Goal: Task Accomplishment & Management: Use online tool/utility

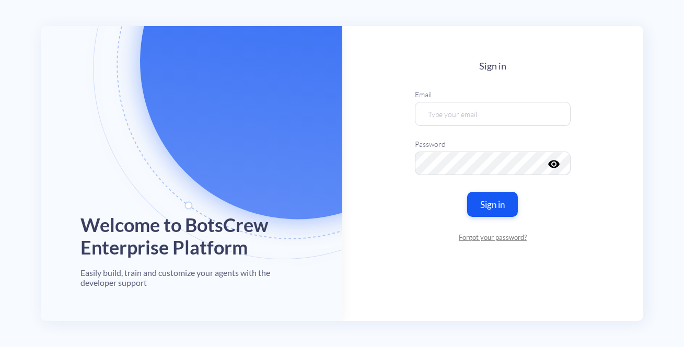
drag, startPoint x: 258, startPoint y: 1, endPoint x: 515, endPoint y: 68, distance: 265.2
click at [516, 64] on h4 "Sign in" at bounding box center [493, 66] width 156 height 11
click at [474, 108] on input "email" at bounding box center [493, 114] width 156 height 24
type input "[PERSON_NAME][EMAIL_ADDRESS][DOMAIN_NAME]"
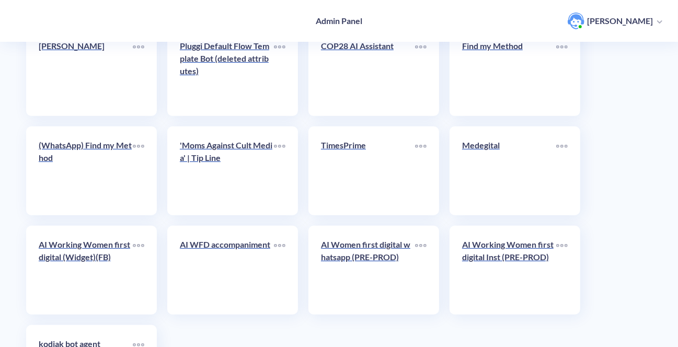
scroll to position [2858, 0]
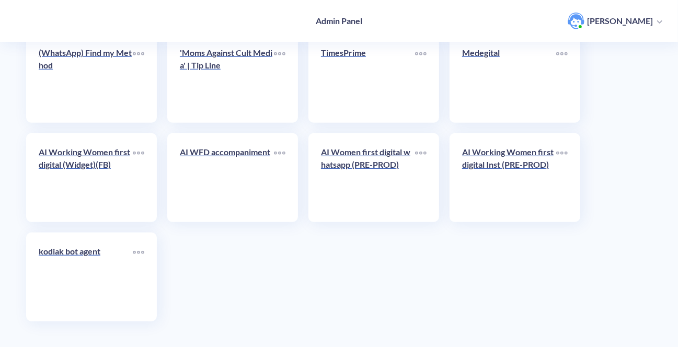
click at [63, 183] on link "AI Working Women first digital (Widget)(FB)" at bounding box center [86, 178] width 94 height 64
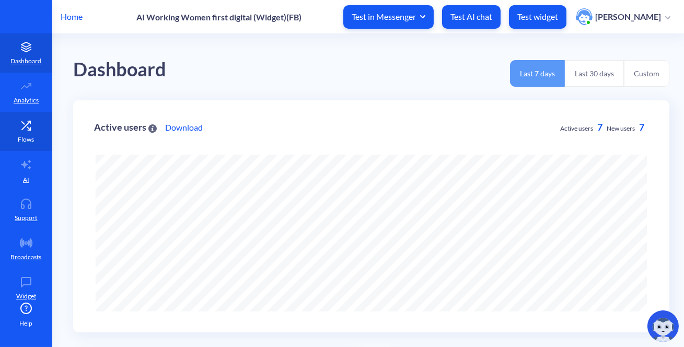
scroll to position [347, 684]
click at [40, 120] on link "Flows" at bounding box center [26, 131] width 52 height 39
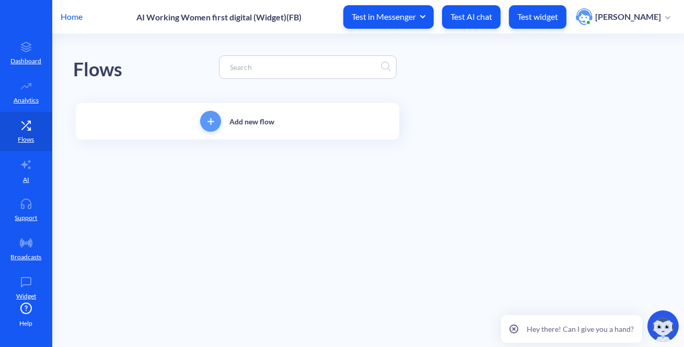
click at [282, 61] on input at bounding box center [303, 67] width 156 height 12
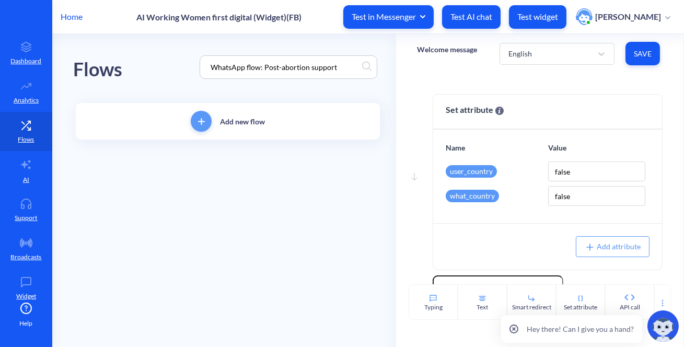
click at [165, 66] on div "Flows WhatsApp flow: Post-abortion support" at bounding box center [227, 67] width 309 height 66
drag, startPoint x: 263, startPoint y: 67, endPoint x: 52, endPoint y: 71, distance: 211.1
click at [53, 71] on main "Flows WhatsApp flow: Post-abortion support Add new flow Welcome message English…" at bounding box center [368, 190] width 632 height 313
type input "Post-abortion support"
click at [141, 81] on div "Flows Post-abortion support" at bounding box center [227, 67] width 309 height 66
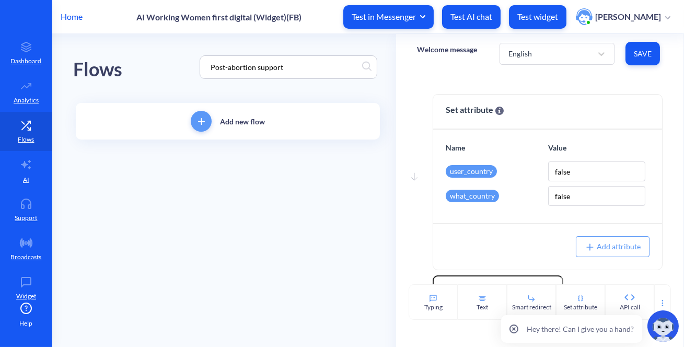
click at [176, 69] on div "Flows Post-abortion support" at bounding box center [227, 67] width 309 height 66
click at [299, 53] on div "Flows Post-abortion support" at bounding box center [227, 67] width 309 height 66
drag, startPoint x: 300, startPoint y: 68, endPoint x: 47, endPoint y: 67, distance: 252.8
click at [47, 67] on div "Home AI Working Women first digital (Widget)(FB) Test in Messenger Test AI chat…" at bounding box center [342, 173] width 684 height 347
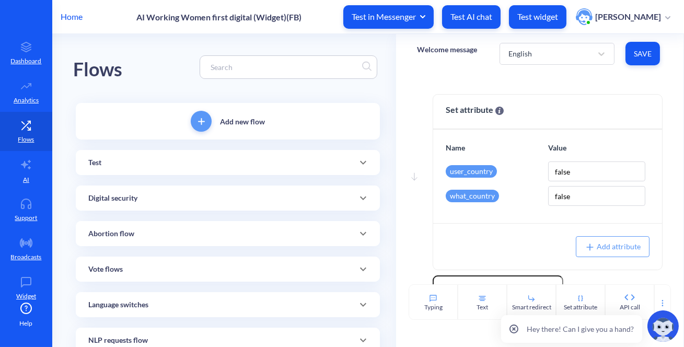
click at [183, 174] on div "Test" at bounding box center [228, 162] width 304 height 25
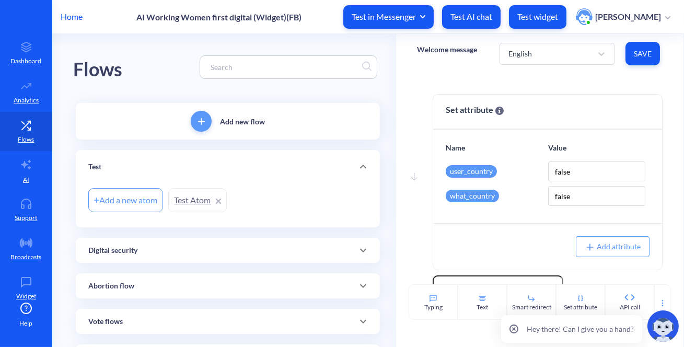
click at [185, 164] on div "Test" at bounding box center [227, 166] width 279 height 11
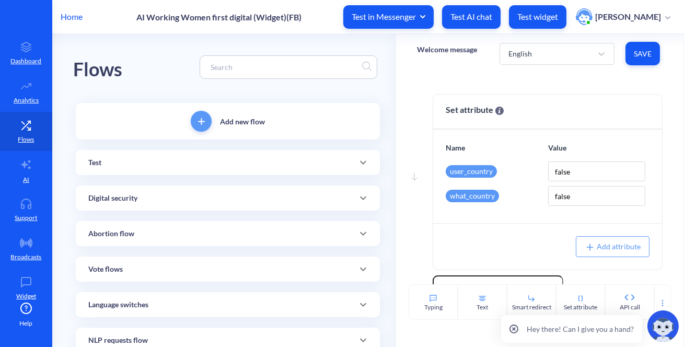
click at [185, 164] on div "Test" at bounding box center [227, 162] width 279 height 11
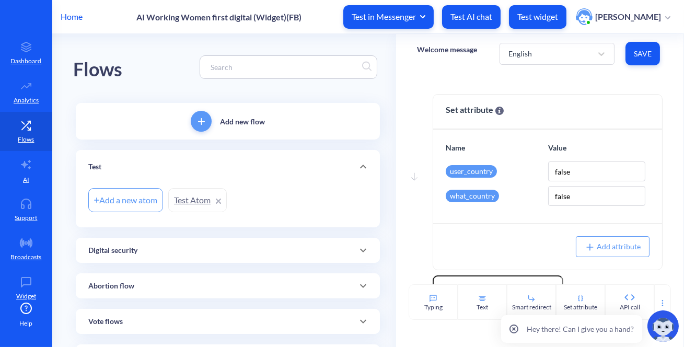
click at [185, 164] on div "Test" at bounding box center [227, 166] width 279 height 11
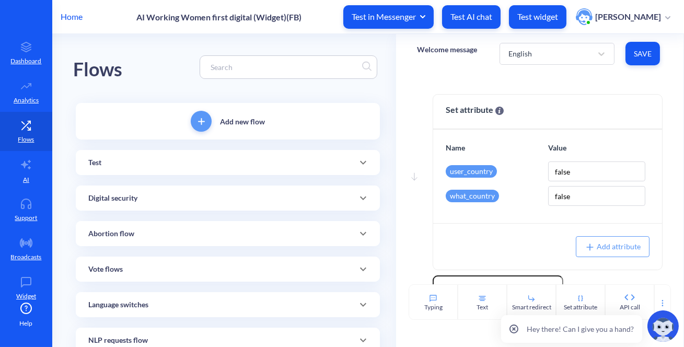
click at [162, 205] on div "Digital security" at bounding box center [228, 197] width 304 height 25
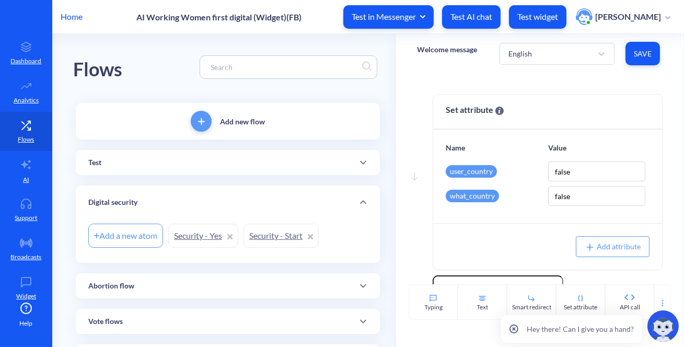
click at [162, 205] on div "Digital security" at bounding box center [227, 202] width 279 height 11
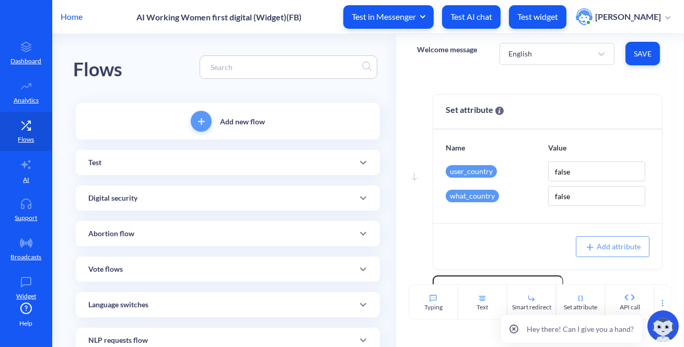
click at [160, 231] on div "Abortion flow" at bounding box center [227, 233] width 279 height 11
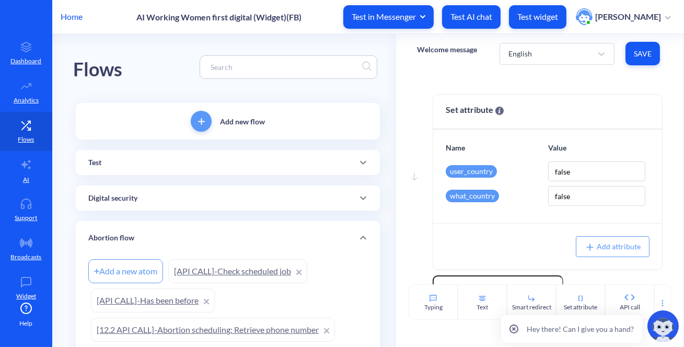
click at [160, 231] on div "Abortion flow" at bounding box center [228, 237] width 304 height 33
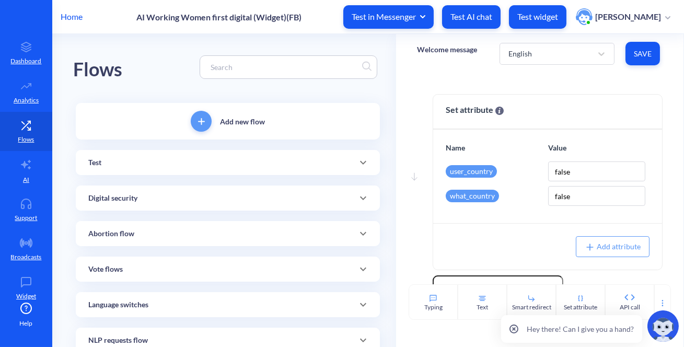
scroll to position [95, 0]
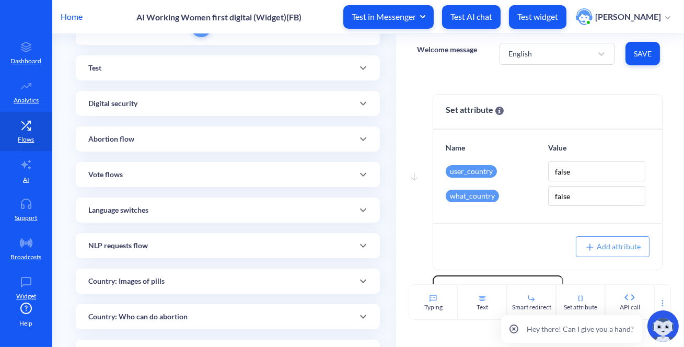
click at [167, 144] on div "Abortion flow" at bounding box center [227, 139] width 279 height 11
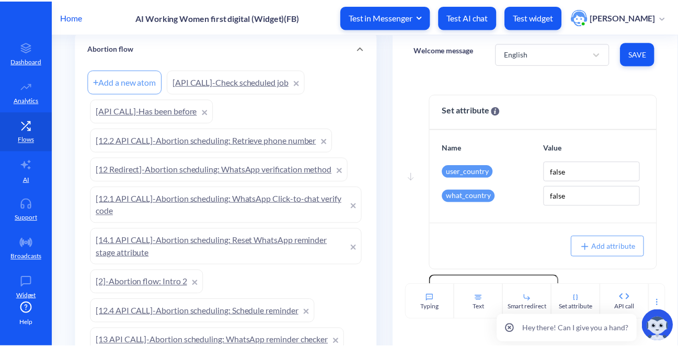
scroll to position [0, 0]
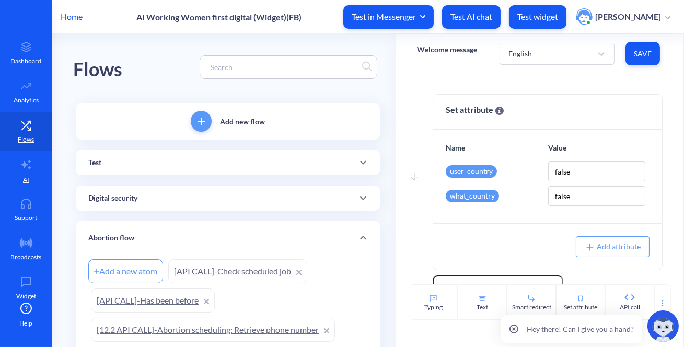
click at [228, 62] on input at bounding box center [283, 67] width 156 height 12
paste input "WhatsApp flow: Post-abortion support"
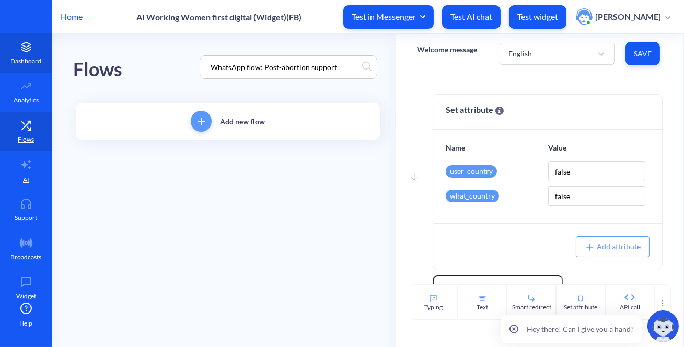
drag, startPoint x: 280, startPoint y: 66, endPoint x: 43, endPoint y: 54, distance: 236.9
click at [43, 54] on div "Home AI Working Women first digital (Widget)(FB) Test in Messenger Test AI chat…" at bounding box center [342, 173] width 684 height 347
type input "abortion support"
click at [169, 56] on div "Flows abortion support" at bounding box center [227, 67] width 309 height 66
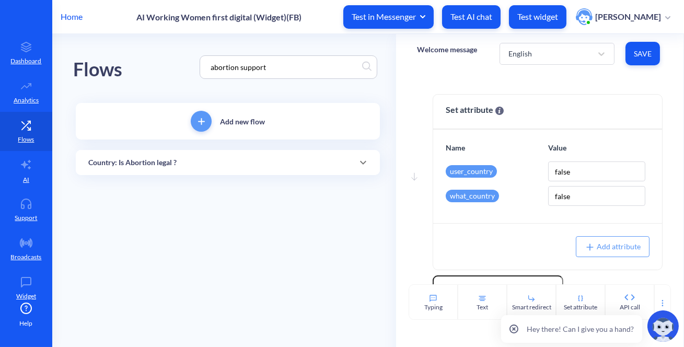
click at [154, 180] on div "Add new flow Country: Is Abortion legal ? Add a new atom Abortion: [GEOGRAPHIC_…" at bounding box center [227, 144] width 309 height 88
click at [154, 167] on p "Country: Is Abortion legal ?" at bounding box center [132, 162] width 88 height 11
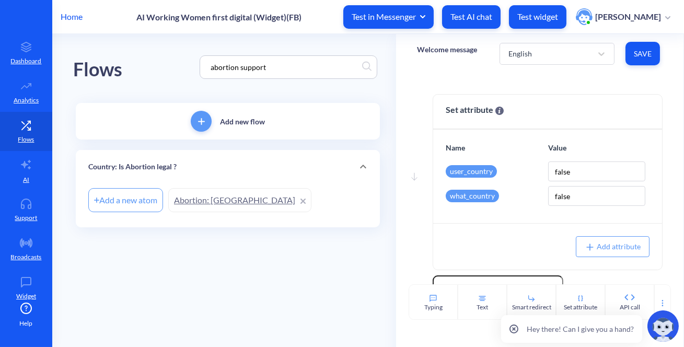
click at [134, 67] on div "Flows abortion support" at bounding box center [227, 67] width 309 height 66
click at [76, 11] on p "Home" at bounding box center [72, 16] width 22 height 13
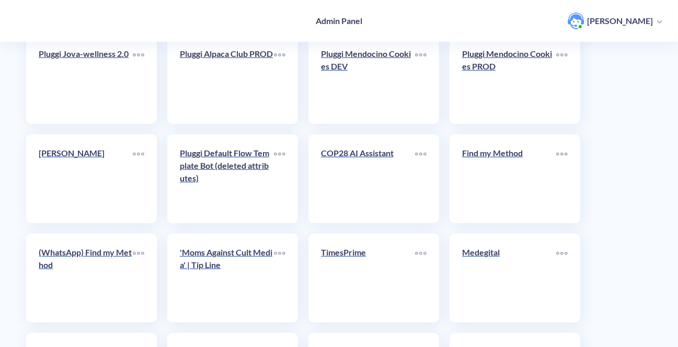
scroll to position [2858, 0]
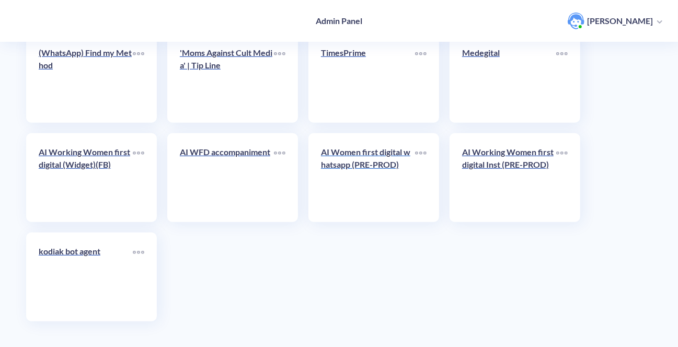
click at [381, 185] on link "AI Women first digital whatsapp (PRE-PROD)" at bounding box center [368, 178] width 94 height 64
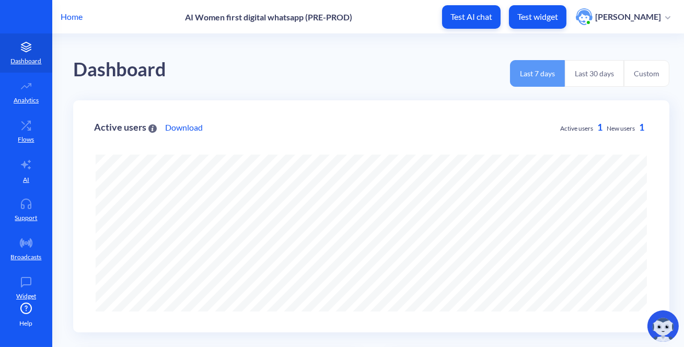
click at [17, 116] on link "Flows" at bounding box center [26, 131] width 52 height 39
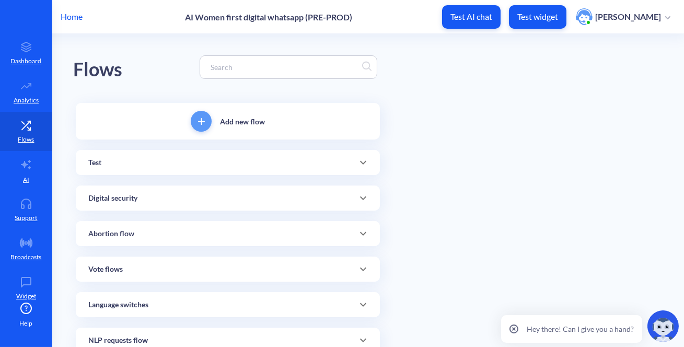
drag, startPoint x: 273, startPoint y: 70, endPoint x: 276, endPoint y: 77, distance: 7.3
click at [274, 72] on input at bounding box center [283, 67] width 156 height 12
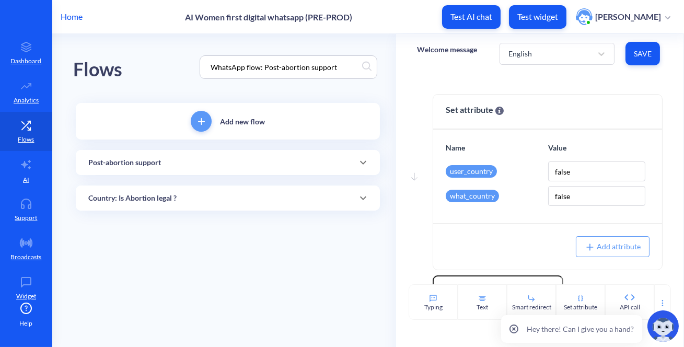
click at [263, 68] on input "WhatsApp flow: Post-abortion support" at bounding box center [283, 67] width 156 height 12
click at [211, 163] on div "Post-abortion support" at bounding box center [227, 162] width 279 height 11
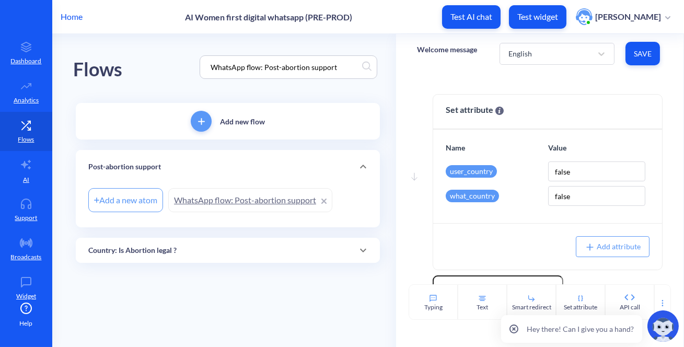
click at [211, 195] on link "WhatsApp flow: Post-abortion support" at bounding box center [250, 200] width 164 height 24
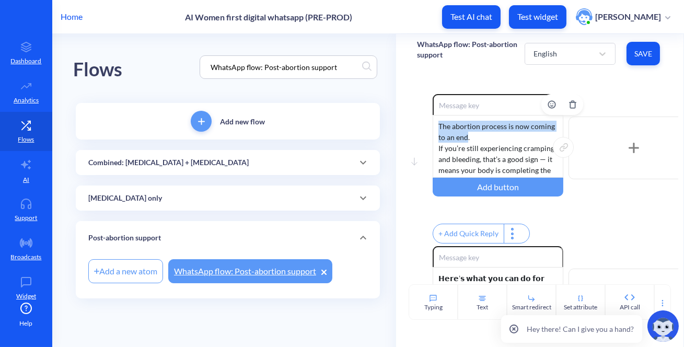
drag, startPoint x: 438, startPoint y: 121, endPoint x: 468, endPoint y: 136, distance: 33.4
click at [468, 136] on div "The abortion process is now coming to an end. If you’re still experiencing cram…" at bounding box center [498, 146] width 131 height 63
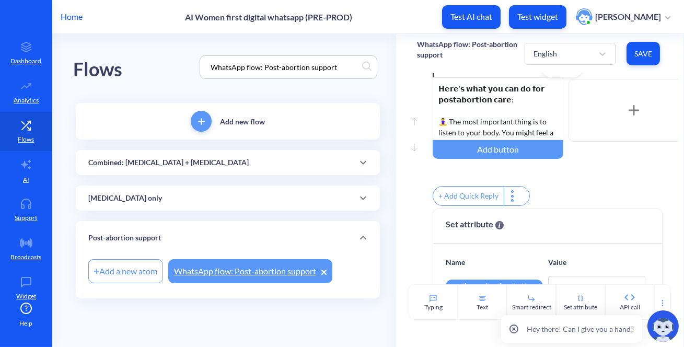
click at [470, 110] on div "𝗛𝗲𝗿𝗲’𝘀 𝘄𝗵𝗮𝘁 𝘆𝗼𝘂 𝗰𝗮𝗻 𝗱𝗼 𝗳𝗼𝗿 𝗽𝗼𝘀𝘁𝗮𝗯𝗼𝗿𝘁𝗶𝗼𝗻 𝗰𝗮𝗿𝗲: 🧘‍♀️ The most important thing is …" at bounding box center [498, 108] width 131 height 63
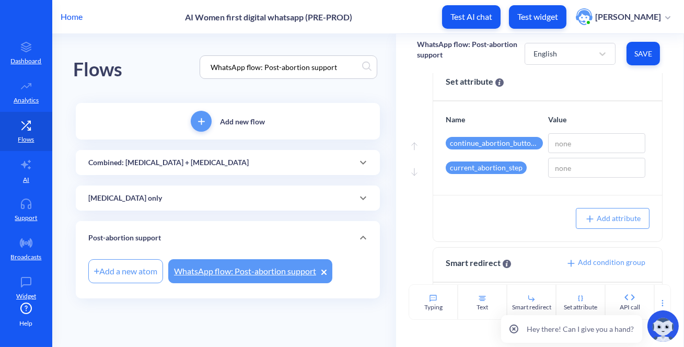
scroll to position [411, 0]
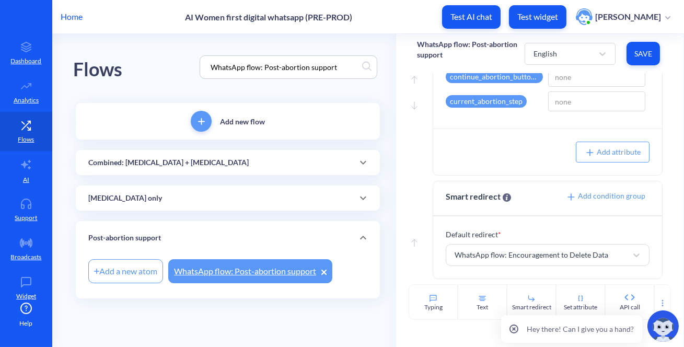
click at [553, 206] on div "Move down Enable reactions The abortion process is now coming to an end. If you…" at bounding box center [539, 178] width 287 height 211
click at [638, 57] on span "Save" at bounding box center [643, 54] width 17 height 10
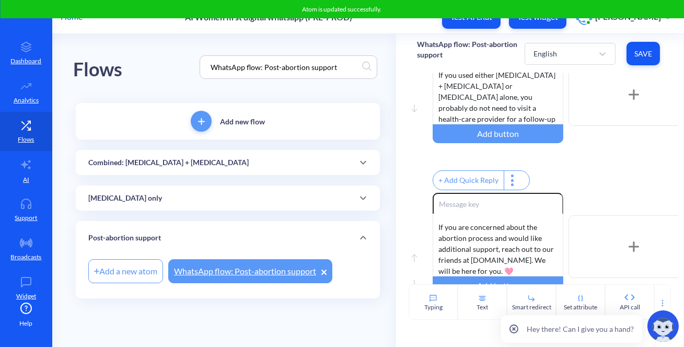
scroll to position [31, 0]
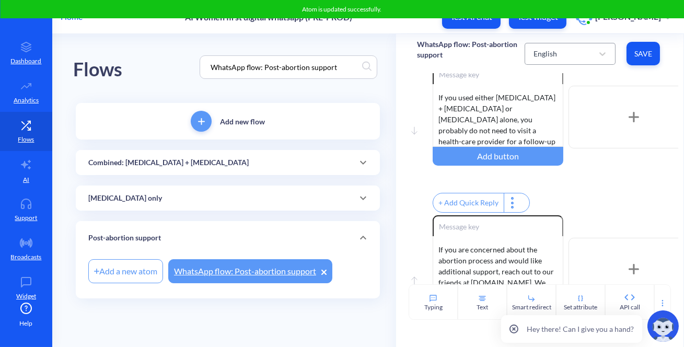
click at [565, 57] on div "English" at bounding box center [560, 53] width 65 height 19
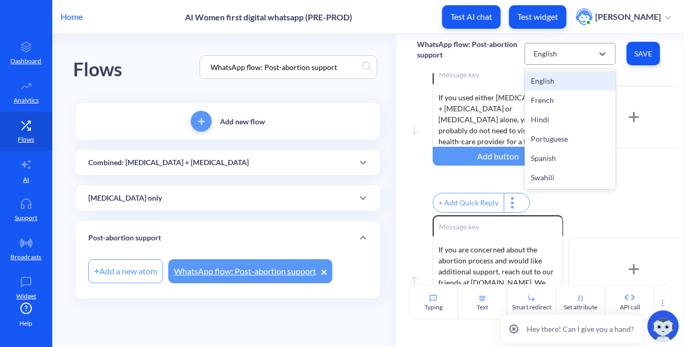
click at [552, 53] on div "English" at bounding box center [545, 53] width 24 height 11
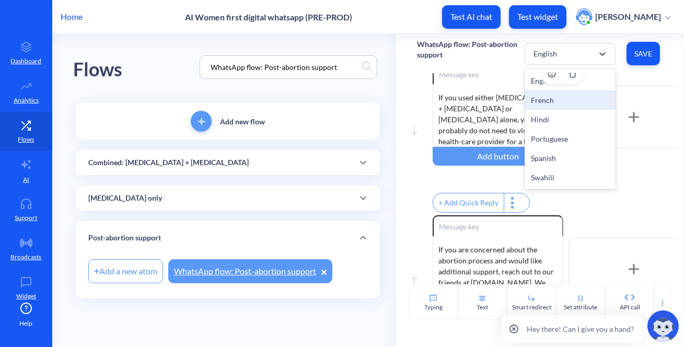
click at [546, 99] on div "French" at bounding box center [569, 99] width 91 height 19
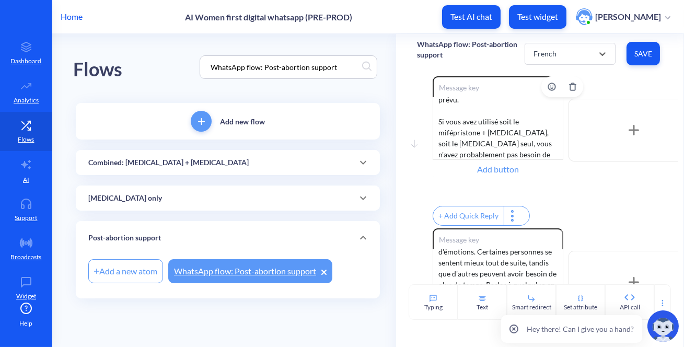
scroll to position [0, 0]
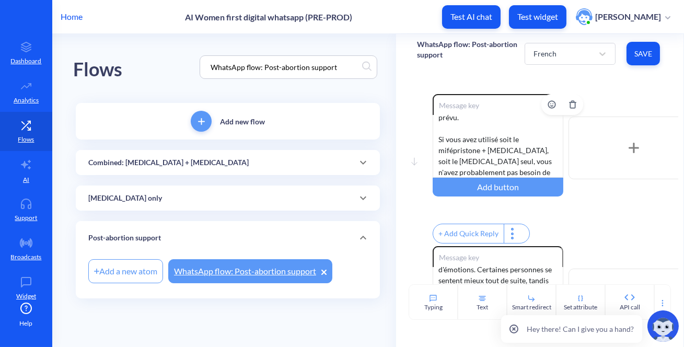
click at [491, 157] on div "Le processus d'avortement est maintenant en train de se terminer. Si vous resse…" at bounding box center [498, 146] width 131 height 63
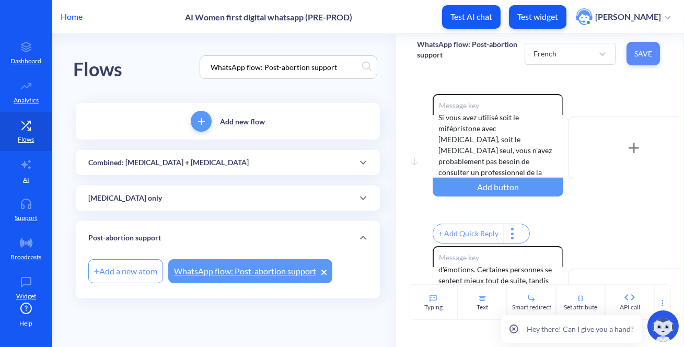
click at [651, 49] on span "Save" at bounding box center [643, 54] width 17 height 10
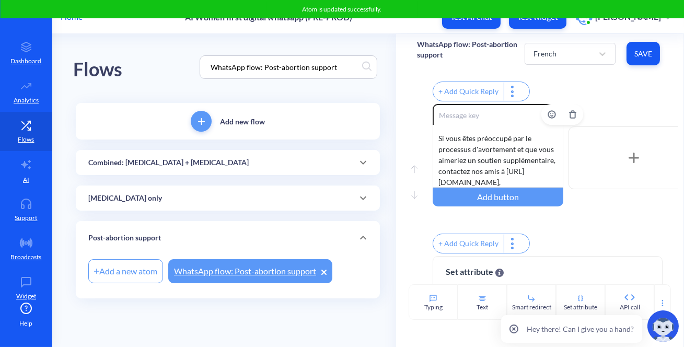
scroll to position [645, 0]
click at [493, 161] on div "𝗩𝗼𝗶𝗰𝗶 𝗰𝗲 𝗾𝘂𝗲 𝘃𝗼𝘂𝘀 𝗽𝗼𝘂𝘃𝗲𝘇 𝗳𝗮𝗶𝗿𝗲 𝗽𝗼𝘂𝗿 𝗹𝗲𝘀 𝘀𝗼𝗶𝗻𝘀 𝗽𝗼𝘀𝘁-𝗮𝘃𝗼𝗿𝘁𝗲𝗺𝗲𝗻𝘁: 🧘‍♀️ La chose la…" at bounding box center [498, 156] width 131 height 63
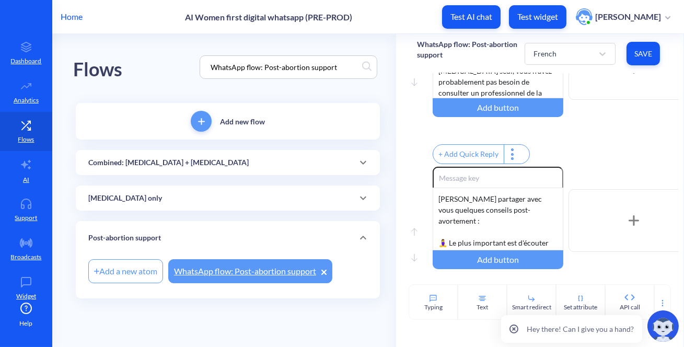
scroll to position [0, 0]
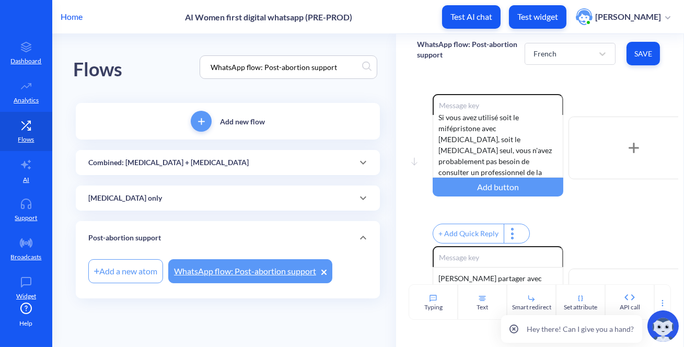
click at [633, 53] on button "Save" at bounding box center [642, 54] width 33 height 24
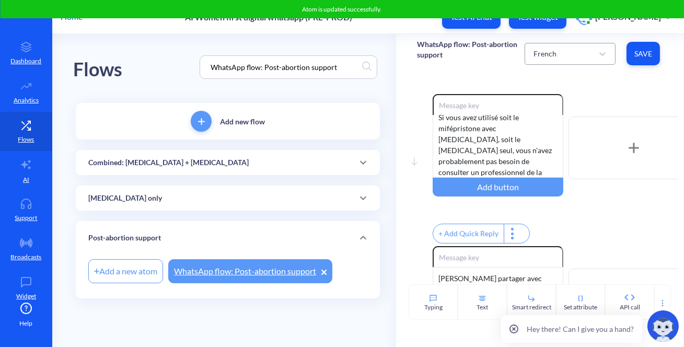
click at [563, 53] on div "French" at bounding box center [560, 53] width 65 height 19
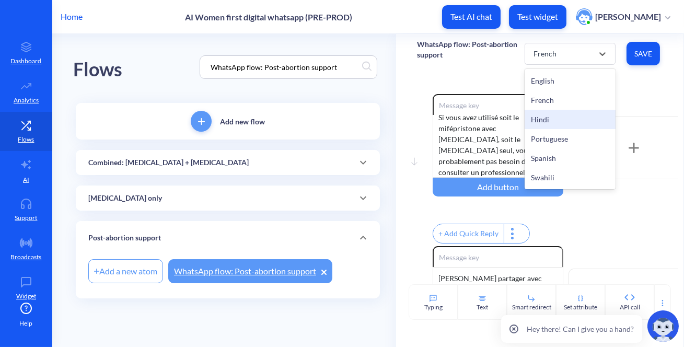
click at [558, 119] on div "Hindi" at bounding box center [569, 119] width 91 height 19
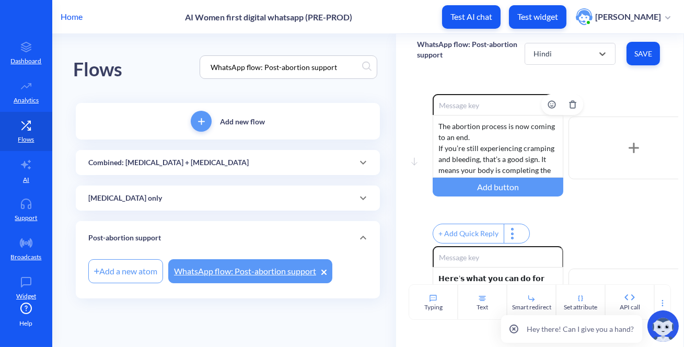
click at [483, 141] on div "The abortion process is now coming to an end. If you’re still experiencing cram…" at bounding box center [498, 146] width 131 height 63
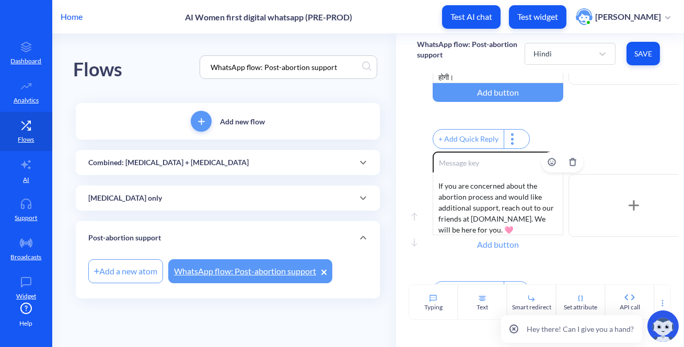
scroll to position [393, 0]
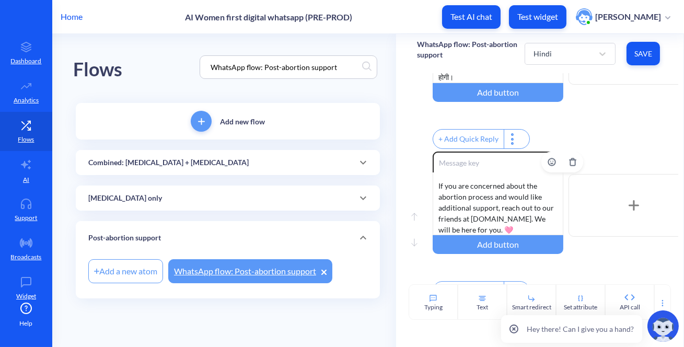
click at [506, 206] on div "𝗛𝗲𝗿𝗲’𝘀 𝘄𝗵𝗮𝘁 𝘆𝗼𝘂 𝗰𝗮𝗻 𝗱𝗼 𝗳𝗼𝗿 𝗽𝗼𝘀𝘁𝗮𝗯𝗼𝗿𝘁𝗶𝗼𝗻 𝗰𝗮𝗿𝗲:⁠  ​⁠🧘‍♀⁠​ The most important thin…" at bounding box center [498, 203] width 131 height 63
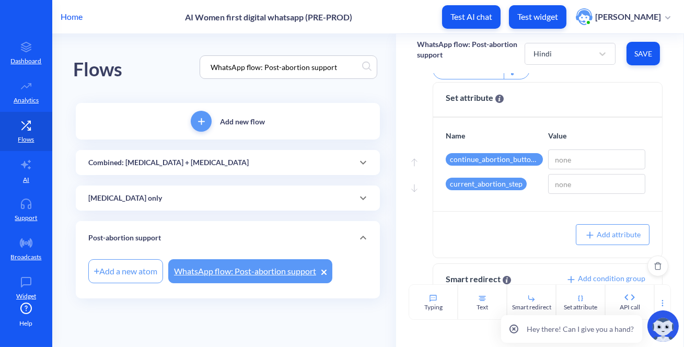
scroll to position [411, 0]
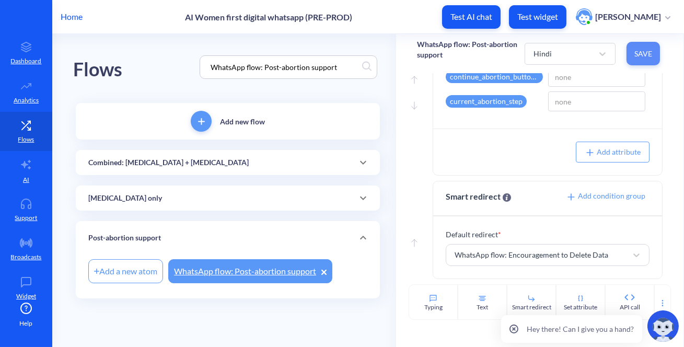
click at [639, 55] on span "Save" at bounding box center [643, 54] width 17 height 10
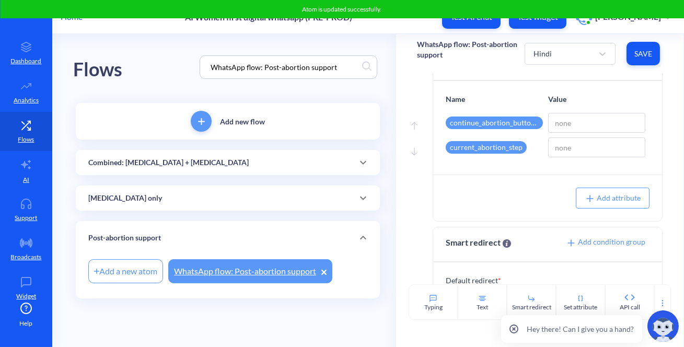
scroll to position [173, 0]
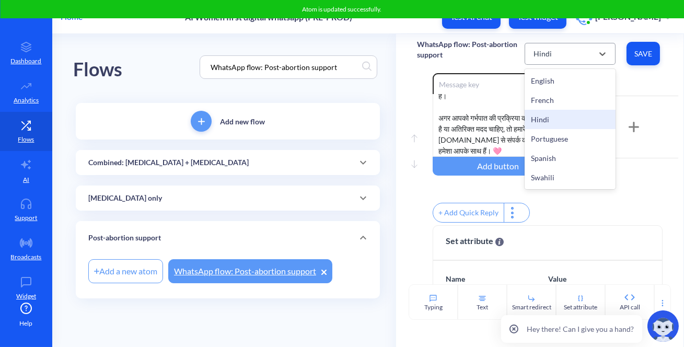
click at [539, 49] on div "Hindi" at bounding box center [542, 53] width 18 height 11
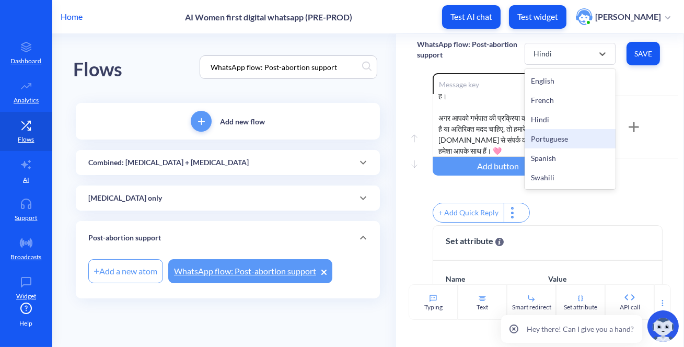
click at [562, 138] on div "Portuguese" at bounding box center [569, 138] width 91 height 19
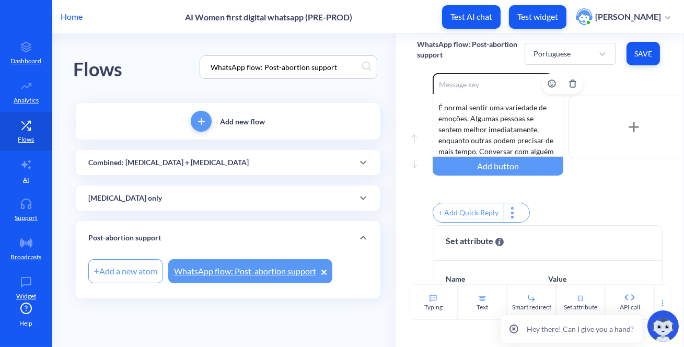
click at [464, 89] on input at bounding box center [498, 83] width 131 height 21
click at [475, 155] on div "𝗔𝗾𝘂𝗶 𝗲𝘀𝘁𝗮́ 𝗼 𝗾𝘂𝗲 𝘃𝗼𝗰𝗲̂ 𝗽𝗼𝗱𝗲 𝗳𝗮𝘇𝗲𝗿 𝗽𝗮𝗿𝗮 𝗼 𝗰𝘂𝗶𝗱𝗮𝗱𝗼 𝗽𝗼́𝘀-𝗮𝗯𝗼𝗿𝘁𝗼: 🧘‍♀️ A coisa mais…" at bounding box center [498, 125] width 131 height 63
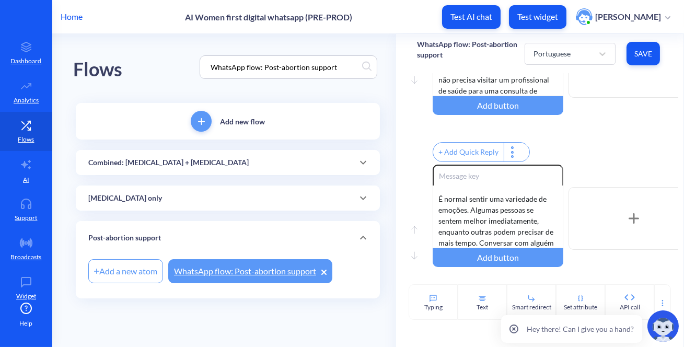
scroll to position [0, 0]
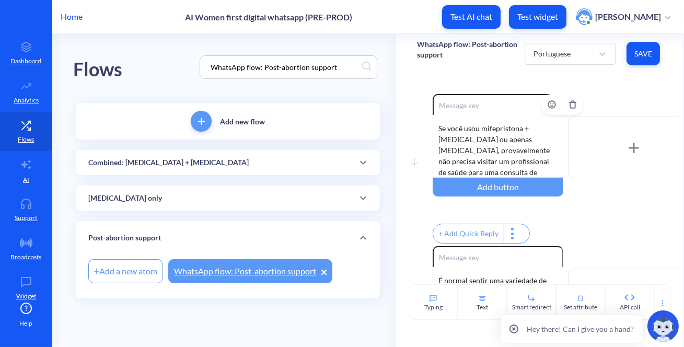
click at [486, 148] on div "O processo de aborto está agora chegando ao fim. Se você ainda está sentindo có…" at bounding box center [498, 146] width 131 height 63
click at [477, 128] on div "O processo de aborto está agora chegando ao fim. Se você ainda está sentindo có…" at bounding box center [498, 146] width 131 height 63
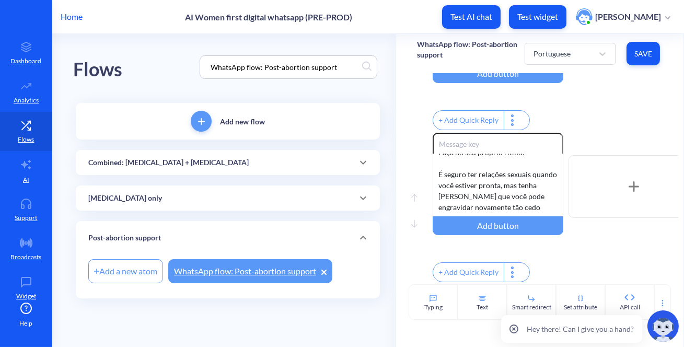
scroll to position [78, 0]
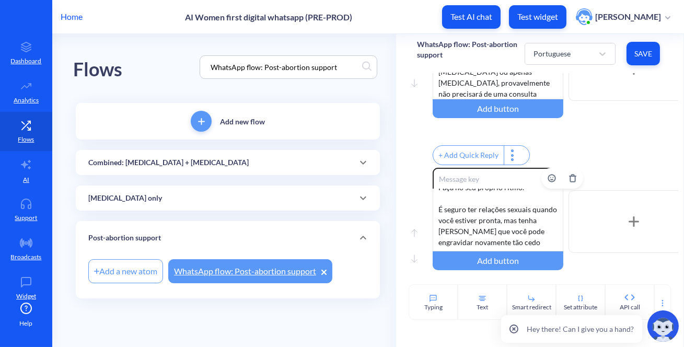
click at [478, 215] on div "𝗔𝗾𝘂𝗶 𝗲𝘀𝘁𝗮́ 𝗼 𝗾𝘂𝗲 𝘃𝗼𝗰𝗲̂ 𝗽𝗼𝗱𝗲 𝗳𝗮𝘇𝗲𝗿 𝗽𝗮𝗿𝗮 𝗼 𝗰𝘂𝗶𝗱𝗮𝗱𝗼 𝗽𝗼́𝘀-𝗮𝗯𝗼𝗿𝘁𝗼: 🧘‍♀️ A coisa mais…" at bounding box center [498, 220] width 131 height 63
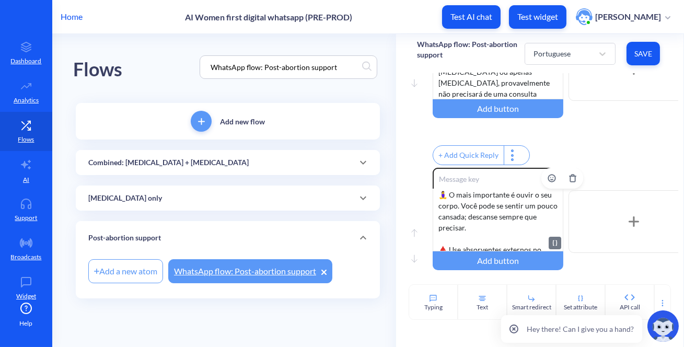
scroll to position [0, 0]
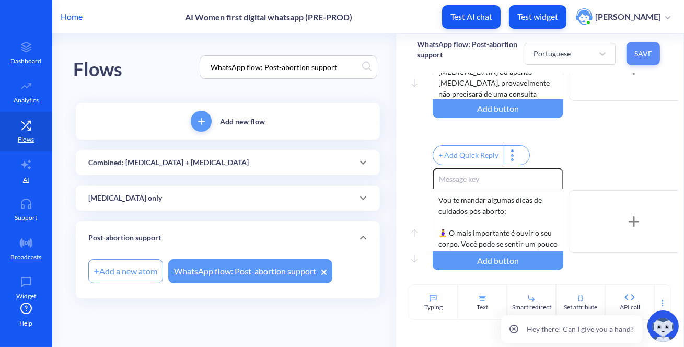
click at [643, 59] on button "Save" at bounding box center [642, 54] width 33 height 24
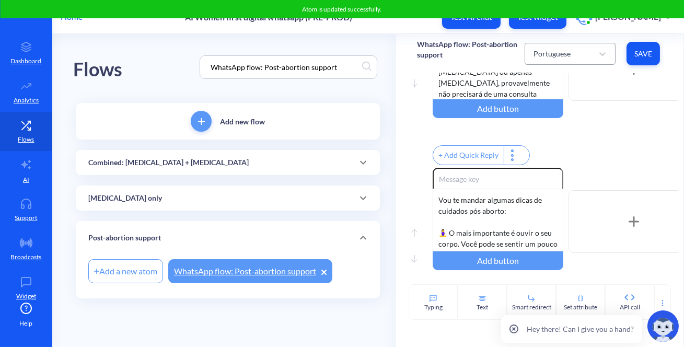
drag, startPoint x: 564, startPoint y: 39, endPoint x: 564, endPoint y: 52, distance: 13.1
click at [564, 40] on div "Portuguese Save" at bounding box center [593, 53] width 138 height 29
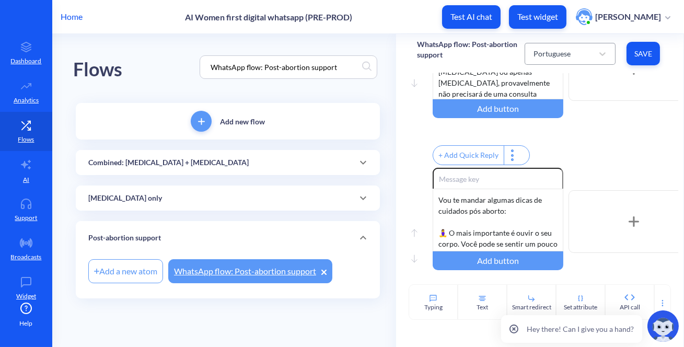
click at [565, 53] on div "Portuguese" at bounding box center [551, 53] width 37 height 11
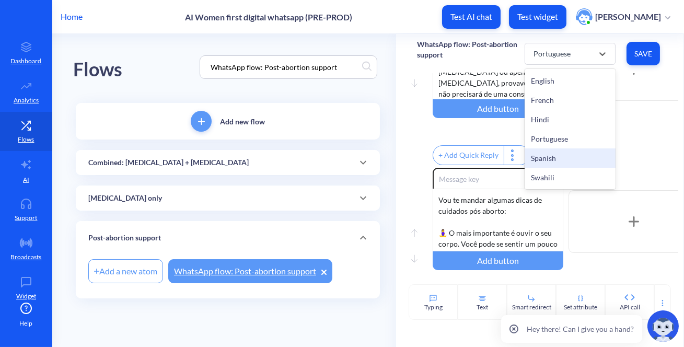
click at [565, 150] on div "Spanish" at bounding box center [569, 157] width 91 height 19
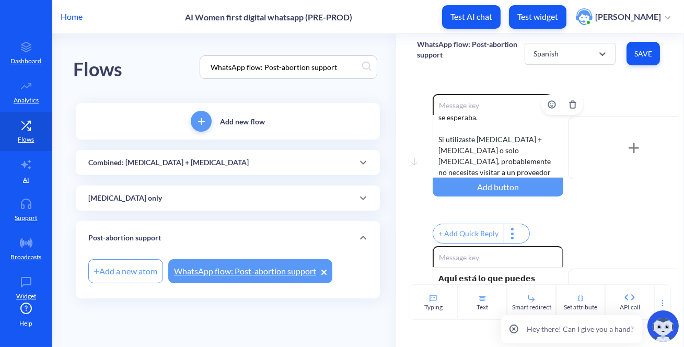
click at [473, 136] on div "El proceso de aborto ahora está llegando a su fin. Si todavía sientes calambres…" at bounding box center [498, 146] width 131 height 63
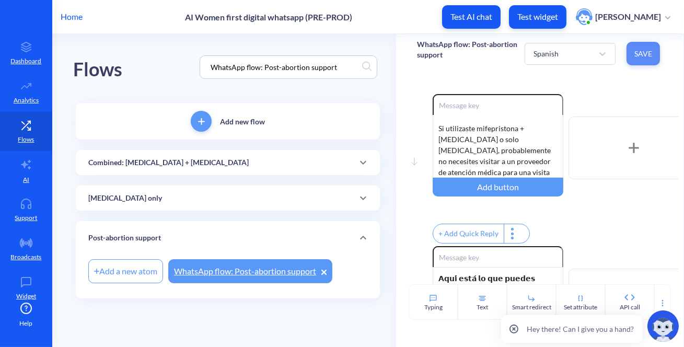
click at [638, 55] on span "Save" at bounding box center [643, 54] width 17 height 10
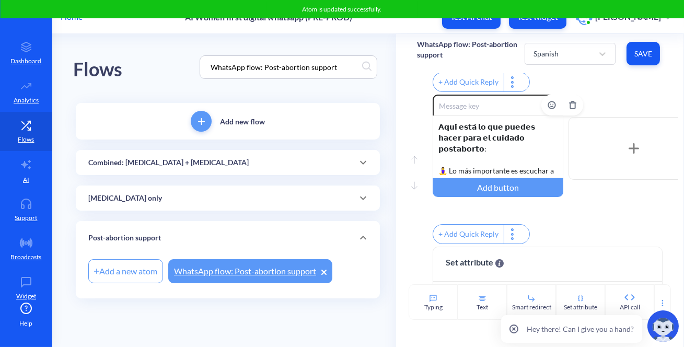
scroll to position [95, 0]
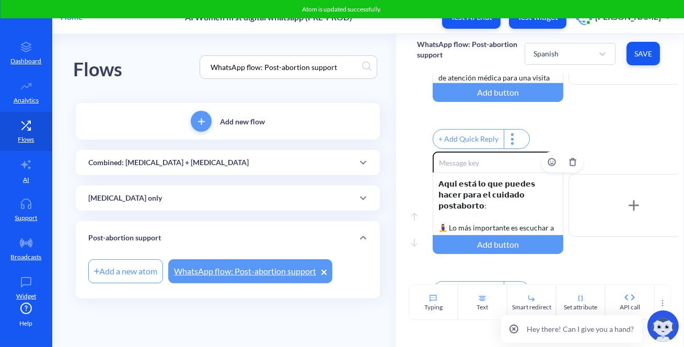
click at [493, 217] on div "𝗔𝗾𝘂𝗶́ 𝗲𝘀𝘁𝗮́ 𝗹𝗼 𝗾𝘂𝗲 𝗽𝘂𝗲𝗱𝗲𝘀 𝗵𝗮𝗰𝗲𝗿 𝗽𝗮𝗿𝗮 𝗲𝗹 𝗰𝘂𝗶𝗱𝗮𝗱𝗼 𝗽𝗼𝘀𝘁𝗮𝗯𝗼𝗿𝘁𝗼: 🧘‍♀️ Lo más importa…" at bounding box center [498, 203] width 131 height 63
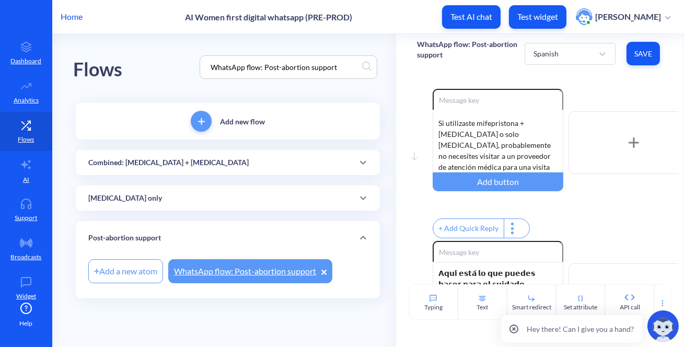
scroll to position [0, 0]
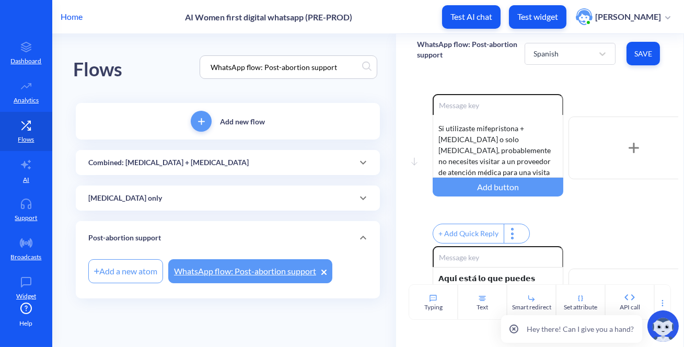
click at [635, 51] on span "Save" at bounding box center [643, 54] width 17 height 10
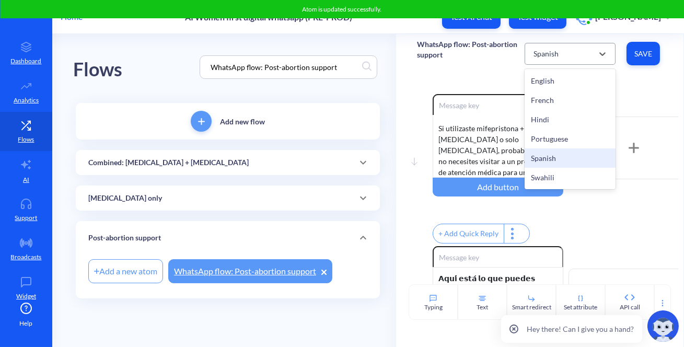
click at [578, 59] on div "Spanish" at bounding box center [560, 53] width 65 height 19
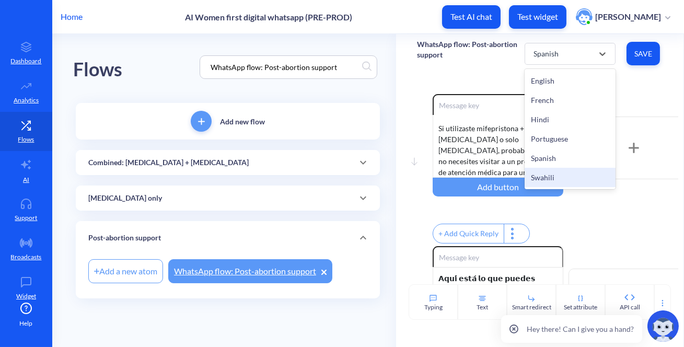
click at [555, 178] on div "Swahili" at bounding box center [569, 177] width 91 height 19
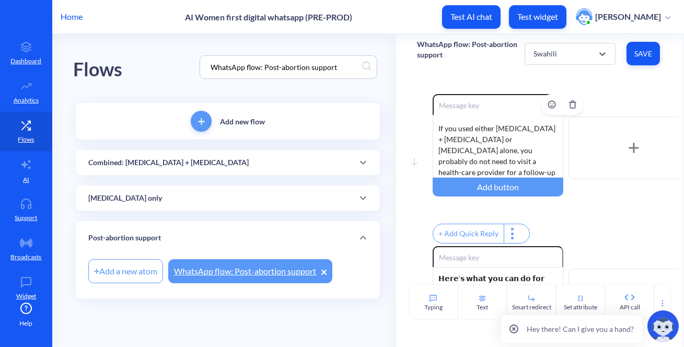
click at [498, 142] on div "The abortion process is now coming to an end. If you’re still experiencing cram…" at bounding box center [498, 146] width 131 height 63
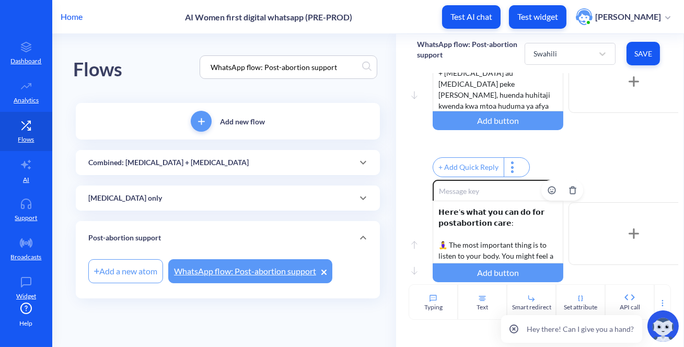
scroll to position [125, 0]
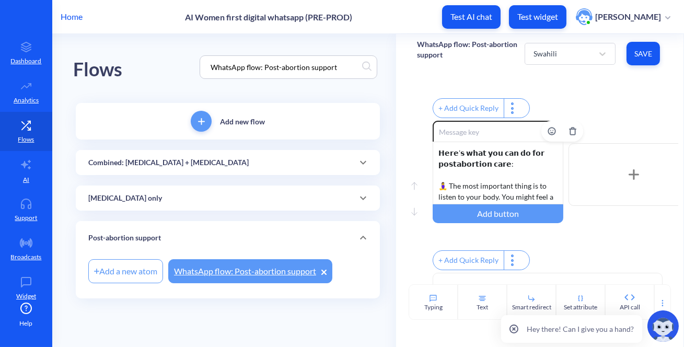
click at [459, 187] on div "𝗛𝗲𝗿𝗲’𝘀 𝘄𝗵𝗮𝘁 𝘆𝗼𝘂 𝗰𝗮𝗻 𝗱𝗼 𝗳𝗼𝗿 𝗽𝗼𝘀𝘁𝗮𝗯𝗼𝗿𝘁𝗶𝗼𝗻 𝗰𝗮𝗿𝗲: 🧘‍♀️ The most important thing is …" at bounding box center [498, 173] width 131 height 63
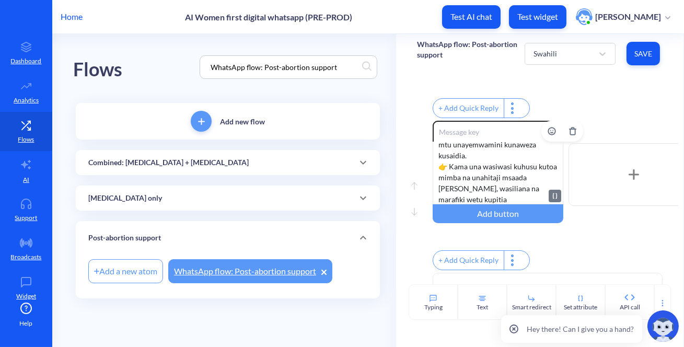
scroll to position [404, 0]
click at [638, 50] on span "Save" at bounding box center [643, 54] width 17 height 10
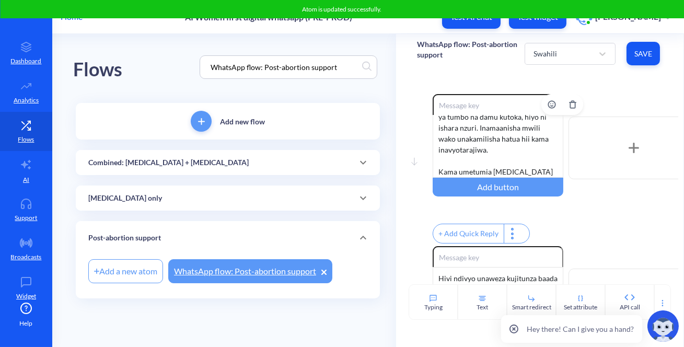
scroll to position [0, 0]
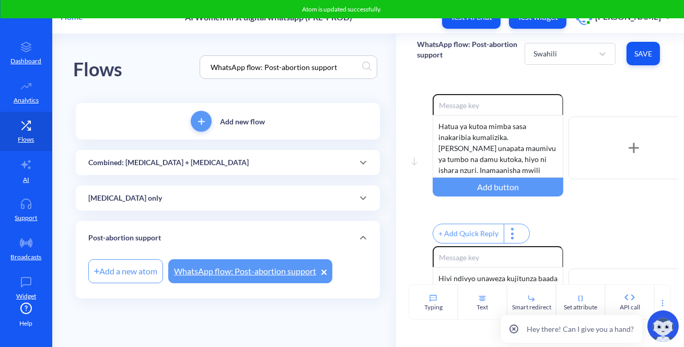
drag, startPoint x: 346, startPoint y: 61, endPoint x: 118, endPoint y: 53, distance: 228.4
click at [118, 53] on div "Flows WhatsApp flow: Post-abortion support" at bounding box center [227, 67] width 309 height 66
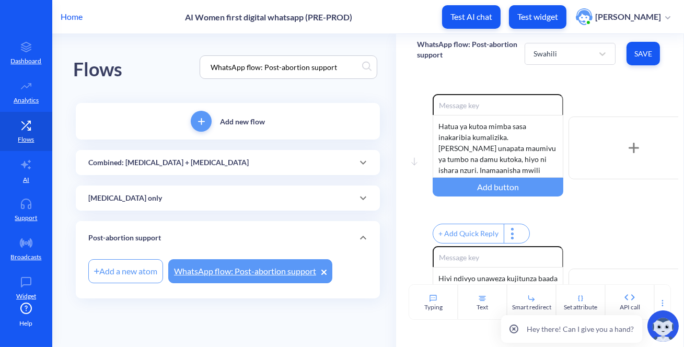
paste input "Encouragement to Delete Data"
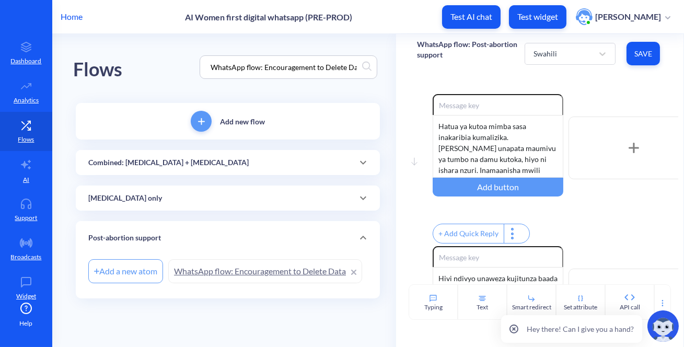
click at [188, 271] on link "WhatsApp flow: Encouragement to Delete Data" at bounding box center [265, 271] width 194 height 24
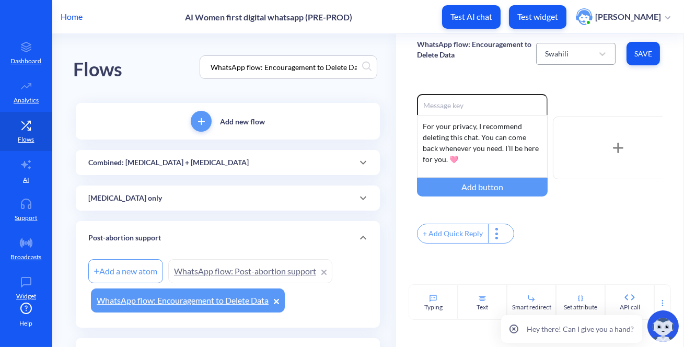
click at [583, 52] on div "Swahili" at bounding box center [566, 53] width 53 height 19
click at [578, 115] on div "Hindi" at bounding box center [575, 119] width 79 height 19
click at [477, 141] on div "For your privacy, I recommend deleting this chat. You can come back whenever yo…" at bounding box center [482, 146] width 131 height 63
click at [484, 71] on div "WhatsApp flow: Encouragement to Delete Data Hindi Save" at bounding box center [539, 53] width 287 height 39
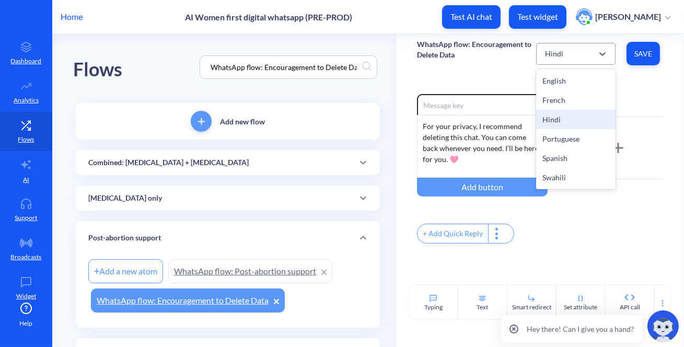
click at [575, 54] on div "Hindi" at bounding box center [566, 53] width 53 height 19
click at [548, 97] on div "French" at bounding box center [575, 99] width 79 height 19
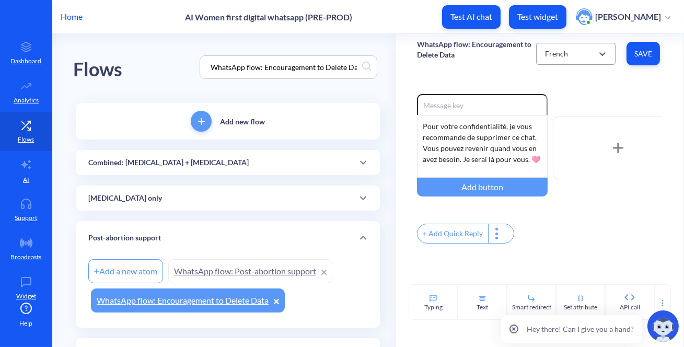
click at [566, 60] on div "French" at bounding box center [566, 53] width 53 height 19
click at [560, 113] on div "Hindi" at bounding box center [575, 119] width 79 height 19
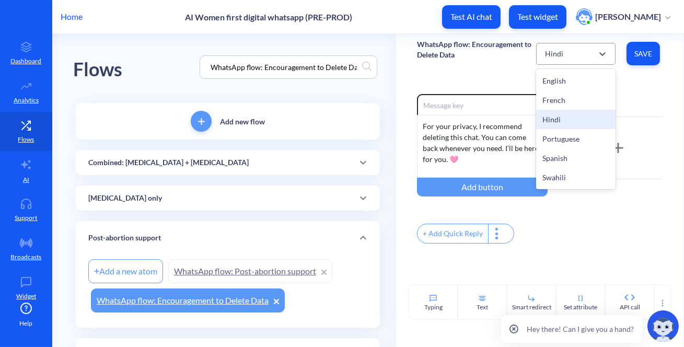
click at [556, 60] on div "Hindi" at bounding box center [566, 53] width 53 height 19
click at [557, 101] on div "French" at bounding box center [575, 99] width 79 height 19
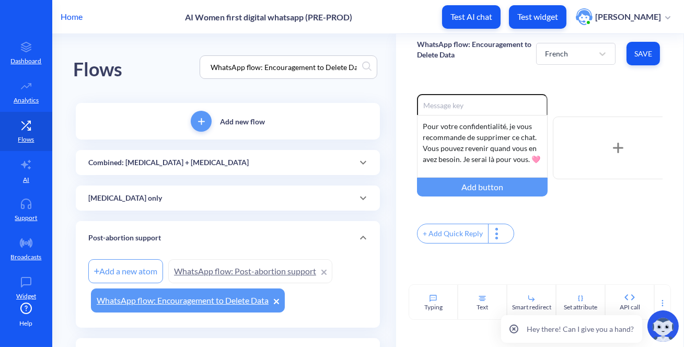
click at [558, 65] on div "French Save" at bounding box center [599, 53] width 126 height 29
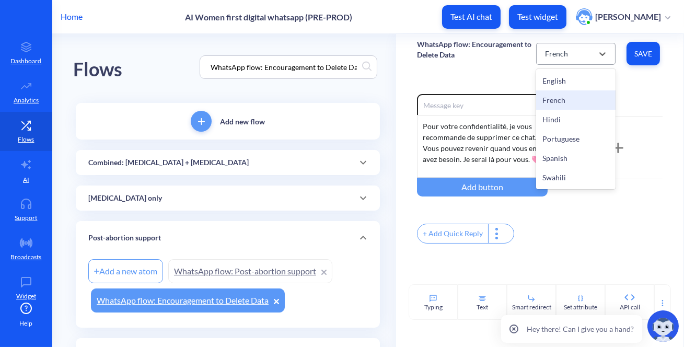
click at [557, 57] on div "French" at bounding box center [556, 53] width 23 height 11
click at [547, 80] on div "English" at bounding box center [575, 80] width 79 height 19
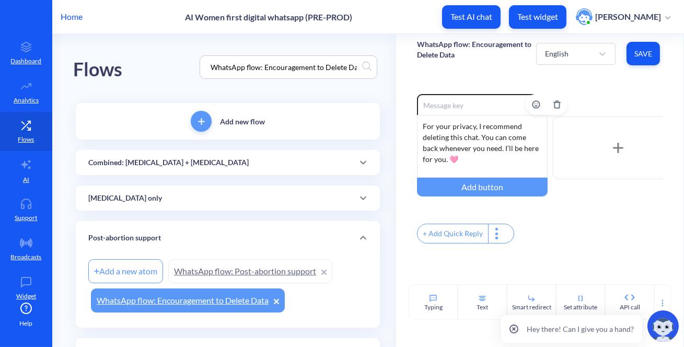
click at [443, 143] on div "For your privacy, I recommend deleting this chat. You can come back whenever yo…" at bounding box center [482, 146] width 131 height 63
click at [635, 52] on span "Save" at bounding box center [643, 54] width 17 height 10
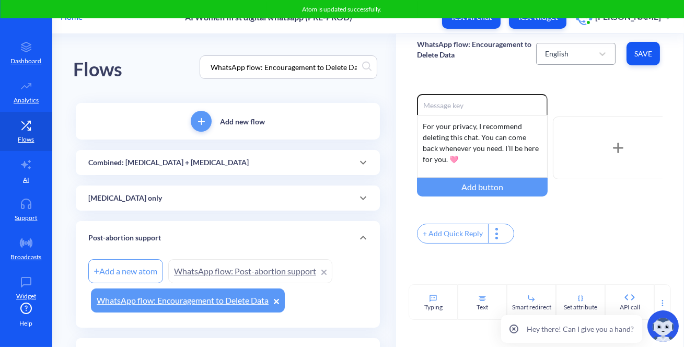
click at [577, 56] on div "English" at bounding box center [566, 53] width 53 height 19
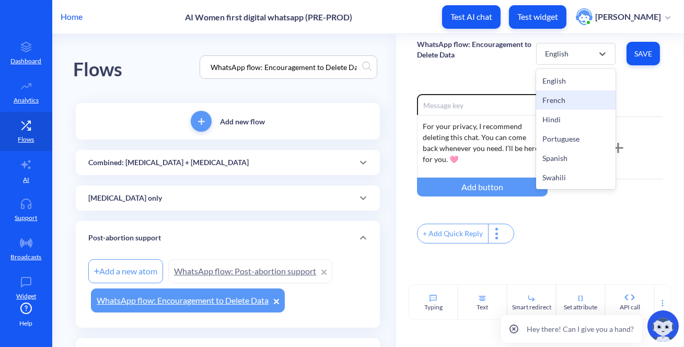
click at [565, 100] on div "French" at bounding box center [575, 99] width 79 height 19
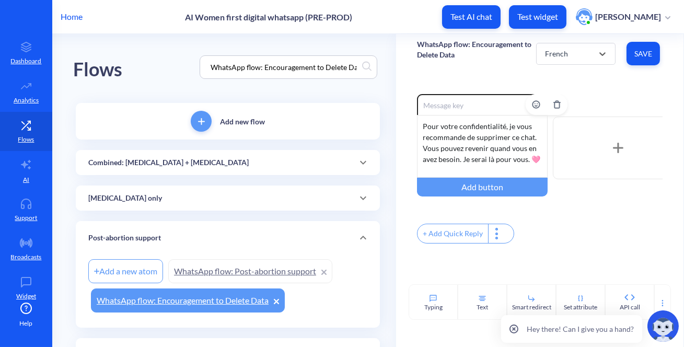
click at [429, 155] on div "Pour votre confidentialité, je vous recommande de supprimer ce chat. Vous pouve…" at bounding box center [482, 146] width 131 height 63
click at [654, 48] on button "Save" at bounding box center [642, 54] width 33 height 24
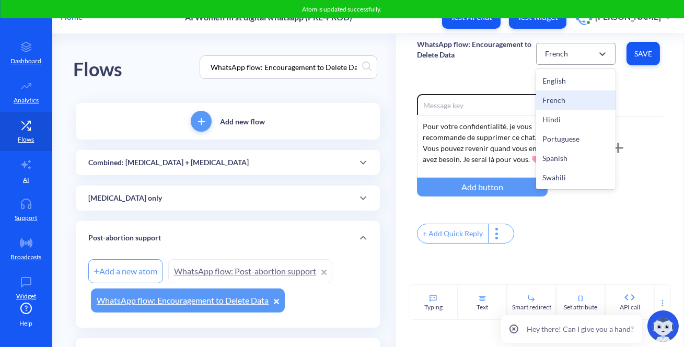
click at [540, 47] on div "French" at bounding box center [566, 53] width 53 height 19
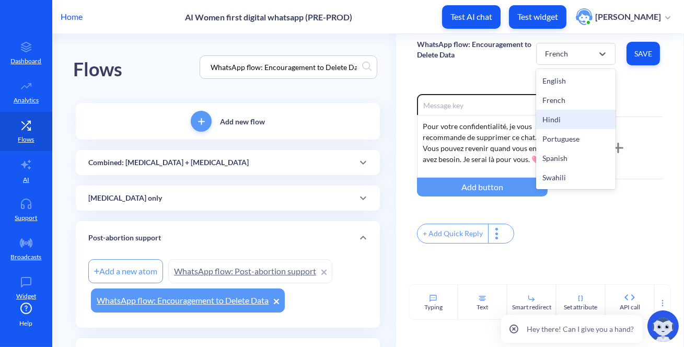
click at [563, 118] on div "Hindi" at bounding box center [575, 119] width 79 height 19
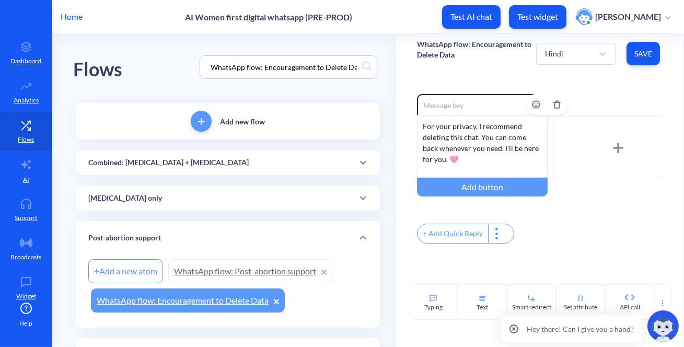
click at [480, 144] on div "For your privacy, I recommend deleting this chat. You can come back whenever yo…" at bounding box center [482, 146] width 131 height 63
click at [635, 51] on span "Save" at bounding box center [643, 54] width 17 height 10
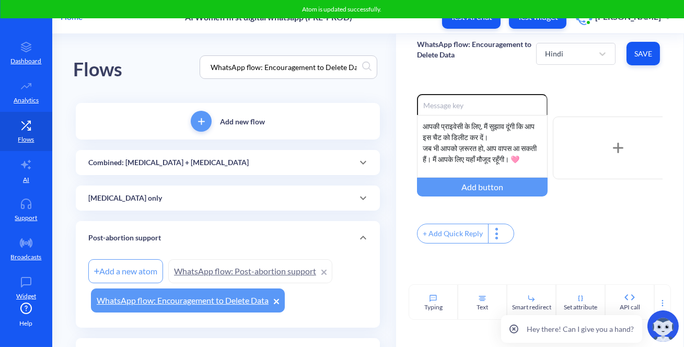
drag, startPoint x: 582, startPoint y: 48, endPoint x: 581, endPoint y: 67, distance: 18.8
click at [582, 48] on div "Hindi" at bounding box center [566, 53] width 53 height 19
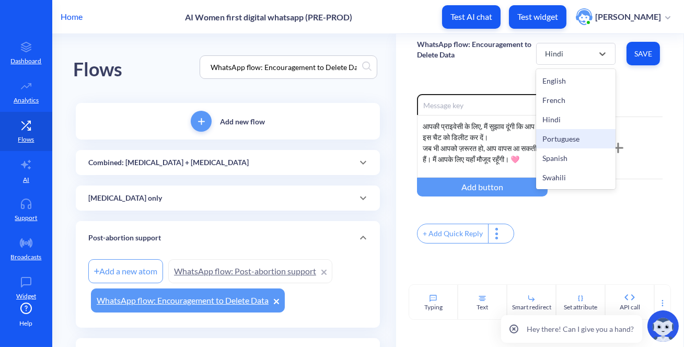
click at [568, 131] on div "Portuguese" at bounding box center [575, 138] width 79 height 19
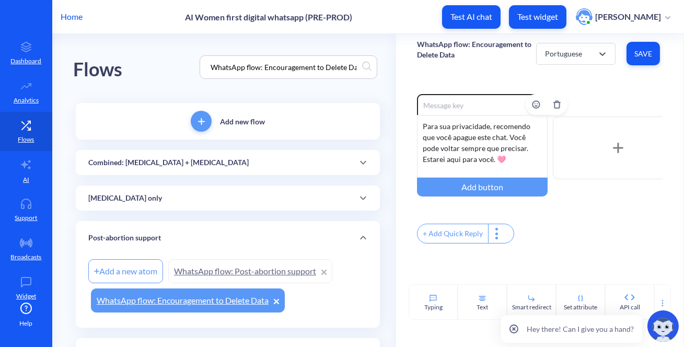
click at [487, 148] on div "Para sua privacidade, recomendo que você apague este chat. Você pode voltar sem…" at bounding box center [482, 146] width 131 height 63
click at [636, 50] on span "Save" at bounding box center [643, 54] width 17 height 10
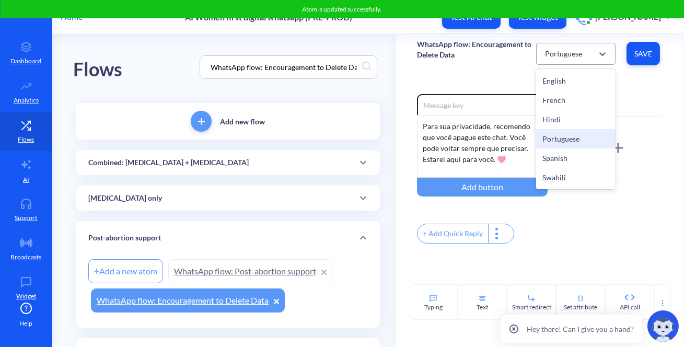
click at [575, 56] on div "Portuguese" at bounding box center [563, 53] width 37 height 11
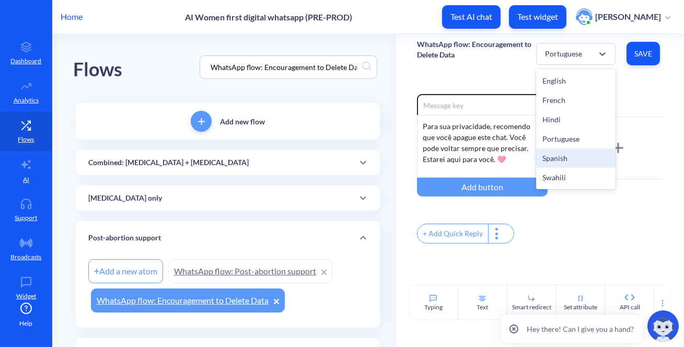
click at [580, 157] on div "Spanish" at bounding box center [575, 157] width 79 height 19
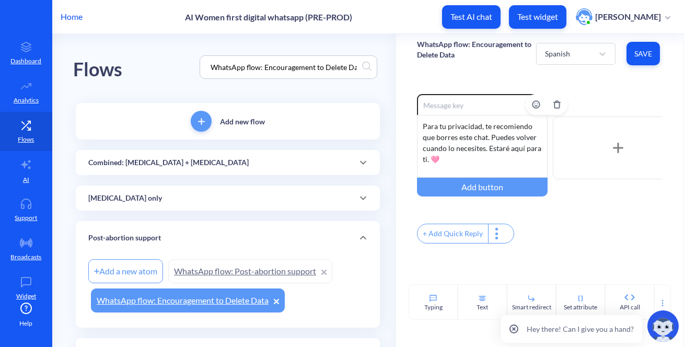
click at [480, 144] on div "Para tu privacidad, te recomiendo que borres este chat. Puedes volver cuando lo…" at bounding box center [482, 146] width 131 height 63
click at [634, 47] on button "Save" at bounding box center [642, 54] width 33 height 24
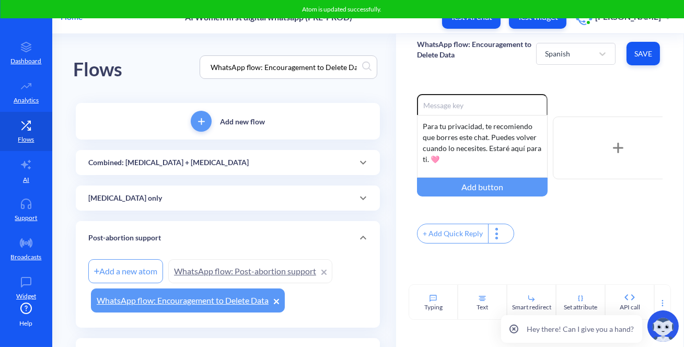
click at [551, 41] on div "Spanish Save" at bounding box center [599, 53] width 126 height 29
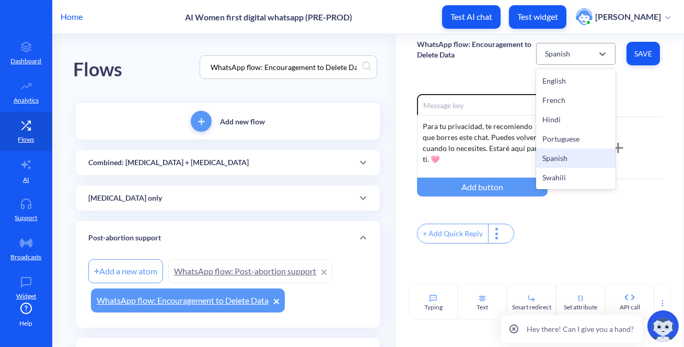
click at [558, 53] on div "Spanish" at bounding box center [557, 53] width 25 height 11
click at [573, 170] on div "Swahili" at bounding box center [575, 177] width 79 height 19
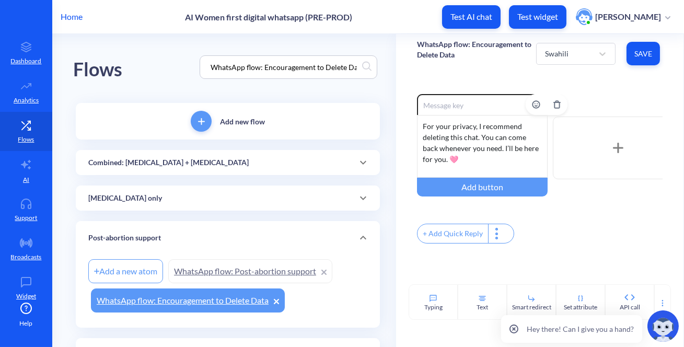
click at [500, 145] on div "For your privacy, I recommend deleting this chat. You can come back whenever yo…" at bounding box center [482, 146] width 131 height 63
click at [643, 54] on span "Save" at bounding box center [643, 54] width 17 height 10
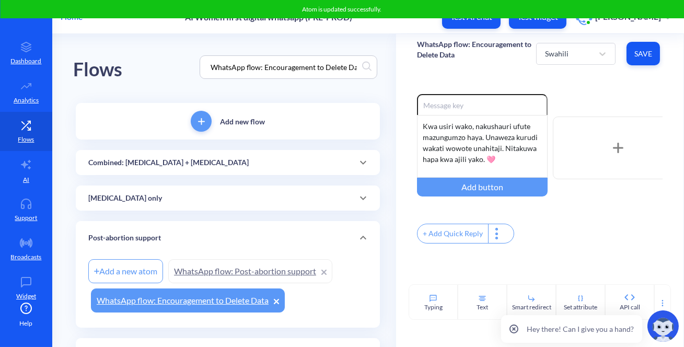
click at [249, 64] on input "WhatsApp flow: Encouragement to Delete Data" at bounding box center [283, 67] width 156 height 12
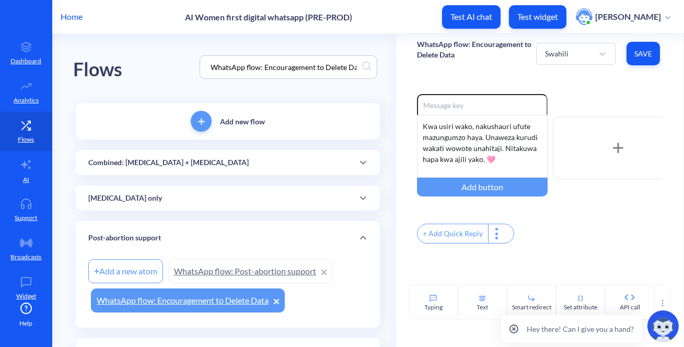
paste input "[MEDICAL_DATA]_SCHEDULED_1A"
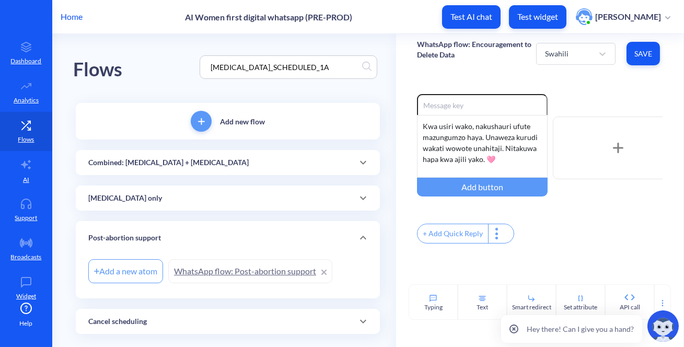
type input "[MEDICAL_DATA]_SCHEDULED_1A"
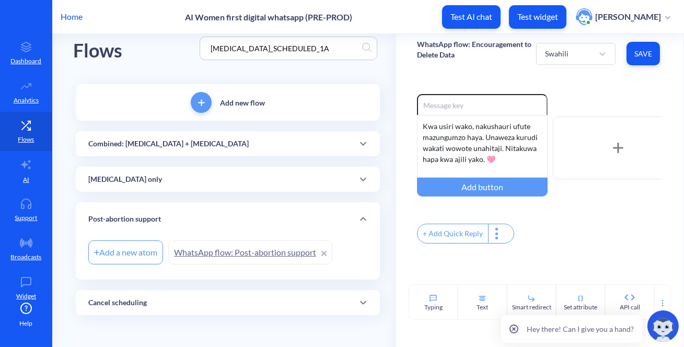
scroll to position [20, 0]
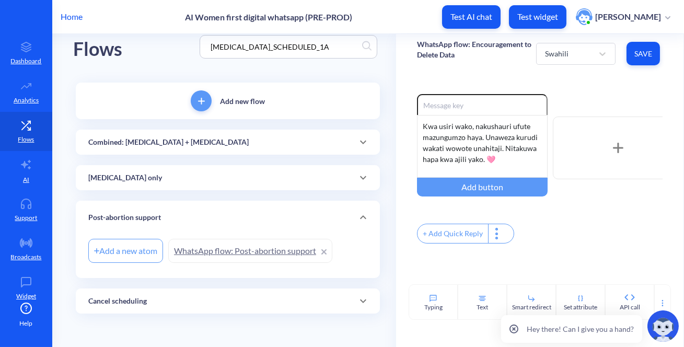
click at [273, 305] on div "Cancel scheduling" at bounding box center [227, 301] width 279 height 11
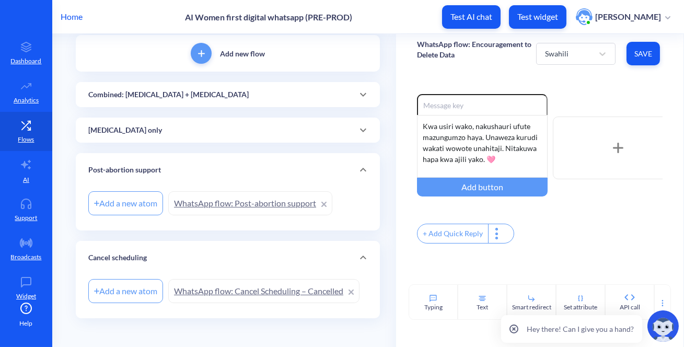
scroll to position [73, 0]
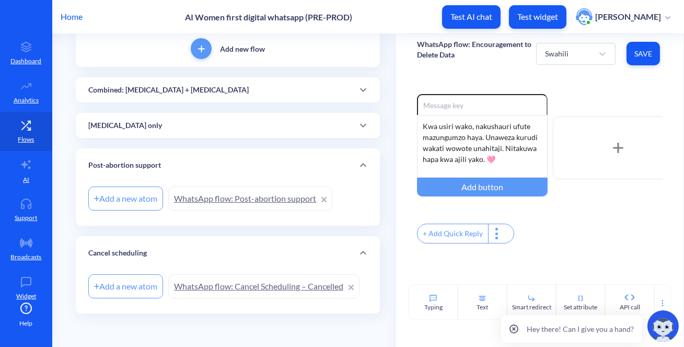
click at [260, 123] on div "[MEDICAL_DATA] only" at bounding box center [227, 125] width 279 height 11
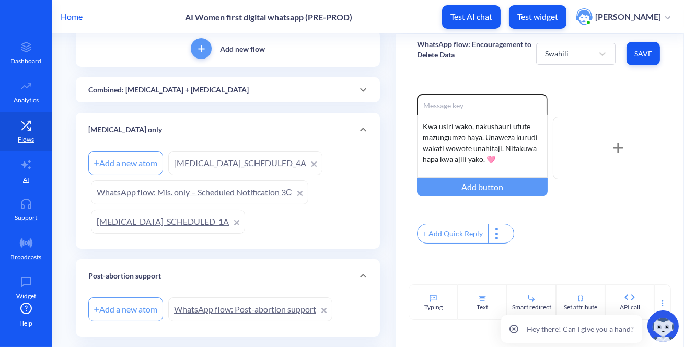
click at [182, 221] on link "[MEDICAL_DATA]_SCHEDULED_1A" at bounding box center [168, 221] width 154 height 24
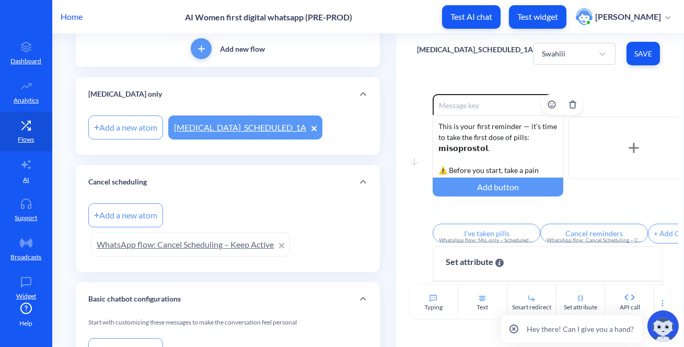
click at [482, 129] on div "This is your first reminder — it’s time to take the first dose of pills: 𝗺𝗶𝘀𝗼𝗽𝗿…" at bounding box center [498, 146] width 131 height 63
click at [641, 52] on span "Save" at bounding box center [643, 54] width 17 height 10
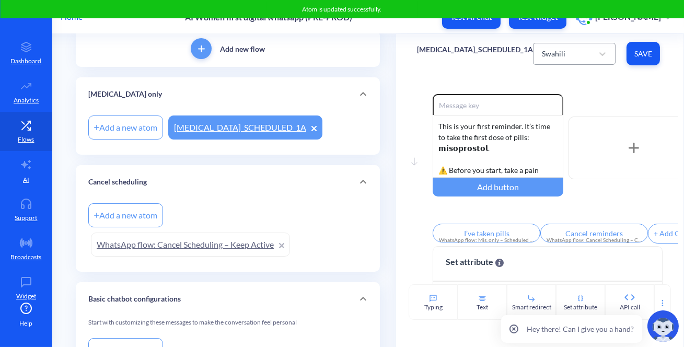
click at [576, 53] on div "Swahili" at bounding box center [564, 53] width 56 height 19
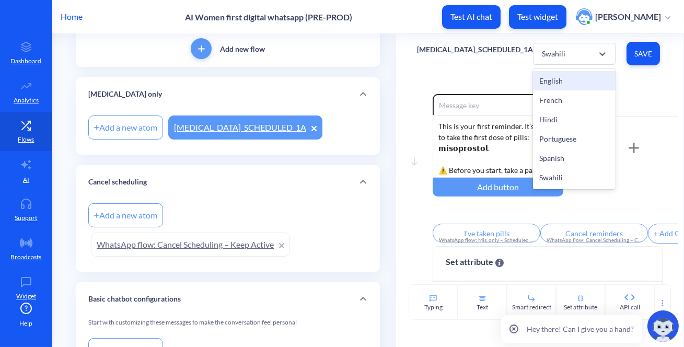
click at [543, 78] on div "English" at bounding box center [574, 80] width 83 height 19
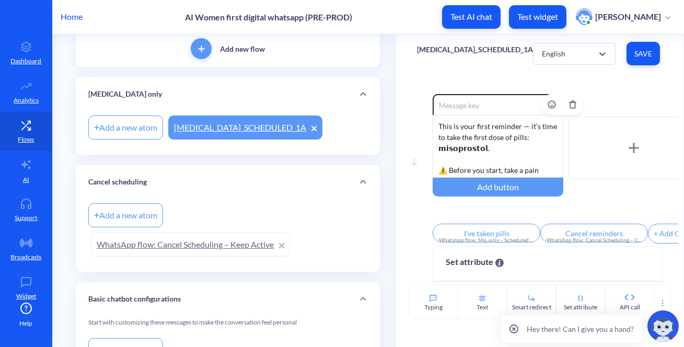
click at [484, 132] on div "This is your first reminder — it’s time to take the first dose of pills: 𝗺𝗶𝘀𝗼𝗽𝗿…" at bounding box center [498, 146] width 131 height 63
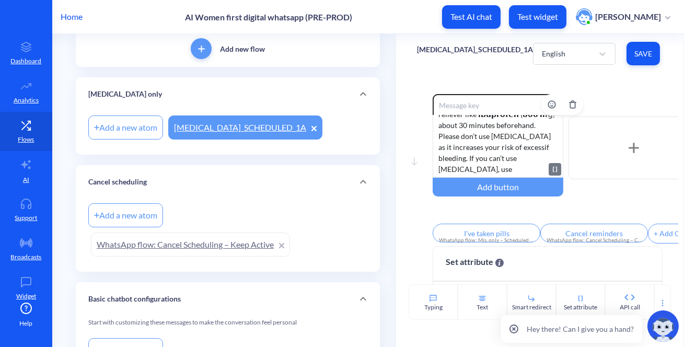
scroll to position [190, 0]
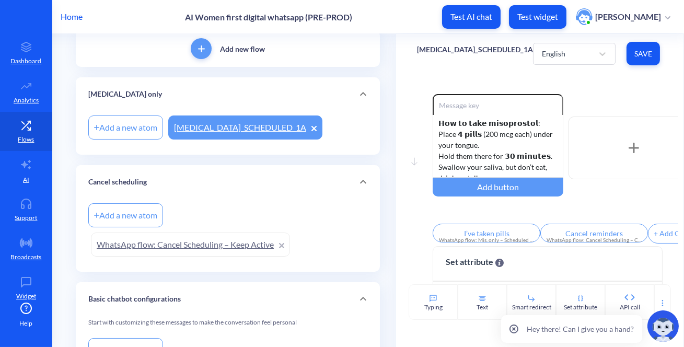
click at [627, 55] on button "Save" at bounding box center [642, 54] width 33 height 24
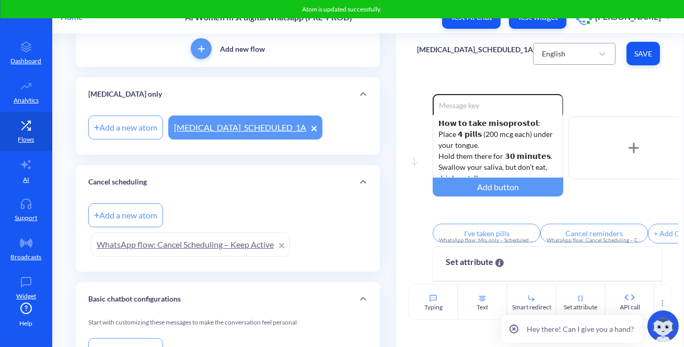
click at [570, 57] on div "English" at bounding box center [564, 53] width 56 height 19
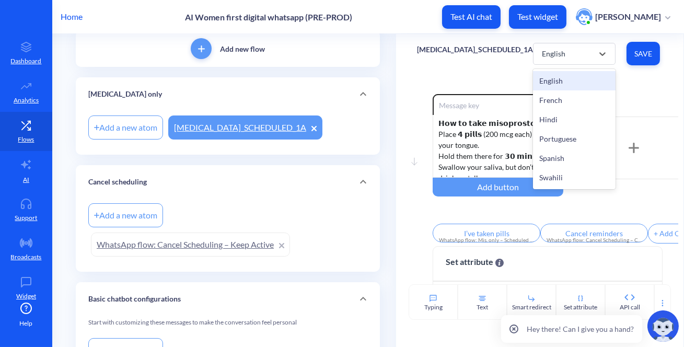
click at [558, 98] on div "French" at bounding box center [574, 99] width 83 height 19
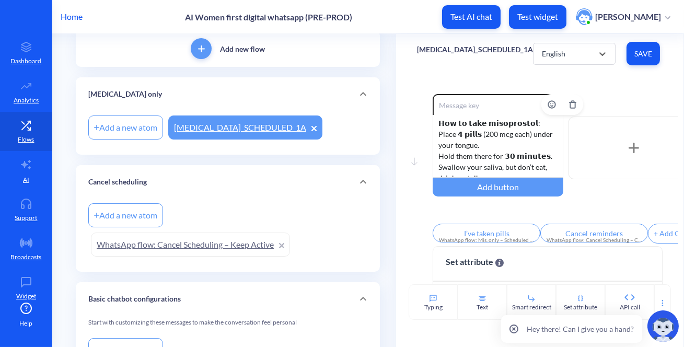
type input "J'ai pris pilules"
type input "Annuler les rappels"
click at [473, 143] on div "Ceci est votre premier rappel - il est temps de prendre la première dose de pil…" at bounding box center [498, 146] width 131 height 63
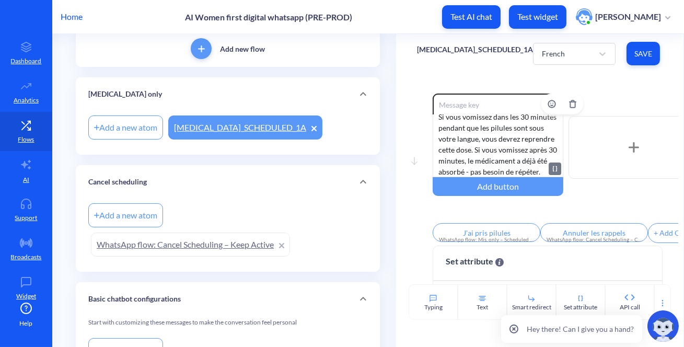
scroll to position [0, 0]
drag, startPoint x: 634, startPoint y: 55, endPoint x: 623, endPoint y: 50, distance: 11.5
click at [635, 54] on span "Save" at bounding box center [643, 54] width 17 height 10
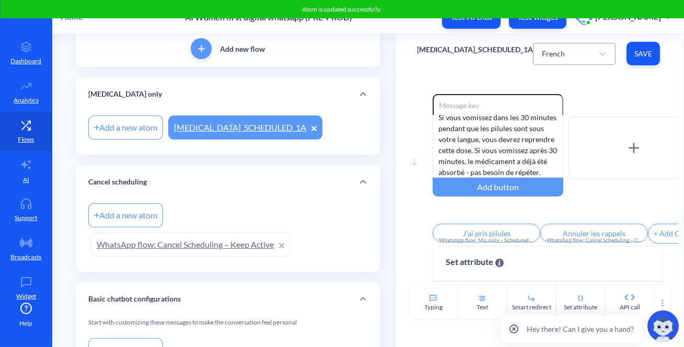
click at [542, 53] on div "French" at bounding box center [553, 53] width 23 height 11
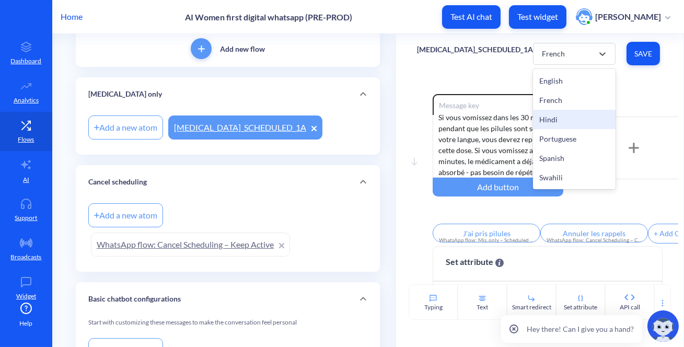
click at [553, 114] on div "Hindi" at bounding box center [574, 119] width 83 height 19
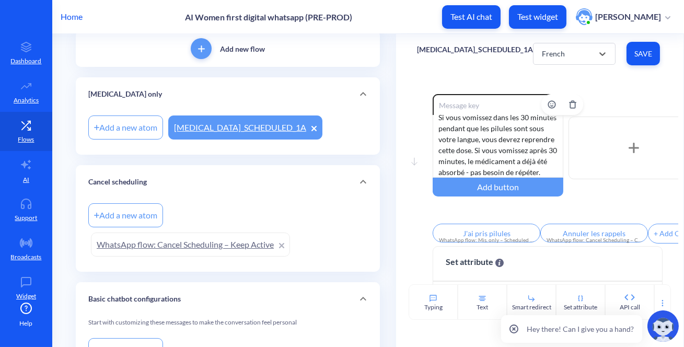
type input "I’ve taken pills"
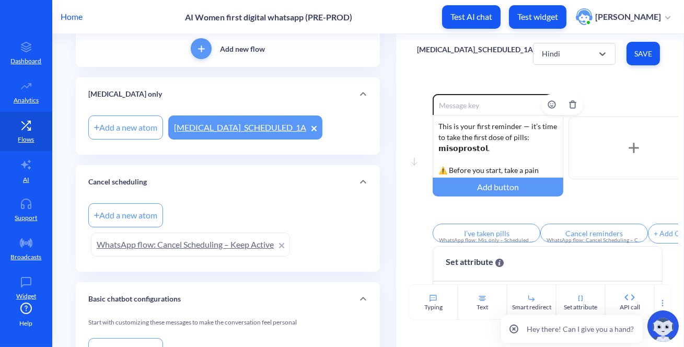
click at [504, 133] on div "This is your first reminder — it’s time to take the first dose of pills: 𝗺𝗶𝘀𝗼𝗽𝗿…" at bounding box center [498, 146] width 131 height 63
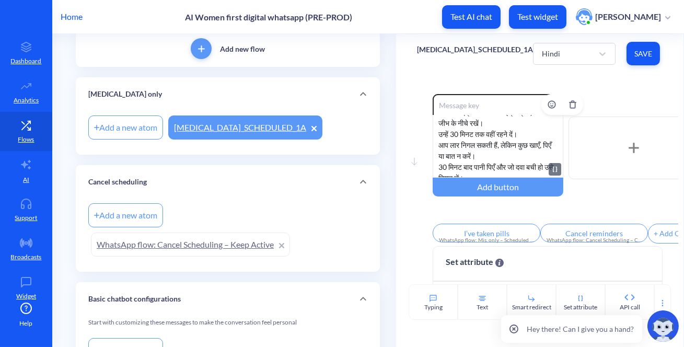
scroll to position [272, 0]
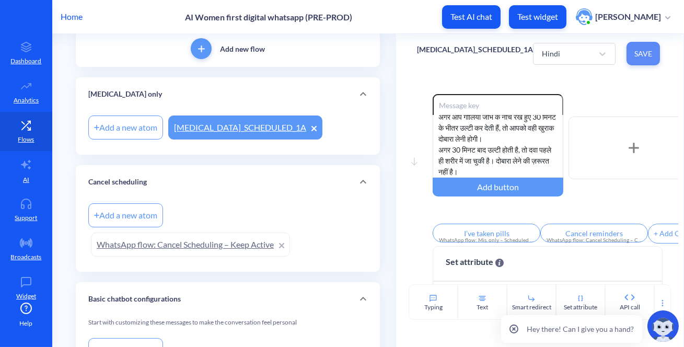
click at [635, 58] on span "Save" at bounding box center [643, 54] width 17 height 10
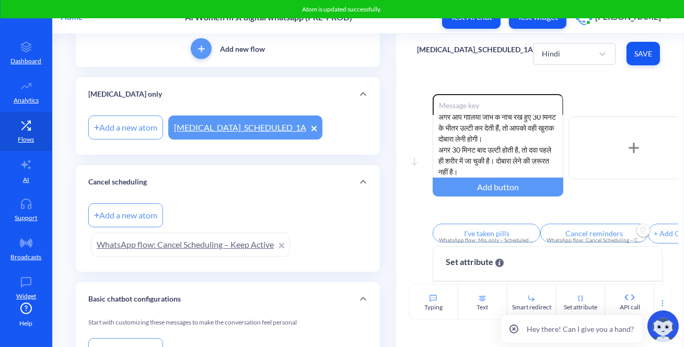
click at [583, 236] on input "Cancel reminders" at bounding box center [594, 233] width 108 height 19
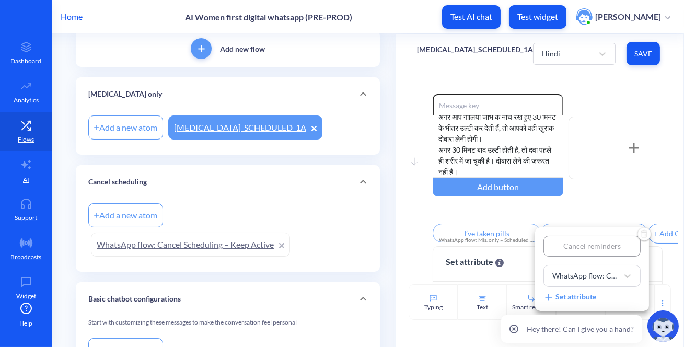
type input "रिमाइंडर रद्द करें"
click at [486, 232] on div at bounding box center [342, 173] width 684 height 347
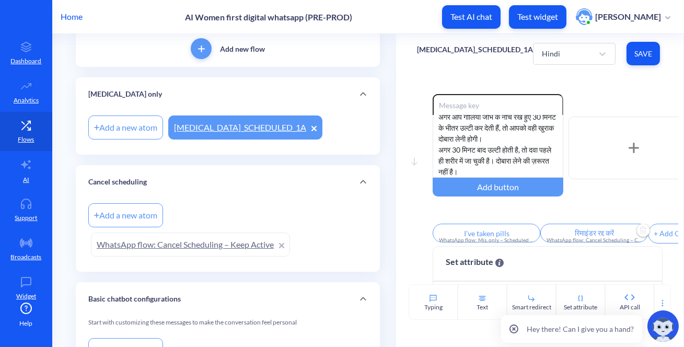
click at [484, 235] on input "I’ve taken pills" at bounding box center [487, 233] width 108 height 19
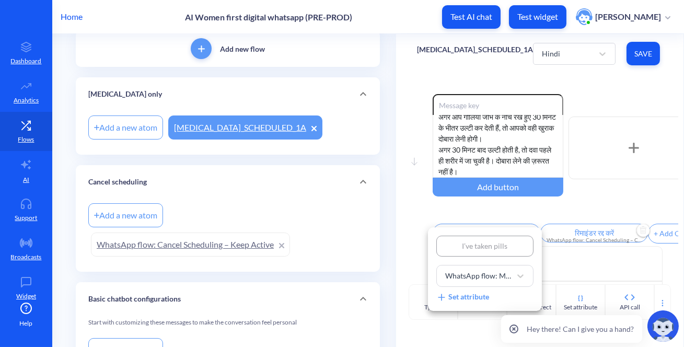
type input "मैंने दवा ले ली है"
click at [486, 213] on div at bounding box center [342, 173] width 684 height 347
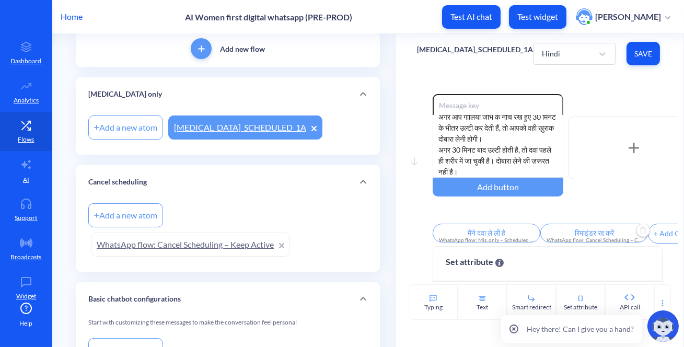
click at [637, 56] on span "Save" at bounding box center [643, 54] width 17 height 10
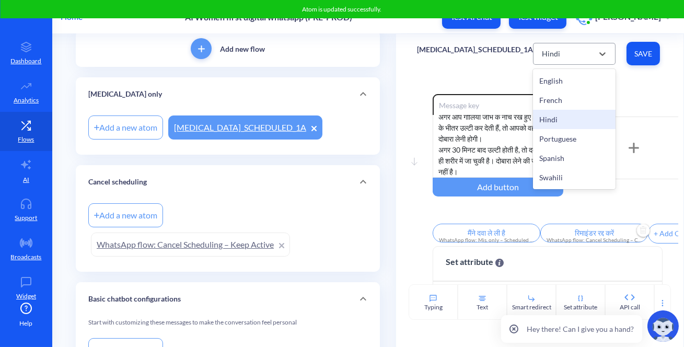
click at [560, 56] on div "Hindi" at bounding box center [564, 53] width 56 height 19
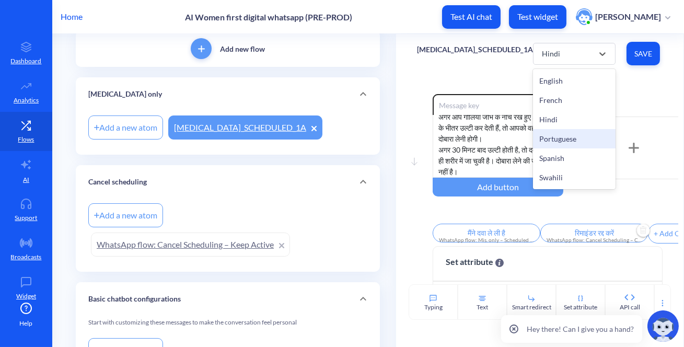
click at [555, 142] on div "Portuguese" at bounding box center [574, 138] width 83 height 19
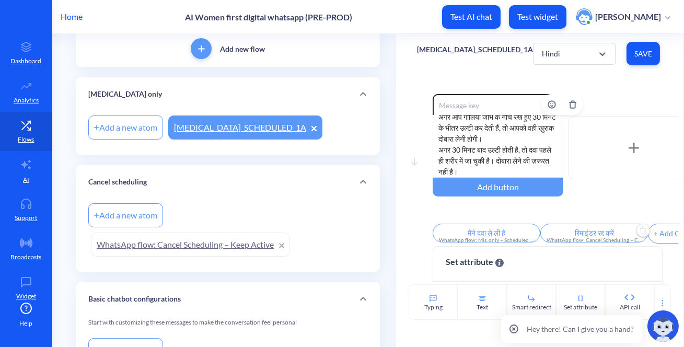
type input "Tomei os comprimidos"
type input "Cancelar lembretes"
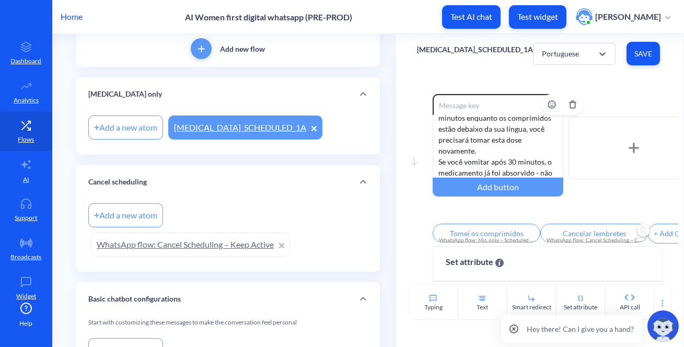
scroll to position [305, 0]
click at [466, 139] on div "Este é o seu primeiro lembrete - é hora [PERSON_NAME] a primeira dose de compri…" at bounding box center [498, 146] width 131 height 63
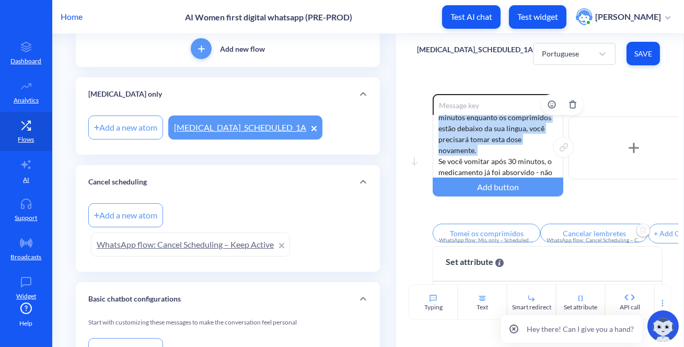
click at [466, 139] on div "Este é o seu primeiro lembrete - é hora [PERSON_NAME] a primeira dose de compri…" at bounding box center [498, 146] width 131 height 63
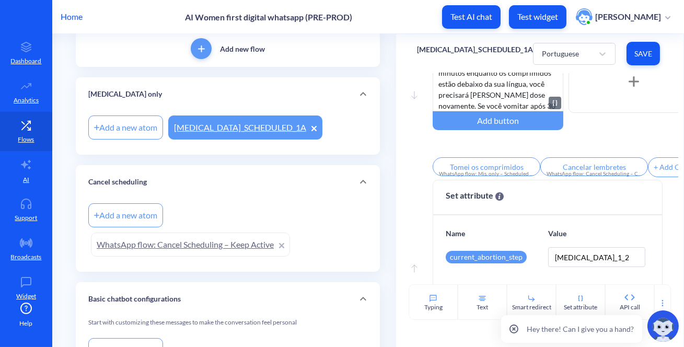
scroll to position [0, 0]
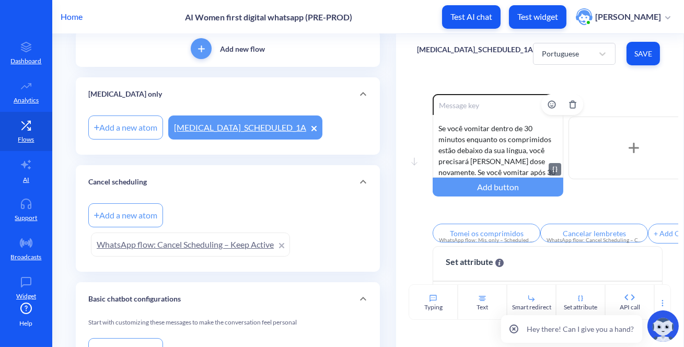
click at [539, 170] on div "Este é o seu primeiro lembrete - é hora [PERSON_NAME] a primeira dose de compri…" at bounding box center [498, 146] width 131 height 63
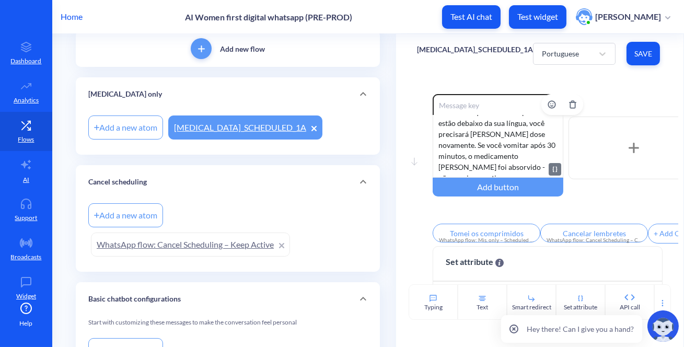
scroll to position [327, 0]
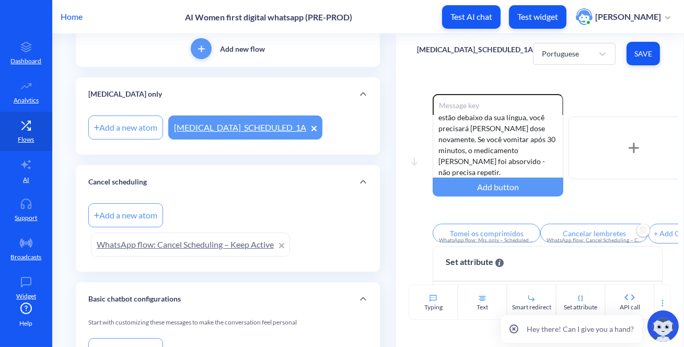
click at [574, 232] on input "Cancelar lembretes" at bounding box center [594, 233] width 108 height 19
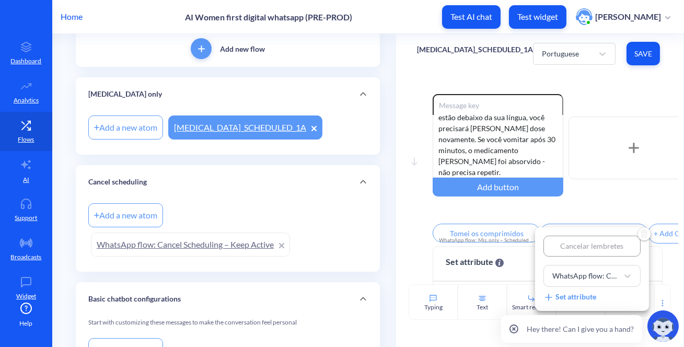
click at [525, 167] on div at bounding box center [342, 173] width 684 height 347
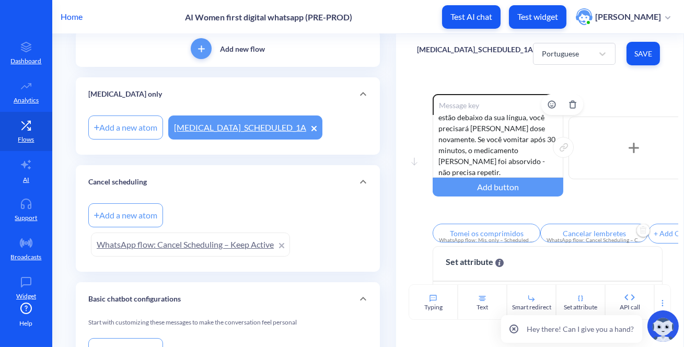
drag, startPoint x: 530, startPoint y: 170, endPoint x: 444, endPoint y: 172, distance: 85.7
click at [444, 172] on div "Este é o seu primeiro lembrete - é hora [PERSON_NAME] a primeira dose de compri…" at bounding box center [498, 146] width 131 height 63
click at [449, 158] on div "Este é o seu primeiro lembrete - é hora [PERSON_NAME] a primeira dose de compri…" at bounding box center [498, 146] width 131 height 63
click at [458, 47] on p "[MEDICAL_DATA]_SCHEDULED_1A" at bounding box center [475, 49] width 116 height 10
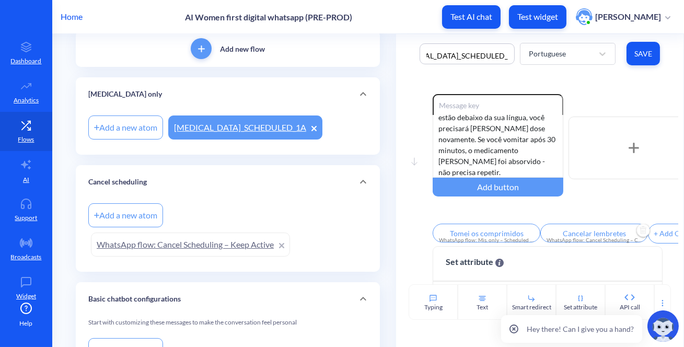
click at [459, 50] on input "[MEDICAL_DATA]_SCHEDULED_1A" at bounding box center [467, 55] width 84 height 11
drag, startPoint x: 528, startPoint y: 160, endPoint x: 443, endPoint y: 157, distance: 84.2
click at [443, 157] on div "Este é o seu primeiro lembrete - é hora [PERSON_NAME] a primeira dose de compri…" at bounding box center [498, 146] width 131 height 63
click at [477, 231] on input "Tomei os comprimidos" at bounding box center [487, 233] width 108 height 19
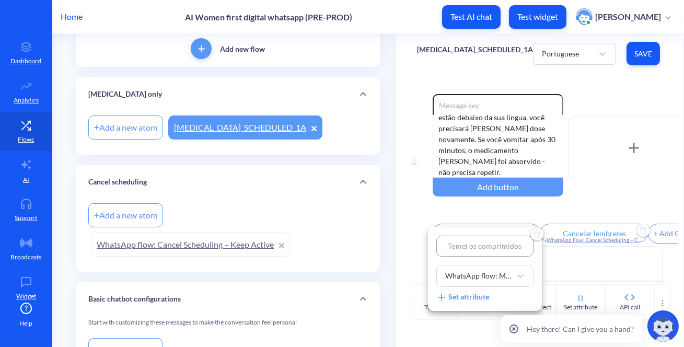
click at [476, 238] on input "Tomei os comprimidos" at bounding box center [484, 246] width 97 height 21
type input "1"
click at [485, 213] on div at bounding box center [342, 173] width 684 height 347
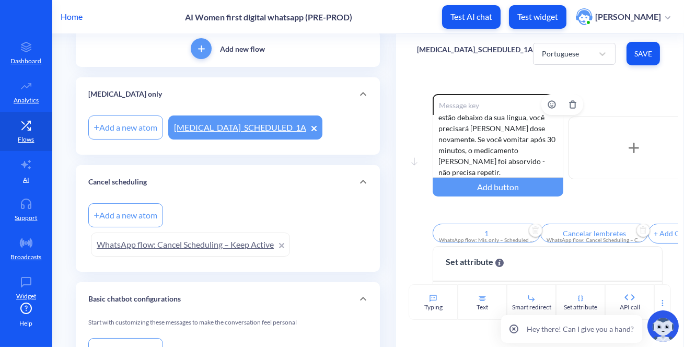
click at [459, 170] on div "Este é o seu primeiro lembrete - é hora [PERSON_NAME] a primeira dose de compri…" at bounding box center [498, 146] width 131 height 63
click at [581, 233] on input "Cancelar lembretes" at bounding box center [594, 233] width 108 height 19
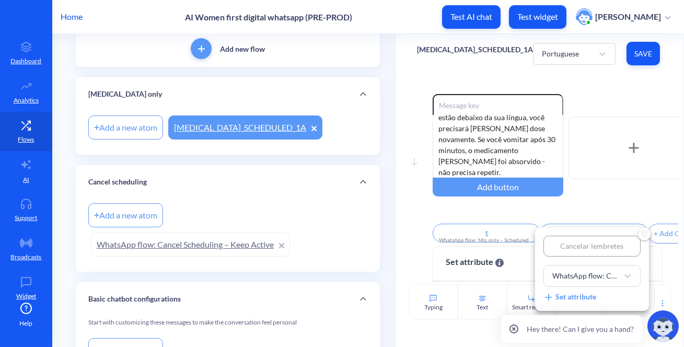
drag, startPoint x: 624, startPoint y: 245, endPoint x: 424, endPoint y: 238, distance: 200.2
click at [424, 238] on div "Cancelar lembretes WhatsApp flow: Cancel Scheduling – Confirmation Set attribute" at bounding box center [342, 173] width 684 height 347
type input "2"
click at [612, 188] on div at bounding box center [342, 173] width 684 height 347
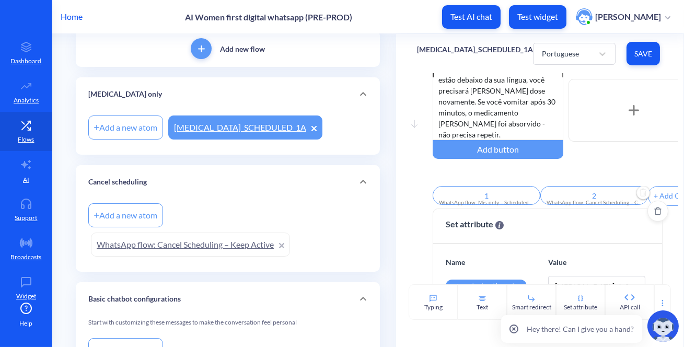
scroll to position [124, 0]
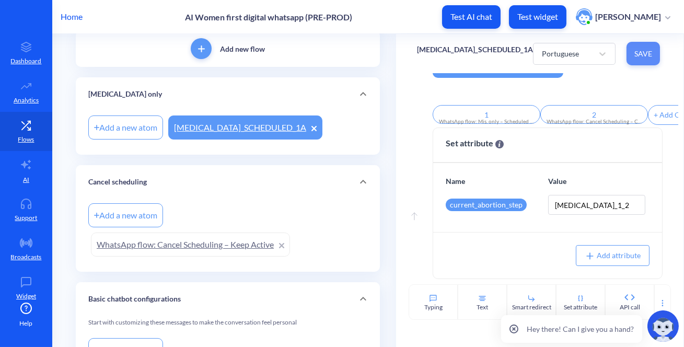
click at [638, 47] on button "Save" at bounding box center [642, 54] width 33 height 24
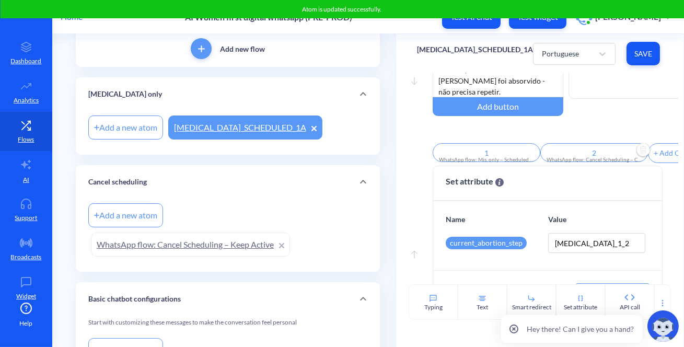
scroll to position [0, 0]
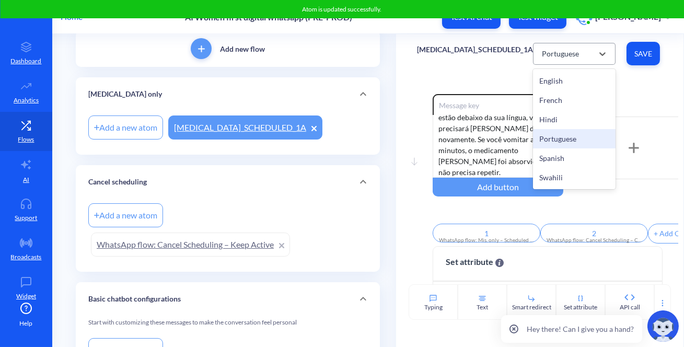
click at [548, 49] on div "Portuguese" at bounding box center [560, 53] width 37 height 11
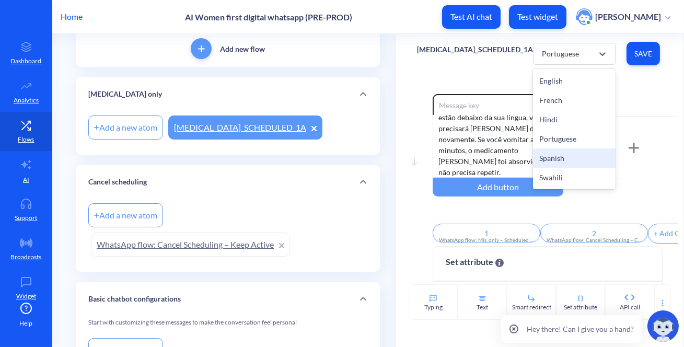
click at [559, 156] on div "Spanish" at bounding box center [574, 157] width 83 height 19
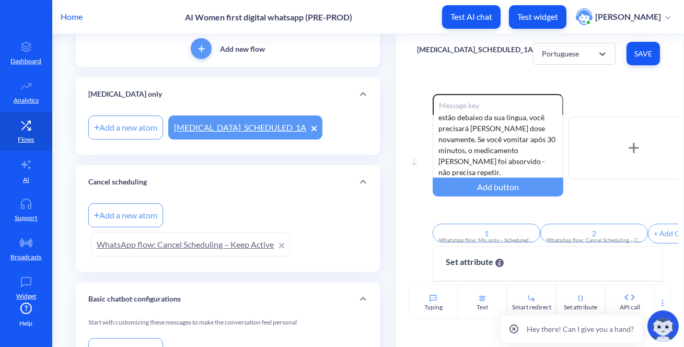
type input "Tomé las pastillas"
type input "Anular avisos"
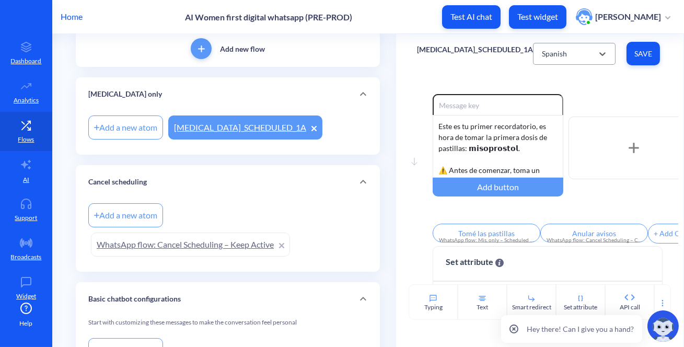
click at [543, 51] on div "Spanish" at bounding box center [554, 53] width 25 height 11
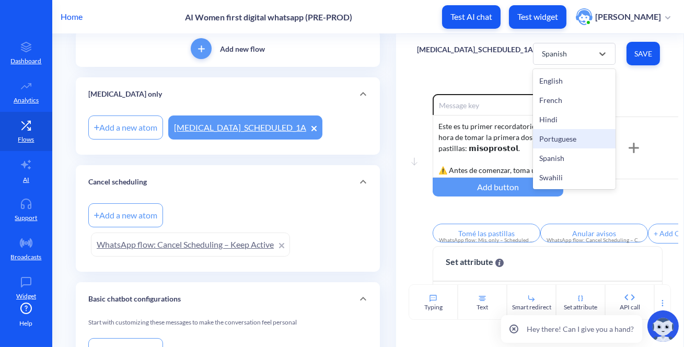
click at [554, 139] on div "Portuguese" at bounding box center [574, 138] width 83 height 19
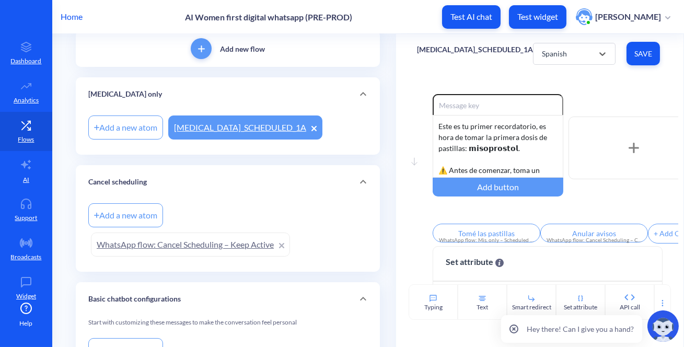
type input "1"
type input "2"
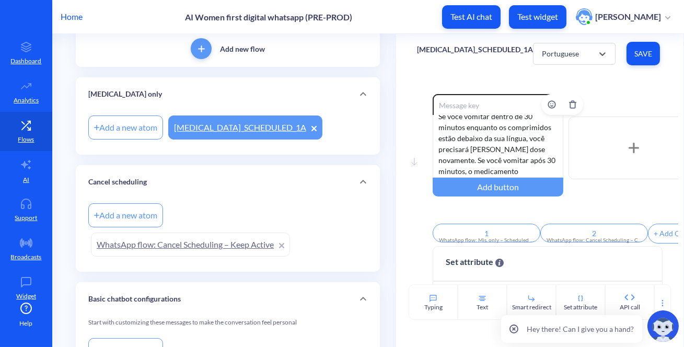
scroll to position [327, 0]
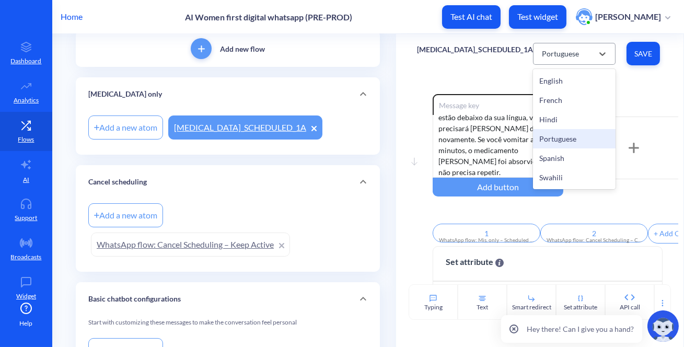
click at [536, 56] on div "Portuguese" at bounding box center [564, 53] width 56 height 19
click at [544, 160] on div "Spanish" at bounding box center [574, 157] width 83 height 19
type input "Tomé las pastillas"
type input "Anular avisos"
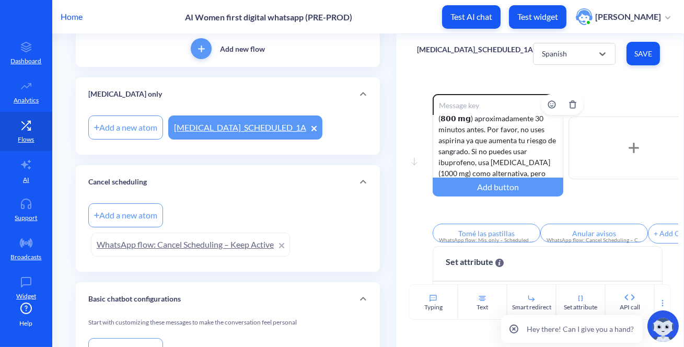
scroll to position [0, 0]
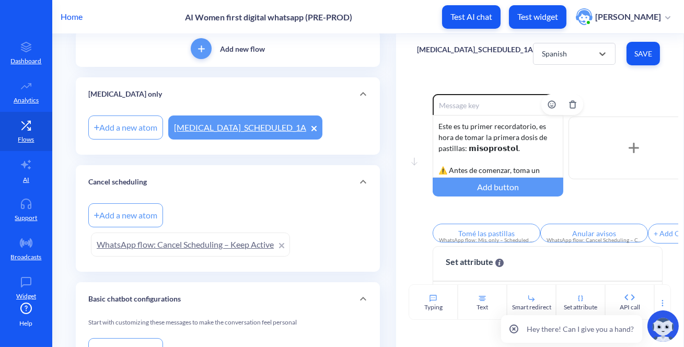
click at [467, 143] on div "Este es tu primer recordatorio, es hora [PERSON_NAME] la primera dosis de pasti…" at bounding box center [498, 146] width 131 height 63
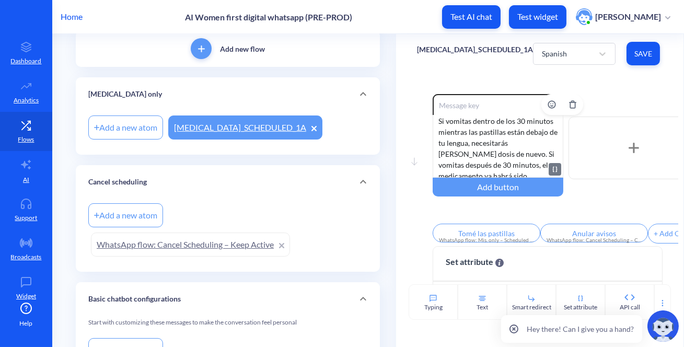
scroll to position [294, 0]
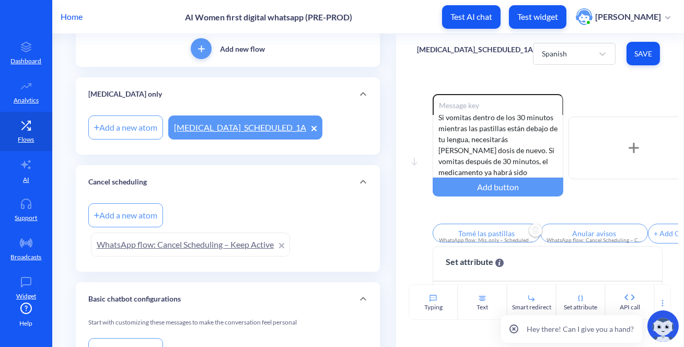
click at [452, 235] on input "Tomé las pastillas" at bounding box center [487, 233] width 108 height 19
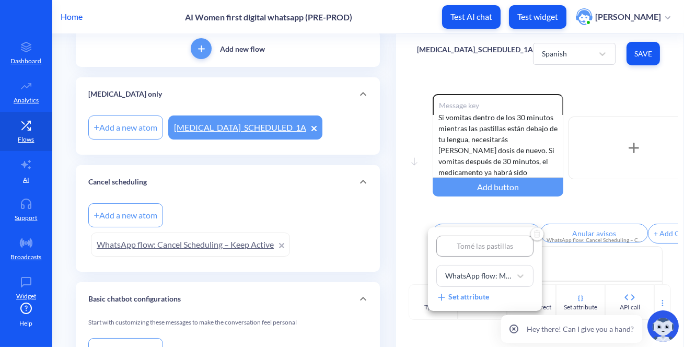
click at [491, 244] on input "Tomé las pastillas" at bounding box center [484, 246] width 97 height 21
click at [529, 141] on div at bounding box center [342, 173] width 684 height 347
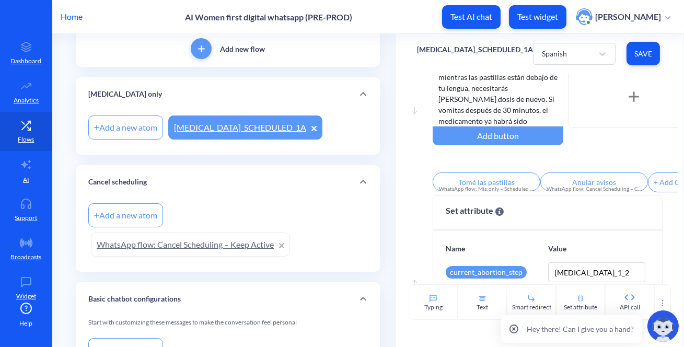
scroll to position [0, 0]
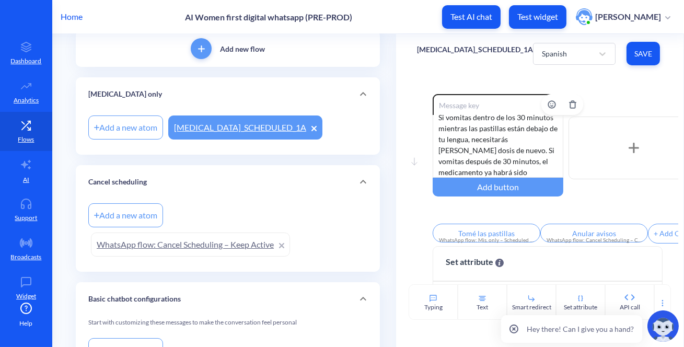
click at [503, 170] on div "Este es tu primer recordatorio, es hora [PERSON_NAME] la primera dosis de pasti…" at bounding box center [498, 146] width 131 height 63
click at [464, 232] on input "Tomé las pastillas" at bounding box center [487, 233] width 108 height 19
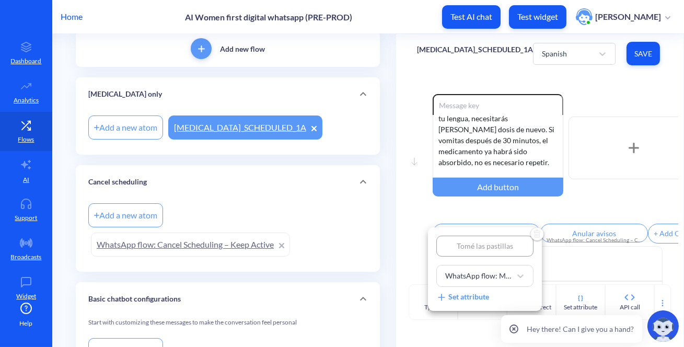
drag, startPoint x: 513, startPoint y: 244, endPoint x: 422, endPoint y: 237, distance: 91.2
click at [422, 237] on div "[PERSON_NAME] las pastillas WhatsApp flow: Mis. only – Scheduled Notification 1…" at bounding box center [342, 173] width 684 height 347
type input "1"
click at [465, 206] on div at bounding box center [342, 173] width 684 height 347
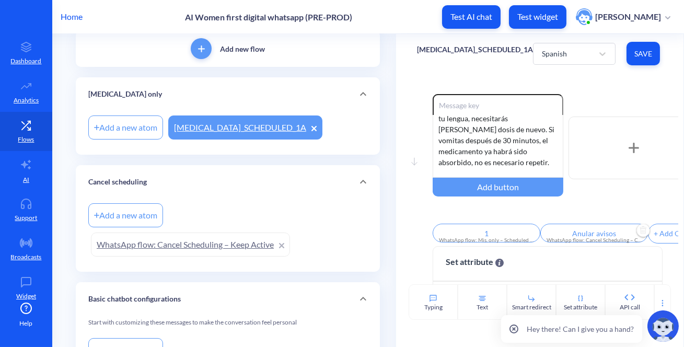
click at [577, 235] on input "Anular avisos" at bounding box center [594, 233] width 108 height 19
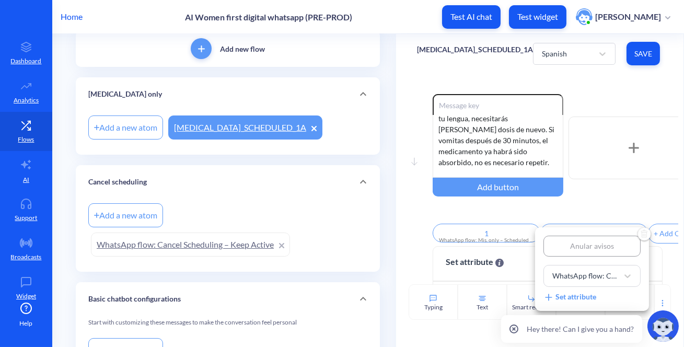
type input "2"
click at [585, 216] on div at bounding box center [342, 173] width 684 height 347
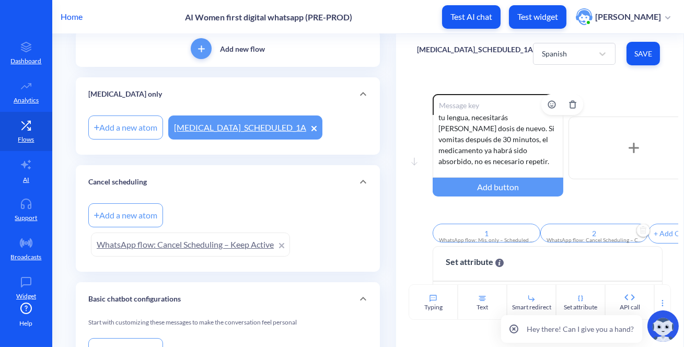
scroll to position [0, 0]
click at [513, 154] on div "Este es tu primer recordatorio, es hora [PERSON_NAME] la primera dosis de pasti…" at bounding box center [498, 146] width 131 height 63
click at [526, 166] on div "Este es tu primer recordatorio, es hora [PERSON_NAME] la primera dosis de pasti…" at bounding box center [498, 146] width 131 height 63
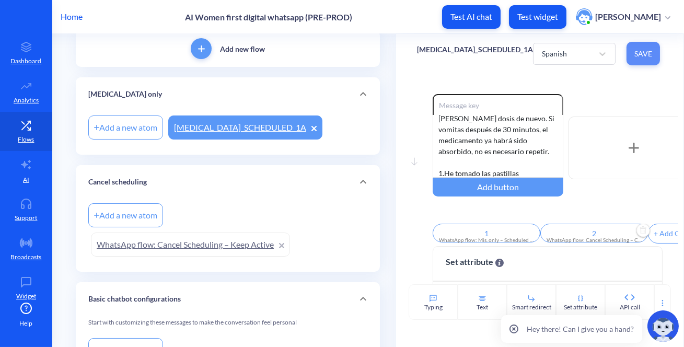
click at [648, 62] on button "Save" at bounding box center [642, 54] width 33 height 24
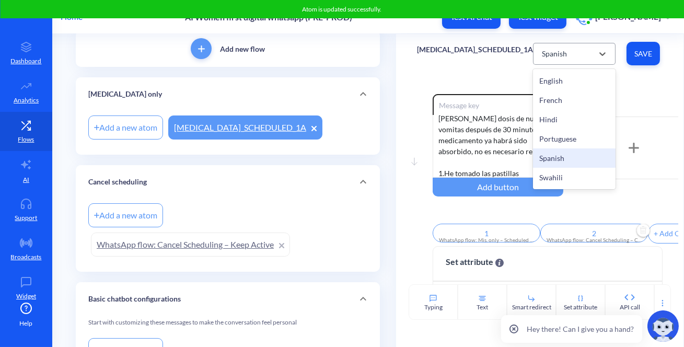
click at [542, 53] on div "Spanish" at bounding box center [554, 53] width 25 height 11
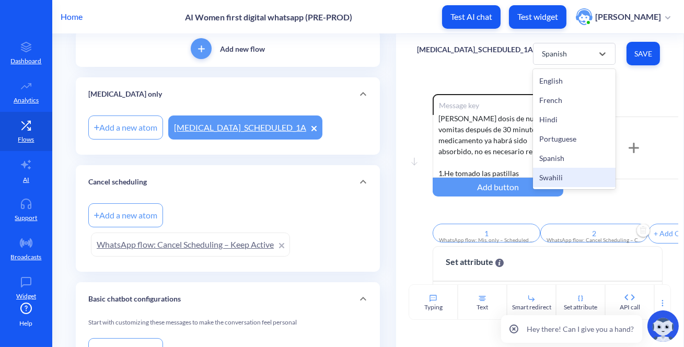
click at [546, 176] on div "Swahili" at bounding box center [574, 177] width 83 height 19
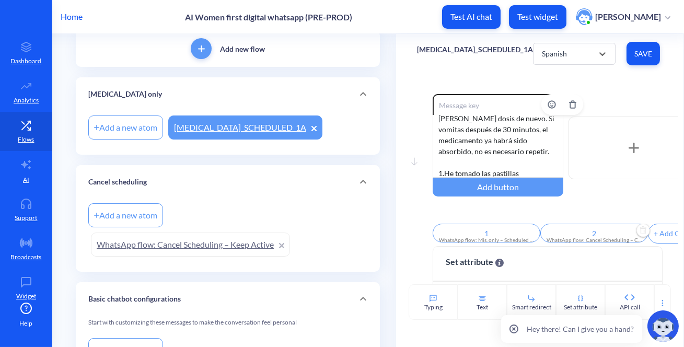
type input "I’ve taken pills"
type input "Cancel reminders"
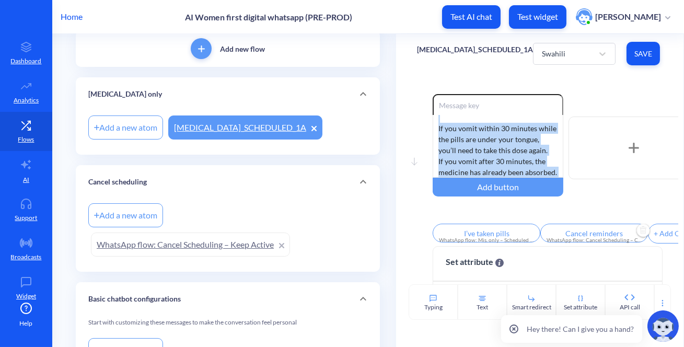
scroll to position [0, 0]
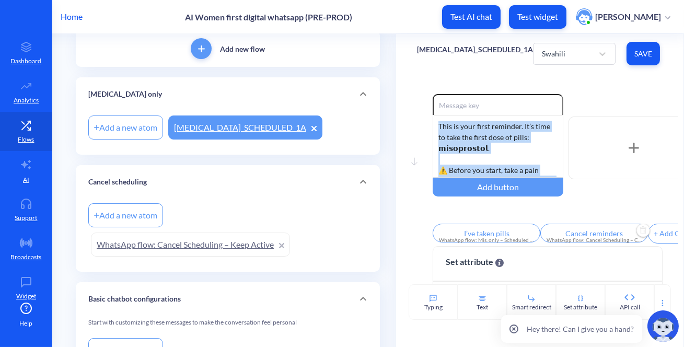
drag, startPoint x: 538, startPoint y: 170, endPoint x: 406, endPoint y: 74, distance: 163.1
click at [406, 74] on div "Move down Enable reactions This is your first reminder. It’s time to take the f…" at bounding box center [539, 178] width 287 height 211
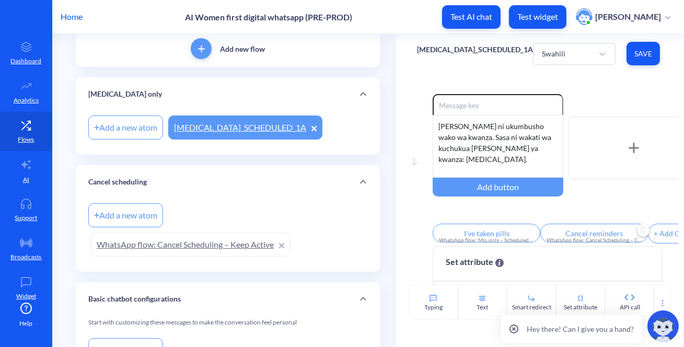
click at [460, 83] on div "Move down Enable reactions [PERSON_NAME] ni ukumbusho wako wa kwanza. Sasa ni w…" at bounding box center [539, 178] width 287 height 211
click at [489, 222] on div "Enable reactions [PERSON_NAME] ni ukumbusho wako wa kwanza. Sasa ni wakati wa k…" at bounding box center [556, 170] width 246 height 152
click at [490, 231] on input "I’ve taken pills" at bounding box center [487, 233] width 108 height 19
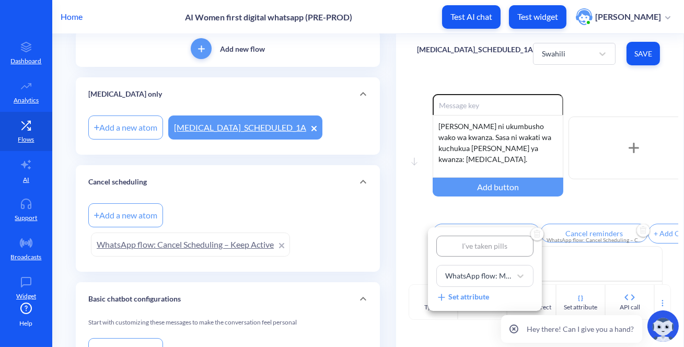
type input "Nimechukua vidonge"
drag, startPoint x: 603, startPoint y: 211, endPoint x: 598, endPoint y: 230, distance: 19.5
click at [603, 211] on div at bounding box center [342, 173] width 684 height 347
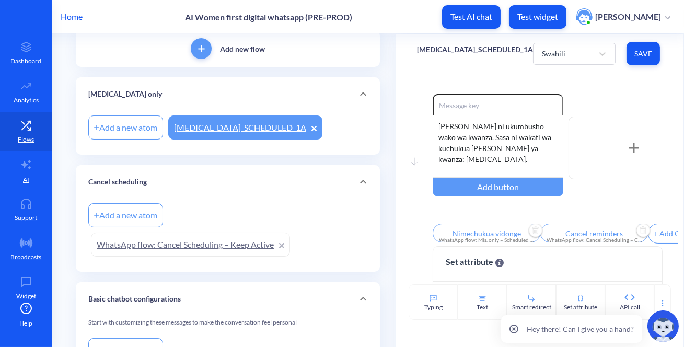
click at [593, 235] on input "Cancel reminders" at bounding box center [594, 233] width 108 height 19
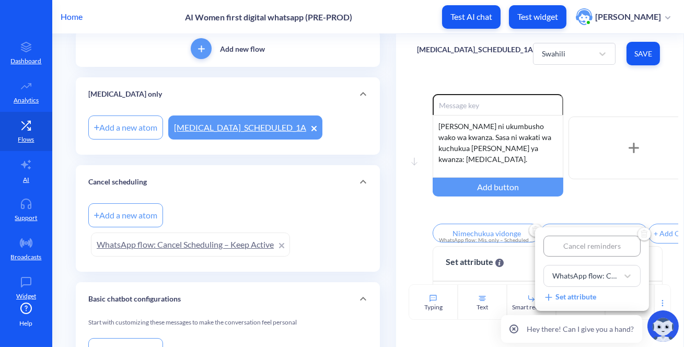
type input "[PERSON_NAME]"
click at [575, 206] on div at bounding box center [342, 173] width 684 height 347
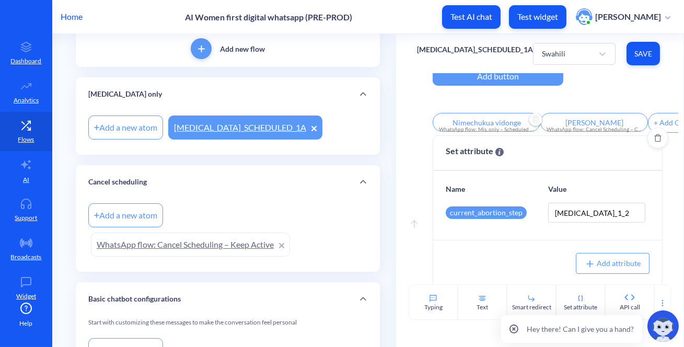
scroll to position [124, 0]
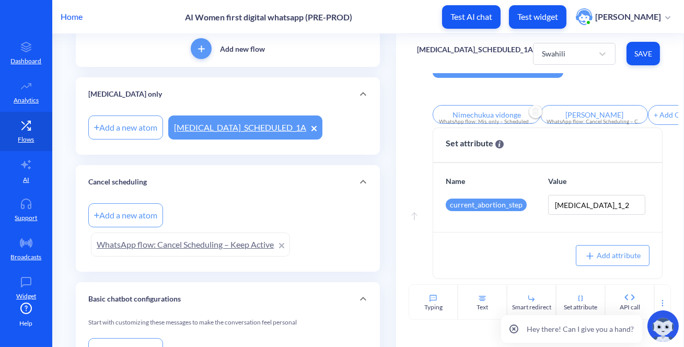
click at [639, 51] on span "Save" at bounding box center [643, 54] width 17 height 10
type input "[PERSON_NAME]"
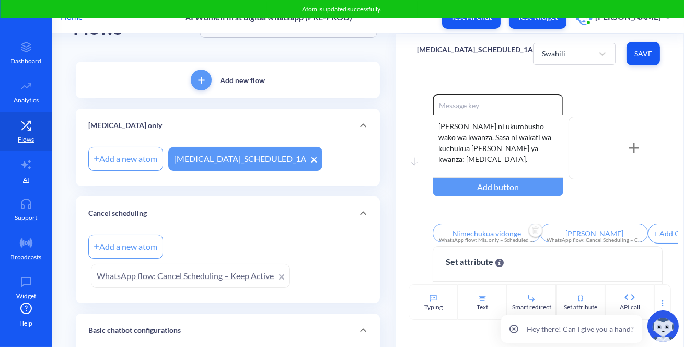
scroll to position [0, 0]
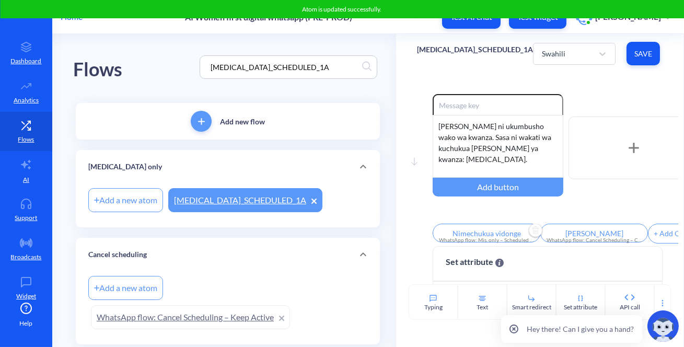
drag, startPoint x: 328, startPoint y: 62, endPoint x: 63, endPoint y: 50, distance: 265.7
click at [63, 50] on main "Flows [MEDICAL_DATA]_SCHEDULED_1A Add new flow [MEDICAL_DATA] only Add a new at…" at bounding box center [368, 190] width 632 height 313
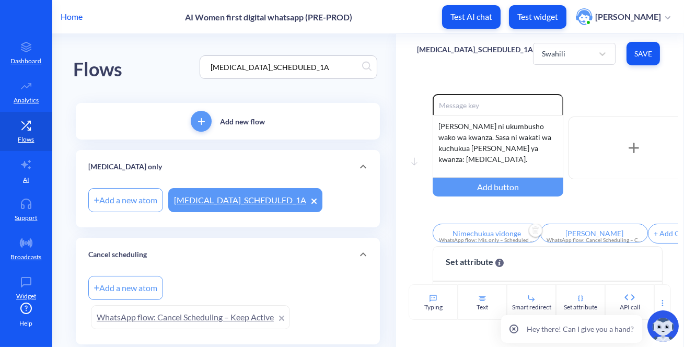
paste input "WhatsApp flow: Mis. only – Scheduled Notification 1B"
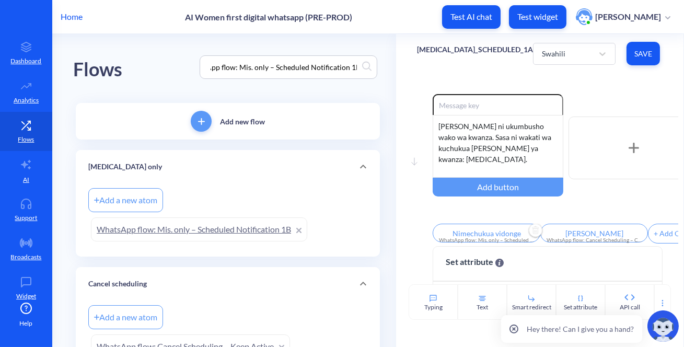
type input "WhatsApp flow: Mis. only – Scheduled Notification 1B"
click at [169, 77] on div "Flows WhatsApp flow: Mis. only – Scheduled Notification 1B" at bounding box center [227, 67] width 309 height 66
click at [186, 238] on link "WhatsApp flow: Mis. only – Scheduled Notification 1B" at bounding box center [199, 229] width 216 height 24
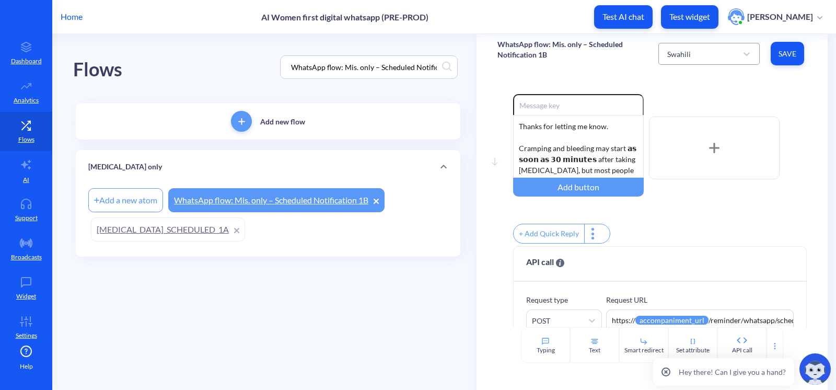
click at [683, 62] on div "Swahili" at bounding box center [699, 53] width 75 height 19
click at [683, 83] on div "English" at bounding box center [708, 80] width 101 height 19
click at [683, 48] on div "English" at bounding box center [699, 53] width 75 height 19
click at [683, 137] on div "Portuguese" at bounding box center [708, 138] width 101 height 19
click at [593, 149] on div "Obrigado por me informar. Cólicas e sangramento podem começar 𝗮𝗽ó𝘀 𝟯𝟬 𝗺𝗶𝗻𝘂𝘁𝗼𝘀 a…" at bounding box center [578, 146] width 131 height 63
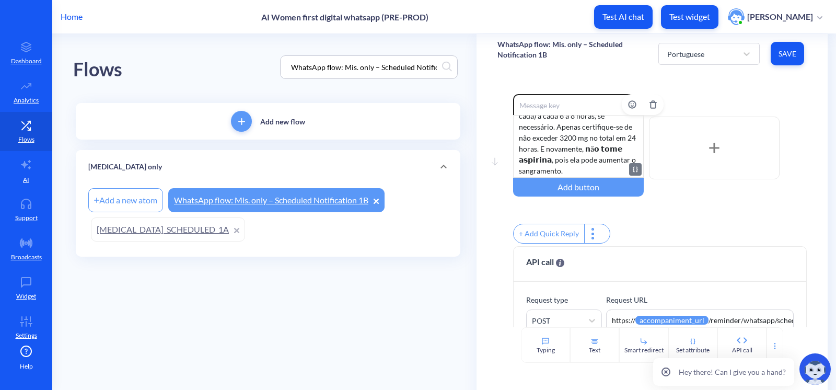
scroll to position [173, 0]
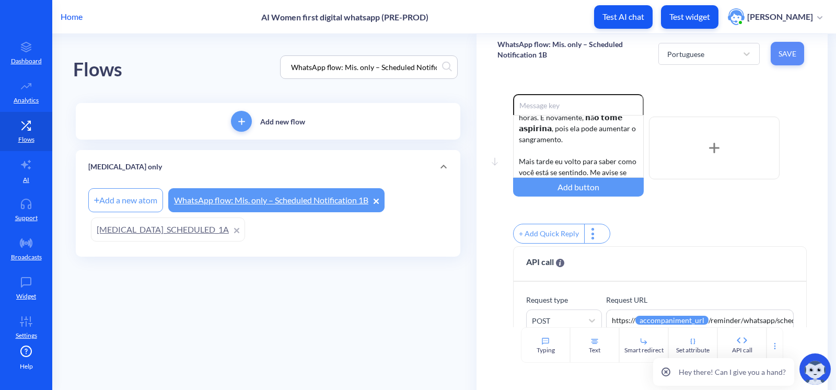
click at [683, 56] on span "Save" at bounding box center [787, 54] width 17 height 10
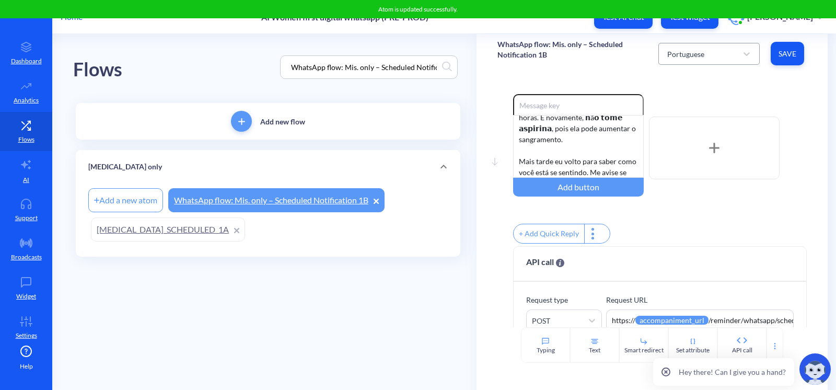
click at [676, 58] on div "Portuguese" at bounding box center [685, 53] width 37 height 11
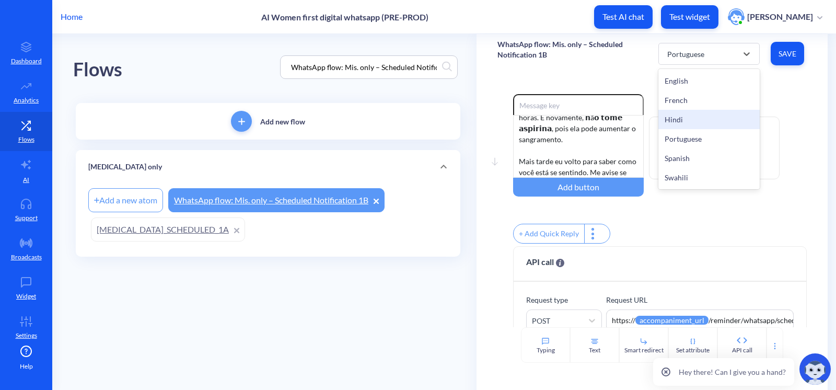
click at [678, 119] on div "Hindi" at bounding box center [708, 119] width 101 height 19
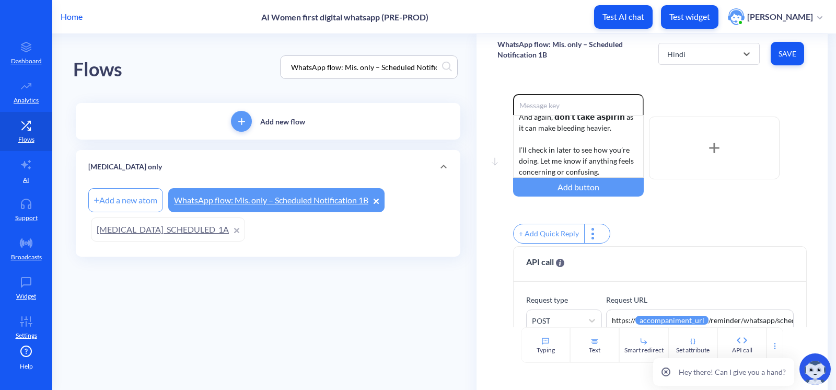
scroll to position [141, 0]
click at [679, 55] on div "Hindi" at bounding box center [676, 53] width 18 height 11
click at [540, 153] on div "Thanks for letting me know. Cramping and bleeding may start 𝗮𝘀 𝘀𝗼𝗼𝗻 𝗮𝘀 𝟯𝟬 𝗺𝗶𝗻𝘂𝘁…" at bounding box center [578, 146] width 131 height 63
click at [683, 57] on span "Save" at bounding box center [787, 54] width 17 height 10
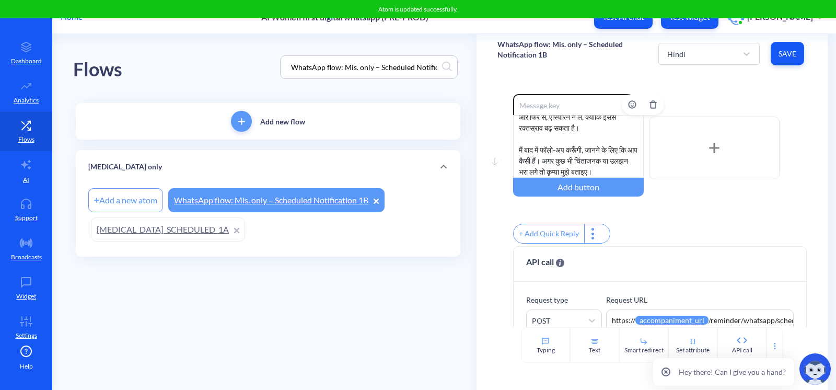
scroll to position [0, 0]
click at [575, 148] on div "बताने के लिए धन्यवाद। मिसोप्रोस्टोल लेने के लगभग 30 मिनट में क्रैम्पिंग और रक्त…" at bounding box center [578, 146] width 131 height 63
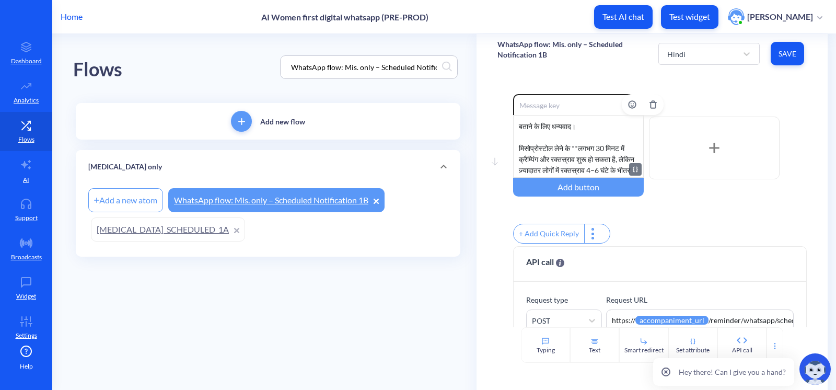
click at [634, 147] on div "बताने के लिए धन्यवाद। मिसोप्रोस्टोल लेने के **लगभग 30 मिनट में क्रैम्पिंग और रक…" at bounding box center [578, 146] width 131 height 63
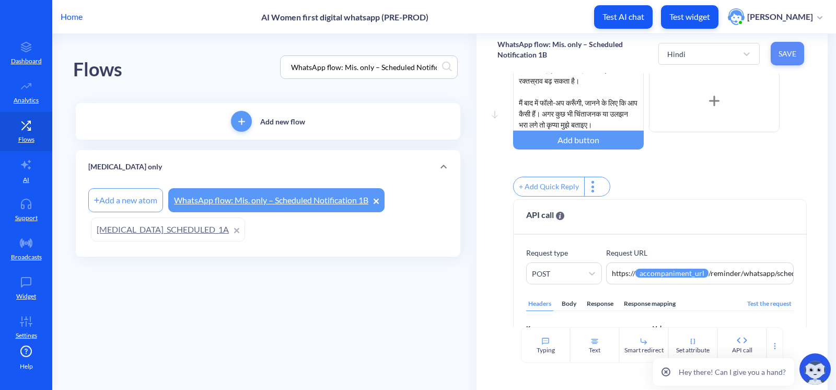
click at [683, 46] on button "Save" at bounding box center [786, 54] width 33 height 24
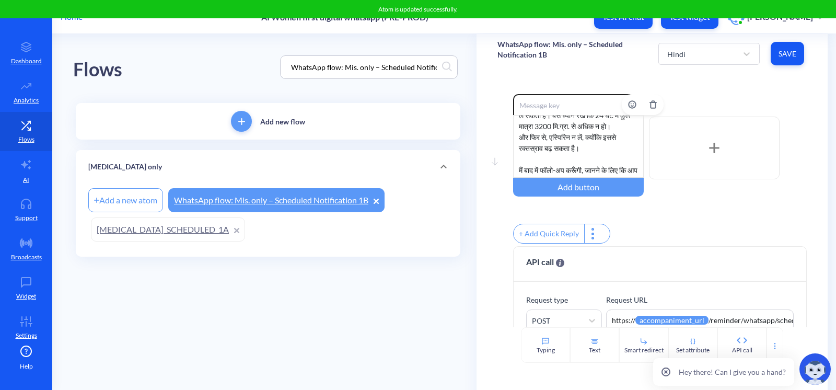
scroll to position [94, 0]
click at [558, 166] on div "बताने के लिए धन्यवाद। मिसोप्रोस्टोल लेने के **लगभग 30 मिनट में** क्रैम्पिंग और …" at bounding box center [578, 146] width 131 height 63
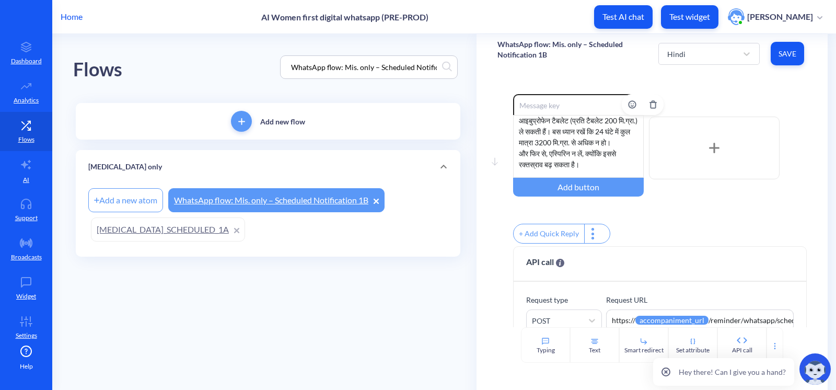
click at [554, 165] on div "बताने के लिए धन्यवाद। मिसोप्रोस्टोल लेने के **लगभग 30 मिनट में** क्रैम्पिंग और …" at bounding box center [578, 146] width 131 height 63
click at [594, 161] on div "बताने के लिए धन्यवाद। मिसोप्रोस्टोल लेने के **लगभग 30 मिनट में** क्रैम्पिंग और …" at bounding box center [578, 146] width 131 height 63
click at [679, 199] on div "Enable reactions बताने के लिए धन्यवाद। मिसोप्रोस्टोल लेने के **लगभग 30 मिनट में…" at bounding box center [660, 148] width 294 height 108
click at [683, 60] on button "Save" at bounding box center [786, 54] width 33 height 24
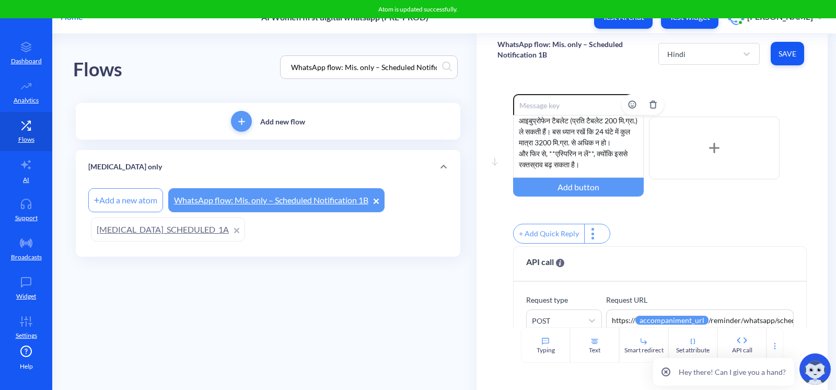
scroll to position [46, 0]
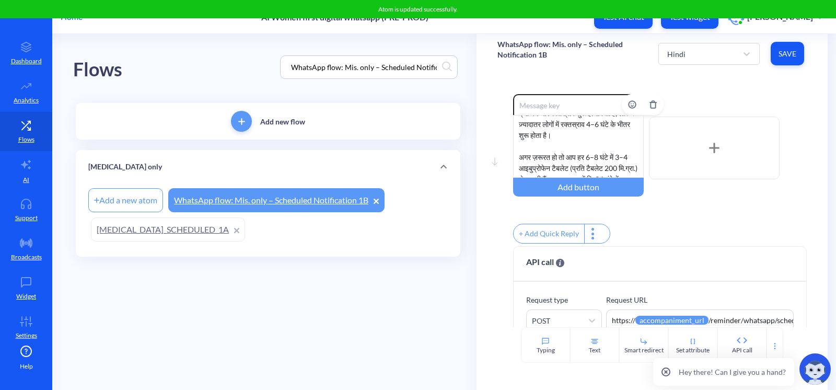
click at [616, 126] on div "बताने के लिए धन्यवाद। मिसोप्रोस्टोल लेने के **लगभग 30 मिनट में** क्रैम्पिंग और …" at bounding box center [578, 146] width 131 height 63
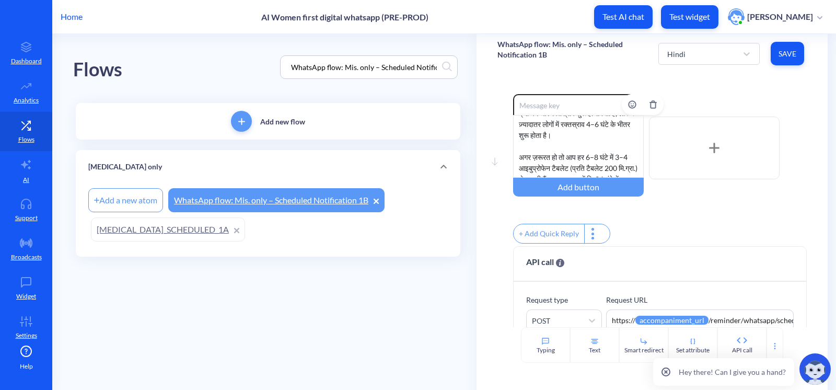
click at [620, 124] on div "बताने के लिए धन्यवाद। मिसोप्रोस्टोल लेने के **लगभग 30 मिनट में** क्रैम्पिंग और …" at bounding box center [578, 146] width 131 height 63
click at [533, 138] on div "बताने के लिए धन्यवाद। मिसोप्रोस्टोल लेने के **लगभग 30 मिनट में** क्रैम्पिंग और …" at bounding box center [578, 146] width 131 height 63
click at [683, 46] on button "Save" at bounding box center [786, 54] width 33 height 24
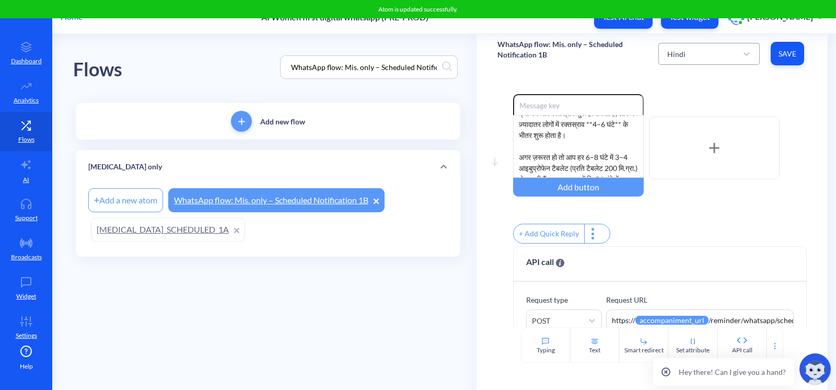
click at [683, 52] on div "Hindi" at bounding box center [699, 53] width 75 height 19
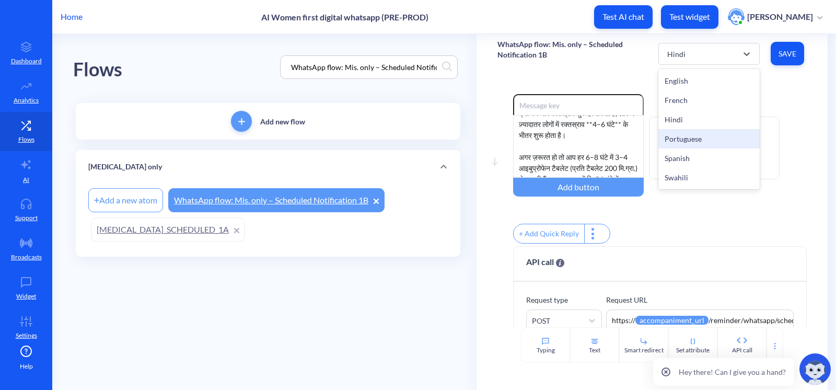
click at [683, 145] on div "Portuguese" at bounding box center [708, 138] width 101 height 19
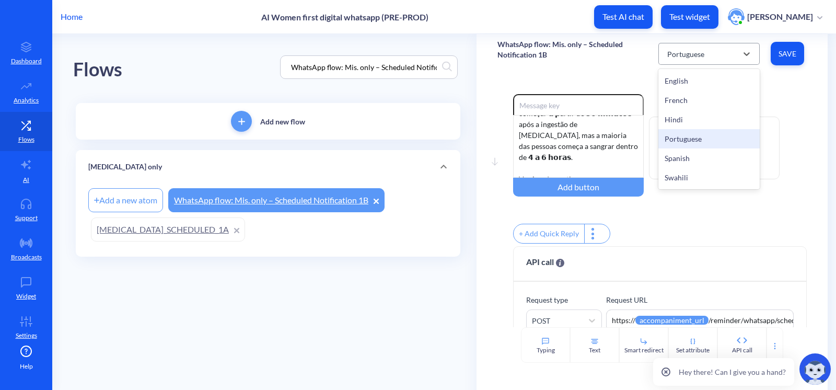
click at [683, 54] on div "Portuguese" at bounding box center [685, 53] width 37 height 11
click at [682, 119] on div "Hindi" at bounding box center [708, 119] width 101 height 19
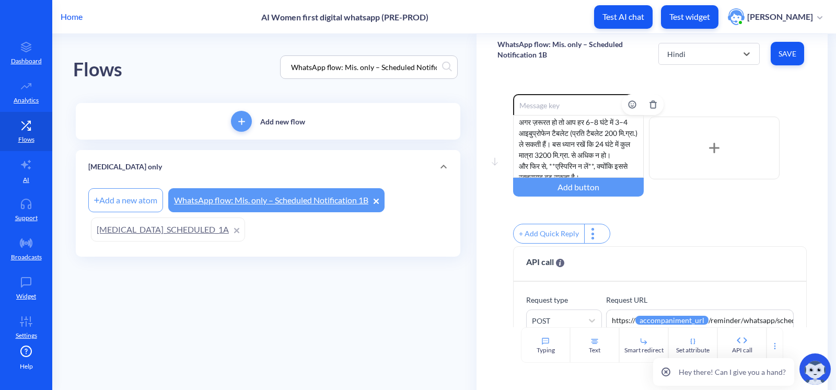
scroll to position [141, 0]
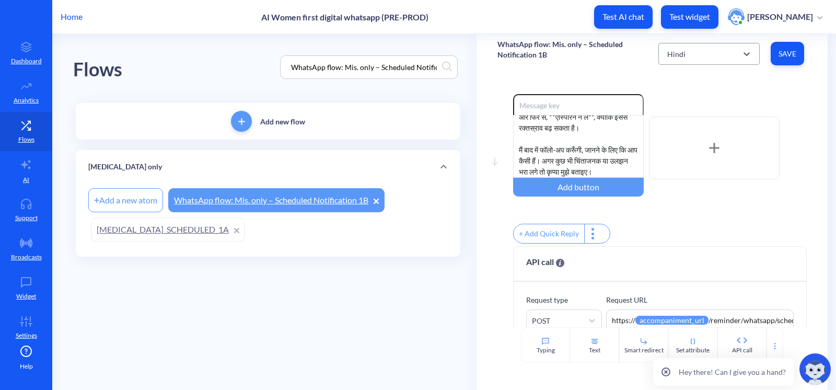
click at [676, 54] on div "Hindi" at bounding box center [676, 53] width 18 height 11
click at [677, 141] on div "Portuguese" at bounding box center [708, 138] width 101 height 19
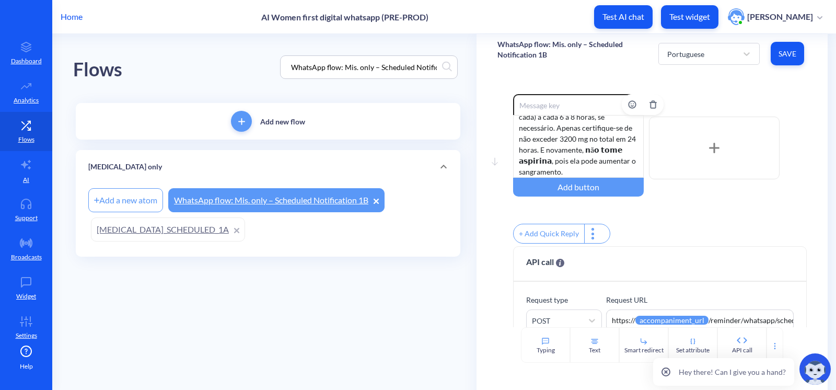
click at [578, 157] on div "Obrigada por me informar. Cólicas e sangramento podem começar 𝗮 𝗽artir de 𝟯𝟬 𝗺𝗶…" at bounding box center [578, 146] width 131 height 63
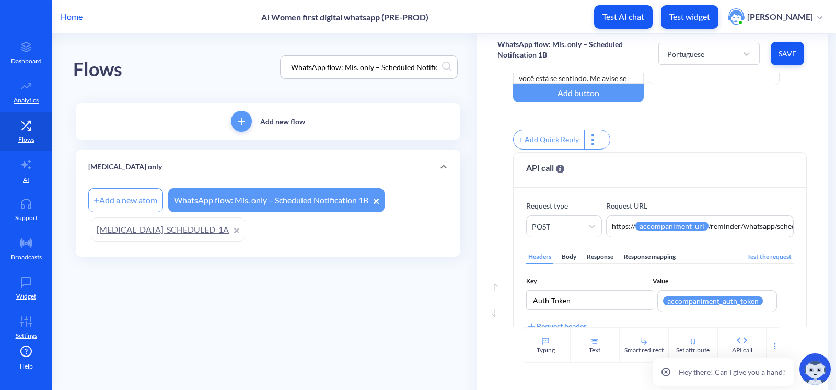
scroll to position [95, 0]
click at [683, 56] on span "Save" at bounding box center [787, 54] width 17 height 10
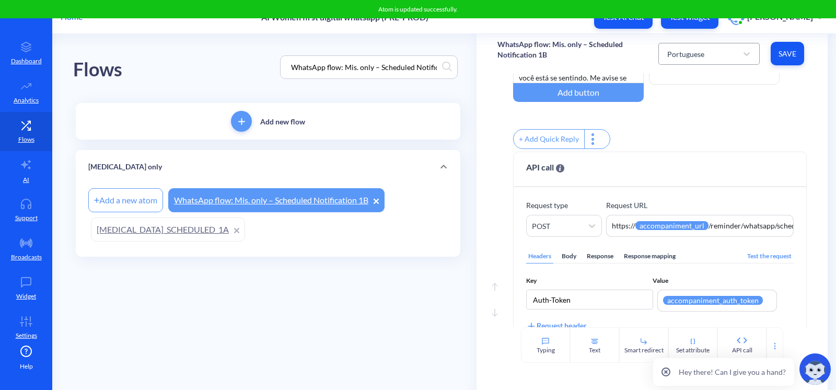
click at [683, 52] on div "Portuguese" at bounding box center [685, 53] width 37 height 11
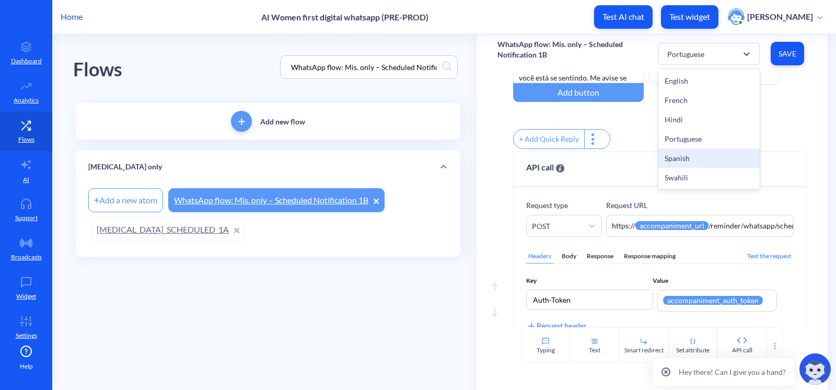
click at [683, 154] on div "Spanish" at bounding box center [708, 157] width 101 height 19
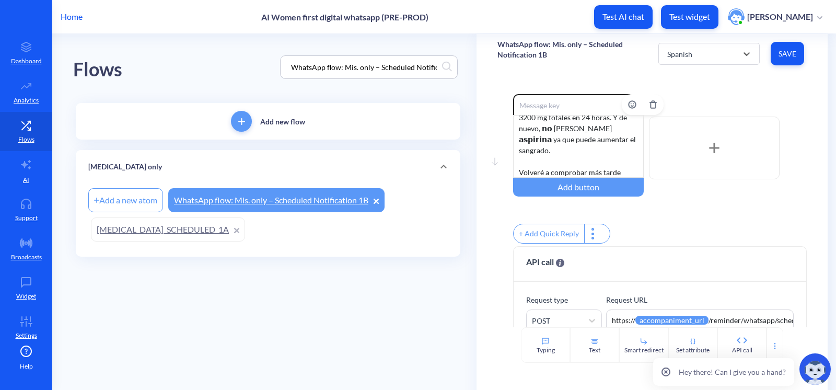
click at [573, 142] on div "Gracias por informarme. Los calambres y el sangrado pueden comenzar 𝘁𝗮𝗻 𝗽𝗿𝗼𝗻𝘁𝗼 …" at bounding box center [578, 146] width 131 height 63
click at [683, 52] on span "Save" at bounding box center [787, 54] width 17 height 10
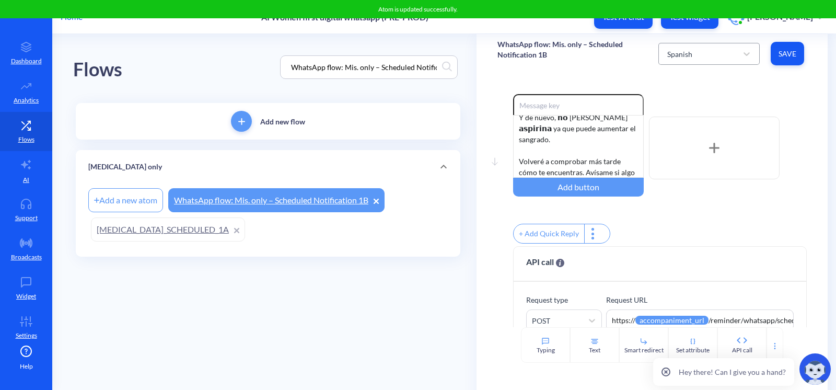
drag, startPoint x: 716, startPoint y: 52, endPoint x: 720, endPoint y: 63, distance: 11.7
click at [683, 53] on div "Spanish" at bounding box center [699, 53] width 75 height 19
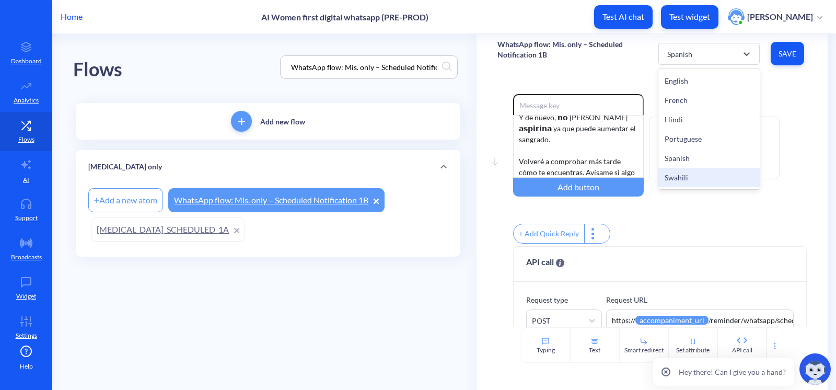
click at [683, 171] on div "Swahili" at bounding box center [708, 177] width 101 height 19
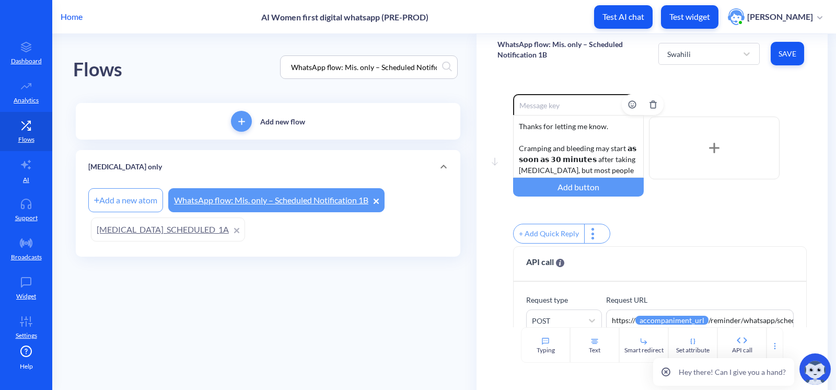
click at [563, 159] on div "Thanks for letting me know. Cramping and bleeding may start 𝗮𝘀 𝘀𝗼𝗼𝗻 𝗮𝘀 𝟯𝟬 𝗺𝗶𝗻𝘂𝘁…" at bounding box center [578, 146] width 131 height 63
click at [683, 52] on span "Save" at bounding box center [787, 54] width 17 height 10
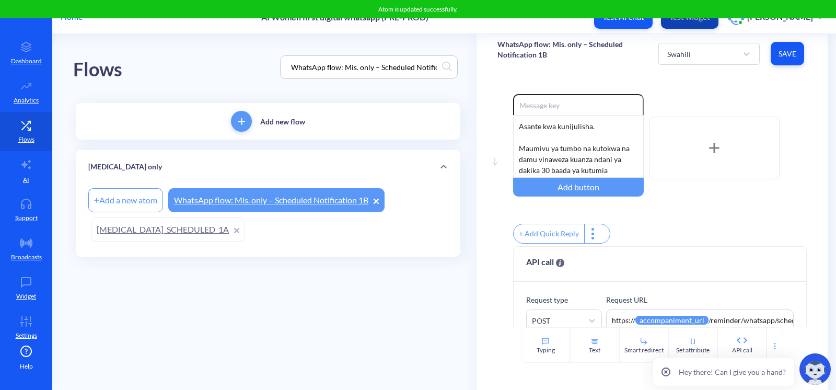
click at [683, 22] on button "Test widget" at bounding box center [689, 17] width 57 height 24
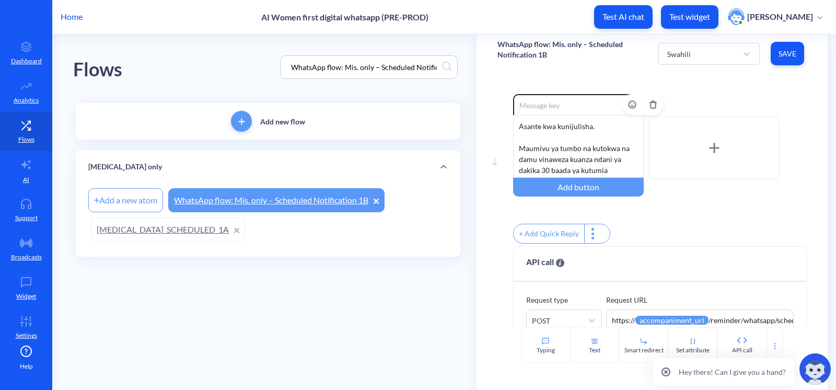
drag, startPoint x: 694, startPoint y: 22, endPoint x: 568, endPoint y: 162, distance: 187.9
click at [568, 162] on div "Asante kwa kunijulisha. Maumivu ya tumbo na kutokwa na damu vinaweza kuanza nda…" at bounding box center [578, 146] width 131 height 63
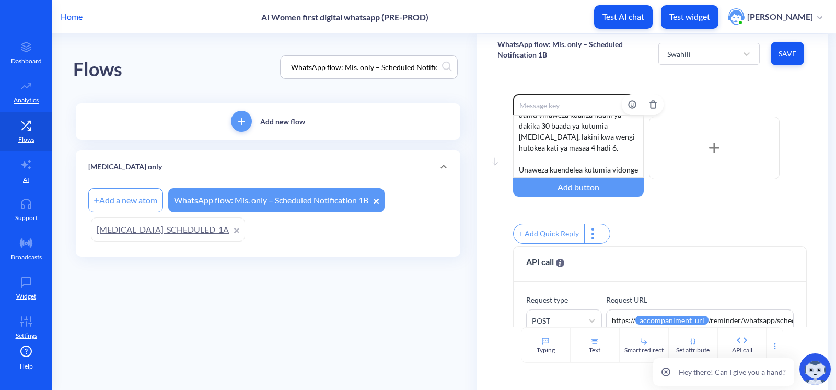
scroll to position [173, 0]
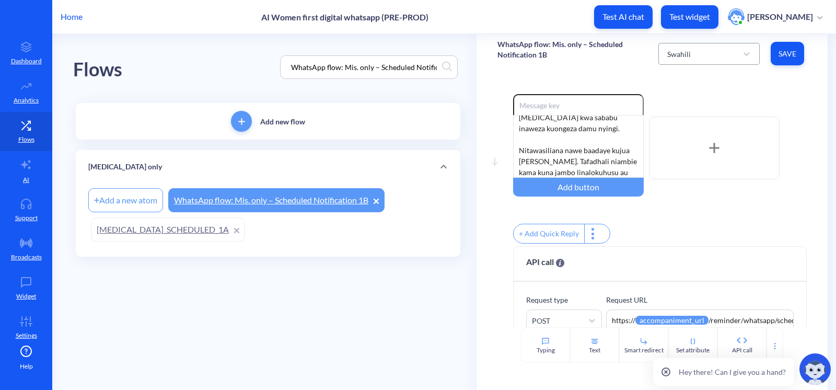
click at [683, 56] on div "Swahili" at bounding box center [699, 53] width 75 height 19
click at [673, 116] on div "Hindi" at bounding box center [708, 119] width 101 height 19
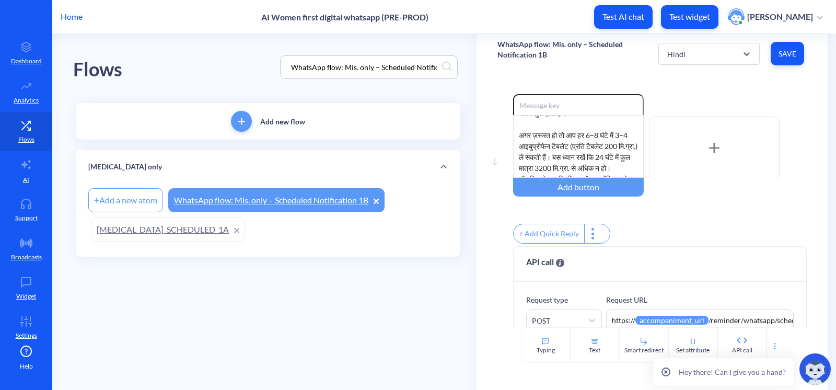
scroll to position [46, 0]
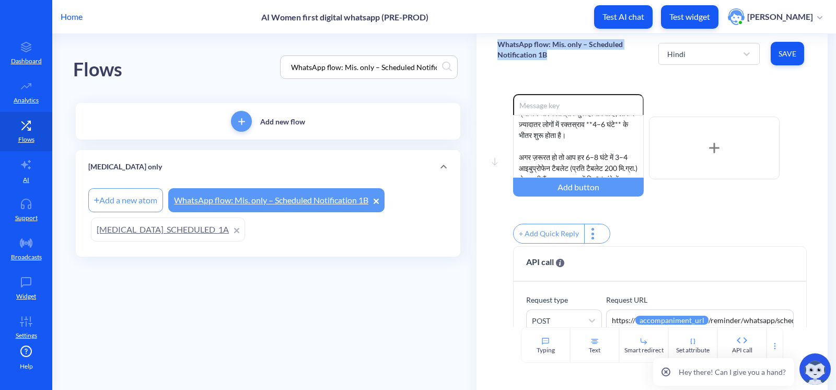
drag, startPoint x: 548, startPoint y: 59, endPoint x: 498, endPoint y: 44, distance: 51.7
click at [498, 44] on p "WhatsApp flow: Mis. only – Scheduled Notification 1B" at bounding box center [577, 49] width 161 height 21
drag, startPoint x: 502, startPoint y: 49, endPoint x: 538, endPoint y: 42, distance: 36.3
click at [538, 42] on p "WhatsApp flow: Mis. only – Scheduled Notification 1B" at bounding box center [577, 49] width 161 height 21
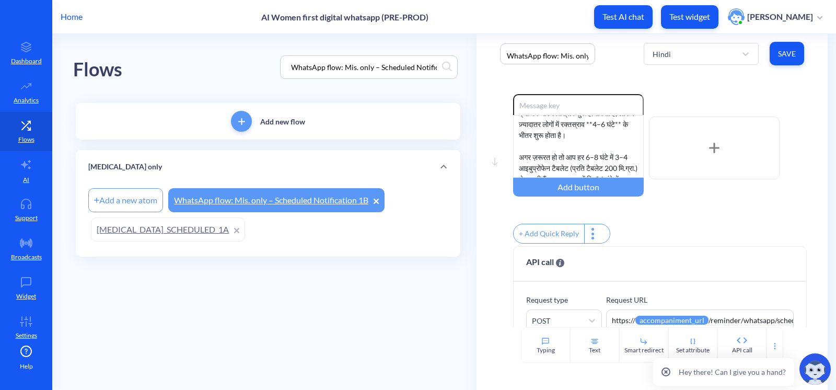
scroll to position [0, 0]
click at [538, 42] on div "WhatsApp flow: Mis. only – Scheduled Notification 1B" at bounding box center [548, 53] width 103 height 29
click at [536, 50] on p "WhatsApp flow: Mis. only – Scheduled Notification 1B" at bounding box center [577, 49] width 161 height 21
click at [536, 50] on input "WhatsApp flow: Mis. only – Scheduled Notification 1B" at bounding box center [548, 55] width 84 height 11
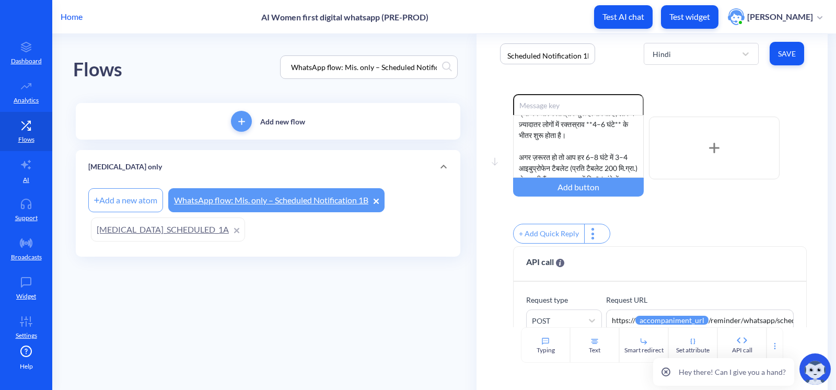
click at [536, 50] on input "WhatsApp flow: Mis. only – Scheduled Notification 1B" at bounding box center [548, 55] width 84 height 11
click at [184, 81] on div "Flows WhatsApp flow: Mis. only – Scheduled Notification 1B" at bounding box center [268, 67] width 390 height 66
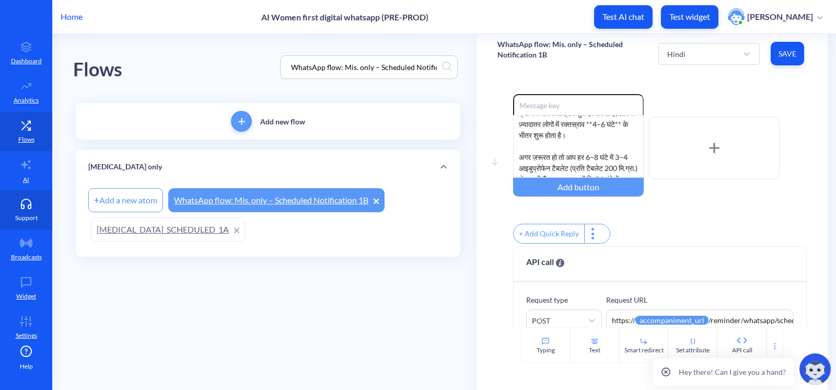
click at [24, 207] on icon at bounding box center [26, 203] width 21 height 10
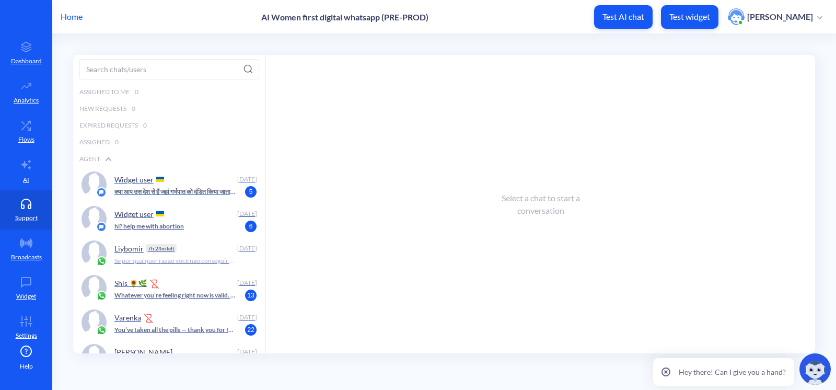
click at [162, 198] on div "Widget user [DATE] क्या आप उस देश से हैं जहां गर्भपात को दंडित किया जाता है? हम…" at bounding box center [169, 184] width 192 height 34
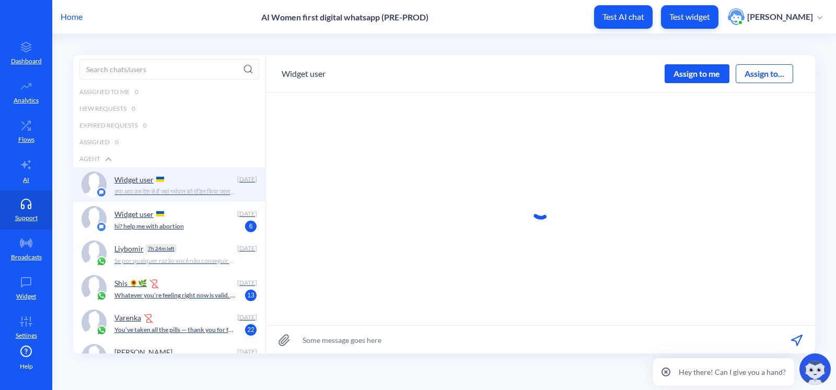
scroll to position [81, 0]
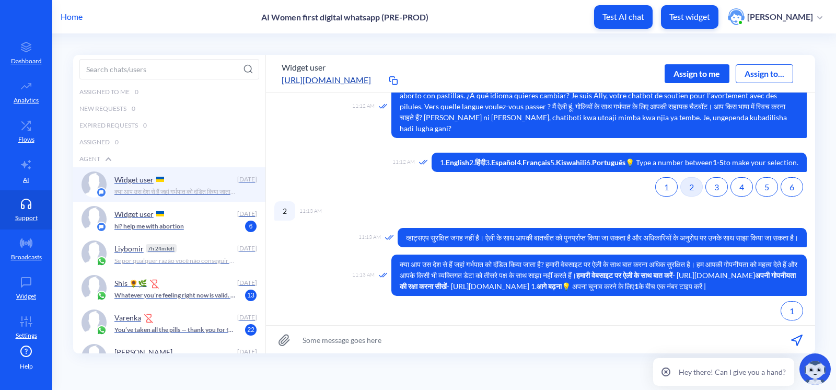
click at [683, 72] on div "Assign to me" at bounding box center [696, 73] width 65 height 19
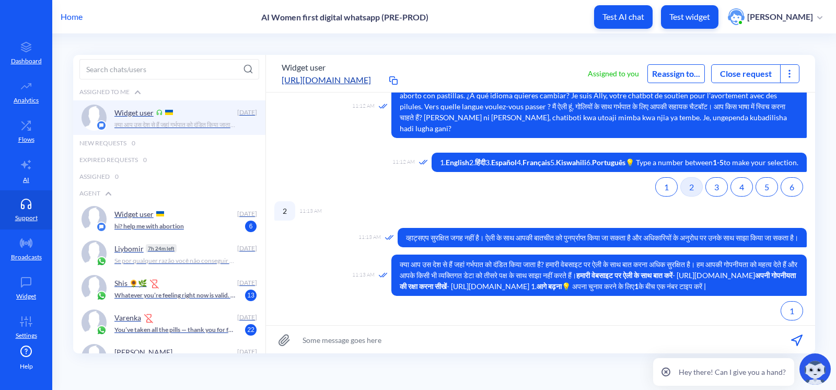
scroll to position [99, 0]
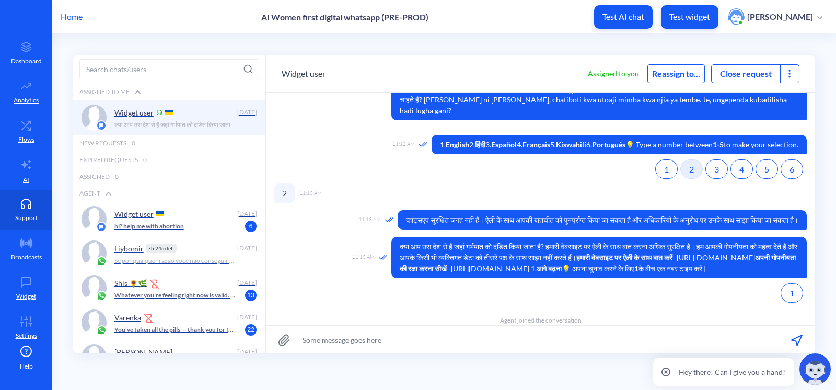
click at [683, 67] on div at bounding box center [789, 74] width 19 height 18
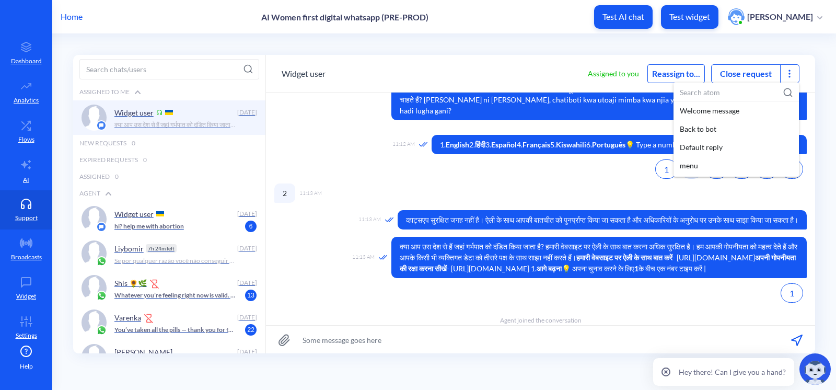
click at [683, 94] on input at bounding box center [735, 92] width 125 height 19
paste input "WhatsApp flow: Mis. only – Scheduled Notification 1B"
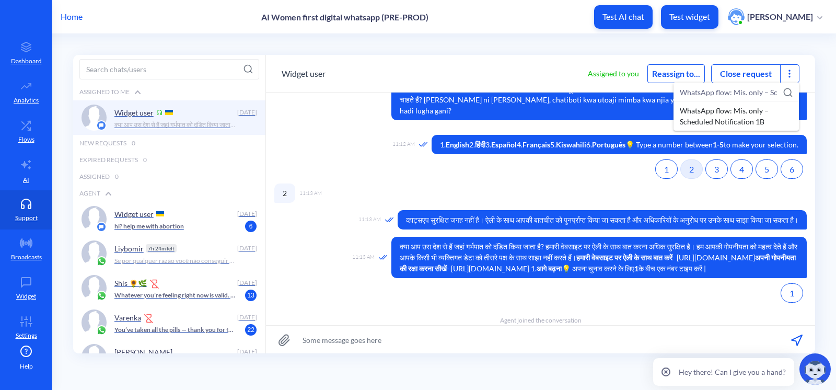
scroll to position [0, 73]
type input "WhatsApp flow: Mis. only – Scheduled Notification 1B"
click at [683, 111] on div "WhatsApp flow: Mis. only – Scheduled Notification 1B" at bounding box center [735, 115] width 125 height 29
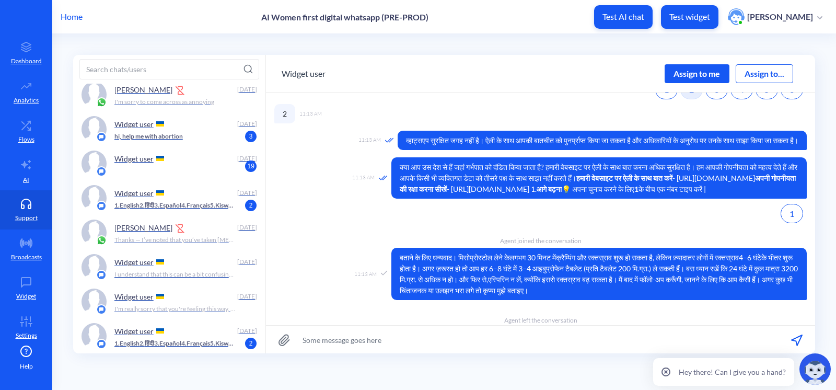
scroll to position [712, 0]
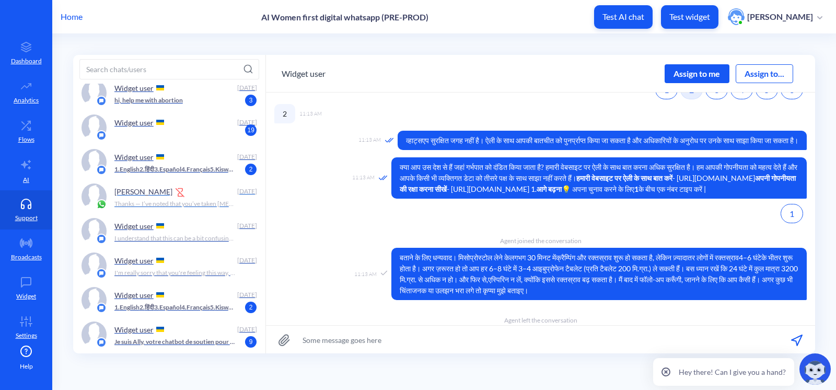
click at [189, 193] on div "[PERSON_NAME]" at bounding box center [173, 191] width 119 height 16
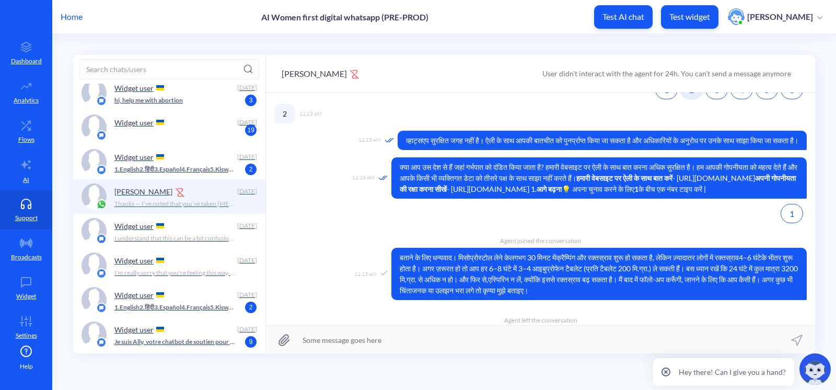
scroll to position [227, 0]
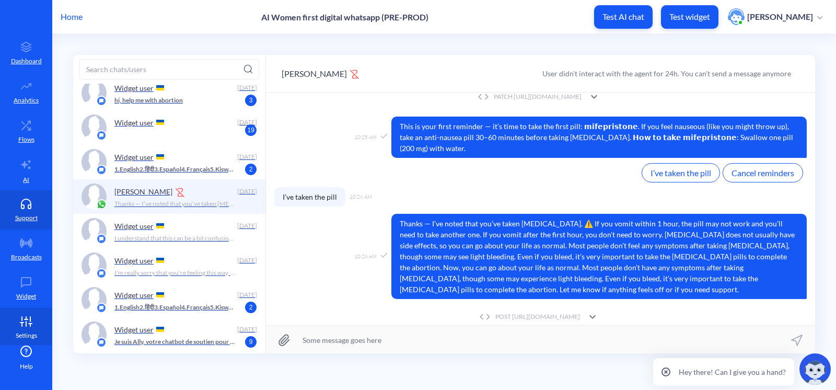
click at [26, 324] on icon at bounding box center [26, 321] width 21 height 10
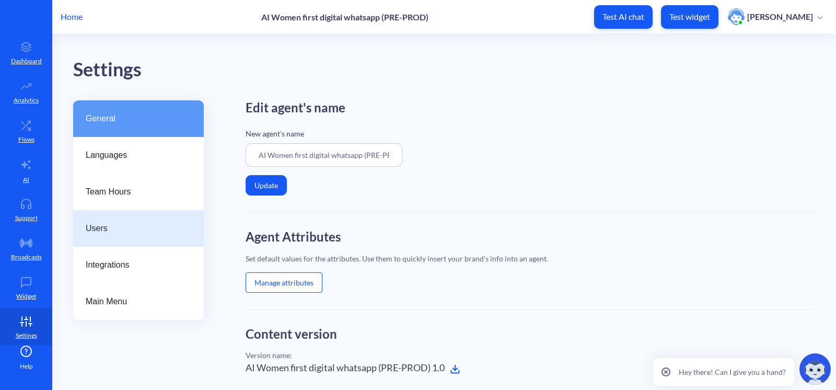
click at [136, 229] on span "Users" at bounding box center [134, 228] width 97 height 13
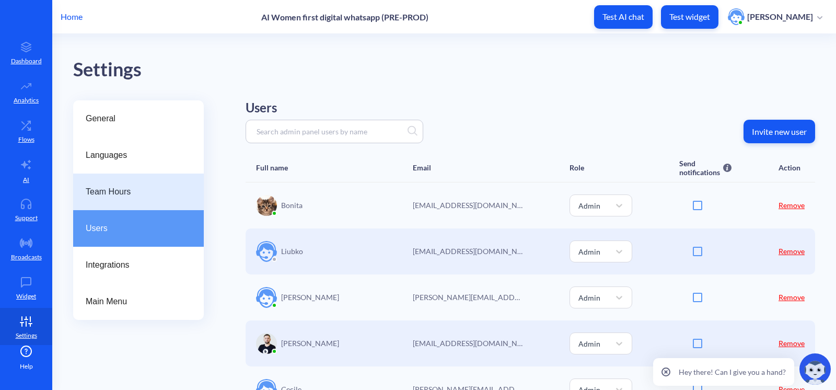
click at [136, 191] on span "Team Hours" at bounding box center [134, 191] width 97 height 13
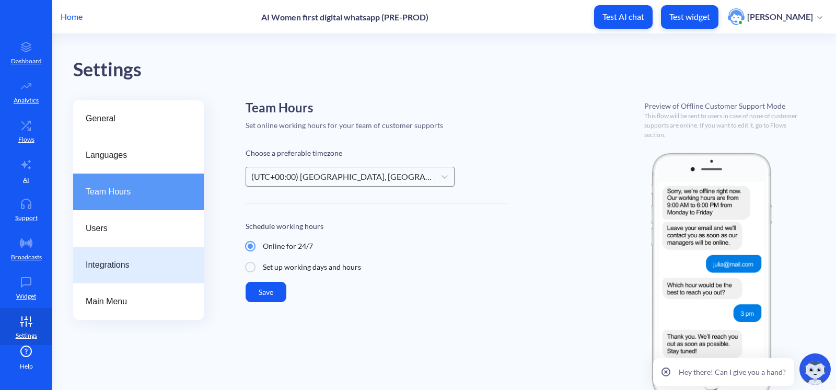
click at [122, 259] on span "Integrations" at bounding box center [134, 265] width 97 height 13
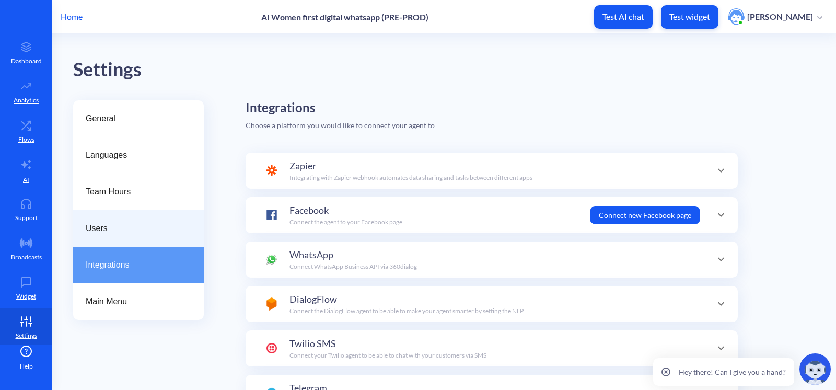
scroll to position [37, 0]
click at [370, 252] on div "WhatsApp Connect WhatsApp Business API via 360dialog" at bounding box center [352, 260] width 127 height 24
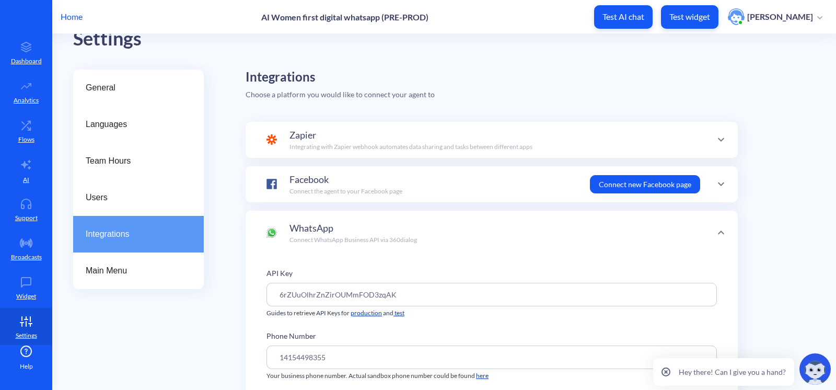
scroll to position [47, 0]
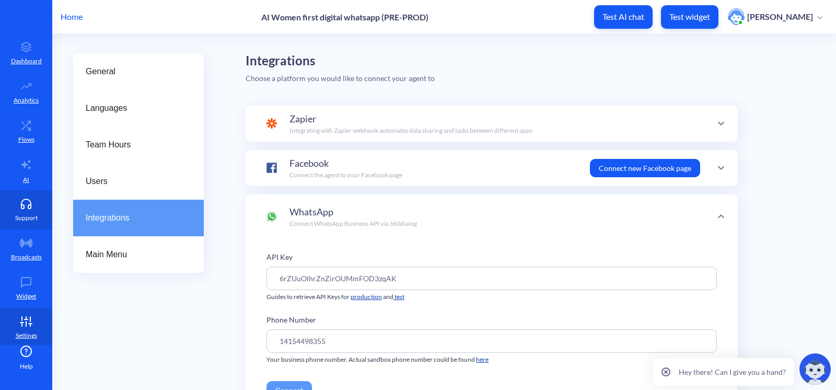
click at [22, 209] on link "Support" at bounding box center [26, 209] width 52 height 39
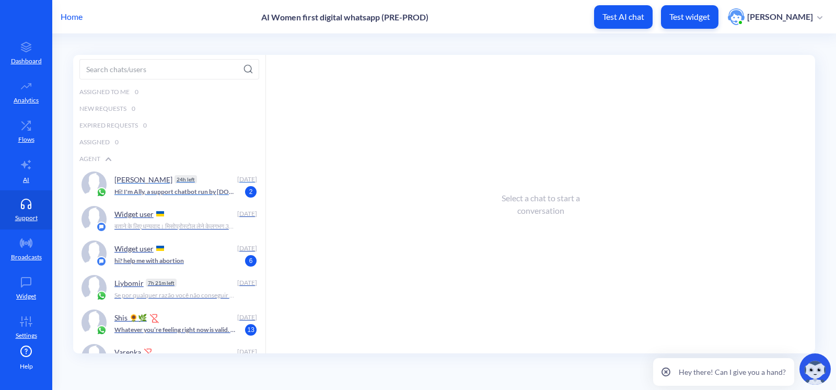
click at [128, 189] on p "Hi! I'm Ally, a support chatbot run by [DOMAIN_NAME][URL] What would you like t…" at bounding box center [174, 191] width 121 height 9
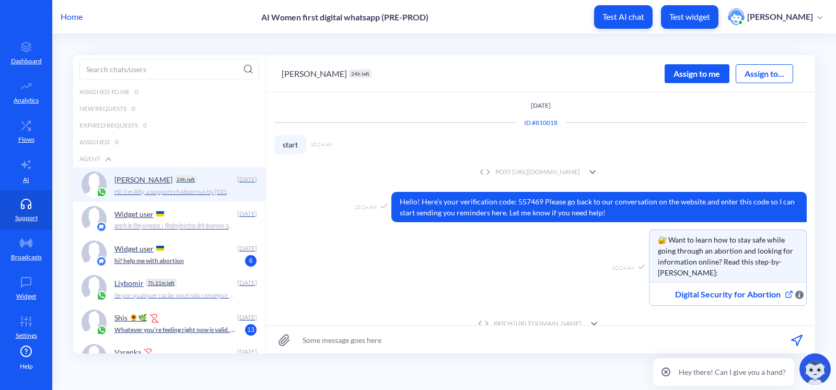
scroll to position [375, 0]
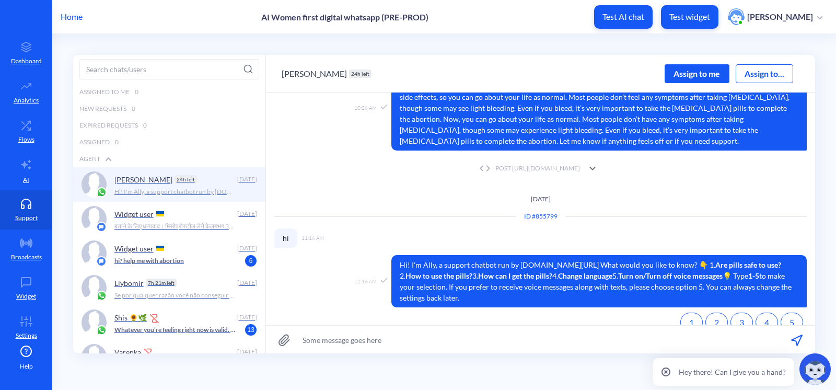
click at [683, 65] on div "Assign to me" at bounding box center [696, 73] width 65 height 19
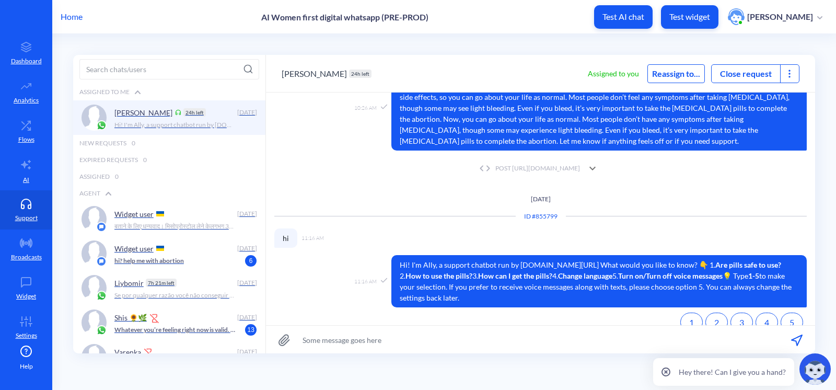
scroll to position [392, 0]
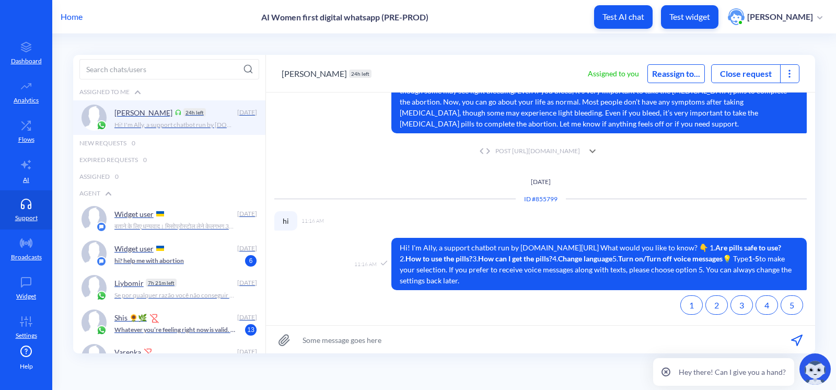
click at [683, 69] on icon at bounding box center [789, 73] width 10 height 10
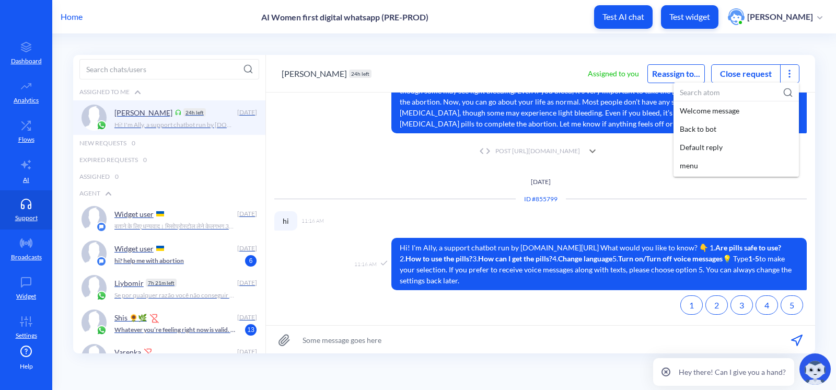
click at [683, 94] on input at bounding box center [735, 92] width 125 height 19
paste input "WhatsApp flow: Mis. only – Scheduled Notification 1B"
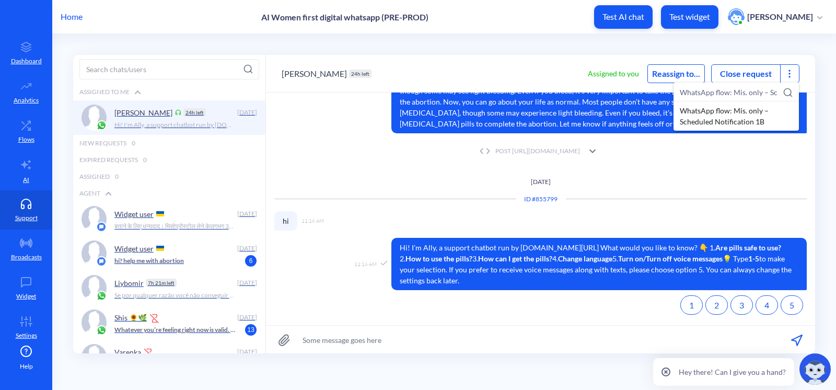
scroll to position [0, 73]
type input "WhatsApp flow: Mis. only – Scheduled Notification 1B"
click at [683, 122] on div "WhatsApp flow: Mis. only – Scheduled Notification 1B" at bounding box center [735, 115] width 125 height 29
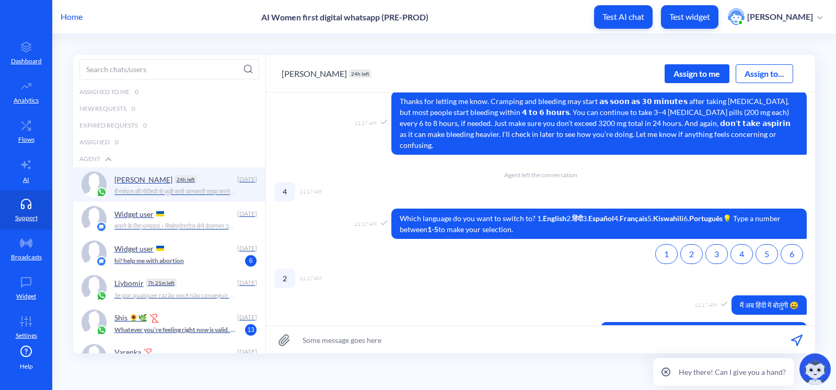
scroll to position [721, 0]
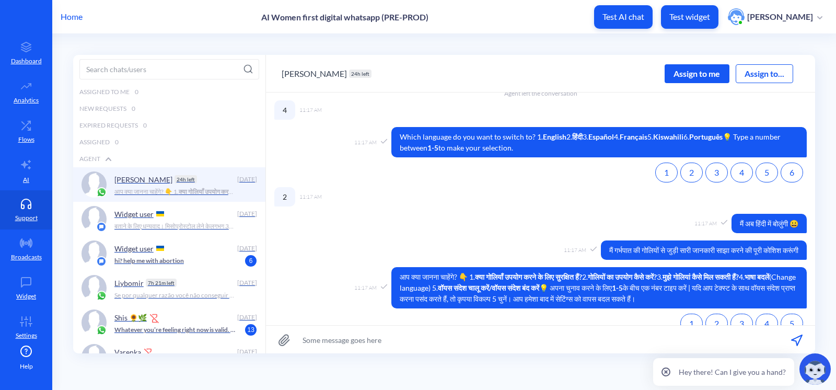
click at [683, 73] on div "Assign to me" at bounding box center [696, 73] width 65 height 19
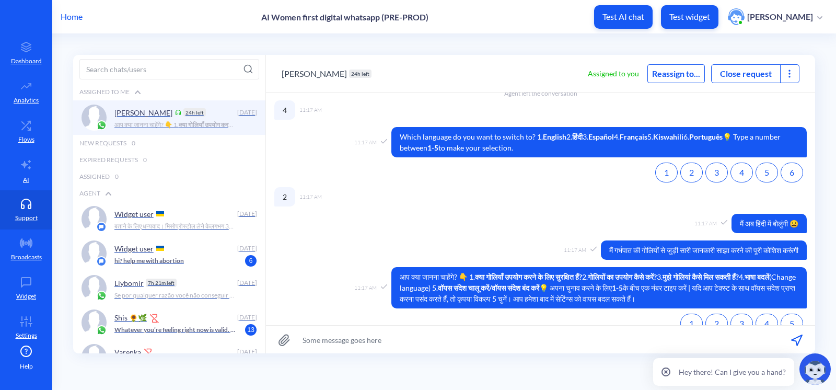
scroll to position [739, 0]
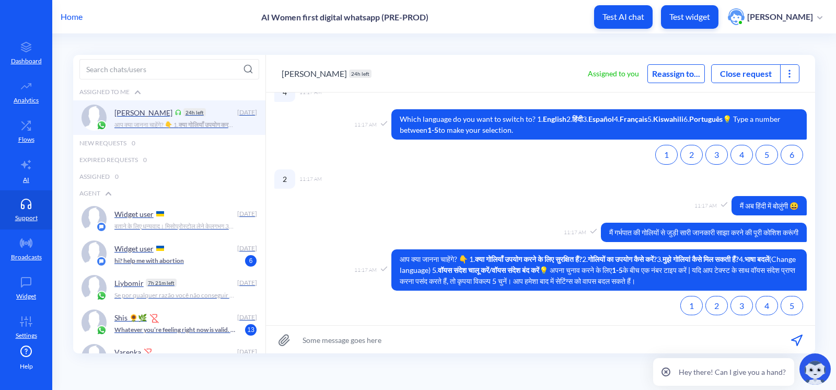
click at [683, 73] on icon at bounding box center [789, 73] width 10 height 10
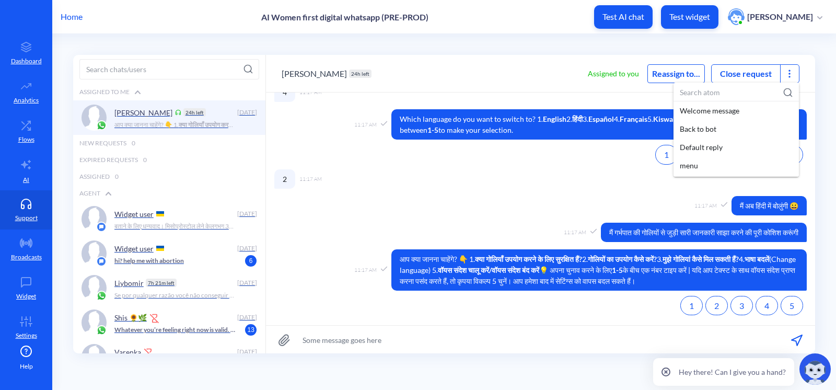
click at [683, 94] on input at bounding box center [735, 92] width 125 height 19
paste input "WhatsApp flow: Mis. only – Scheduled Notification 1B"
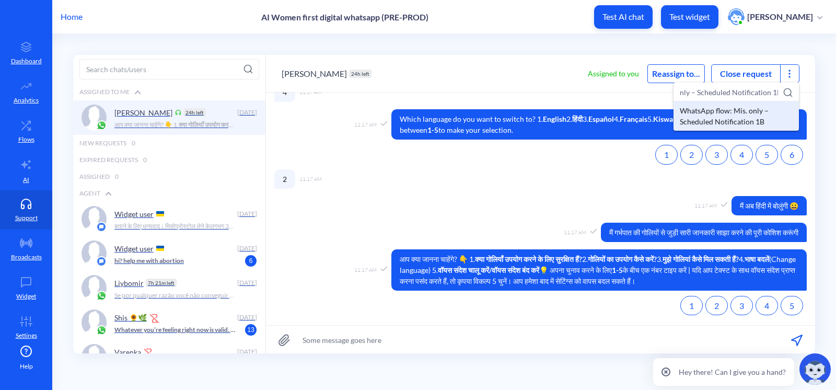
type input "WhatsApp flow: Mis. only – Scheduled Notification 1B"
click at [683, 120] on div "WhatsApp flow: Mis. only – Scheduled Notification 1B" at bounding box center [735, 115] width 125 height 29
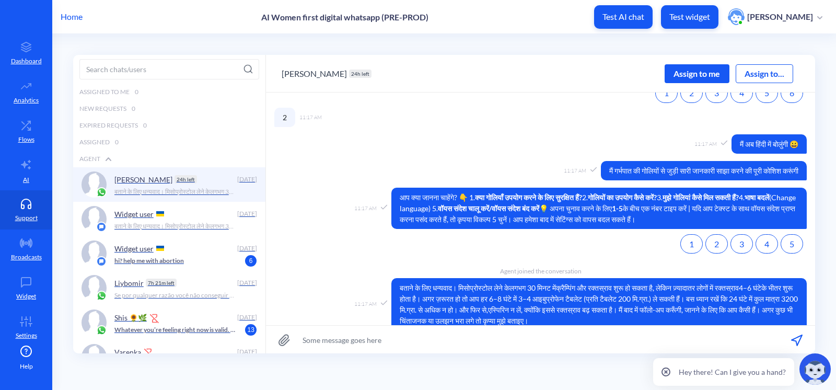
scroll to position [819, 0]
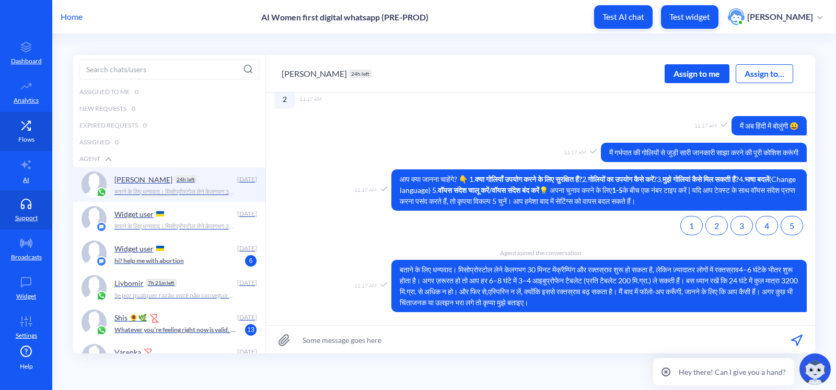
click at [16, 128] on icon at bounding box center [26, 125] width 21 height 10
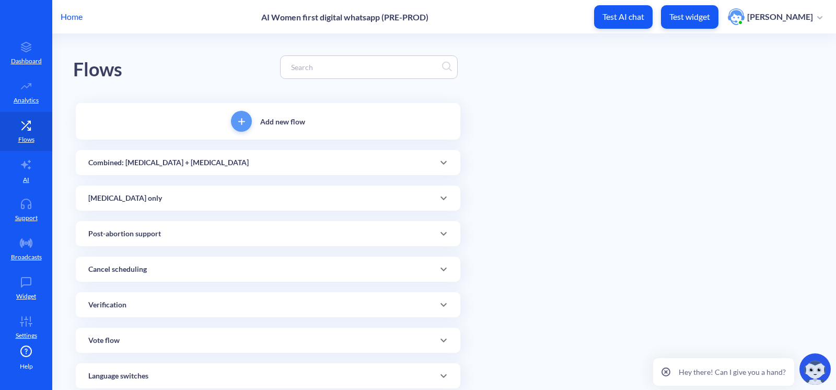
click at [326, 74] on div at bounding box center [369, 67] width 178 height 24
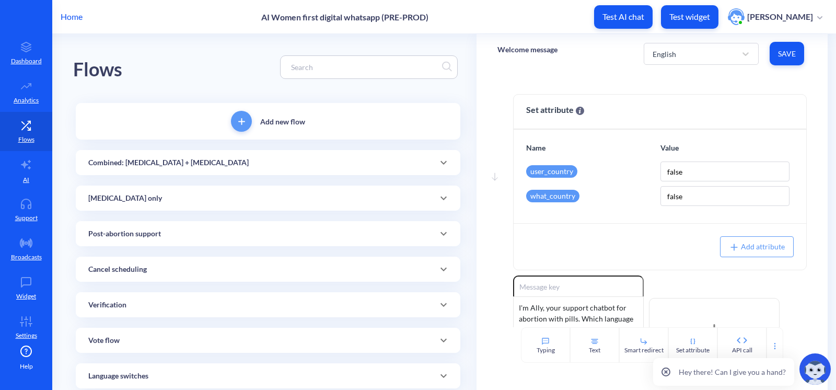
click at [328, 64] on input at bounding box center [364, 67] width 156 height 12
paste input "WhatsApp flow: Mis. only – Scheduled Notification 1B"
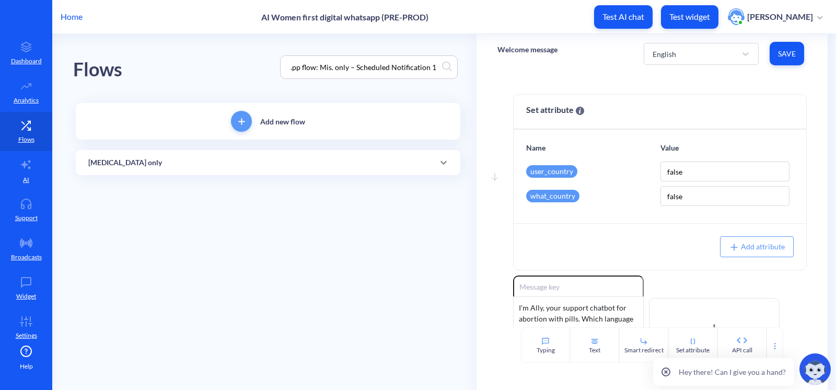
type input "WhatsApp flow: Mis. only – Scheduled Notification 1B"
click at [153, 168] on div "[MEDICAL_DATA] only" at bounding box center [268, 162] width 384 height 25
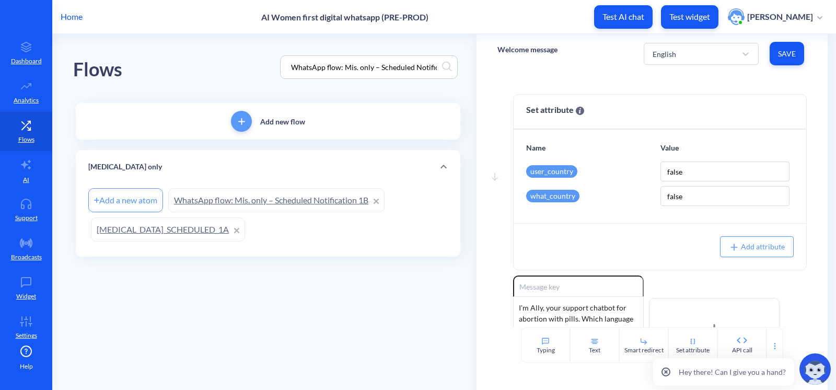
click at [297, 204] on link "WhatsApp flow: Mis. only – Scheduled Notification 1B" at bounding box center [276, 200] width 216 height 24
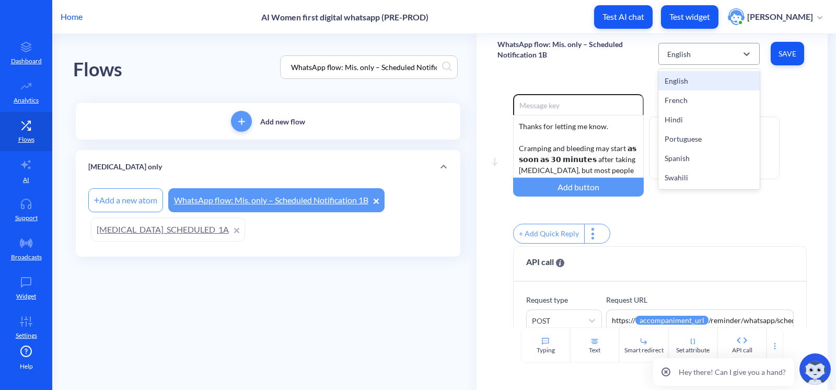
click at [682, 49] on div "English" at bounding box center [679, 53] width 24 height 11
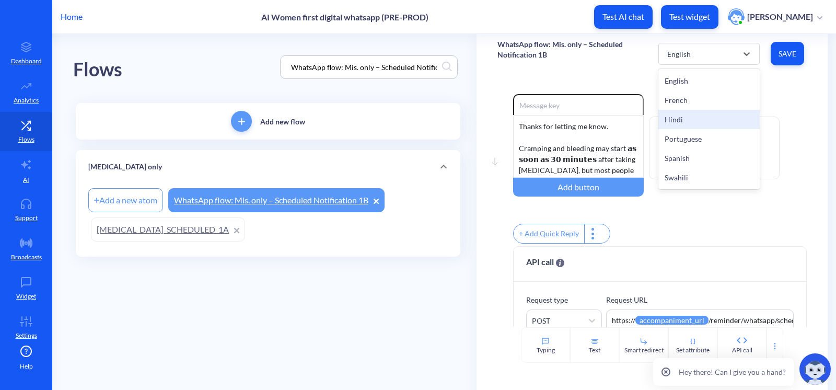
click at [683, 125] on div "Hindi" at bounding box center [708, 119] width 101 height 19
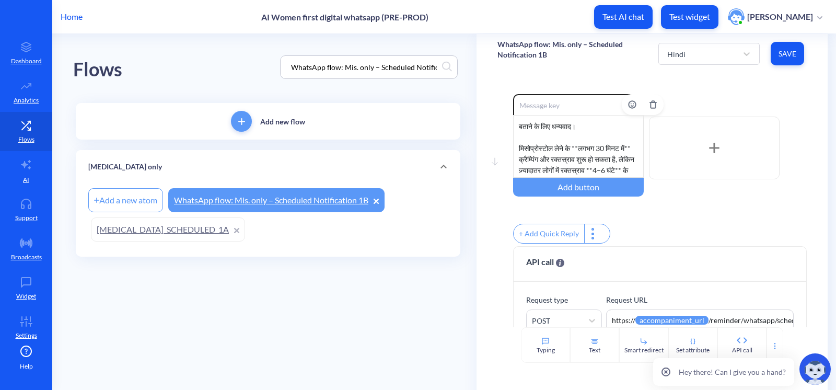
click at [575, 142] on div "बताने के लिए धन्यवाद। मिसोप्रोस्टोल लेने के **लगभग 30 मिनट में** क्रैम्पिंग और …" at bounding box center [578, 146] width 131 height 63
click at [577, 144] on div "बताने के लिए धन्यवाद। मिसोप्रोस्टोल लेने के **लगभग 30 मिनट में** क्रैम्पिंग और …" at bounding box center [578, 146] width 131 height 63
click at [527, 157] on div "बताने के लिए धन्यवाद। मिसोप्रोस्टोल लेने के *लगभग 30 मिनट में** क्रैम्पिंग और र…" at bounding box center [578, 146] width 131 height 63
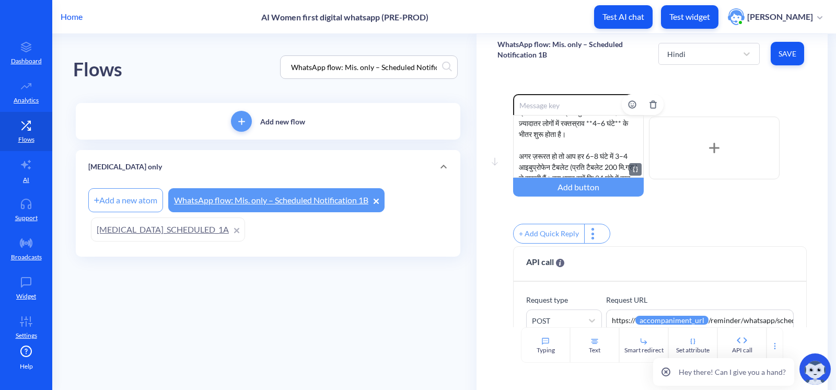
click at [612, 121] on div "बताने के लिए धन्यवाद। मिसोप्रोस्टोल लेने के *लगभग 30 मिनट में* क्रैम्पिंग और रक…" at bounding box center [578, 146] width 131 height 63
click at [532, 135] on div "बताने के लिए धन्यवाद। मिसोप्रोस्टोल लेने के *लगभग 30 मिनट में* क्रैम्पिंग और रक…" at bounding box center [578, 146] width 131 height 63
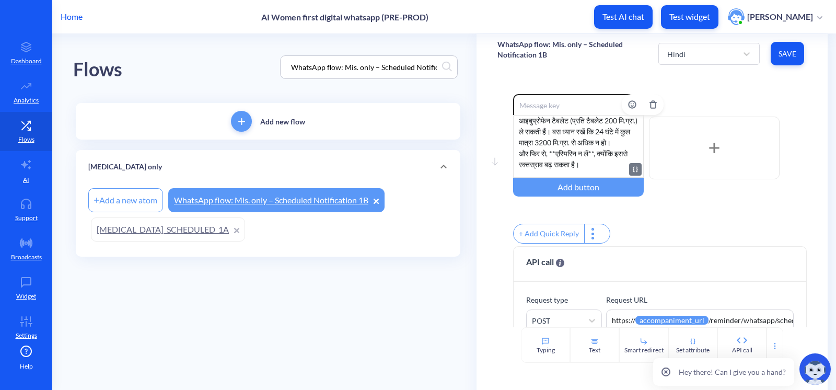
click at [557, 162] on div "बताने के लिए धन्यवाद। मिसोप्रोस्टोल लेने के *लगभग 30 मिनट में* क्रैम्पिंग और रक…" at bounding box center [578, 146] width 131 height 63
click at [597, 164] on div "बताने के लिए धन्यवाद। मिसोप्रोस्टोल लेने के *लगभग 30 मिनट में* क्रैम्पिंग और रक…" at bounding box center [578, 146] width 131 height 63
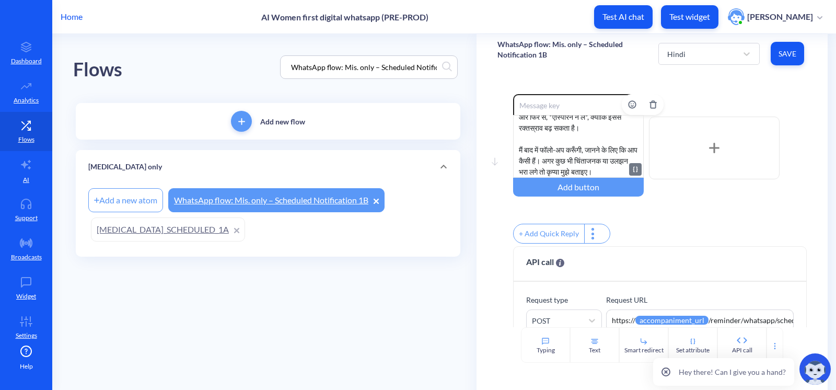
scroll to position [47, 0]
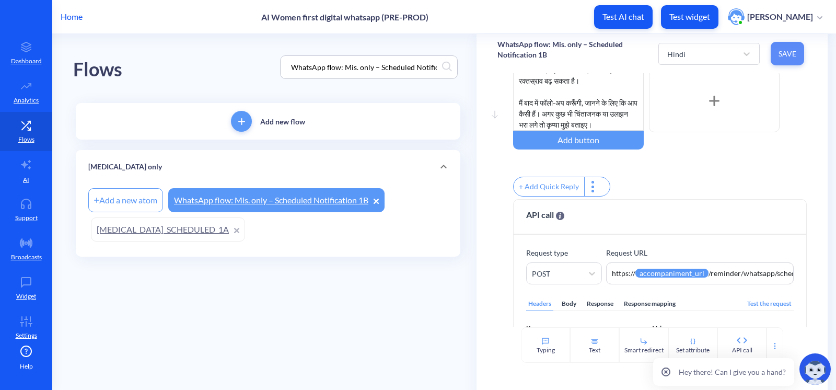
click at [683, 52] on span "Save" at bounding box center [787, 54] width 17 height 10
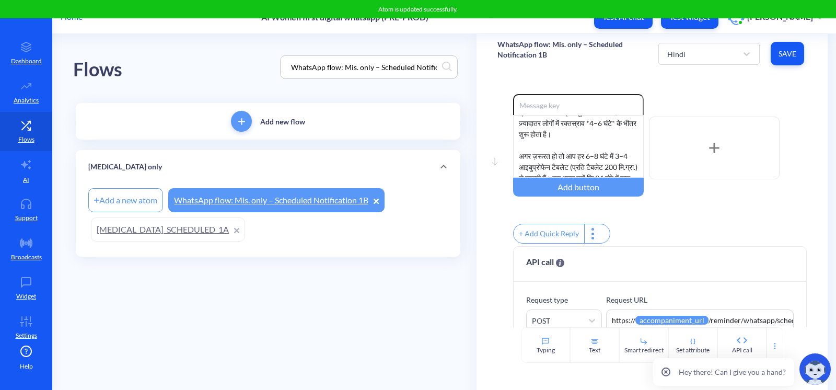
click at [381, 75] on div "WhatsApp flow: Mis. only – Scheduled Notification 1B" at bounding box center [369, 67] width 178 height 24
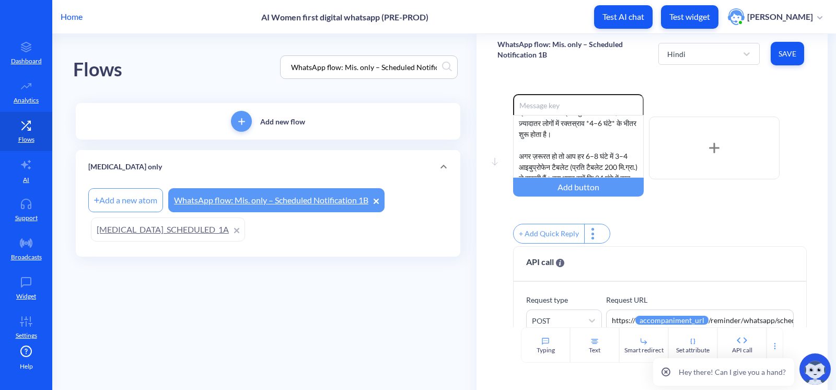
click at [378, 65] on input "WhatsApp flow: Mis. only – Scheduled Notification 1B" at bounding box center [364, 67] width 156 height 12
paste input "[MEDICAL_DATA]_SCHEDULED_1A"
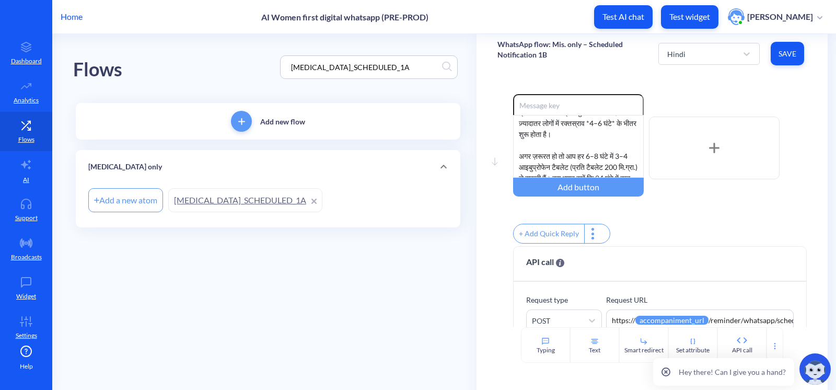
type input "[MEDICAL_DATA]_SCHEDULED_1A"
click at [241, 198] on link "[MEDICAL_DATA]_SCHEDULED_1A" at bounding box center [245, 200] width 154 height 24
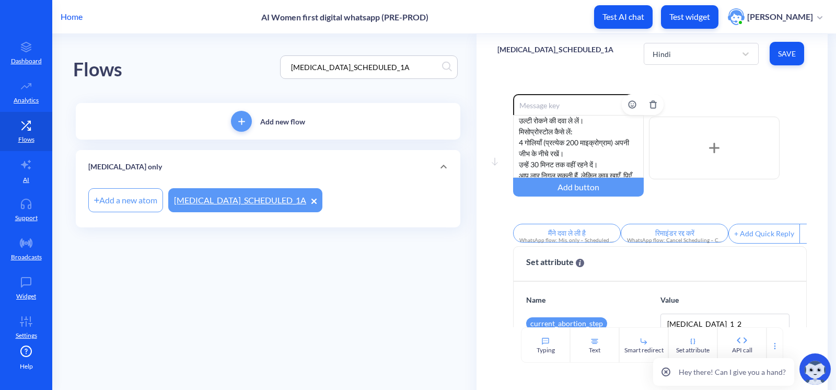
scroll to position [142, 0]
click at [621, 167] on div "यह आपका पहला रिमाइंडर है। अब समय है दवाइयों की पहली खुराक लेने का: मिसोप्रोस्टो…" at bounding box center [578, 146] width 131 height 63
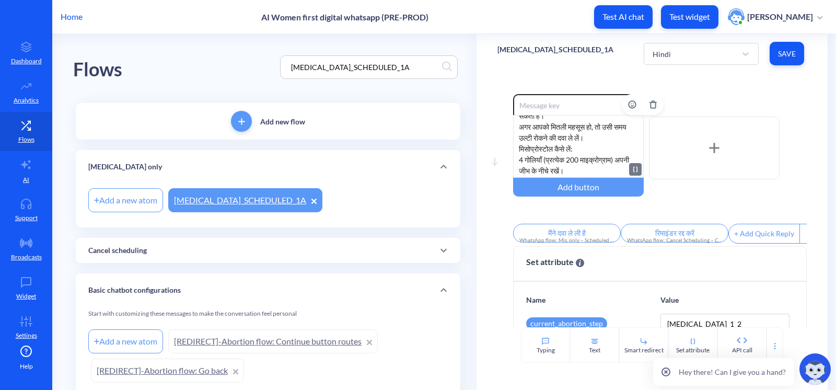
click at [559, 159] on div "यह आपका पहला रिमाइंडर है। अब समय है दवाइयों की पहली खुराक लेने का: मिसोप्रोस्टो…" at bounding box center [578, 146] width 131 height 63
click at [516, 157] on div "यह आपका पहला रिमाइंडर है। अब समय है दवाइयों की पहली खुराक लेने का: मिसोप्रोस्टो…" at bounding box center [578, 146] width 131 height 63
click at [544, 172] on div "यह आपका पहला रिमाइंडर है। अब समय है दवाइयों की पहली खुराक लेने का: मिसोप्रोस्टो…" at bounding box center [578, 146] width 131 height 63
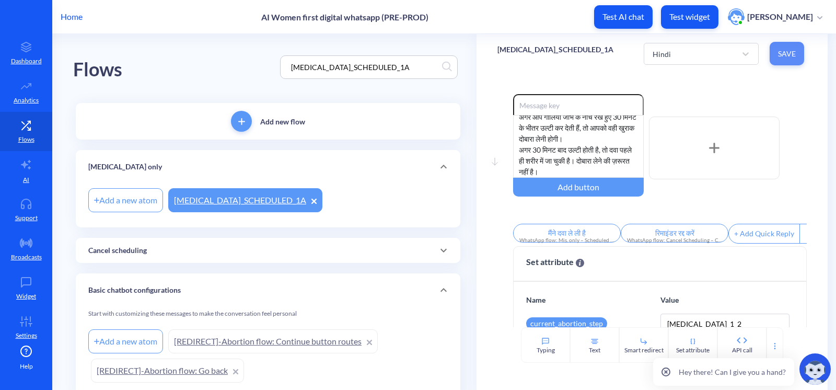
click at [683, 57] on span "Save" at bounding box center [787, 54] width 18 height 10
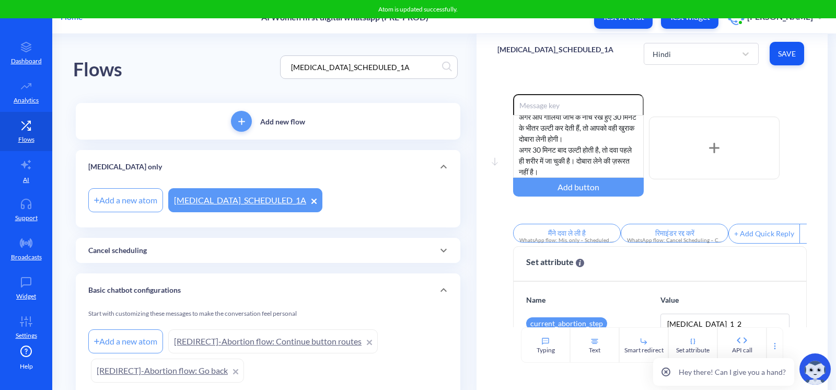
drag, startPoint x: 393, startPoint y: 68, endPoint x: 265, endPoint y: 63, distance: 127.5
click at [267, 64] on div "Flows [MEDICAL_DATA]_SCHEDULED_1A" at bounding box center [268, 67] width 390 height 66
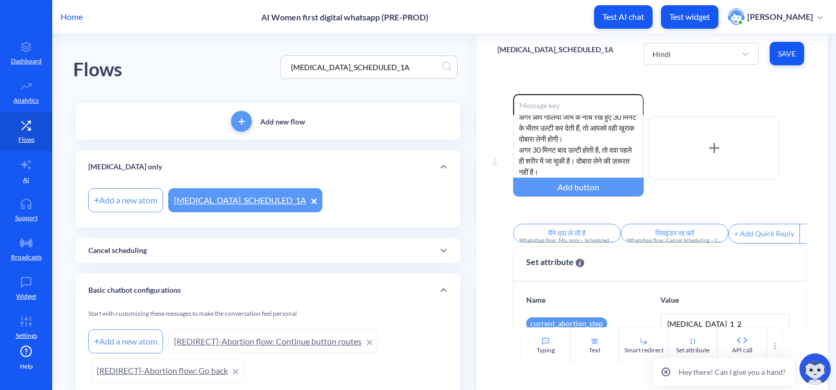
paste input "REASSURING_1"
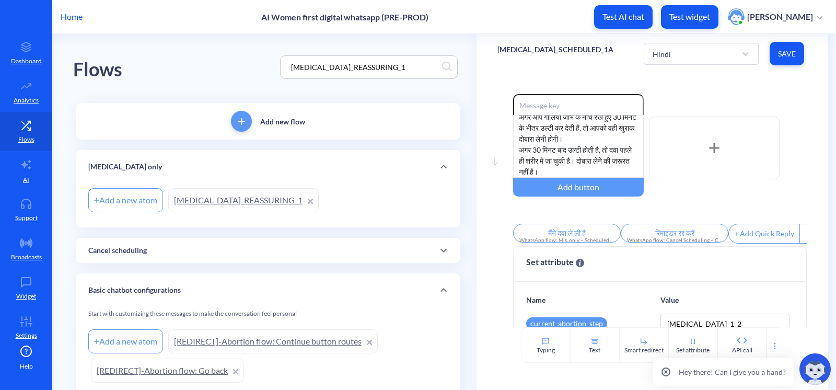
click at [255, 76] on div "Flows [MEDICAL_DATA]_REASSURING_1" at bounding box center [268, 67] width 390 height 66
click at [250, 201] on link "[MEDICAL_DATA]_REASSURING_1" at bounding box center [243, 200] width 150 height 24
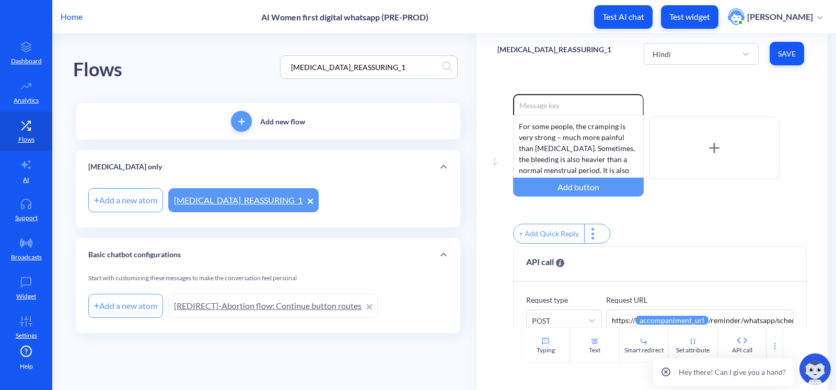
click at [204, 63] on div "Flows [MEDICAL_DATA]_REASSURING_1" at bounding box center [268, 67] width 390 height 66
click at [550, 130] on div "For some people, the cramping is very strong – much more painful than [MEDICAL_…" at bounding box center [578, 146] width 131 height 63
drag, startPoint x: 538, startPoint y: 133, endPoint x: 556, endPoint y: 139, distance: 18.7
click at [556, 139] on div "For some people, the cramping is very strong – much more painful than [MEDICAL_…" at bounding box center [578, 146] width 131 height 63
copy div "For some people, the cramping is very strong"
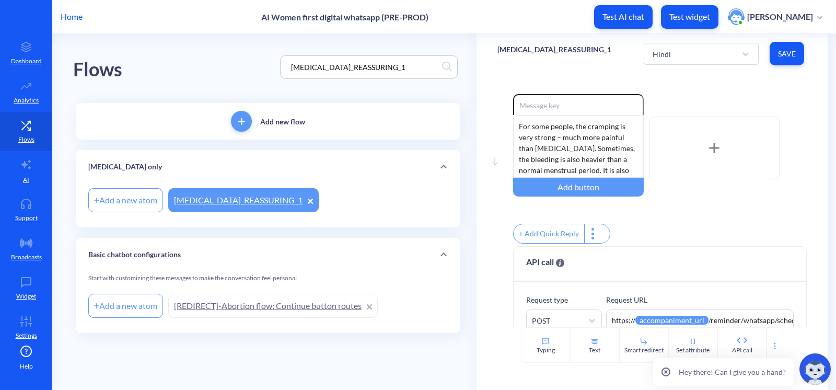
drag, startPoint x: 414, startPoint y: 67, endPoint x: 224, endPoint y: 53, distance: 190.7
click at [226, 53] on div "Flows [MEDICAL_DATA]_REASSURING_1" at bounding box center [268, 67] width 390 height 66
paste input "For some people, the cramping is very strong"
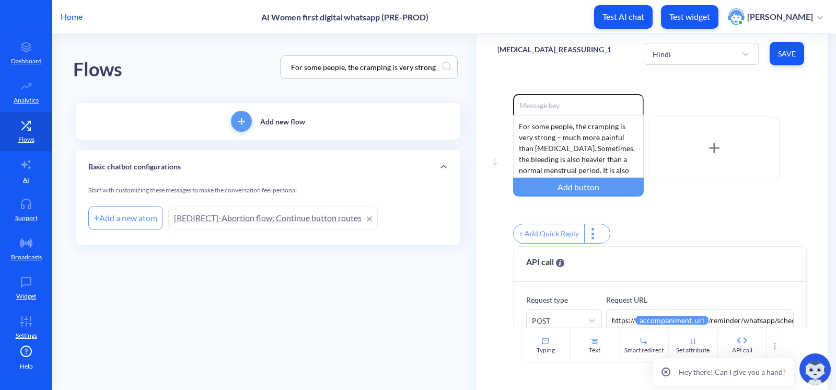
type input "For some people, the cramping is very strong"
click at [193, 84] on div "Flows For some people, the cramping is very strong" at bounding box center [268, 67] width 390 height 66
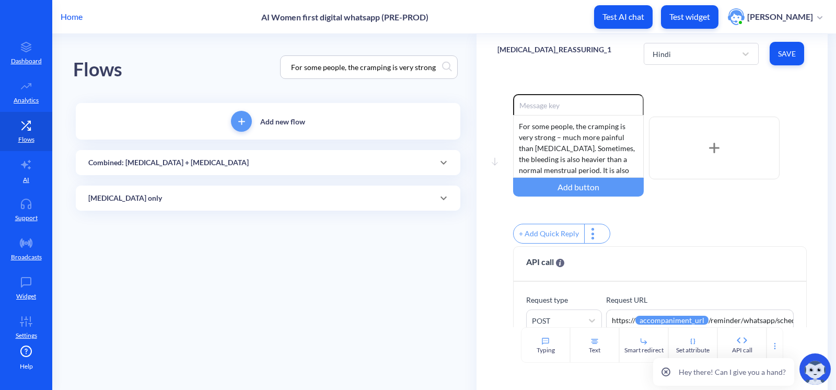
click at [244, 194] on div "[MEDICAL_DATA] only" at bounding box center [267, 198] width 359 height 11
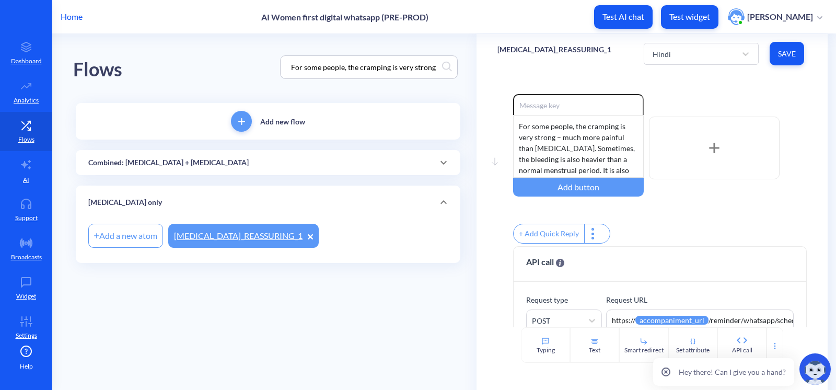
click at [246, 156] on div "Combined: [MEDICAL_DATA] + [MEDICAL_DATA]" at bounding box center [268, 162] width 384 height 25
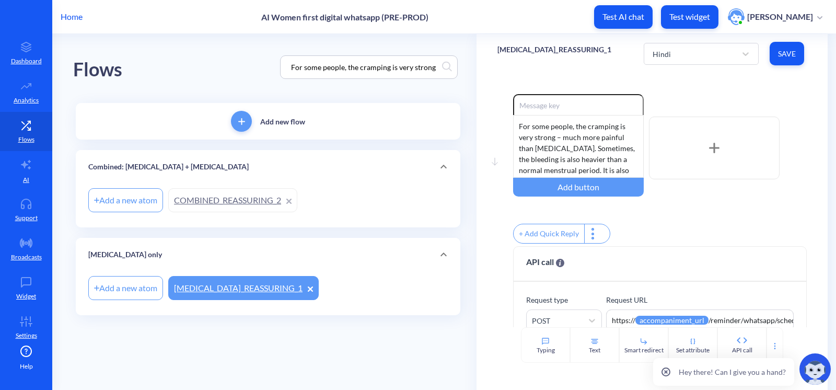
click at [233, 201] on link "COMBINED_REASSURING_2" at bounding box center [232, 200] width 129 height 24
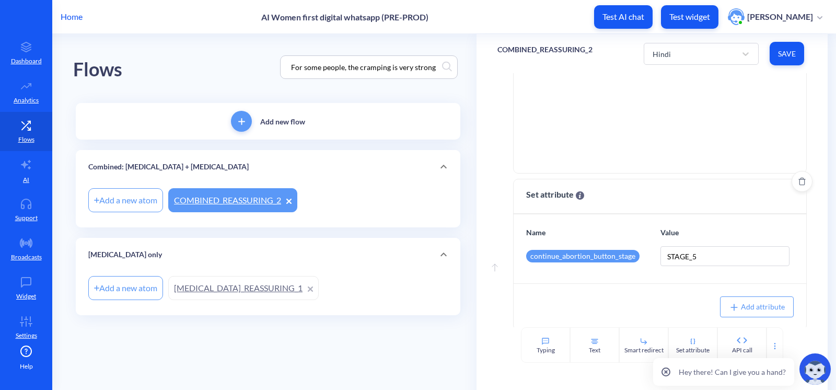
scroll to position [372, 0]
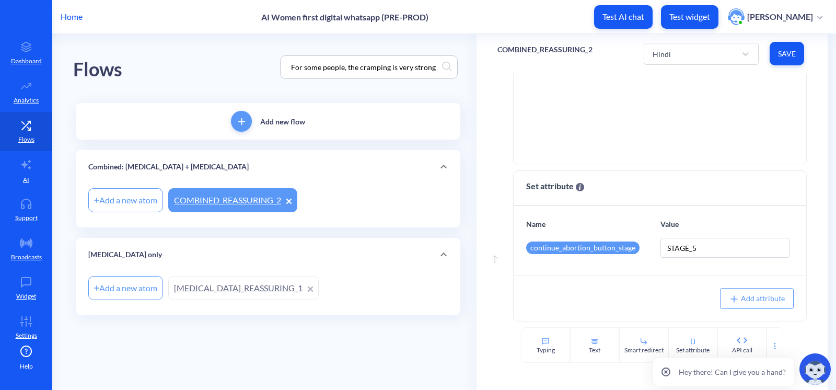
click at [361, 72] on input "For some people, the cramping is very strong" at bounding box center [364, 67] width 156 height 12
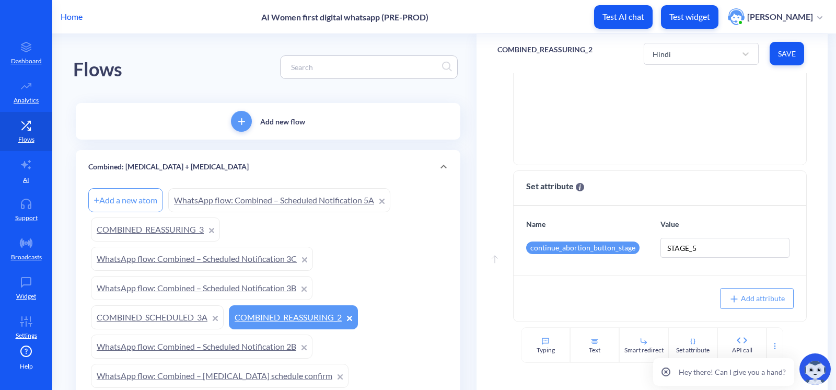
click at [293, 118] on p "Add new flow" at bounding box center [282, 121] width 45 height 11
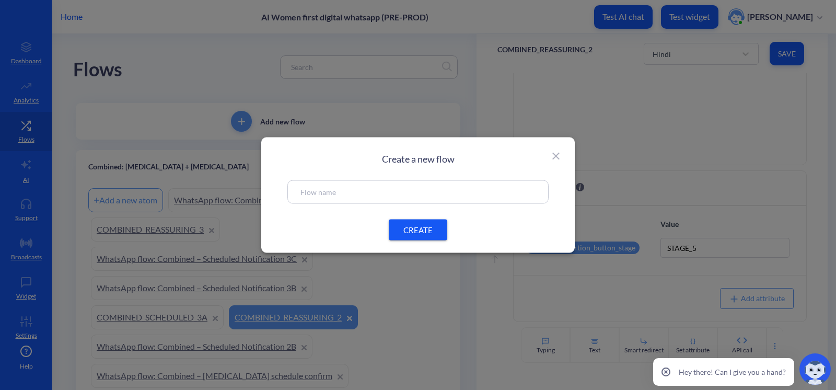
click at [560, 153] on icon at bounding box center [556, 156] width 13 height 13
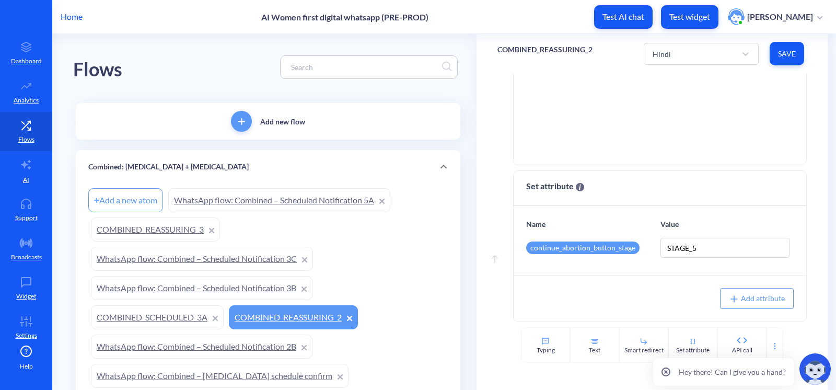
click at [201, 55] on div "Flows" at bounding box center [268, 67] width 390 height 66
click at [268, 120] on p "Add new flow" at bounding box center [282, 121] width 45 height 11
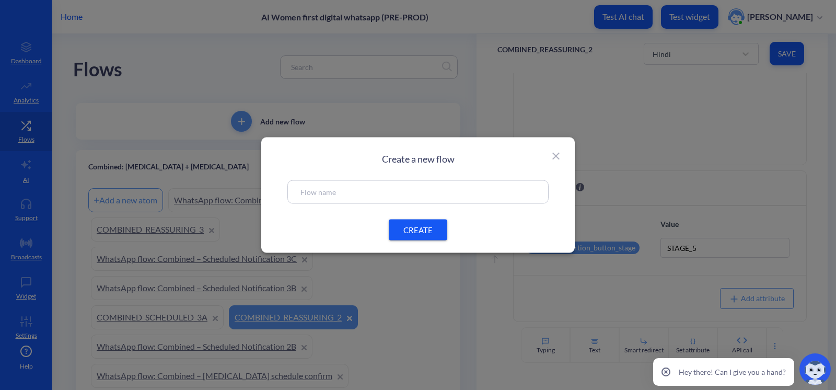
click at [381, 177] on div "Create a new flow CREATE" at bounding box center [417, 194] width 313 height 115
click at [381, 188] on input "text" at bounding box center [417, 192] width 235 height 12
paste input "Ally WhatsApp Flow: After [MEDICAL_DATA]"
type input "Ally WhatsApp Flow: After [MEDICAL_DATA]"
click at [428, 235] on span "CREATE" at bounding box center [417, 229] width 33 height 11
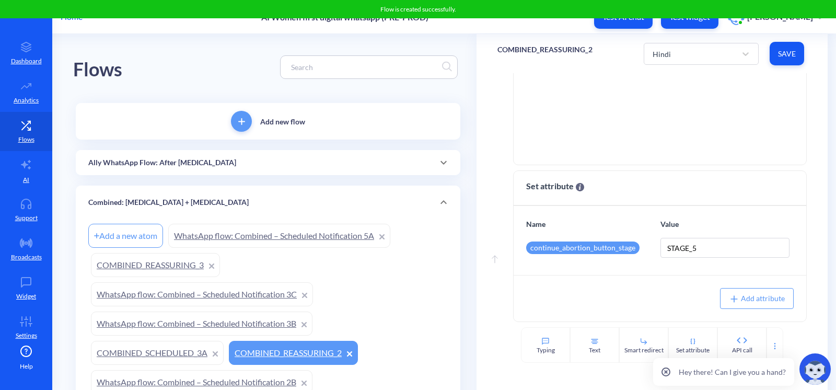
click at [231, 50] on div "Flows" at bounding box center [268, 67] width 390 height 66
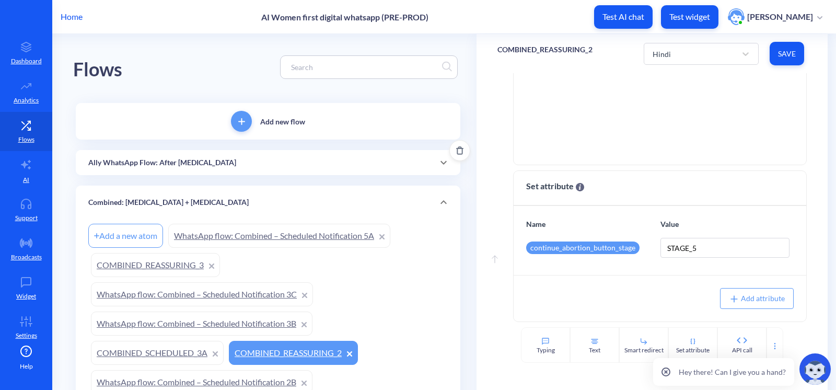
click at [174, 162] on p "Ally WhatsApp Flow: After [MEDICAL_DATA]" at bounding box center [162, 162] width 148 height 11
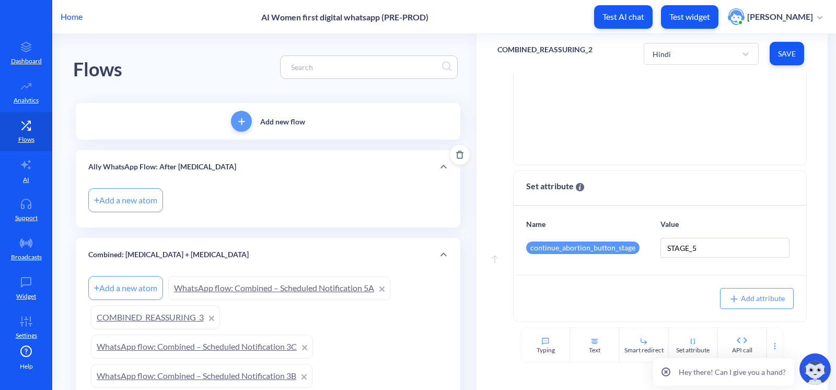
click at [142, 200] on div "Add a new atom" at bounding box center [125, 200] width 75 height 24
type input "Start message"
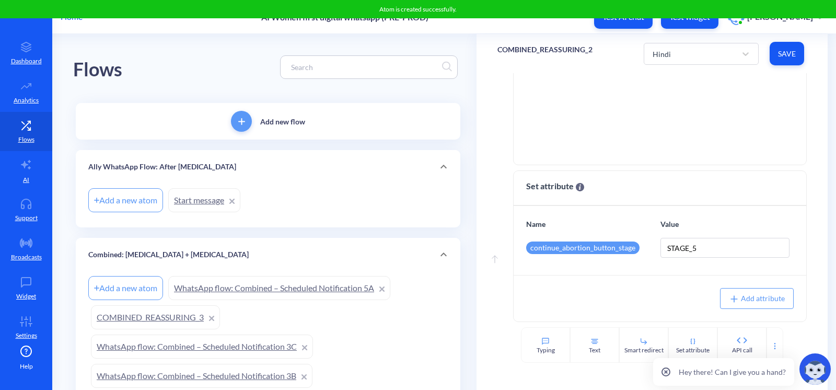
click at [125, 196] on div "Add a new atom" at bounding box center [125, 200] width 75 height 24
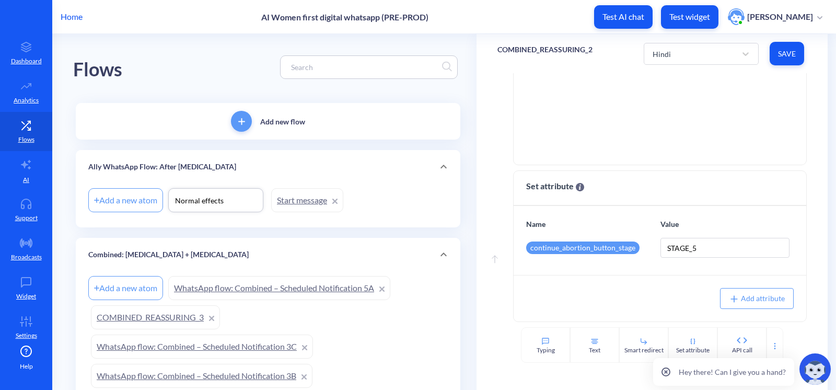
type input "Normal effects"
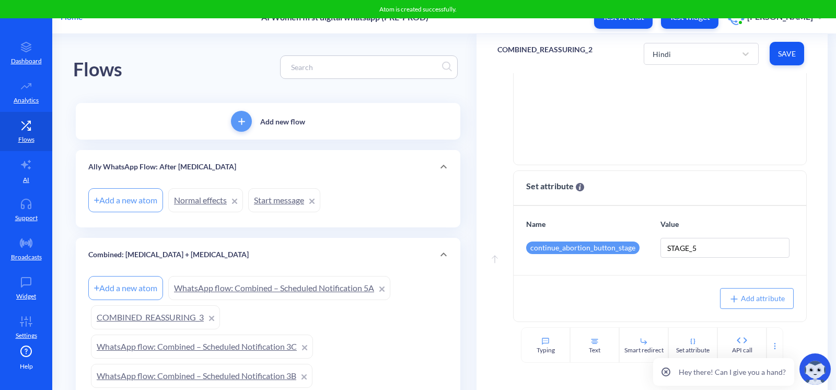
click at [133, 198] on div "Add a new atom" at bounding box center [125, 200] width 75 height 24
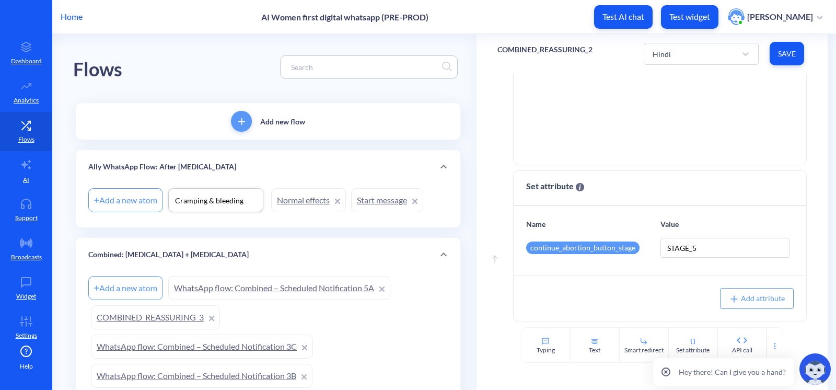
type input "Cramping & bleeding"
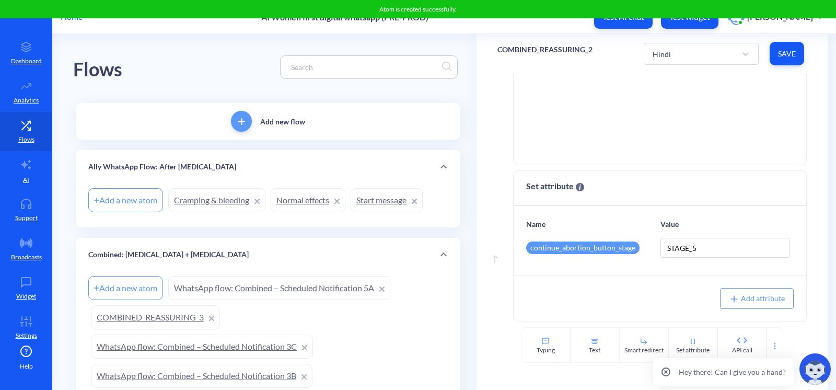
click at [145, 202] on div "Add a new atom" at bounding box center [125, 200] width 75 height 24
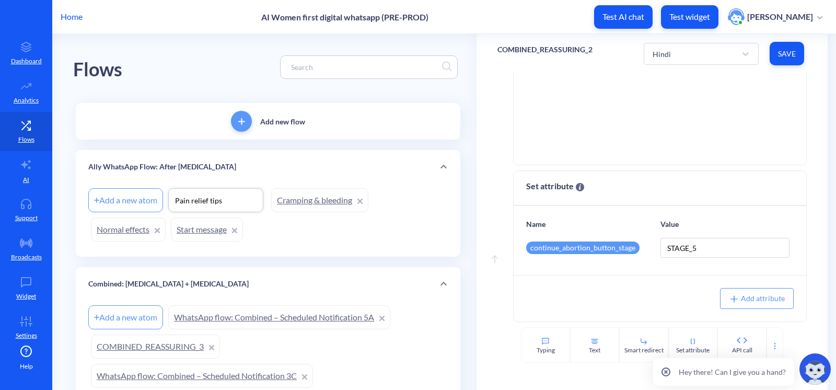
type input "Pain relief tips"
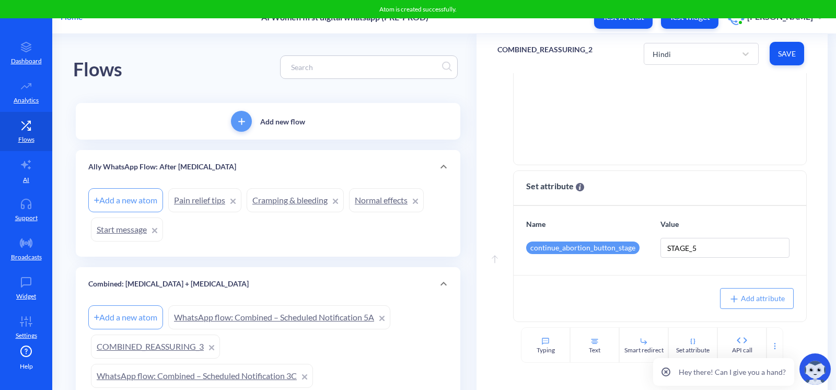
click at [138, 201] on div "Add a new atom" at bounding box center [125, 200] width 75 height 24
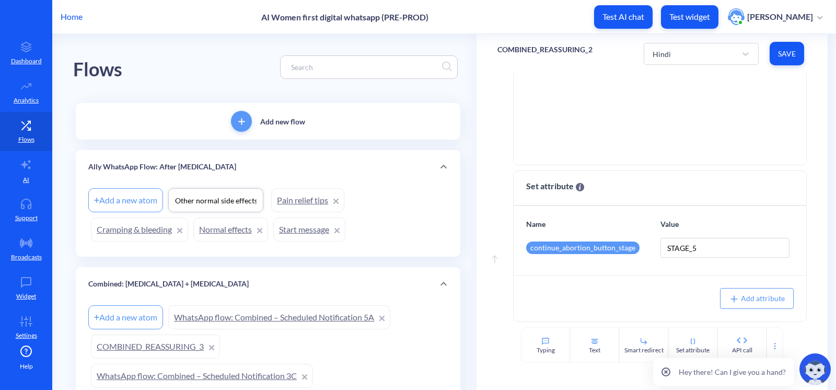
type input "Other normal side effects"
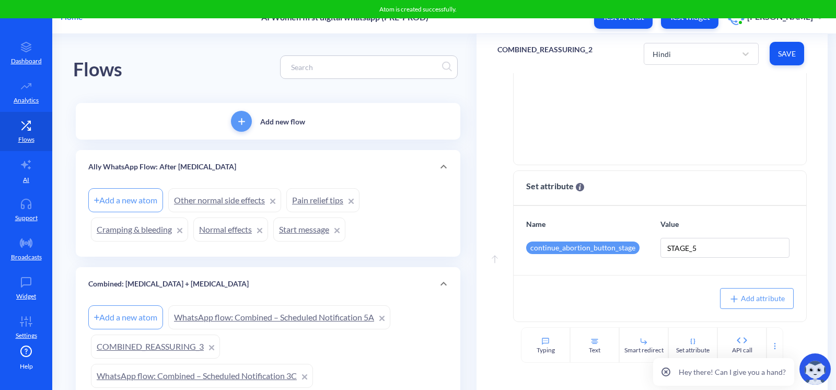
click at [133, 199] on div "Add a new atom" at bounding box center [125, 200] width 75 height 24
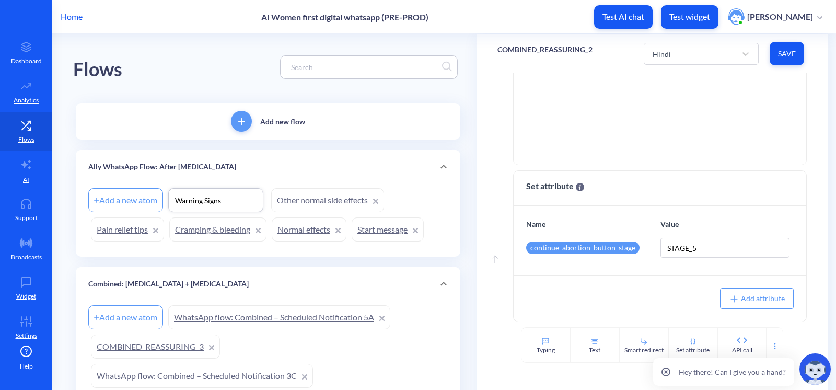
type input "Warning Signs"
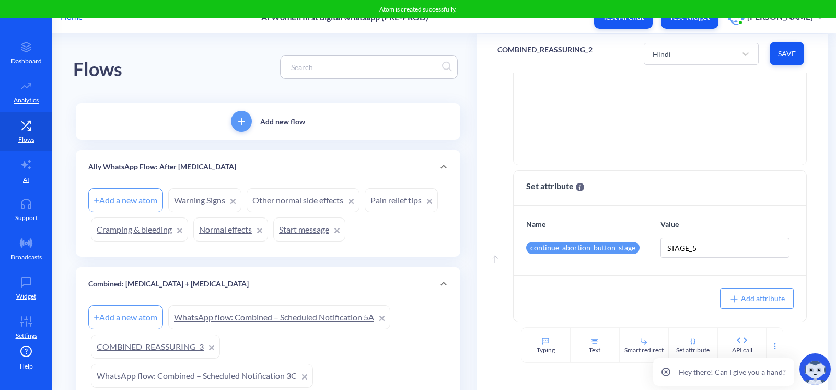
click at [134, 197] on div "Add a new atom" at bounding box center [125, 200] width 75 height 24
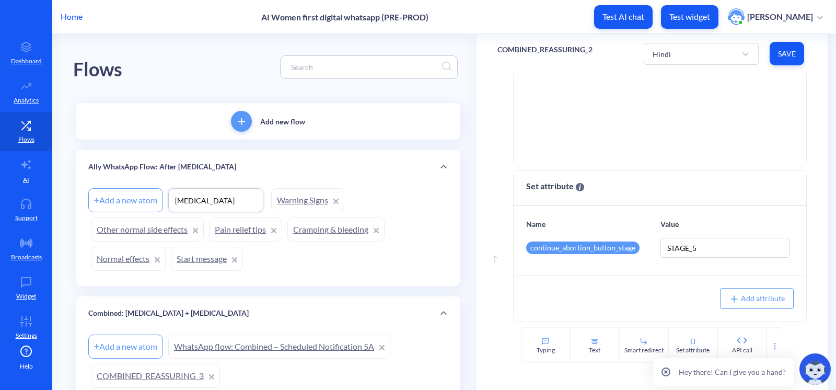
type input "[MEDICAL_DATA]"
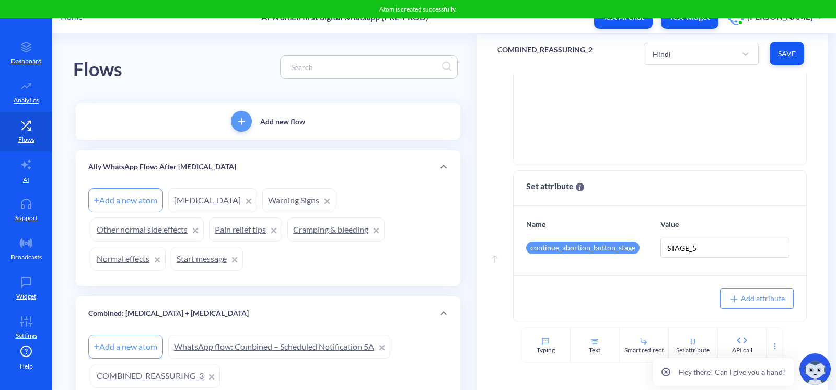
click at [117, 198] on div "Add a new atom" at bounding box center [125, 200] width 75 height 24
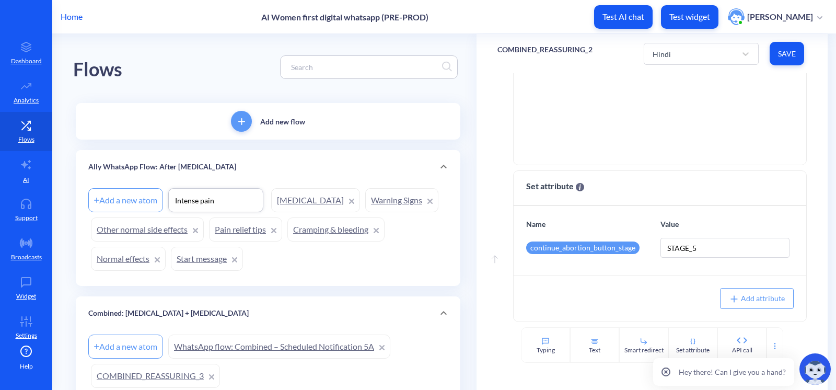
type input "Intense pain"
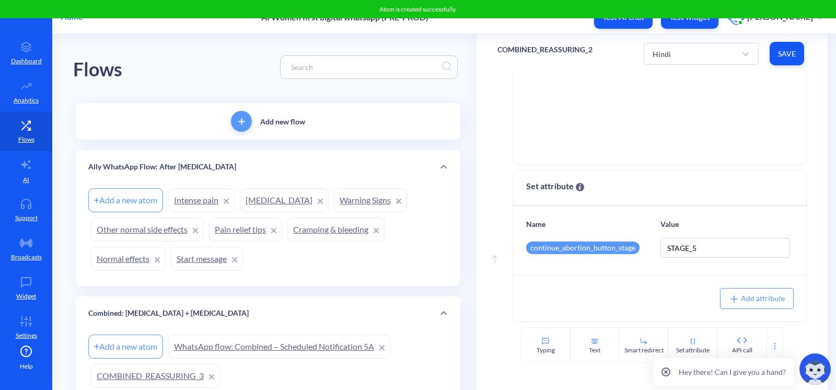
click at [127, 197] on div "Add a new atom" at bounding box center [125, 200] width 75 height 24
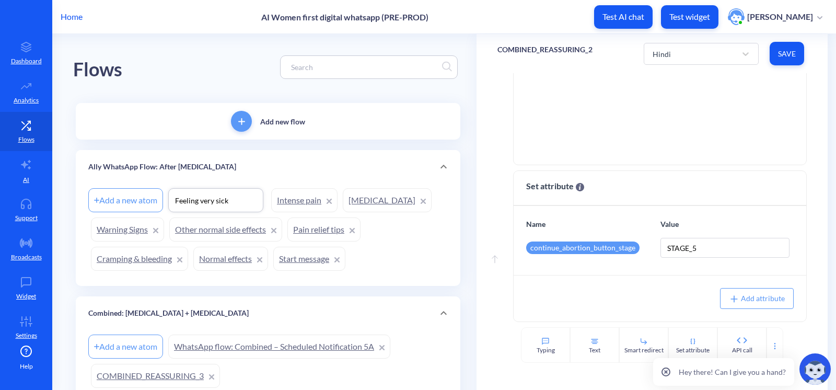
type input "Feeling very sick"
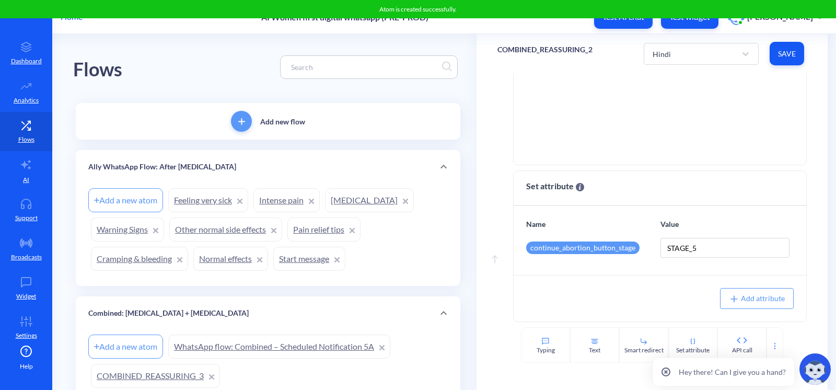
click at [130, 202] on div "Add a new atom" at bounding box center [125, 200] width 75 height 24
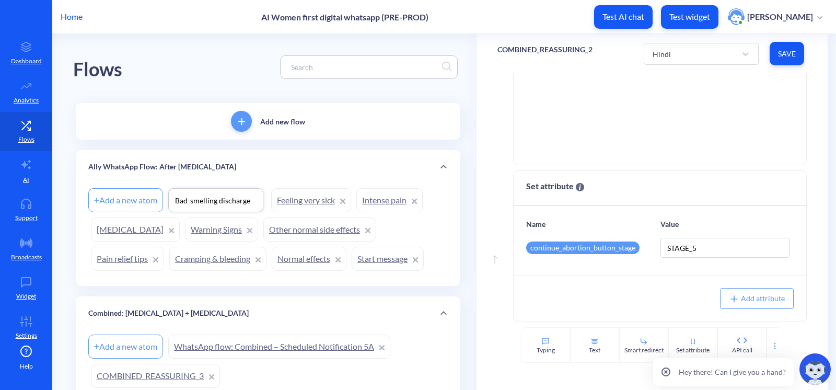
type input "Bad-smelling discharge"
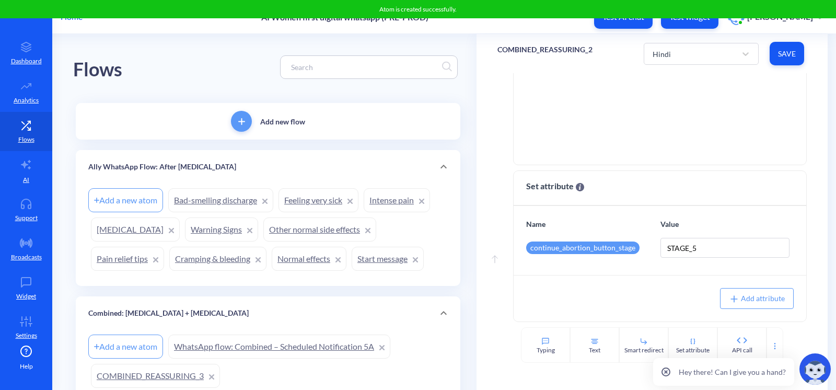
click at [107, 214] on div "Add a new atom Bad-smelling discharge Feeling very sick Intense pain [MEDICAL_D…" at bounding box center [267, 229] width 359 height 88
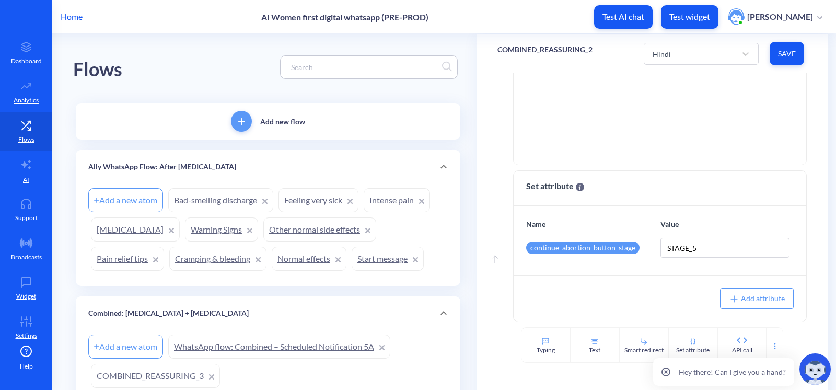
click at [118, 205] on div "Add a new atom" at bounding box center [125, 200] width 75 height 24
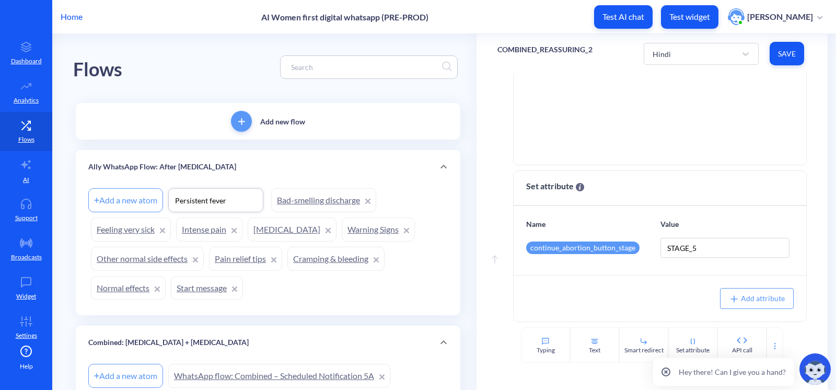
type input "Persistent fever"
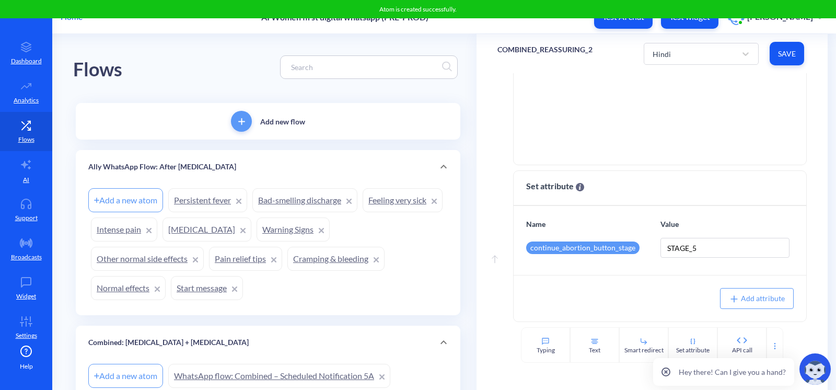
click at [151, 198] on div "Add a new atom" at bounding box center [125, 200] width 75 height 24
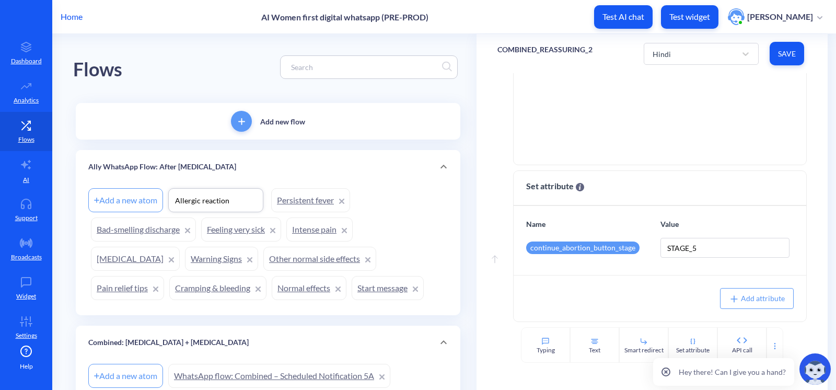
type input "Allergic reaction"
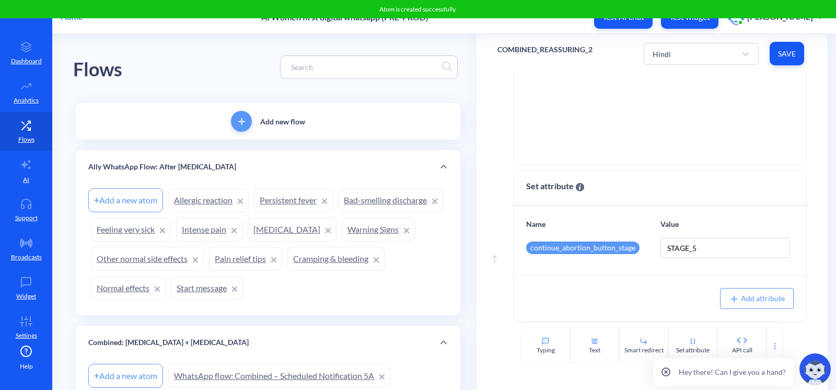
click at [243, 288] on link "Start message" at bounding box center [207, 288] width 72 height 24
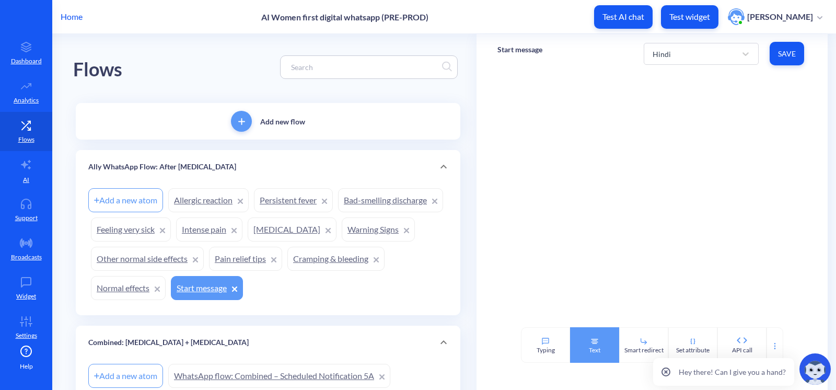
click at [579, 342] on div "Text" at bounding box center [594, 345] width 49 height 36
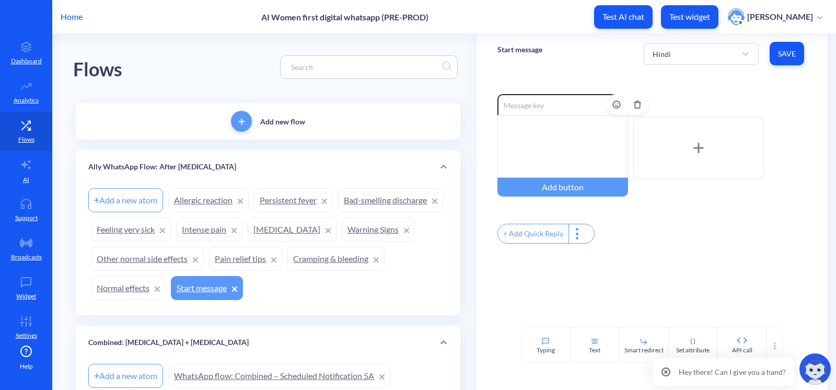
click at [580, 113] on input at bounding box center [562, 104] width 131 height 21
click at [575, 132] on div at bounding box center [562, 146] width 131 height 63
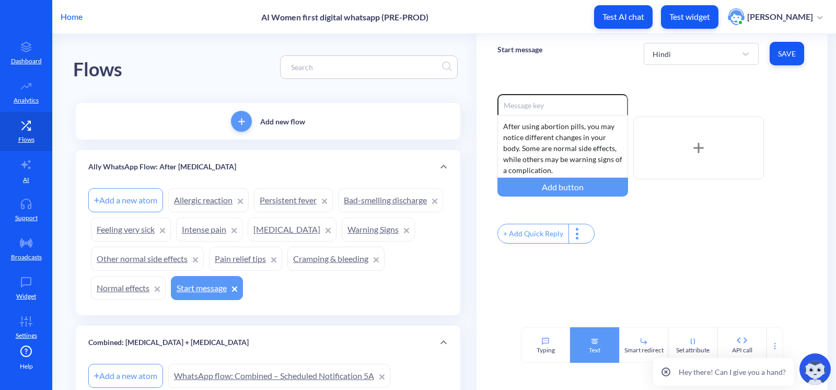
click at [600, 345] on div "Text" at bounding box center [594, 345] width 49 height 36
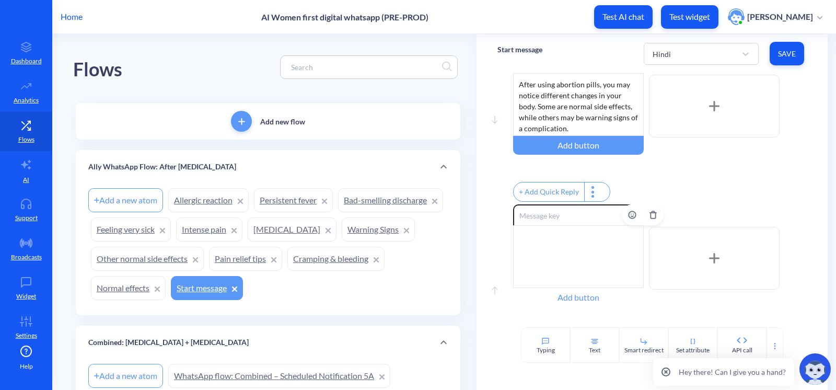
scroll to position [83, 0]
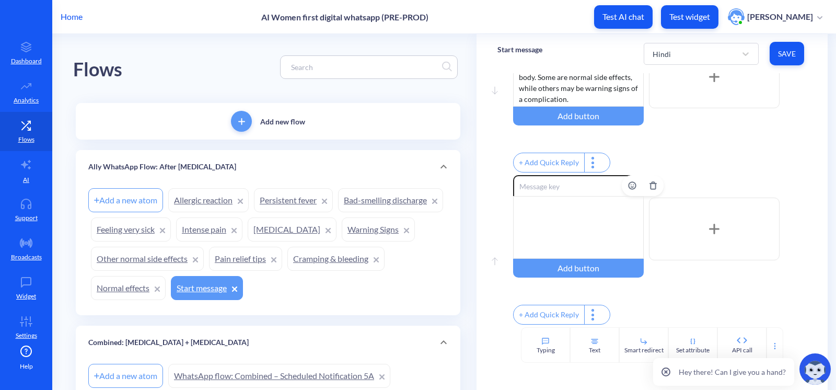
click at [562, 206] on div at bounding box center [578, 227] width 131 height 63
click at [683, 52] on span "Save" at bounding box center [787, 54] width 18 height 10
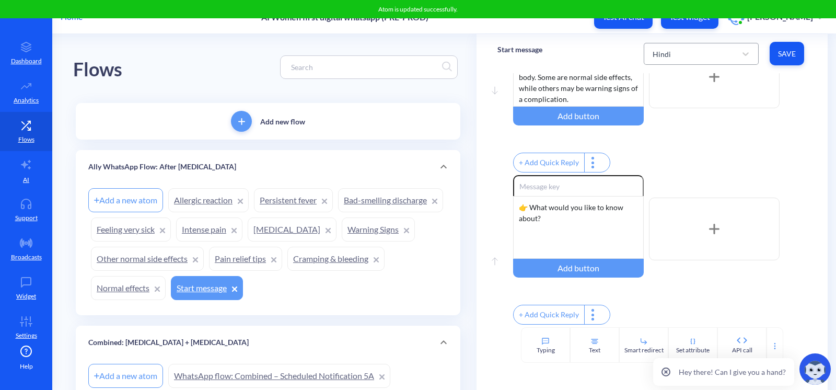
click at [683, 58] on div "Hindi" at bounding box center [691, 53] width 89 height 19
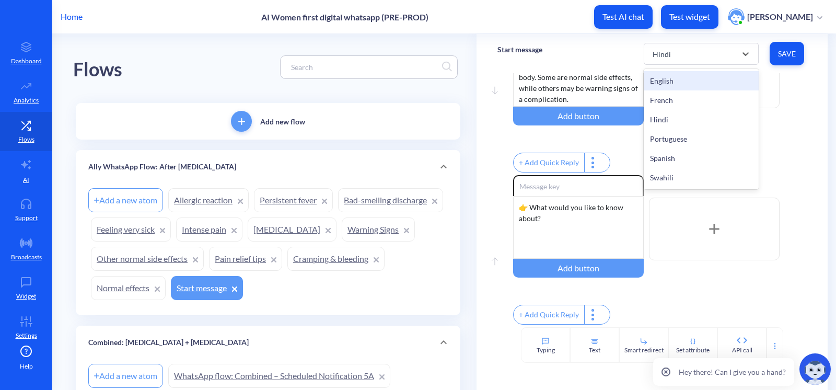
click at [668, 85] on div "English" at bounding box center [701, 80] width 115 height 19
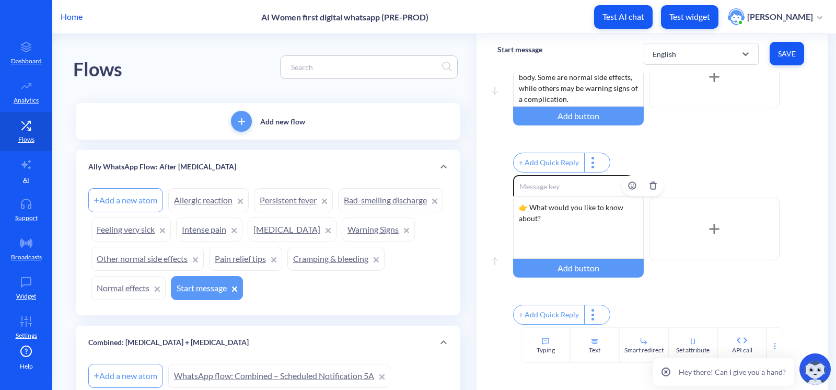
click at [559, 231] on div "👉 What would you like to know about?" at bounding box center [578, 227] width 131 height 63
click at [541, 310] on div "+ Add Quick Reply" at bounding box center [548, 314] width 71 height 19
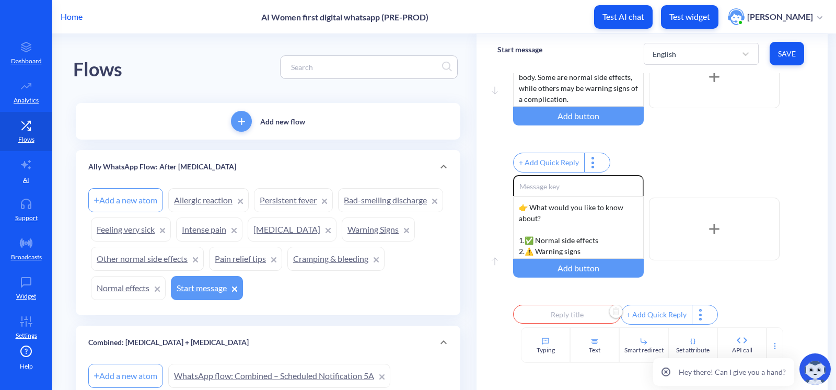
click at [559, 308] on input "text" at bounding box center [567, 314] width 108 height 19
type input "1"
click at [654, 314] on div at bounding box center [418, 195] width 836 height 390
click at [662, 308] on div "+ Add Quick Reply" at bounding box center [656, 314] width 71 height 19
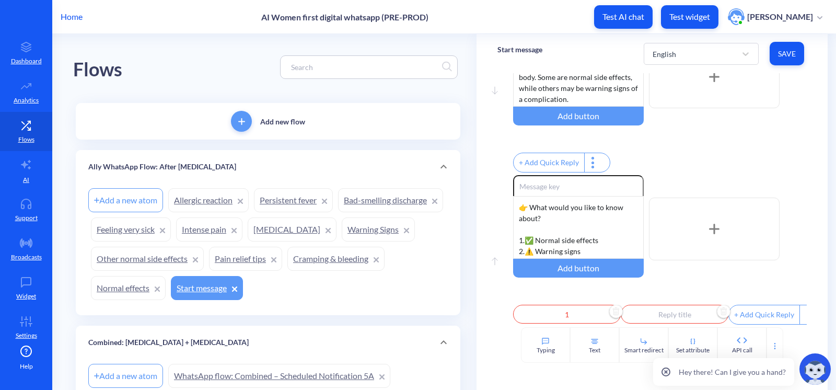
click at [665, 310] on input "text" at bounding box center [675, 314] width 108 height 19
type input "2"
click at [676, 281] on div at bounding box center [418, 195] width 836 height 390
click at [565, 308] on input "1" at bounding box center [567, 314] width 108 height 19
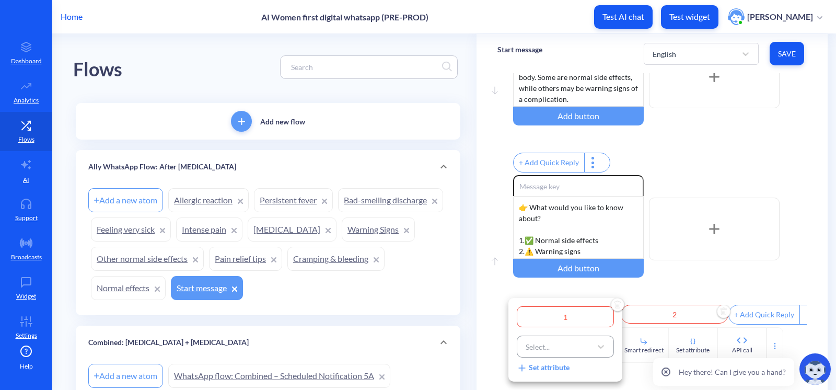
click at [562, 346] on div "Select..." at bounding box center [555, 346] width 71 height 19
type input "т"
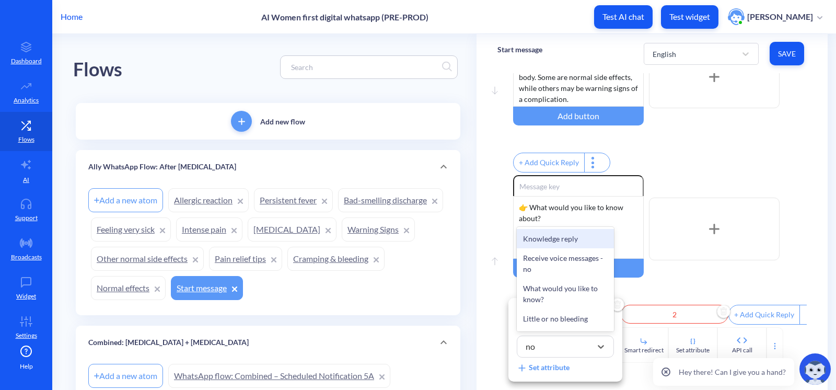
type input "nor"
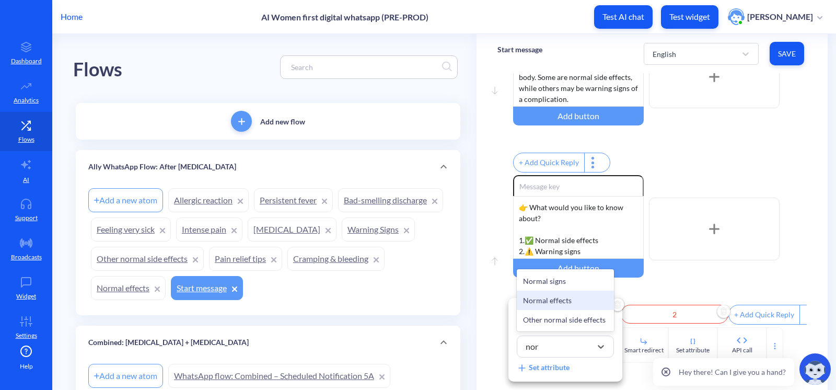
click at [560, 297] on div "Normal effects" at bounding box center [565, 299] width 97 height 19
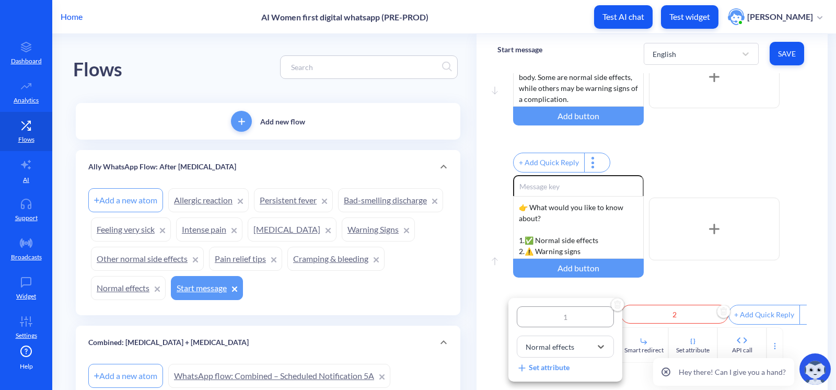
click at [683, 309] on div at bounding box center [418, 195] width 836 height 390
click at [675, 309] on input "2" at bounding box center [675, 314] width 108 height 19
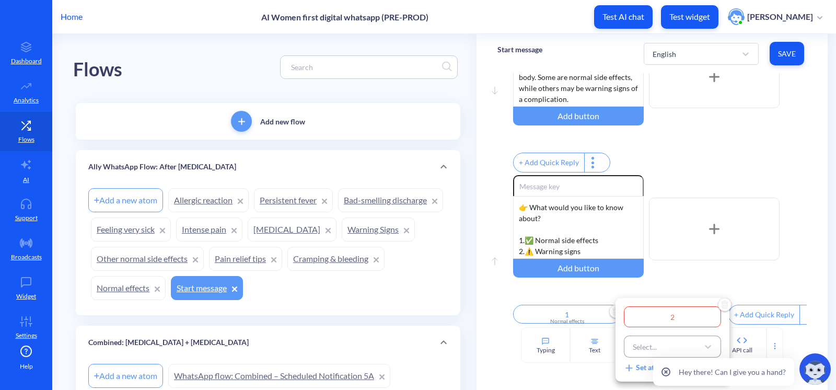
click at [663, 341] on div "Select..." at bounding box center [662, 346] width 71 height 19
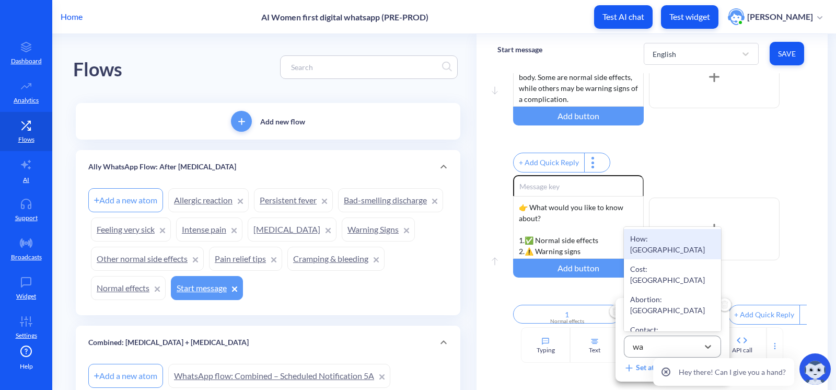
type input "war"
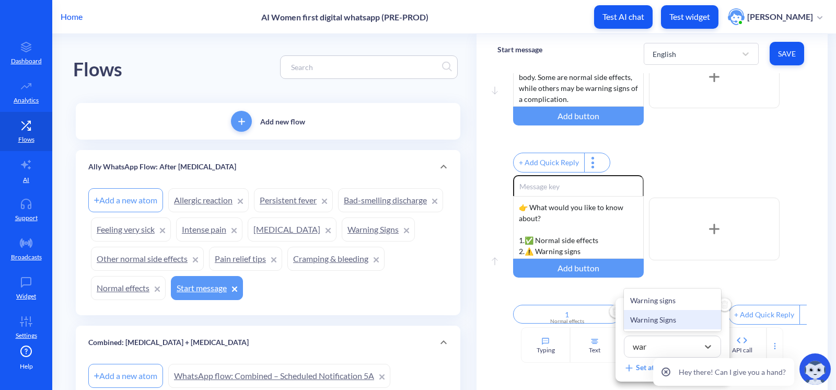
click at [665, 317] on div "Warning Signs" at bounding box center [672, 319] width 97 height 19
click at [683, 272] on div at bounding box center [418, 195] width 836 height 390
click at [683, 55] on span "Save" at bounding box center [787, 54] width 18 height 10
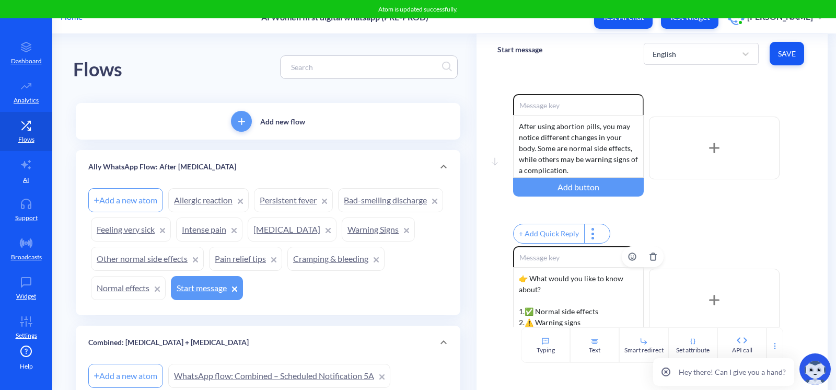
scroll to position [47, 0]
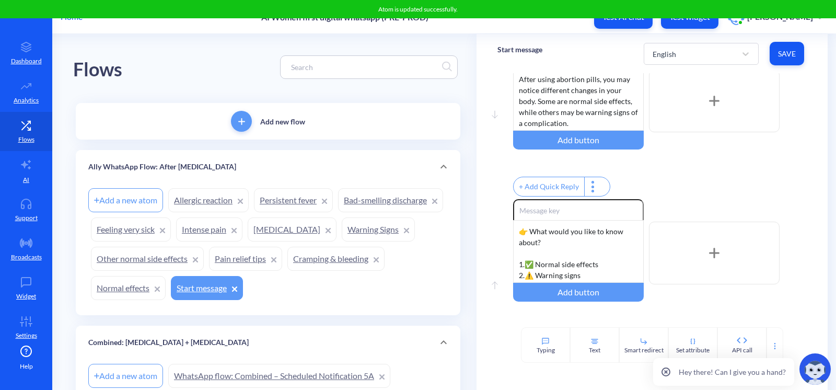
click at [166, 287] on link "Normal effects" at bounding box center [128, 288] width 75 height 24
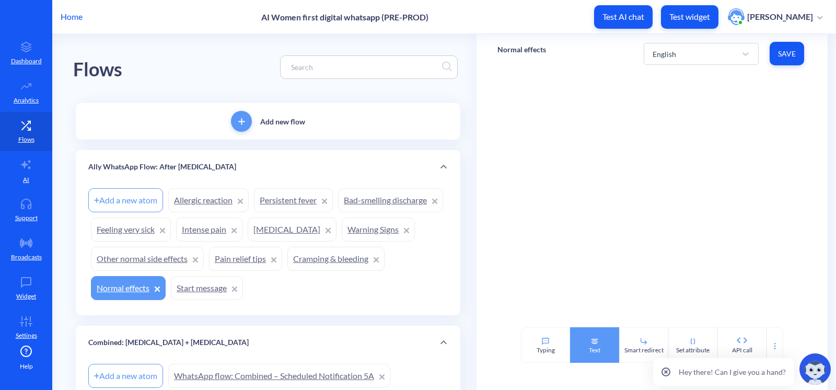
click at [586, 344] on div "Text" at bounding box center [594, 345] width 49 height 36
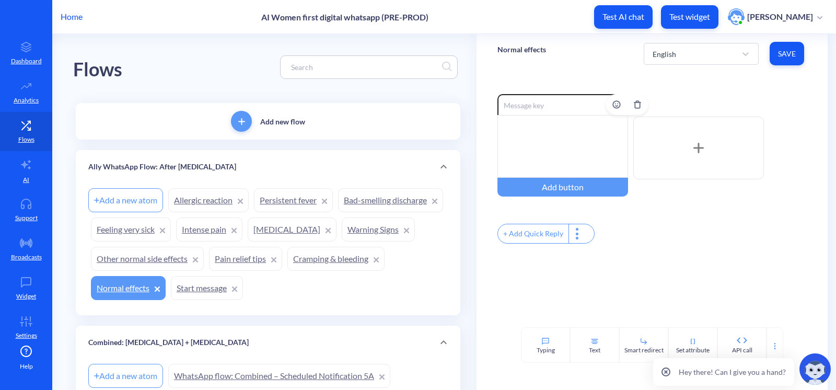
click at [565, 143] on div at bounding box center [562, 146] width 131 height 63
drag, startPoint x: 509, startPoint y: 125, endPoint x: 526, endPoint y: 120, distance: 17.7
click at [526, 120] on div "Mormal side effects:" at bounding box center [562, 146] width 131 height 63
click at [509, 123] on div "Mormal side effects:" at bounding box center [562, 146] width 131 height 63
click at [590, 125] on div "Normal side effects:" at bounding box center [562, 146] width 131 height 63
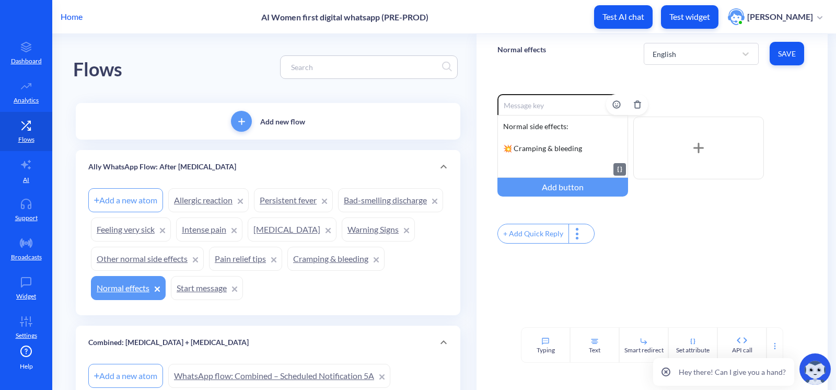
click at [524, 167] on div "Normal side effects: 💥 Cramping & bleeding 💊 Pain relief tips 🤢 Other side effe…" at bounding box center [562, 146] width 131 height 63
click at [510, 133] on div "Normal side effects: 💥 Cramping & bleeding 💊 Pain relief tips 🤢 Other side effe…" at bounding box center [562, 146] width 131 height 63
click at [518, 154] on div "Normal side effects: 💥 Cramping & bleeding 💊 Pain relief tips 🤢 Other side effe…" at bounding box center [562, 146] width 131 height 63
click at [511, 147] on div "Normal side effects: 💥 Cramping & bleeding 💊 Pain relief tips 🤢 Other side effe…" at bounding box center [562, 146] width 131 height 63
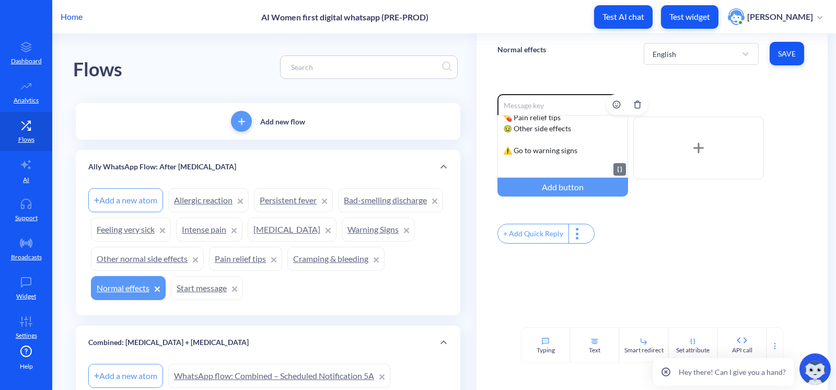
scroll to position [31, 0]
click at [518, 166] on div "Normal side effects: 💥 Cramping & bleeding 💊 Pain relief tips 🤢 Other side effe…" at bounding box center [562, 146] width 131 height 63
click at [503, 145] on div "Normal side effects: 💥 Cramping & bleeding 💊 Pain relief tips 🤢 Other side effe…" at bounding box center [562, 146] width 131 height 63
click at [500, 159] on div "Normal side effects: 1. 💥 Cramping & bleeding 💊 Pain relief tips 🤢 Other side e…" at bounding box center [562, 146] width 131 height 63
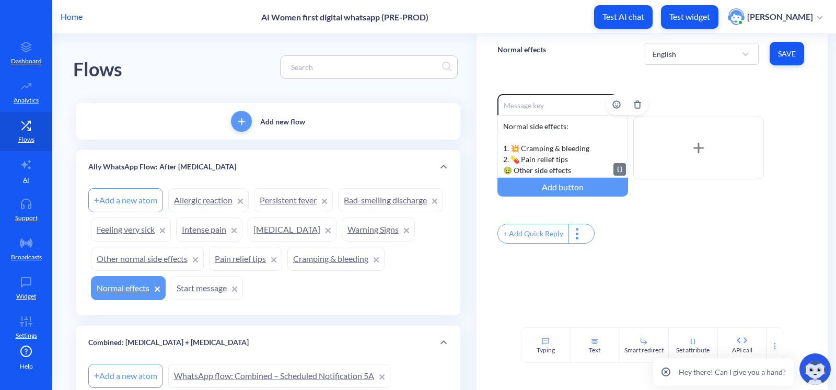
scroll to position [9, 0]
click at [501, 156] on div "Normal side effects: 1. 💥 Cramping & bleeding 2. 💊 Pain relief tips 🤢 Other sid…" at bounding box center [562, 146] width 131 height 63
click at [501, 170] on div "Normal side effects: 1. 💥 Cramping & bleeding 2. 💊 Pain relief tips 3. 🤢 Other …" at bounding box center [562, 146] width 131 height 63
click at [683, 261] on div "Enable reactions Normal side effects: 1. 💥 Cramping & bleeding 2. 💊 Pain relief…" at bounding box center [651, 200] width 351 height 254
click at [534, 235] on div "+ Add Quick Reply" at bounding box center [533, 233] width 71 height 19
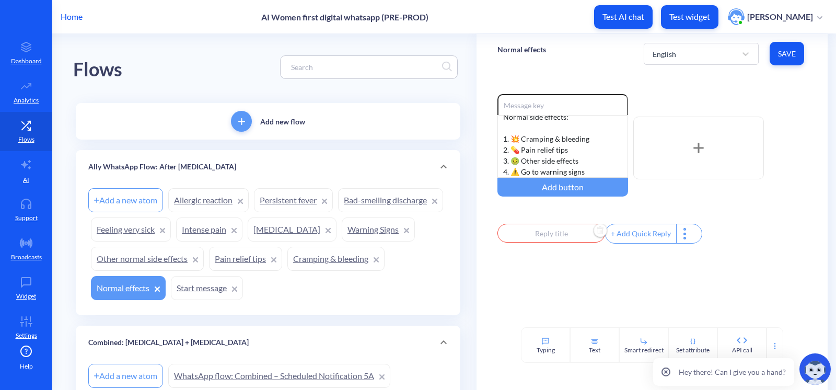
click at [536, 238] on input "text" at bounding box center [551, 233] width 108 height 19
type input "1"
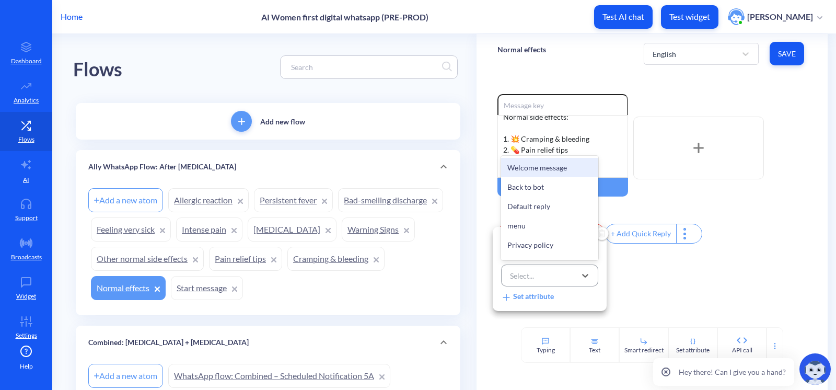
click at [553, 271] on div "Select..." at bounding box center [540, 275] width 71 height 19
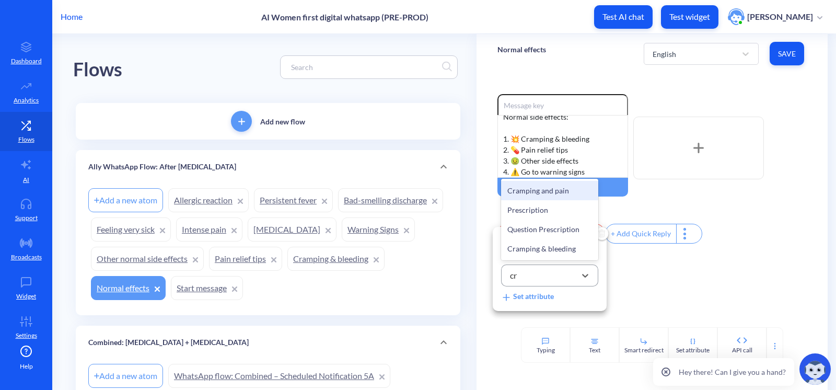
type input "cra"
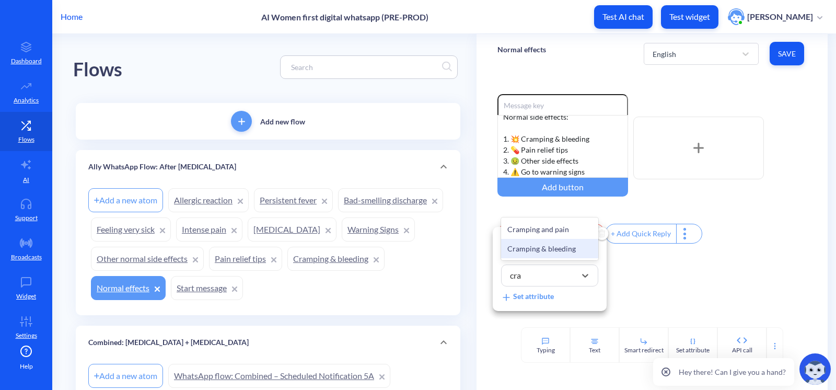
click at [551, 244] on div "Cramping & bleeding" at bounding box center [549, 248] width 97 height 19
click at [658, 285] on div at bounding box center [418, 195] width 836 height 390
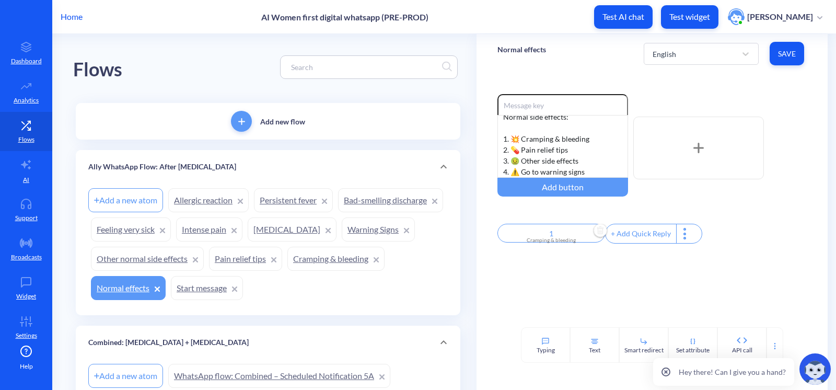
click at [647, 255] on div "Enable reactions Normal side effects: 1. 💥 Cramping & bleeding 2. 💊 Pain relief…" at bounding box center [651, 200] width 351 height 254
click at [645, 240] on div "+ Add Quick Reply" at bounding box center [640, 233] width 71 height 19
click at [652, 229] on input "text" at bounding box center [659, 233] width 108 height 19
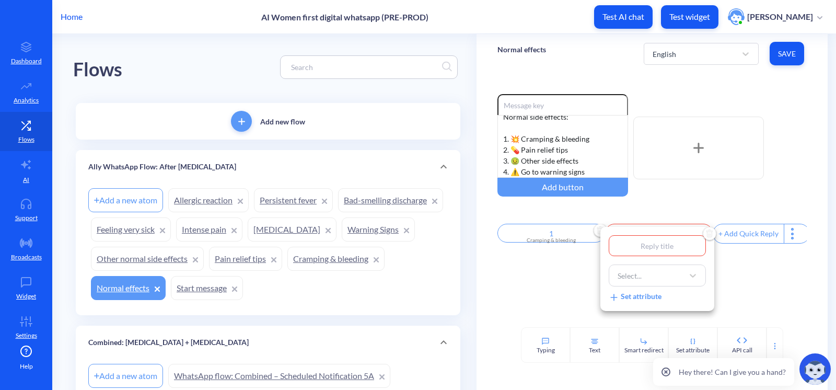
type input "2"
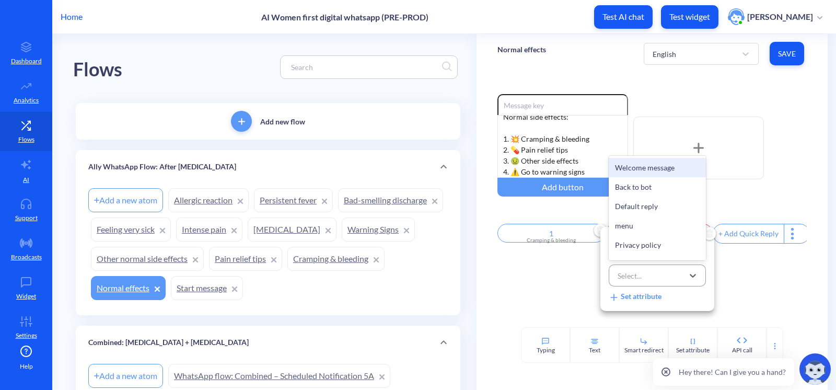
click at [655, 273] on div "Select..." at bounding box center [647, 275] width 71 height 19
type input "pai"
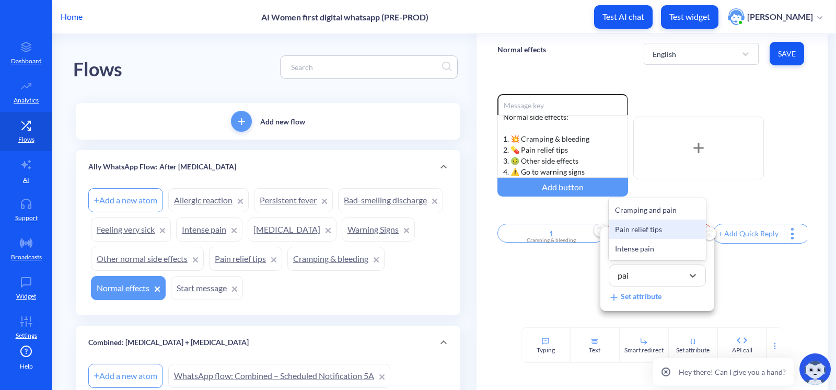
click at [653, 224] on div "Pain relief tips" at bounding box center [657, 228] width 97 height 19
click at [683, 284] on div at bounding box center [418, 195] width 836 height 390
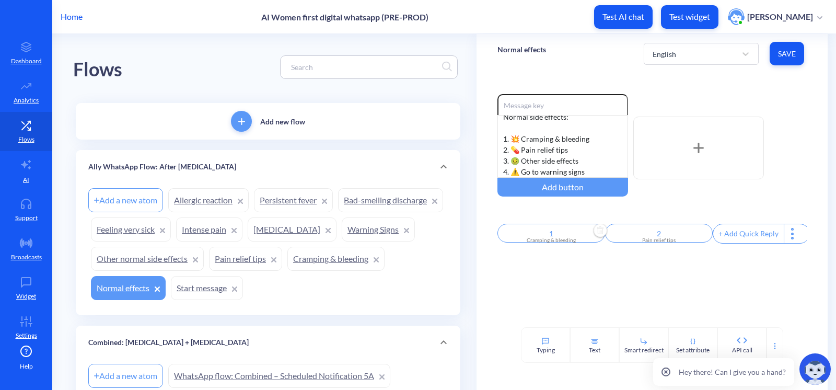
click at [683, 235] on div "+ Add Quick Reply" at bounding box center [748, 233] width 71 height 19
click at [683, 240] on input "text" at bounding box center [767, 233] width 108 height 19
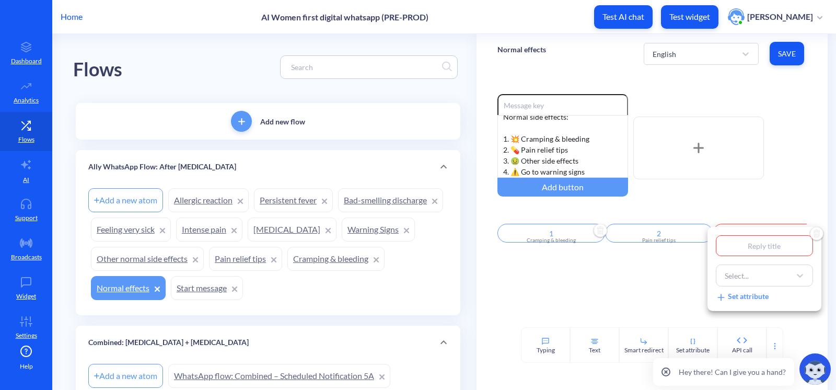
type input "3"
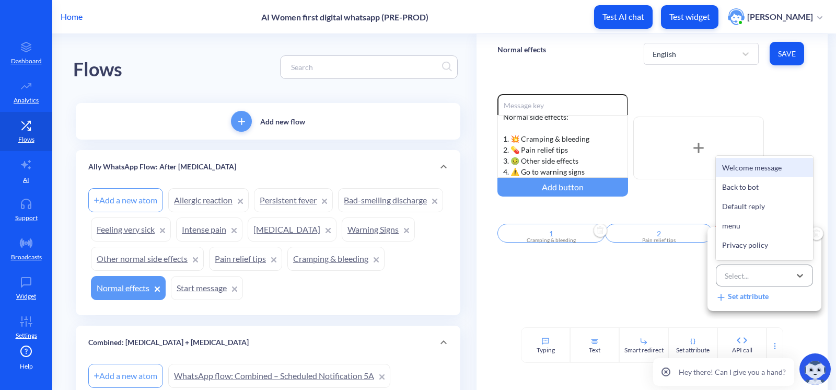
click at [683, 281] on div "Select..." at bounding box center [754, 275] width 71 height 19
type input "othe"
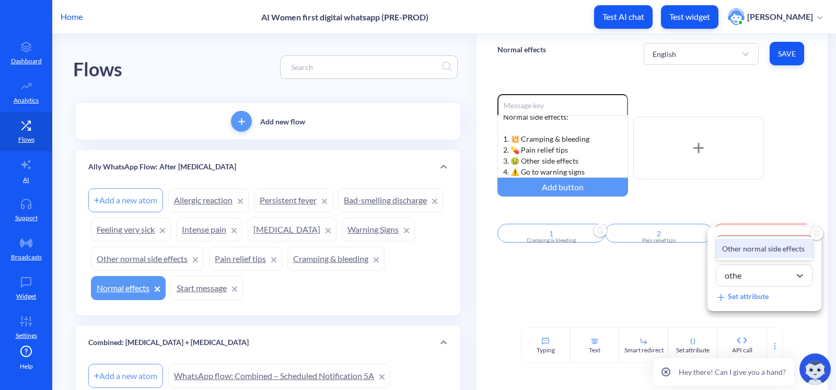
click at [683, 246] on div "Other normal side effects" at bounding box center [764, 248] width 97 height 19
click at [655, 291] on div at bounding box center [418, 195] width 836 height 390
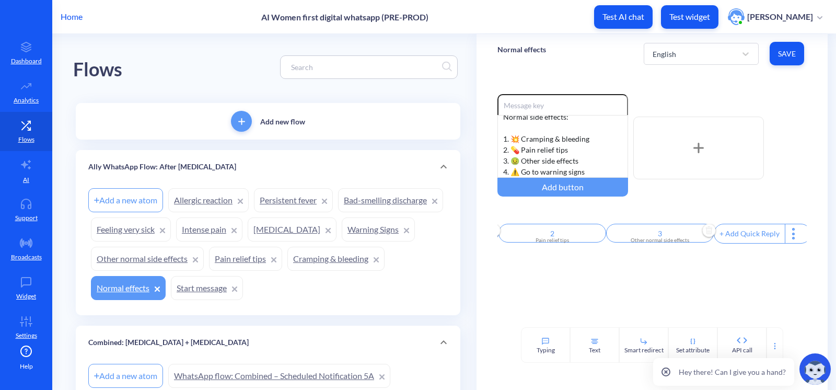
scroll to position [0, 112]
click at [683, 235] on div "+ Add Quick Reply" at bounding box center [745, 233] width 71 height 19
click at [683, 235] on input "text" at bounding box center [762, 233] width 108 height 19
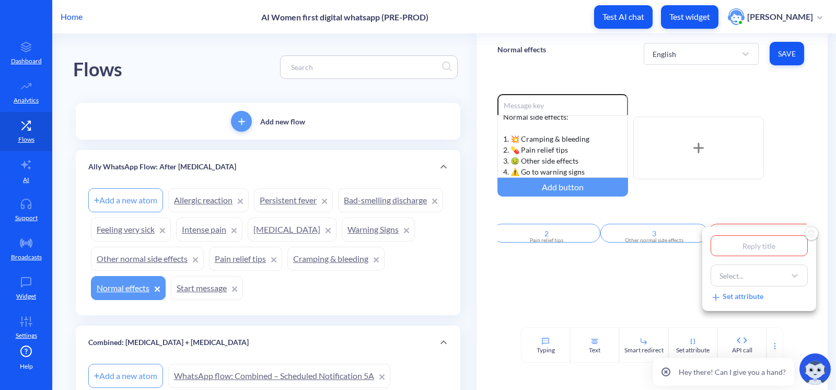
type input "4"
click at [683, 284] on div "Select..." at bounding box center [749, 275] width 71 height 19
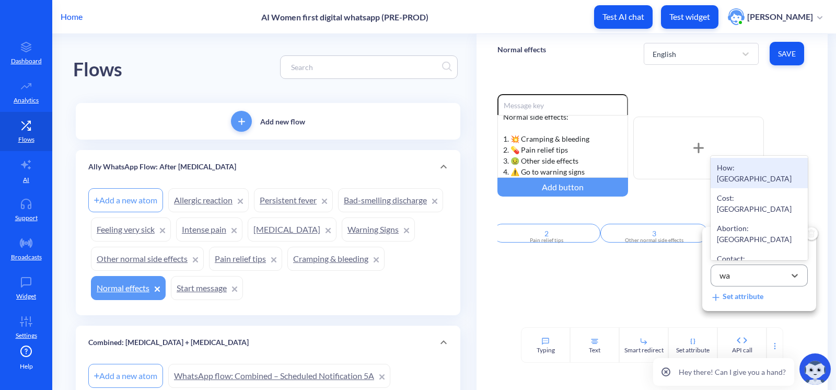
type input "war"
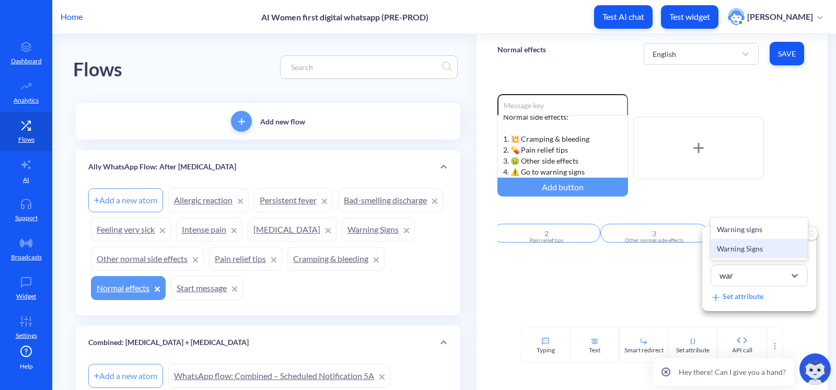
click at [683, 248] on div "Warning Signs" at bounding box center [758, 248] width 97 height 19
click at [647, 286] on div at bounding box center [418, 195] width 836 height 390
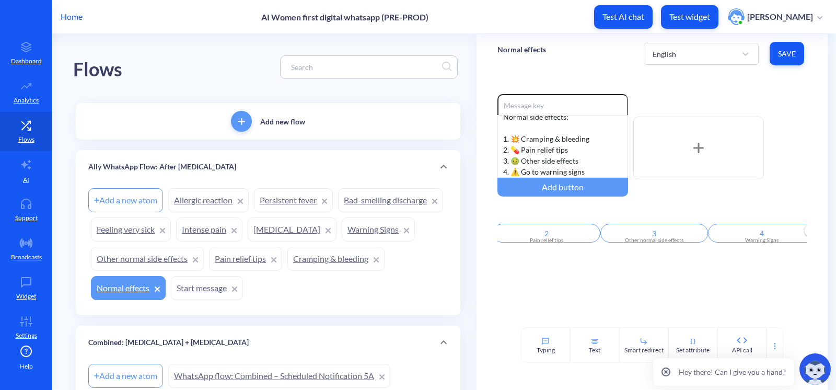
scroll to position [0, 122]
click at [683, 58] on span "Save" at bounding box center [787, 54] width 18 height 10
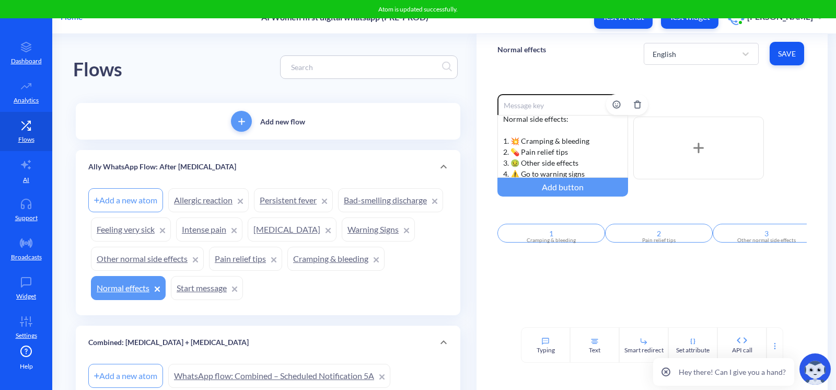
scroll to position [9, 0]
drag, startPoint x: 153, startPoint y: 284, endPoint x: 499, endPoint y: 43, distance: 421.8
click at [287, 271] on link "Cramping & bleeding" at bounding box center [335, 259] width 97 height 24
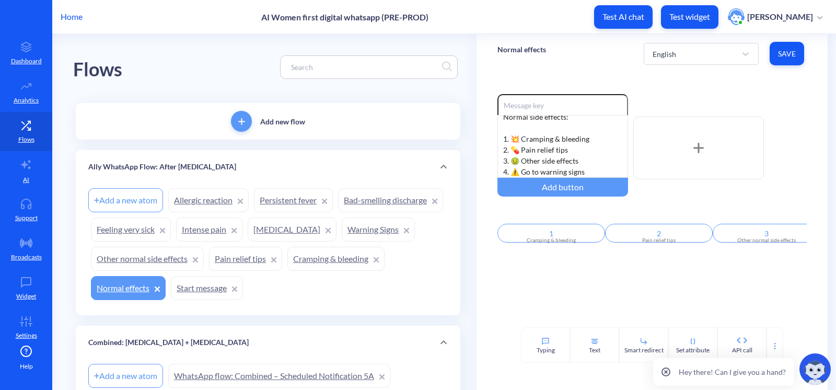
click at [683, 50] on span "Save" at bounding box center [787, 54] width 18 height 10
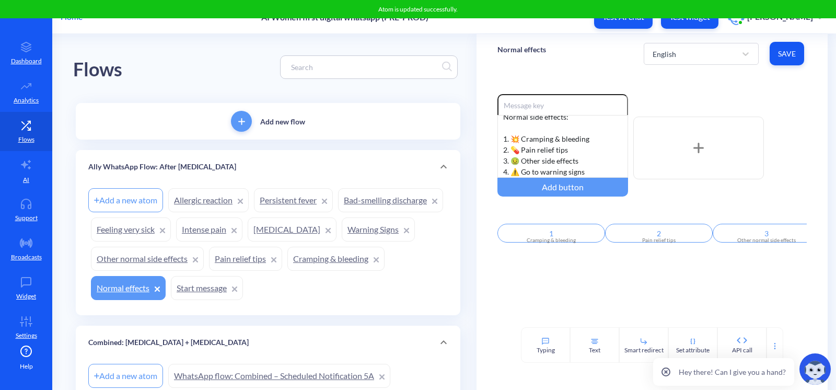
click at [287, 271] on link "Cramping & bleeding" at bounding box center [335, 259] width 97 height 24
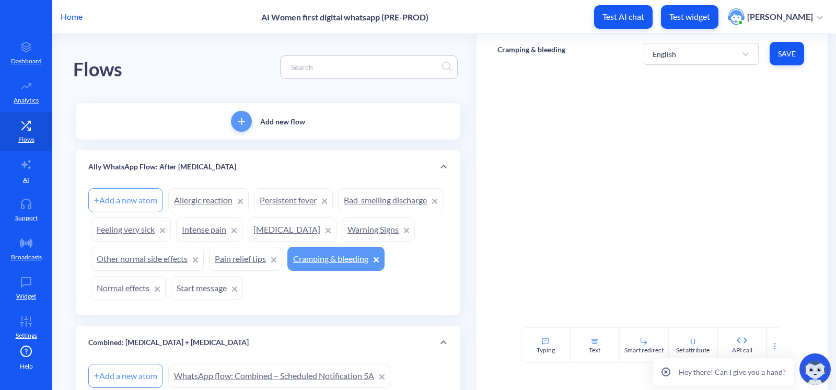
drag, startPoint x: 581, startPoint y: 340, endPoint x: 569, endPoint y: 279, distance: 61.8
click at [581, 338] on div "Text" at bounding box center [594, 345] width 49 height 36
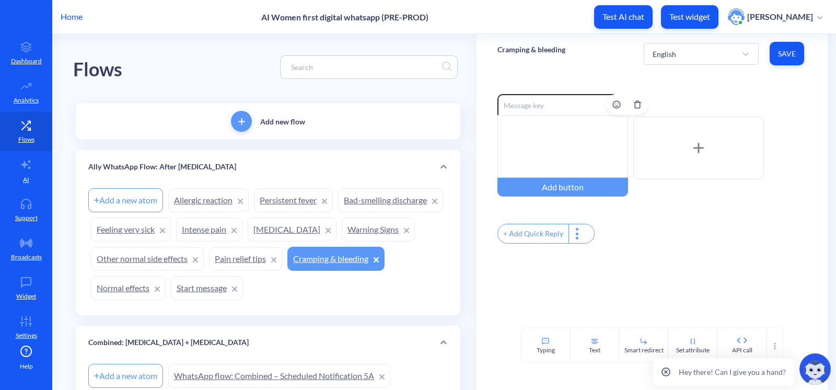
click at [541, 145] on div at bounding box center [562, 146] width 131 height 63
click at [517, 156] on div "Stronger than period cramps is normal Bleeding may be heavier, with clots Some …" at bounding box center [562, 146] width 131 height 63
click at [497, 127] on div "Stronger than period cramps is normal Bleeding may be heavier, with clots Some …" at bounding box center [562, 146] width 131 height 63
click at [498, 147] on div "-Stronger than period cramps is normal Bleeding may be heavier, with clots Some…" at bounding box center [562, 146] width 131 height 63
click at [527, 150] on div "-Stronger than period cramps is normal -Bleeding may be heavier, with clots Som…" at bounding box center [562, 146] width 131 height 63
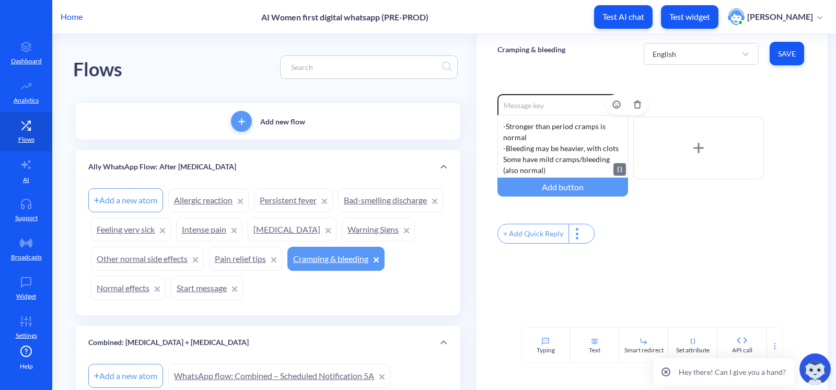
click at [501, 158] on div "-Stronger than period cramps is normal -Bleeding may be heavier, with clots Som…" at bounding box center [562, 146] width 131 height 63
click at [683, 227] on div "+ Add Quick Reply" at bounding box center [651, 235] width 309 height 22
click at [504, 161] on div "-Stronger than period cramps is normal -Bleeding may be heavier, with clots -So…" at bounding box center [562, 146] width 131 height 63
click at [504, 146] on div "-Stronger than period cramps is normal -Bleeding may be heavier, with clots - S…" at bounding box center [562, 146] width 131 height 63
click at [505, 125] on div "-Stronger than period cramps is normal - Bleeding may be heavier, with clots - …" at bounding box center [562, 146] width 131 height 63
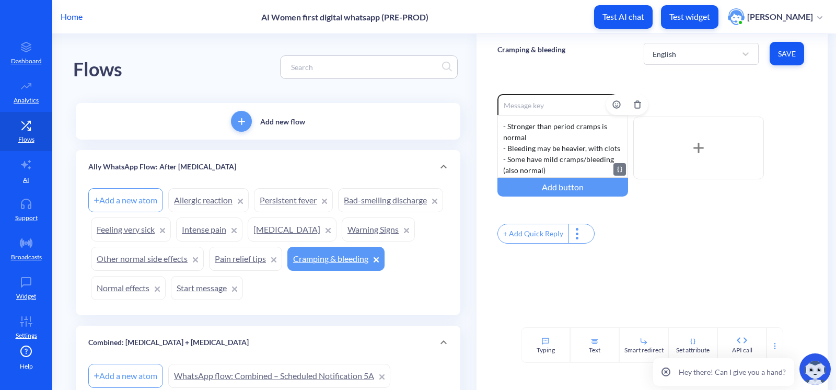
click at [545, 157] on div "- Stronger than period cramps is normal - Bleeding may be heavier, with clots -…" at bounding box center [562, 146] width 131 height 63
click at [559, 167] on div "- Stronger than period cramps is normal - Bleeding may be heavier, with clots -…" at bounding box center [562, 146] width 131 height 63
drag, startPoint x: 682, startPoint y: 242, endPoint x: 510, endPoint y: 13, distance: 286.6
click at [682, 241] on div "+ Add Quick Reply" at bounding box center [651, 235] width 309 height 22
click at [544, 164] on div "- Stronger than period cramps is normal - Bleeding may be heavier, with clots -…" at bounding box center [562, 146] width 131 height 63
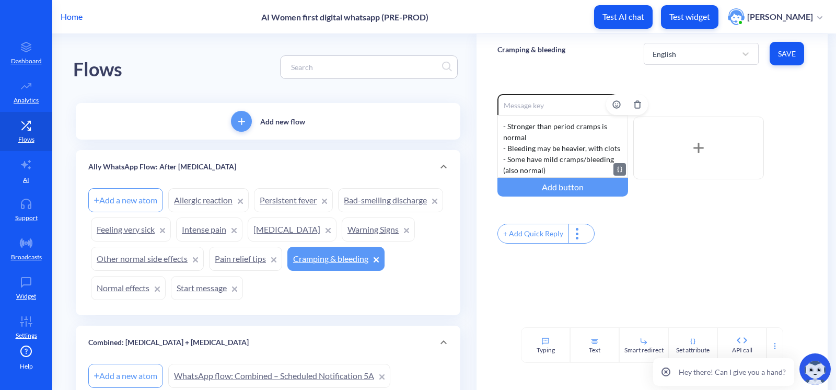
click at [556, 172] on div "- Stronger than period cramps is normal - Bleeding may be heavier, with clots -…" at bounding box center [562, 146] width 131 height 63
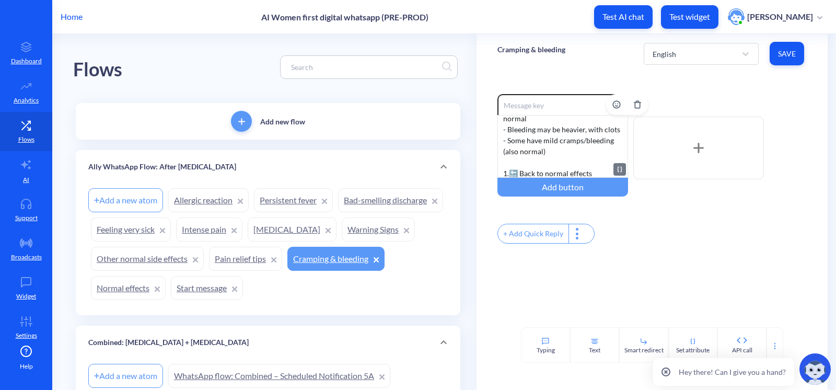
scroll to position [30, 0]
click at [510, 172] on div "- Stronger than period cramps is normal - Bleeding may be heavier, with clots -…" at bounding box center [562, 146] width 131 height 63
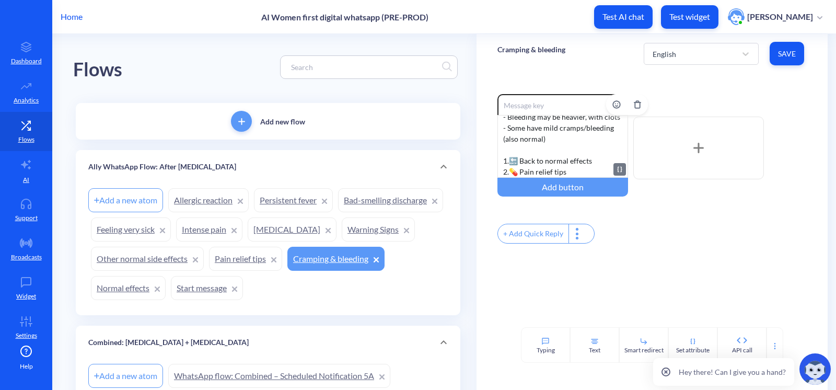
click at [574, 169] on div "- Stronger than period cramps is normal - Bleeding may be heavier, with clots -…" at bounding box center [562, 146] width 131 height 63
click at [511, 161] on div "- Stronger than period cramps is normal - Bleeding may be heavier, with clots -…" at bounding box center [562, 146] width 131 height 63
click at [511, 148] on div "- Stronger than period cramps is normal - Bleeding may be heavier, with clots -…" at bounding box center [562, 146] width 131 height 63
click at [527, 235] on div "+ Add Quick Reply" at bounding box center [533, 233] width 71 height 19
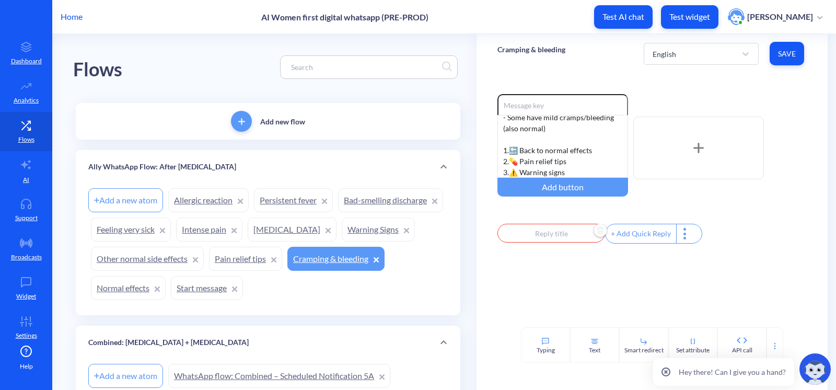
click at [535, 235] on input "text" at bounding box center [551, 233] width 108 height 19
type input "1"
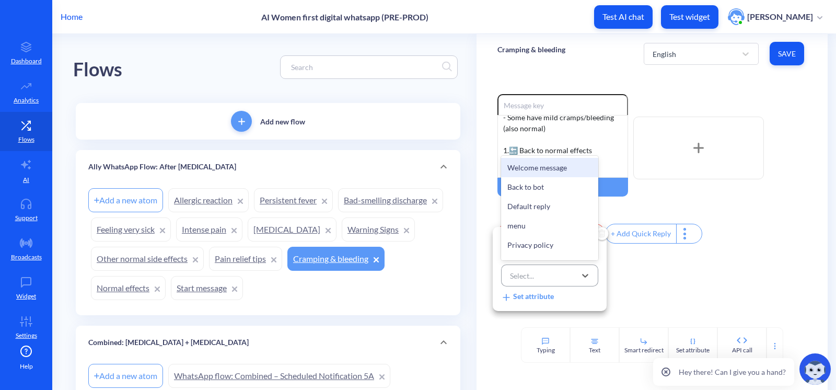
click at [555, 277] on div "Select..." at bounding box center [540, 275] width 71 height 19
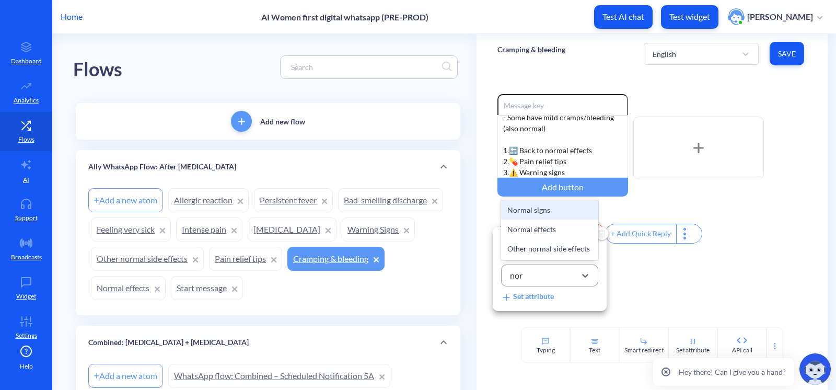
type input "norm"
drag, startPoint x: 548, startPoint y: 225, endPoint x: 615, endPoint y: 289, distance: 93.1
click at [548, 225] on div "Normal effects" at bounding box center [549, 228] width 97 height 19
click at [683, 299] on div at bounding box center [418, 195] width 836 height 390
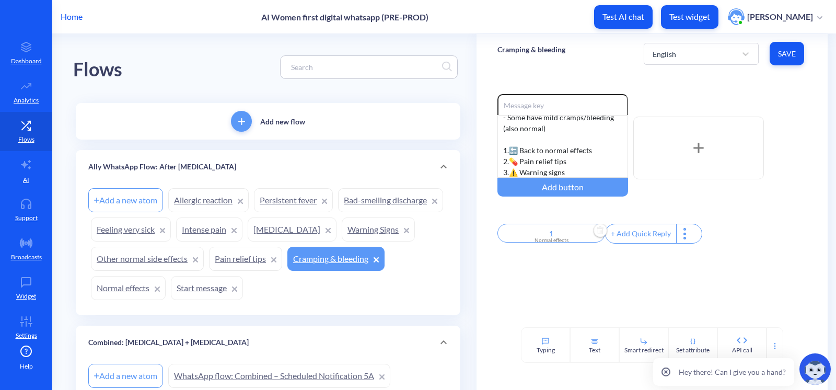
click at [639, 231] on div "+ Add Quick Reply" at bounding box center [640, 233] width 71 height 19
click at [658, 233] on input "text" at bounding box center [659, 233] width 108 height 19
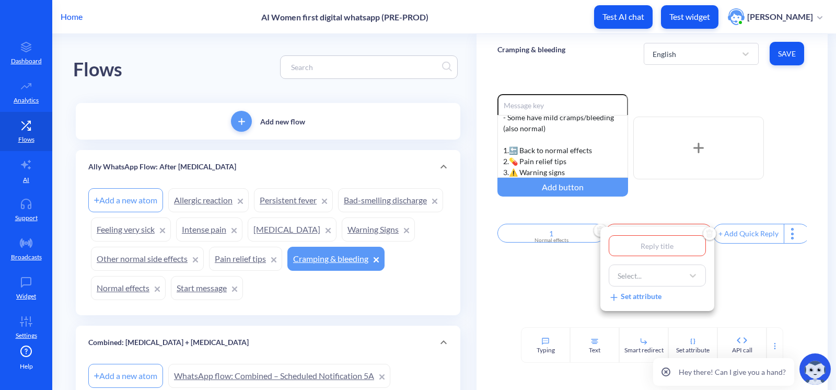
click at [653, 244] on input "text" at bounding box center [657, 245] width 97 height 21
type input "2"
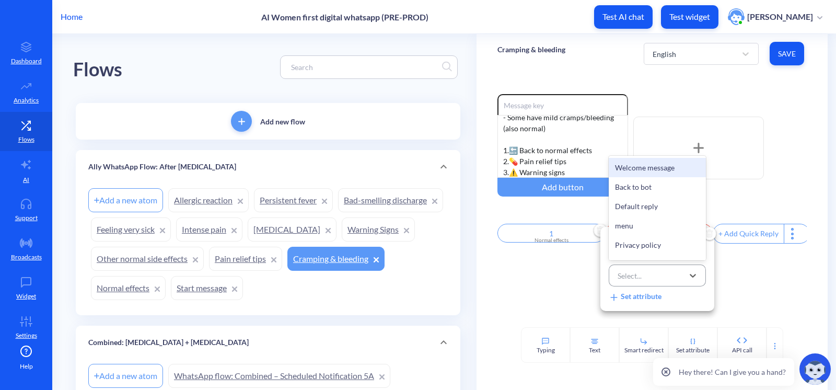
click at [650, 275] on div "Select..." at bounding box center [647, 275] width 71 height 19
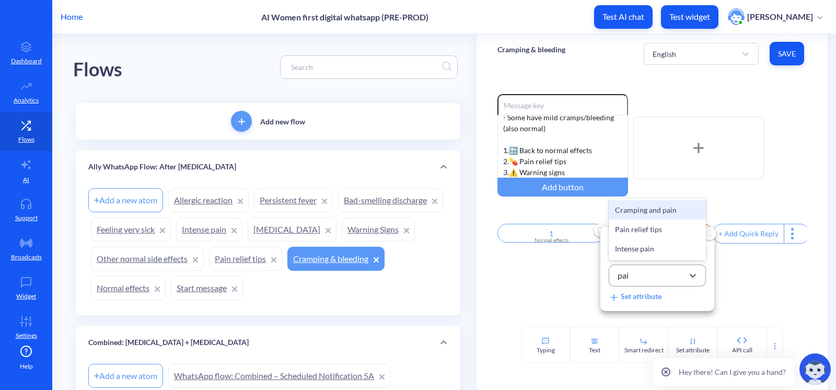
type input "pain"
click at [637, 225] on div "Pain relief tips" at bounding box center [657, 228] width 97 height 19
click at [683, 235] on div at bounding box center [418, 195] width 836 height 390
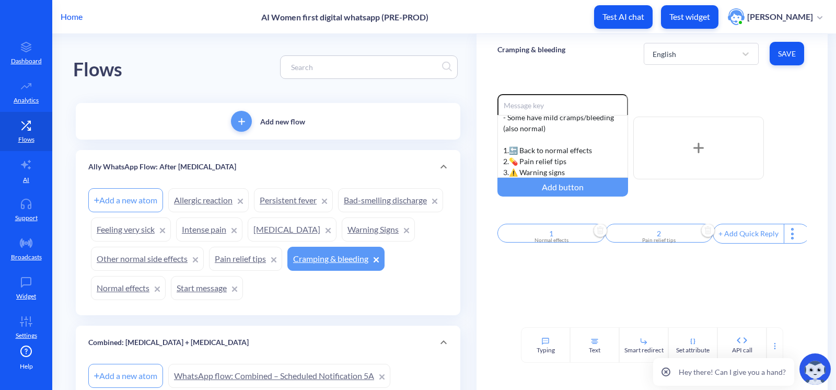
click at [683, 230] on div "+ Add Quick Reply" at bounding box center [748, 233] width 71 height 19
click at [683, 238] on input "text" at bounding box center [767, 233] width 108 height 19
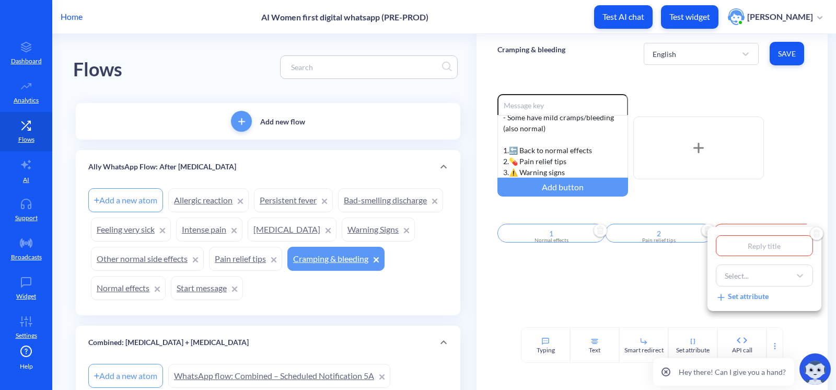
type input "3"
click at [683, 275] on div "Select..." at bounding box center [737, 275] width 24 height 11
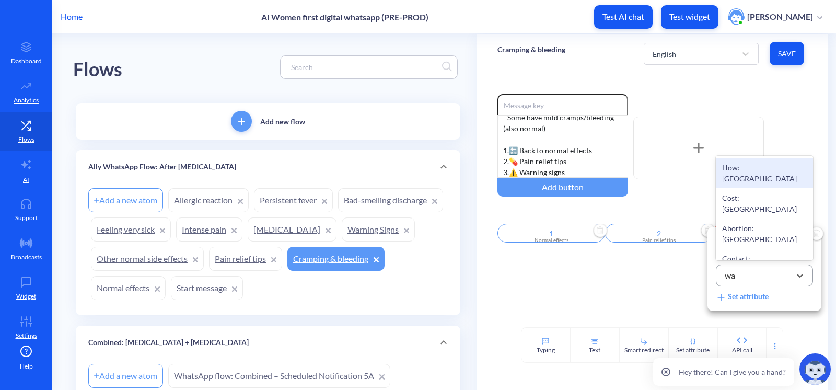
type input "war"
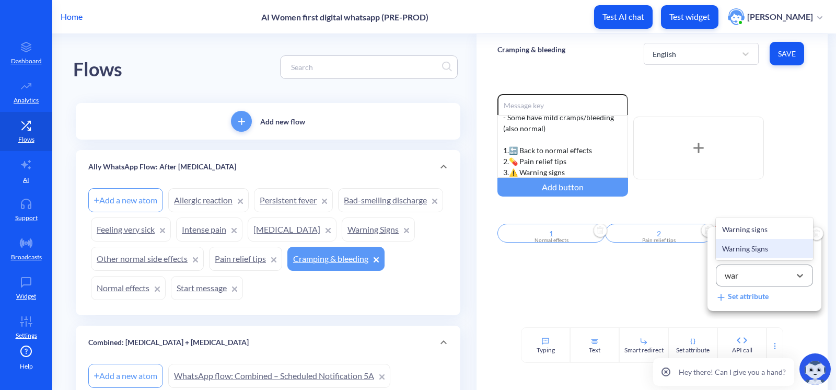
click at [683, 248] on div "Warning Signs" at bounding box center [764, 248] width 97 height 19
click at [637, 294] on div at bounding box center [418, 195] width 836 height 390
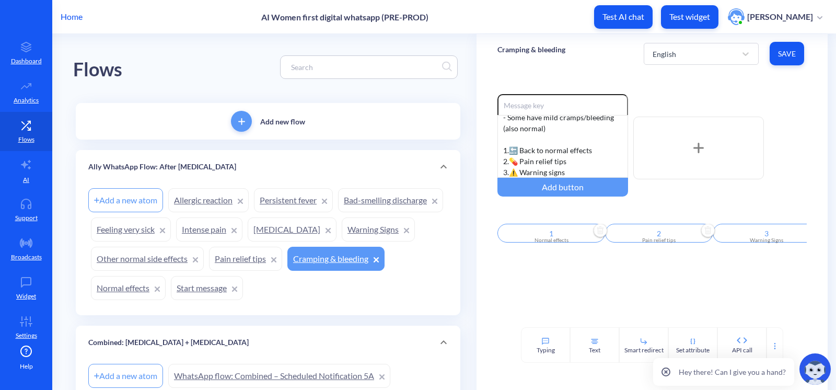
scroll to position [0, 15]
click at [683, 53] on span "Save" at bounding box center [787, 54] width 18 height 10
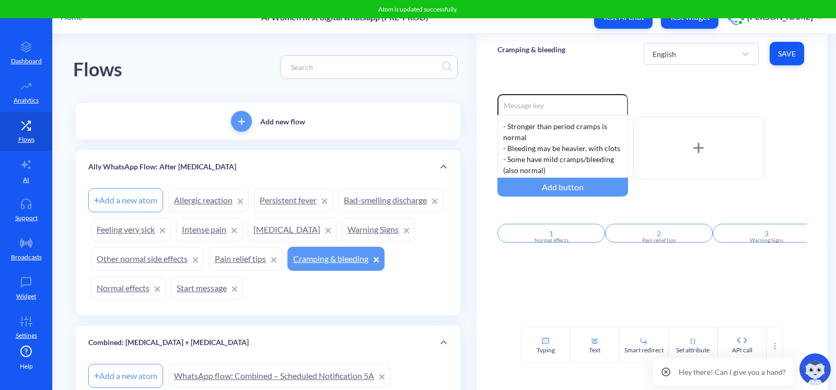
click at [282, 255] on link "Pain relief tips" at bounding box center [245, 259] width 73 height 24
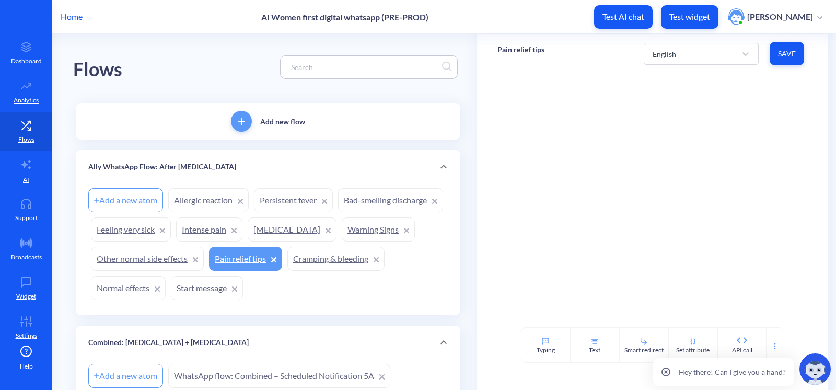
click at [609, 251] on div at bounding box center [651, 200] width 351 height 254
drag, startPoint x: 587, startPoint y: 347, endPoint x: 576, endPoint y: 252, distance: 95.2
click at [589, 346] on div "Text" at bounding box center [594, 349] width 11 height 9
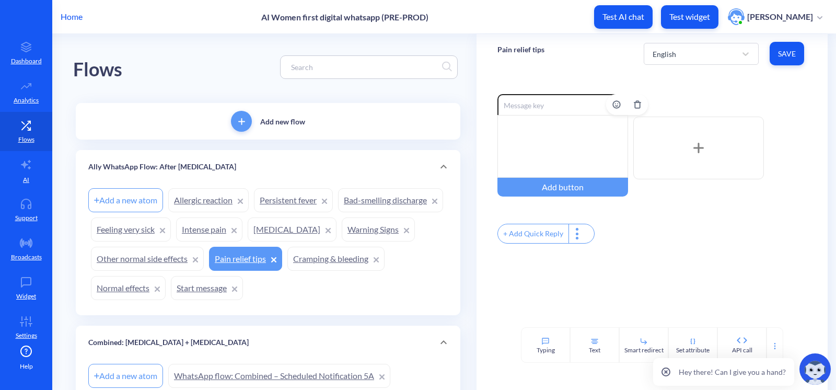
click at [556, 145] on div at bounding box center [562, 146] width 131 height 63
click at [521, 160] on div "Take 3–4 [MEDICAL_DATA] (200mg each) every 6–8h You can also use a hot pad, tak…" at bounding box center [562, 146] width 131 height 63
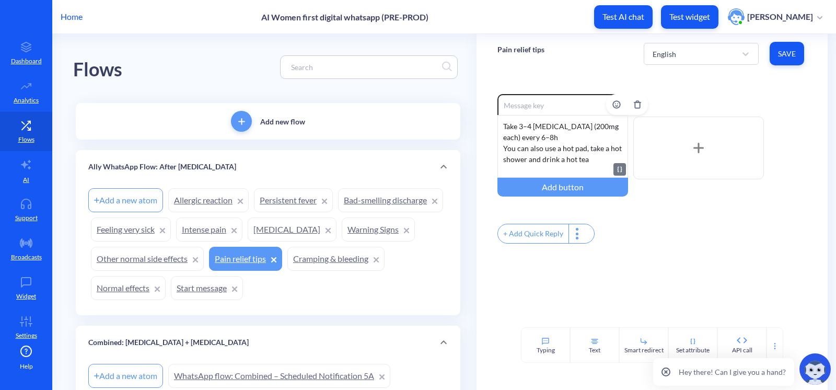
click at [497, 123] on div "Take 3–4 [MEDICAL_DATA] (200mg each) every 6–8h You can also use a hot pad, tak…" at bounding box center [562, 146] width 131 height 63
click at [499, 148] on div "- Take 3–4 [MEDICAL_DATA] (200mg each) every 6–8h You can also use a hot pad, t…" at bounding box center [562, 146] width 131 height 63
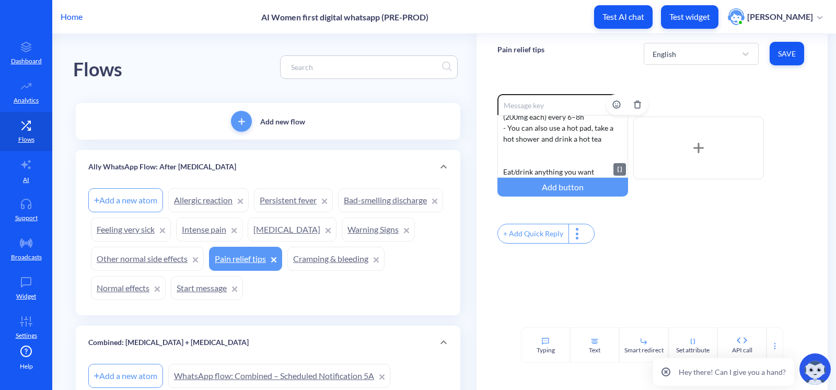
click at [510, 171] on div "- Take 3–4 [MEDICAL_DATA] (200mg each) every 6–8h - You can also use a hot pad,…" at bounding box center [562, 146] width 131 height 63
click at [509, 161] on div "- Take 3–4 [MEDICAL_DATA] (200mg each) every 6–8h - You can also use a hot pad,…" at bounding box center [562, 146] width 131 height 63
click at [500, 165] on div "- Take 3–4 [MEDICAL_DATA] (200mg each) every 6–8h - You can also use a hot pad,…" at bounding box center [562, 146] width 131 height 63
click at [523, 235] on div "+ Add Quick Reply" at bounding box center [533, 233] width 71 height 19
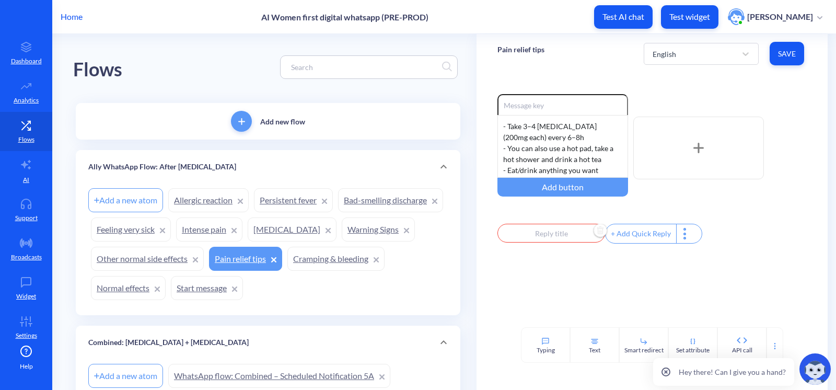
click at [526, 236] on input "text" at bounding box center [551, 233] width 108 height 19
click at [567, 142] on div at bounding box center [418, 195] width 836 height 390
click at [601, 165] on div "- Take 3–4 [MEDICAL_DATA] (200mg each) every 6–8h - You can also use a hot pad,…" at bounding box center [562, 146] width 131 height 63
click at [547, 240] on input "text" at bounding box center [551, 233] width 108 height 19
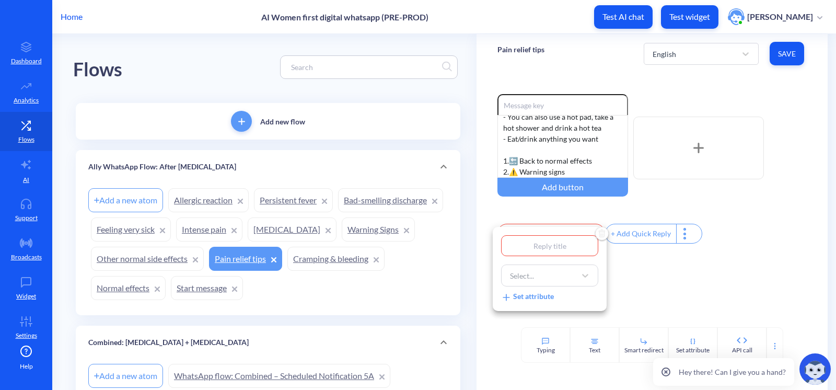
type input "1"
type input "1."
type input "1"
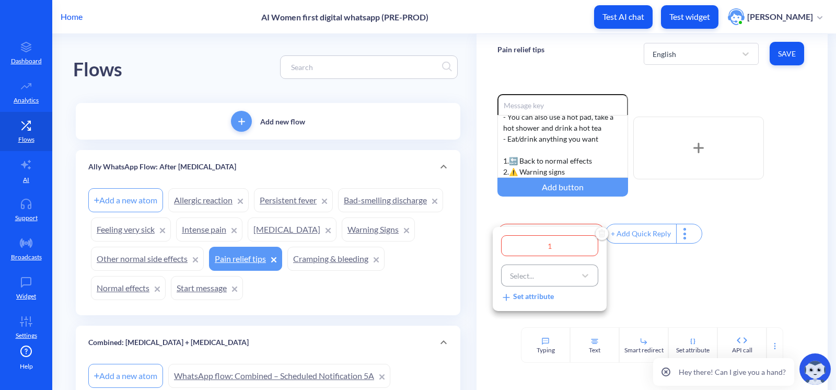
type input "1"
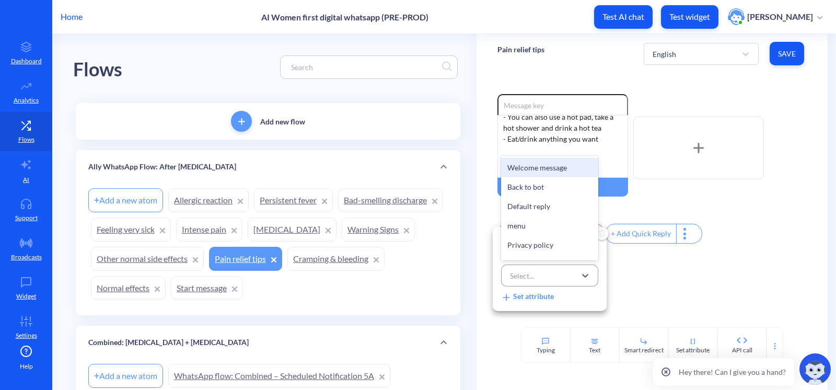
click at [551, 276] on div "Select..." at bounding box center [540, 275] width 71 height 19
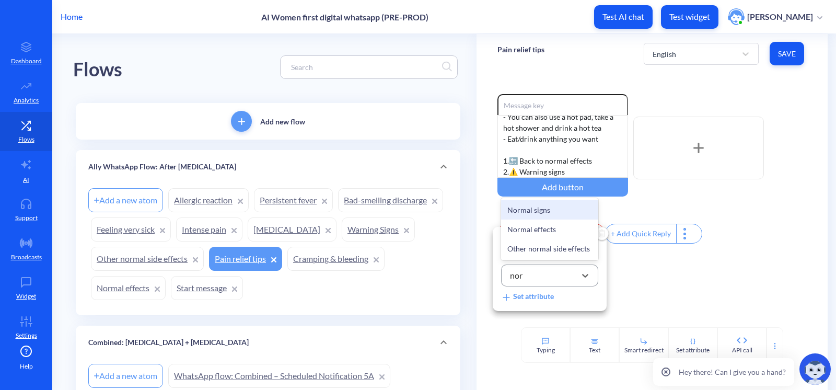
type input "norm"
click at [538, 224] on div "Normal effects" at bounding box center [549, 228] width 97 height 19
click at [651, 233] on div at bounding box center [418, 195] width 836 height 390
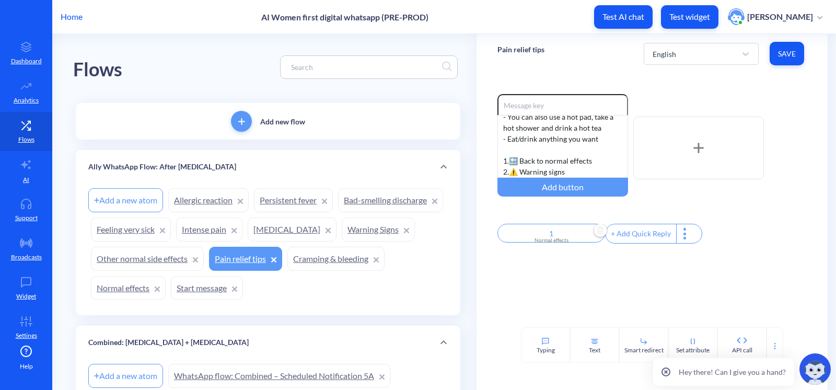
click at [644, 234] on div "+ Add Quick Reply" at bounding box center [640, 233] width 71 height 19
click at [651, 231] on input "text" at bounding box center [659, 233] width 108 height 19
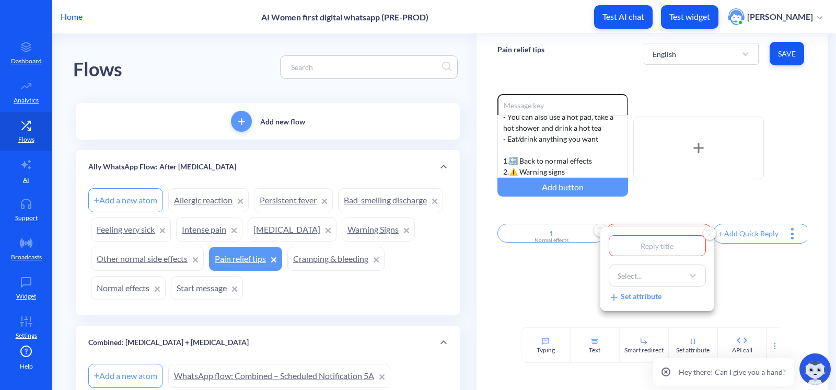
type input "2"
click at [647, 278] on div "Select..." at bounding box center [647, 275] width 71 height 19
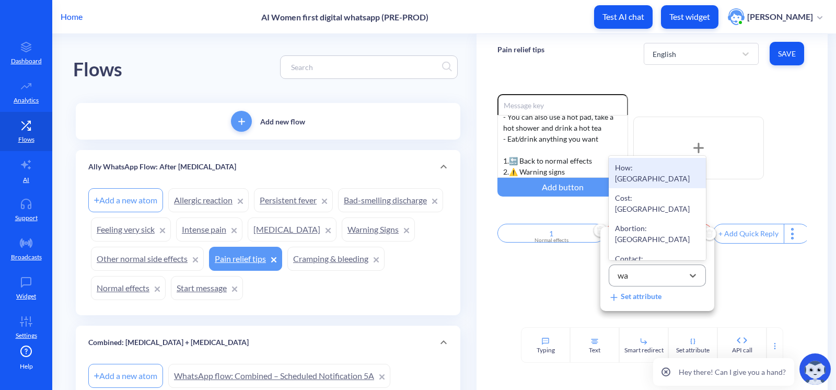
type input "war"
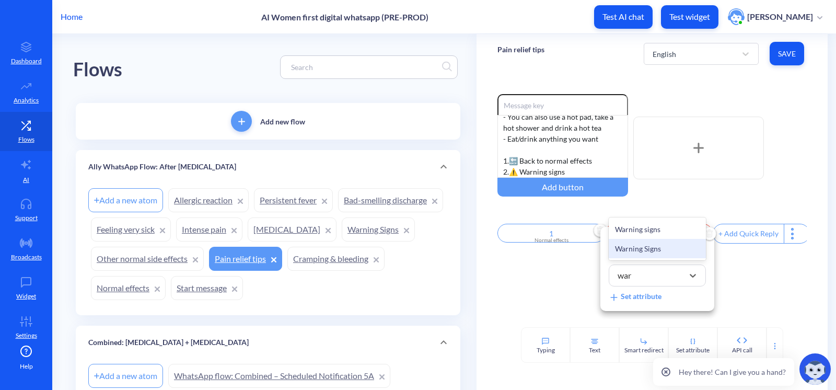
click at [648, 251] on div "Warning Signs" at bounding box center [657, 248] width 97 height 19
click at [564, 285] on div at bounding box center [418, 195] width 836 height 390
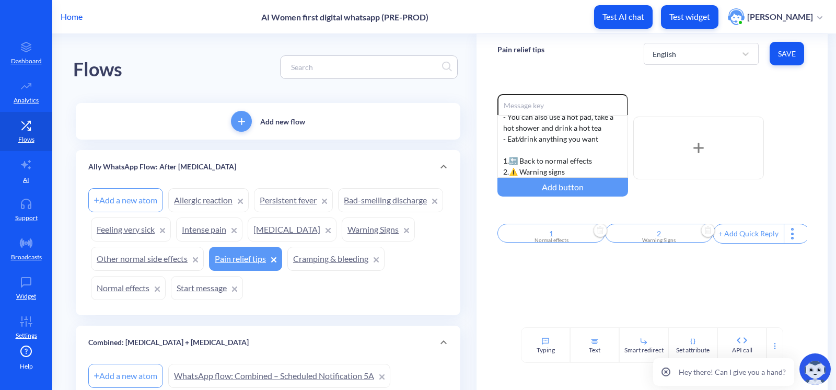
click at [683, 51] on span "Save" at bounding box center [787, 54] width 18 height 10
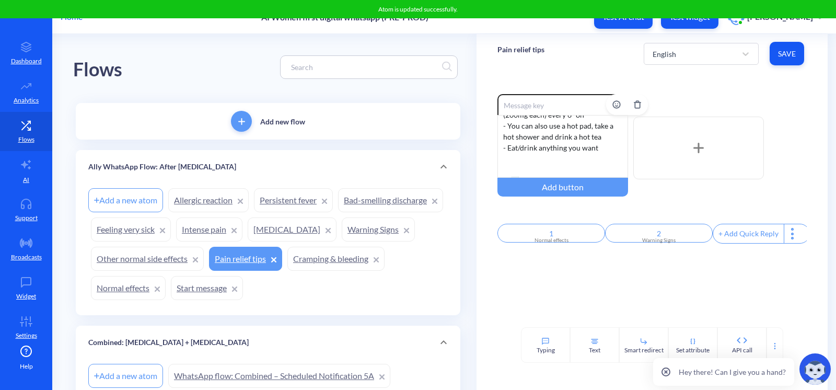
scroll to position [42, 0]
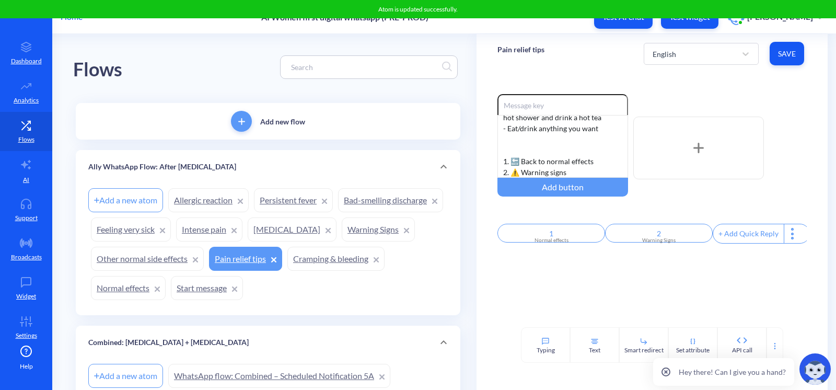
click at [204, 256] on link "Other normal side effects" at bounding box center [147, 259] width 113 height 24
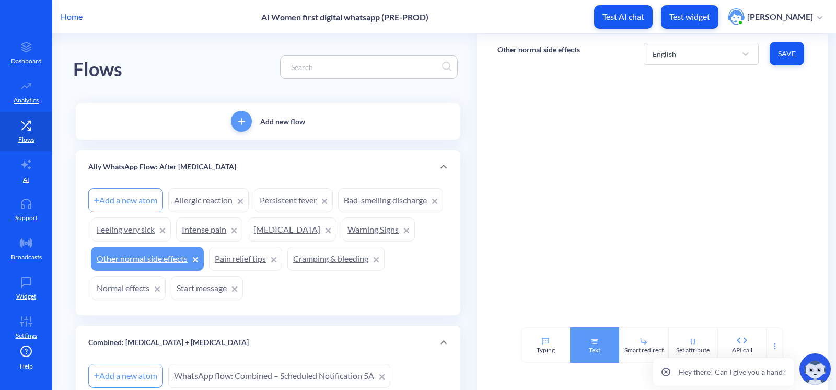
click at [585, 343] on div "Text" at bounding box center [594, 345] width 49 height 36
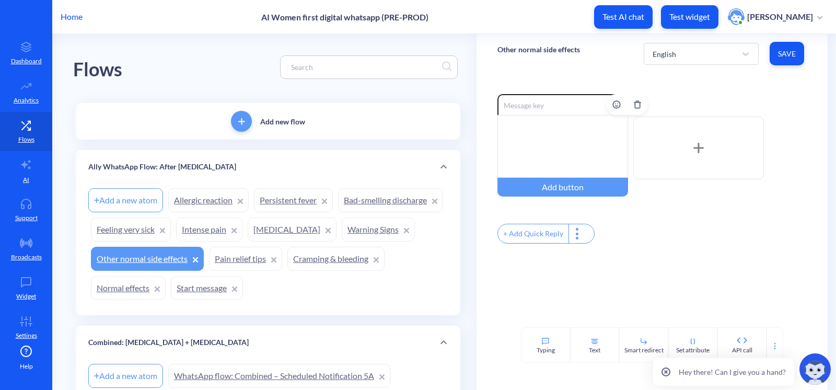
click at [538, 107] on input at bounding box center [562, 104] width 131 height 21
click at [541, 130] on div at bounding box center [562, 146] width 131 height 63
click at [503, 126] on div "[MEDICAL_DATA], dizziness, fever (only in the same day), nausea, [MEDICAL_DATA]…" at bounding box center [562, 146] width 131 height 63
click at [529, 162] on div "- [MEDICAL_DATA], dizziness, fever (only in the same day), nausea, [MEDICAL_DAT…" at bounding box center [562, 146] width 131 height 63
click at [525, 168] on div "- [MEDICAL_DATA], dizziness, fever (only in the same day), nausea, [MEDICAL_DAT…" at bounding box center [562, 146] width 131 height 63
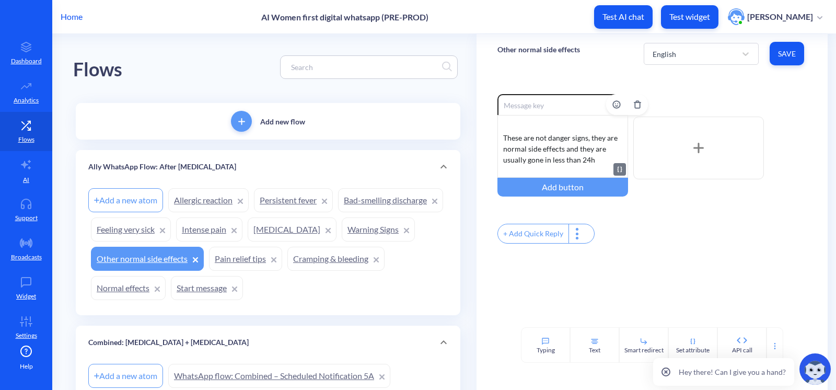
scroll to position [27, 0]
click at [499, 132] on div "- [MEDICAL_DATA], dizziness, fever (only in the same day), nausea, [MEDICAL_DAT…" at bounding box center [562, 146] width 131 height 63
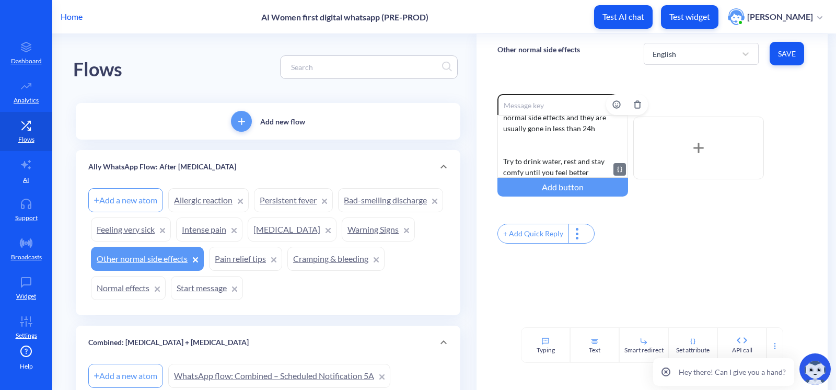
click at [519, 150] on div "- [MEDICAL_DATA], dizziness, fever (only in the same day), nausea, [MEDICAL_DAT…" at bounding box center [562, 146] width 131 height 63
click at [500, 161] on div "- [MEDICAL_DATA], dizziness, fever (only in the same day), nausea, [MEDICAL_DAT…" at bounding box center [562, 146] width 131 height 63
click at [601, 167] on div "- [MEDICAL_DATA], dizziness, fever (only in the same day), nausea, [MEDICAL_DAT…" at bounding box center [562, 146] width 131 height 63
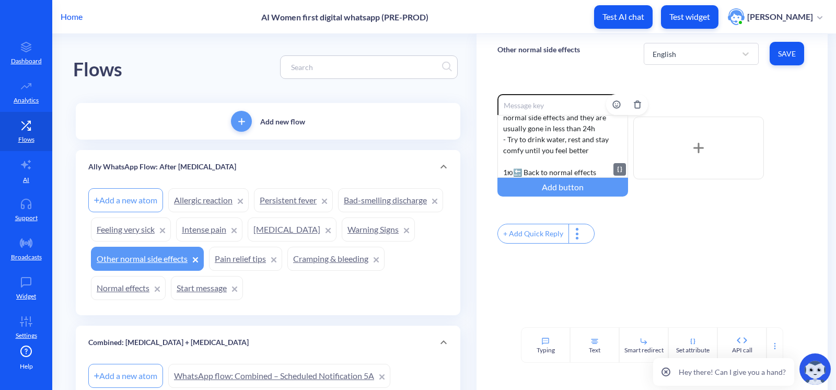
click at [510, 171] on div "- [MEDICAL_DATA], dizziness, fever (only in the same day), nausea, [MEDICAL_DAT…" at bounding box center [562, 146] width 131 height 63
click at [595, 172] on div "- [MEDICAL_DATA], dizziness, fever (only in the same day), nausea, [MEDICAL_DAT…" at bounding box center [562, 146] width 131 height 63
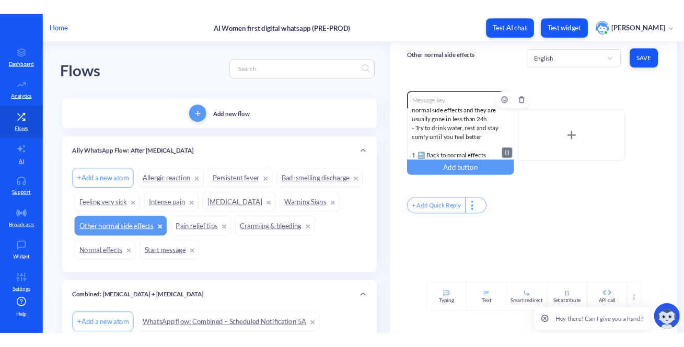
scroll to position [63, 0]
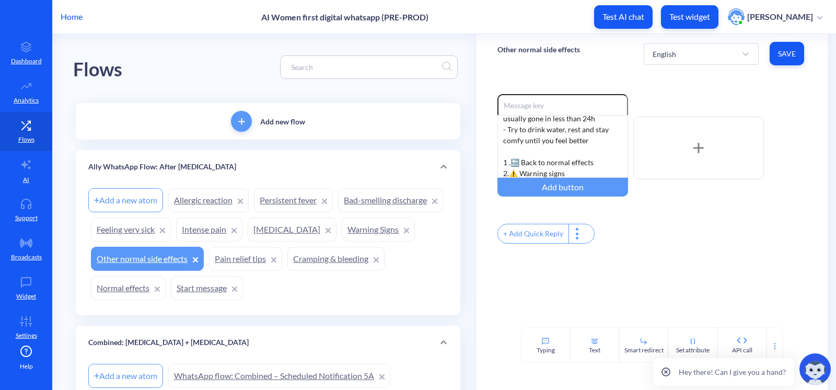
click at [620, 283] on div "Enable reactions - [MEDICAL_DATA], dizziness, fever (only in the same day), nau…" at bounding box center [651, 200] width 351 height 254
click at [505, 237] on div "+ Add Quick Reply" at bounding box center [533, 233] width 71 height 19
click at [530, 237] on input "text" at bounding box center [551, 233] width 108 height 19
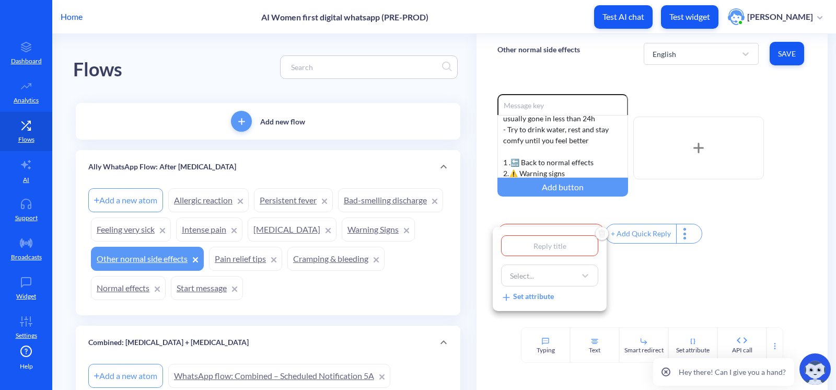
type input "1"
click at [556, 282] on div "Select..." at bounding box center [540, 275] width 71 height 19
type input "т"
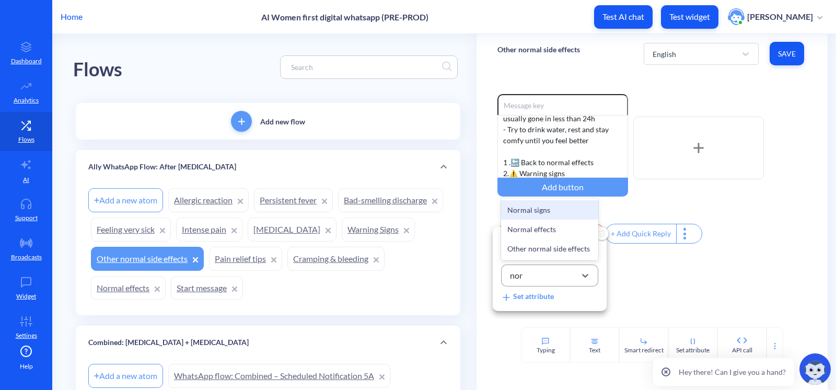
type input "norm"
click at [551, 224] on div "Normal effects" at bounding box center [549, 228] width 97 height 19
click at [645, 238] on div at bounding box center [418, 195] width 836 height 390
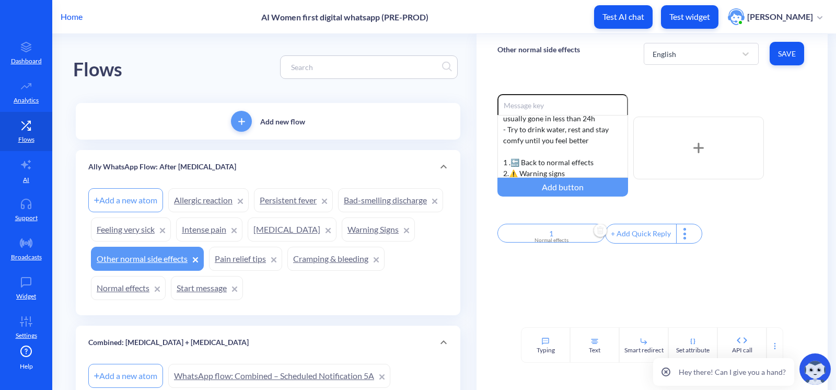
click at [645, 231] on div "+ Add Quick Reply" at bounding box center [640, 233] width 71 height 19
click at [649, 237] on input "text" at bounding box center [659, 233] width 108 height 19
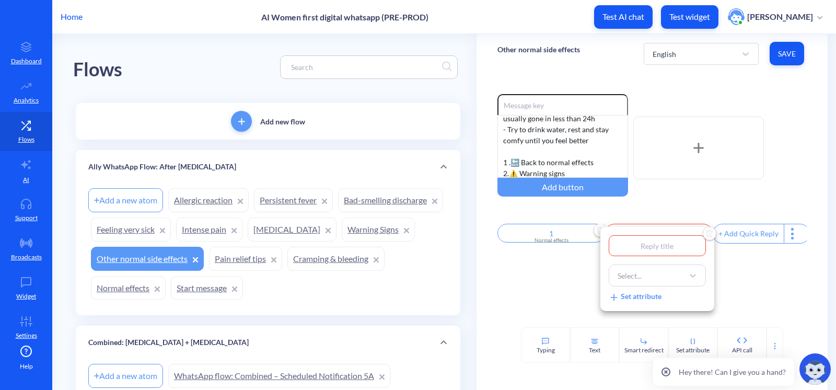
type input "2"
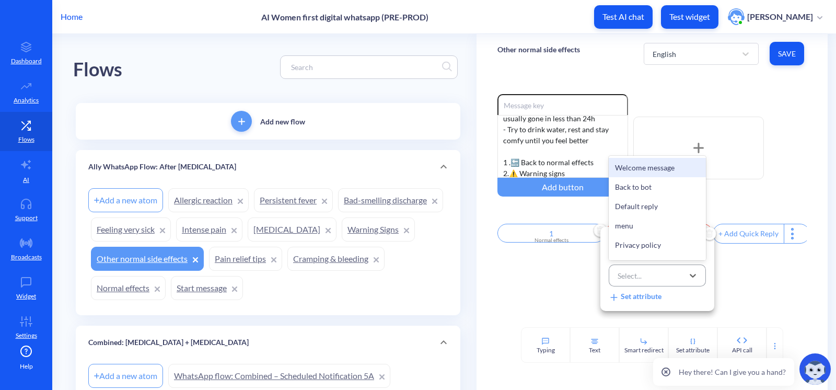
click at [662, 271] on div "Select..." at bounding box center [647, 275] width 71 height 19
type input "war"
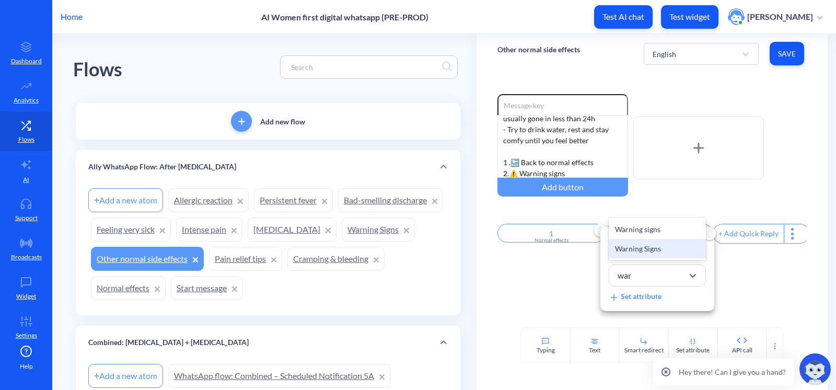
click at [654, 250] on div "Warning Signs" at bounding box center [657, 248] width 97 height 19
click at [559, 291] on div at bounding box center [418, 195] width 836 height 390
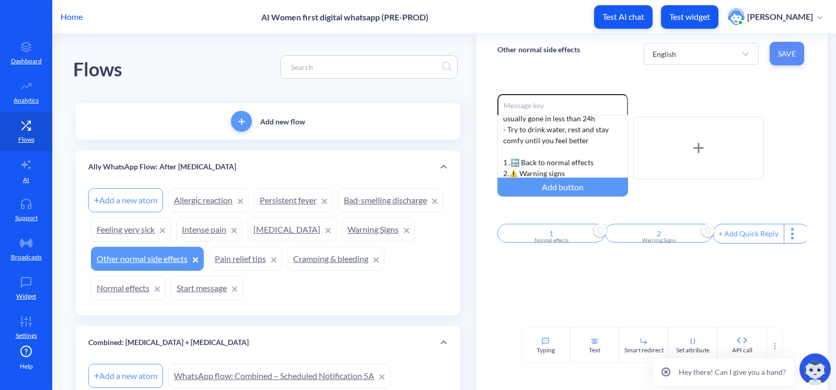
click at [683, 53] on span "Save" at bounding box center [787, 54] width 18 height 10
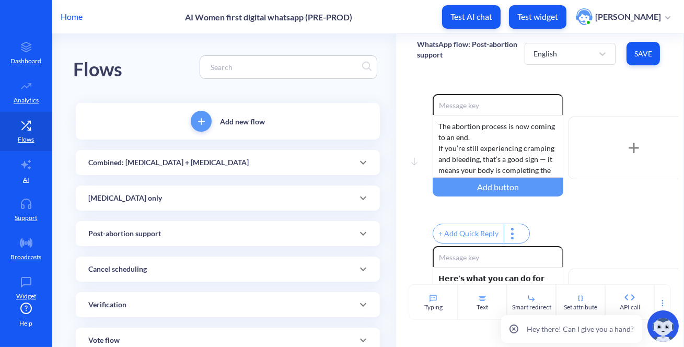
click at [68, 23] on div "Home AI Women first digital whatsapp (PRE-PROD) Test AI chat Test widget Olga P…" at bounding box center [342, 16] width 684 height 33
click at [68, 19] on p "Home" at bounding box center [72, 16] width 22 height 13
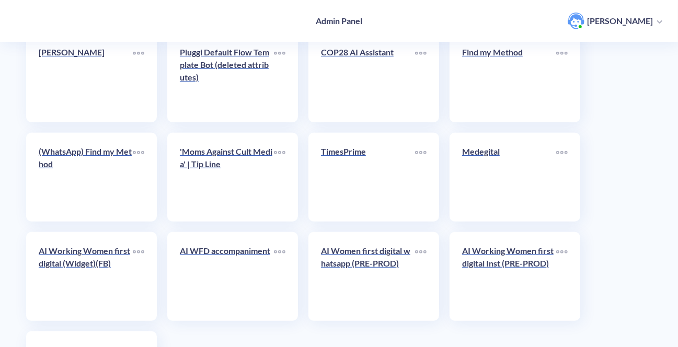
scroll to position [2858, 0]
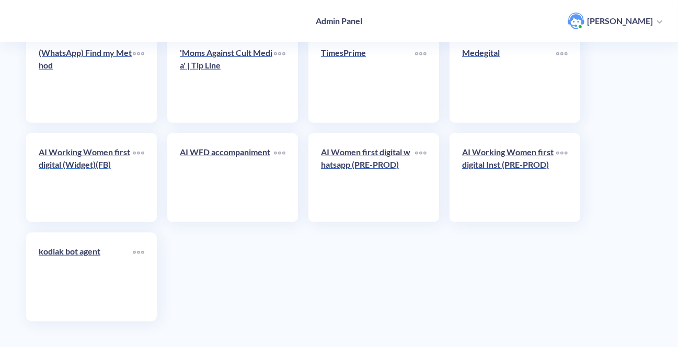
click at [80, 191] on link "AI Working Women first digital (Widget)(FB)" at bounding box center [86, 178] width 94 height 64
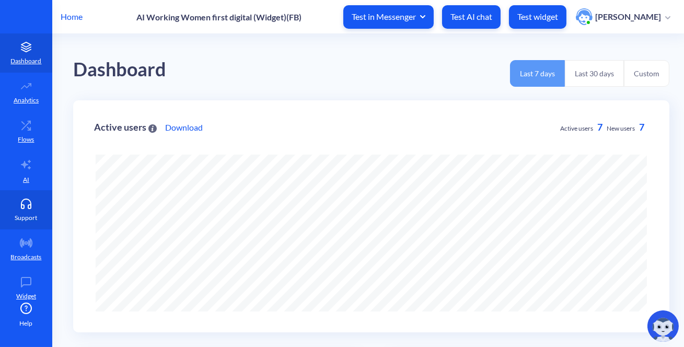
scroll to position [347, 684]
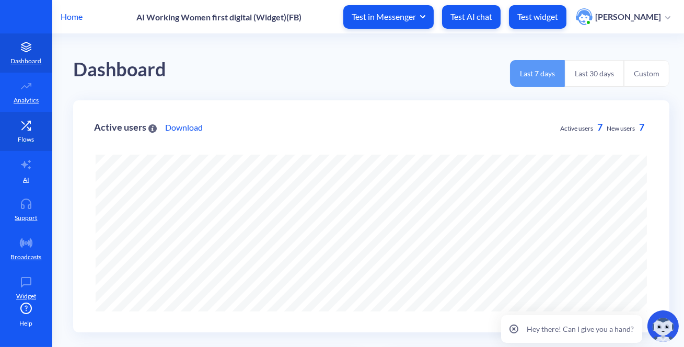
drag, startPoint x: 6, startPoint y: 137, endPoint x: 24, endPoint y: 140, distance: 18.0
click at [6, 137] on link "Flows" at bounding box center [26, 131] width 52 height 39
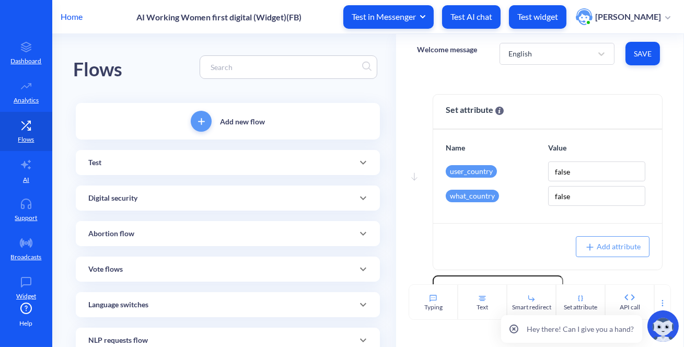
click at [203, 75] on div at bounding box center [289, 67] width 178 height 24
click at [216, 63] on input at bounding box center [283, 67] width 156 height 12
paste input "The abortion process is now coming to an end"
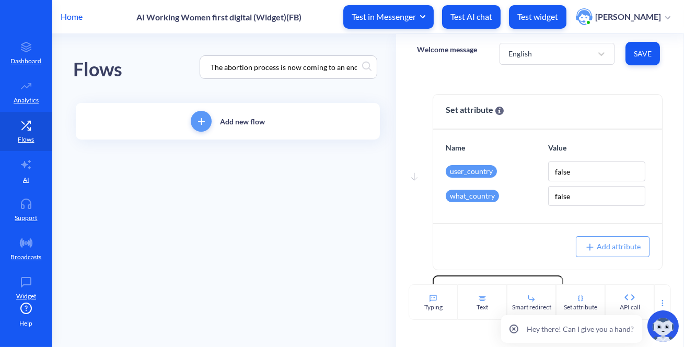
click at [156, 46] on div "Flows The abortion process is now coming to an end" at bounding box center [227, 67] width 309 height 66
click at [335, 228] on main "Flows The abortion process is now coming to an end Add new flow Welcome message…" at bounding box center [368, 190] width 632 height 313
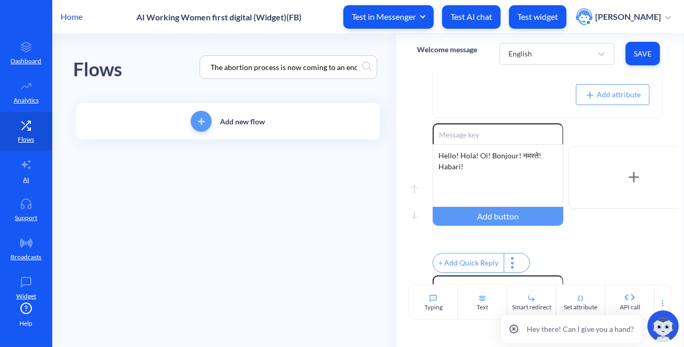
scroll to position [190, 0]
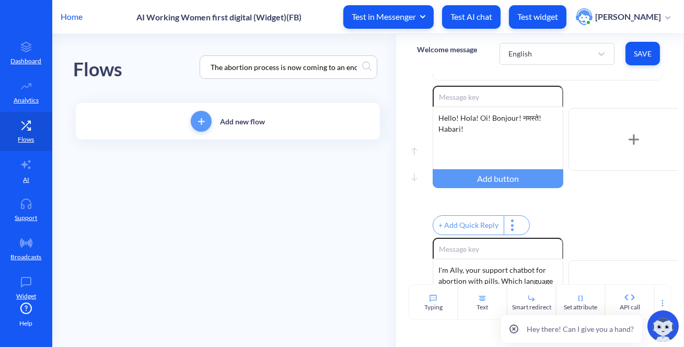
click at [322, 59] on div "The abortion process is now coming to an end" at bounding box center [289, 67] width 178 height 24
click at [323, 65] on input "The abortion process is now coming to an end" at bounding box center [283, 67] width 156 height 12
paste input "WhatsApp flow: Encouragement to Delete Data"
click at [168, 63] on div "Flows WhatsApp flow: Encouragement to Delete Data" at bounding box center [227, 67] width 309 height 66
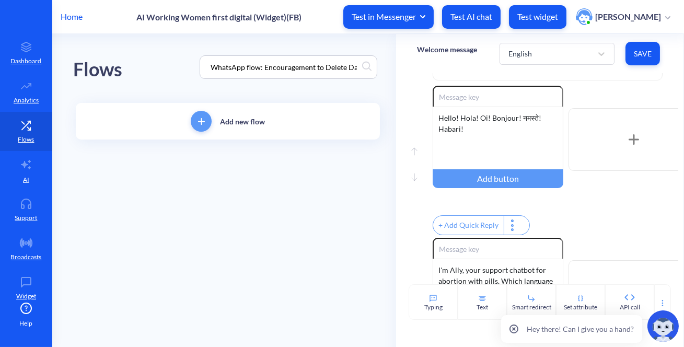
click at [285, 65] on input "WhatsApp flow: Encouragement to Delete Data" at bounding box center [283, 67] width 156 height 12
paste input "[MEDICAL_DATA]_SCHEDULED_1A"
drag, startPoint x: 198, startPoint y: 65, endPoint x: 250, endPoint y: 9, distance: 75.8
click at [198, 64] on div "Flows [MEDICAL_DATA]_SCHEDULED_1A" at bounding box center [227, 67] width 309 height 66
click at [246, 65] on input "[MEDICAL_DATA]_SCHEDULED_1A" at bounding box center [283, 67] width 156 height 12
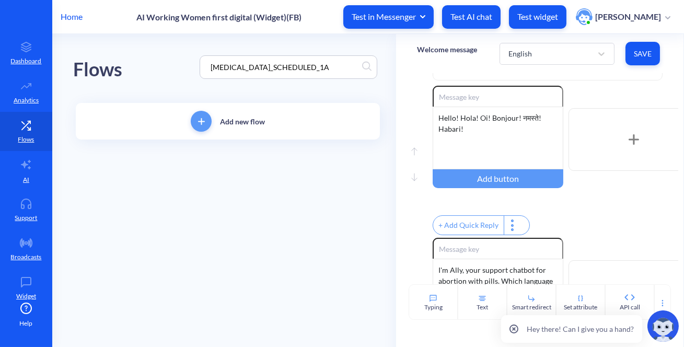
paste input "WhatsApp flow: Mis. only – Scheduled Notification 1B"
type input "WhatsApp flow: Mis. only – Scheduled Notification 1B"
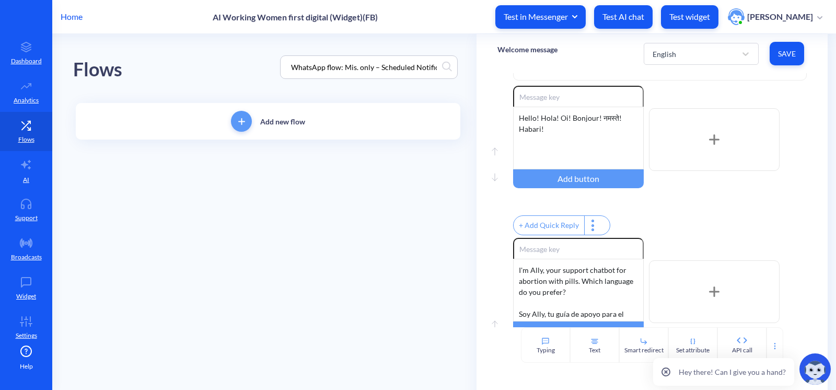
scroll to position [190, 0]
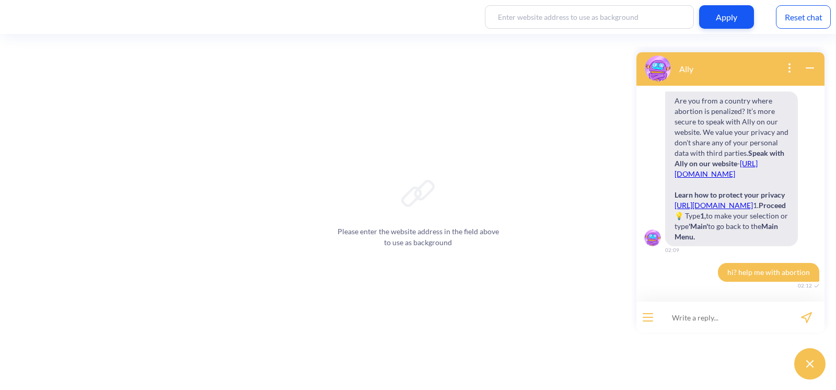
scroll to position [535, 0]
click at [793, 20] on div "Reset chat" at bounding box center [803, 17] width 55 height 24
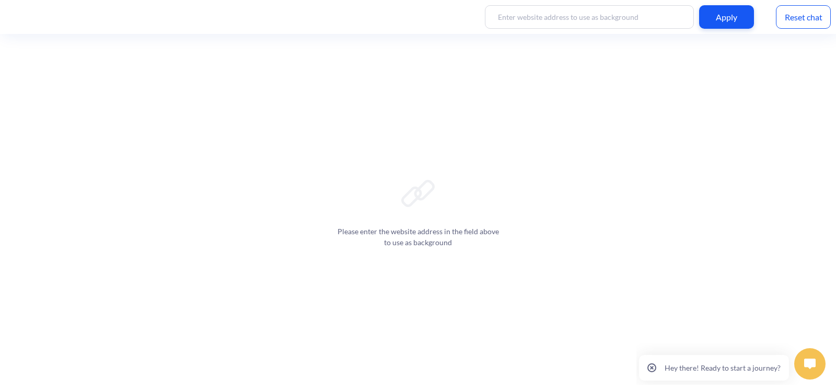
click at [804, 362] on img at bounding box center [809, 363] width 11 height 10
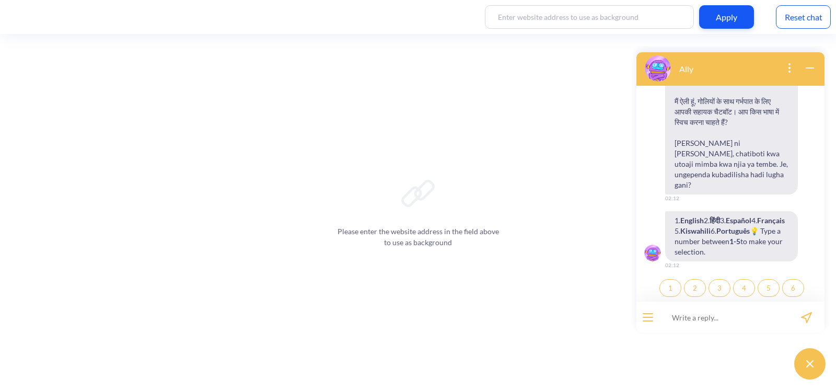
scroll to position [173, 0]
click at [693, 288] on span "2" at bounding box center [695, 288] width 4 height 8
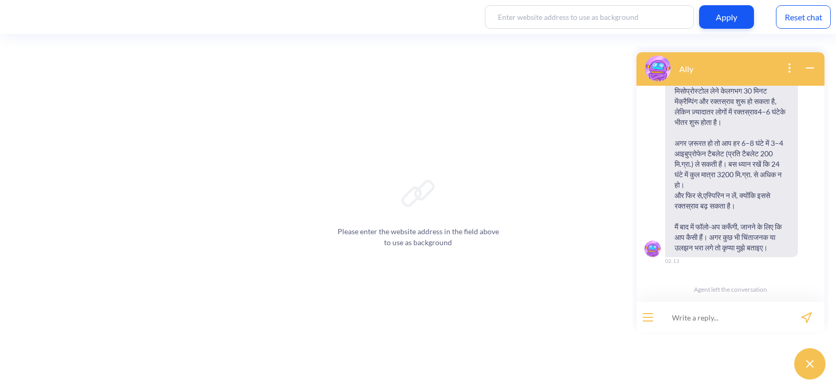
scroll to position [784, 0]
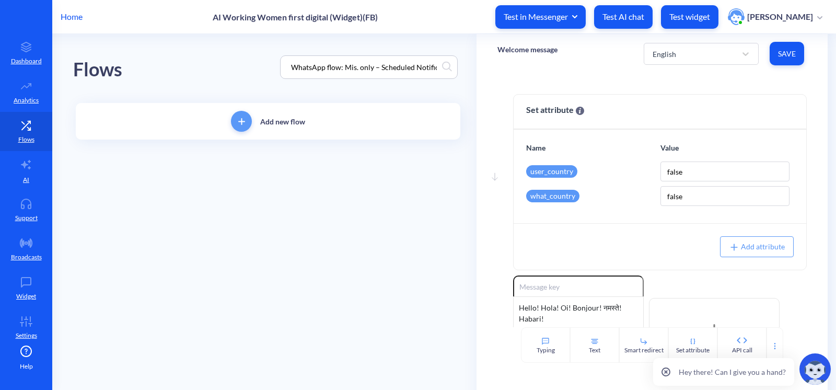
scroll to position [190, 0]
